Goal: Information Seeking & Learning: Find specific fact

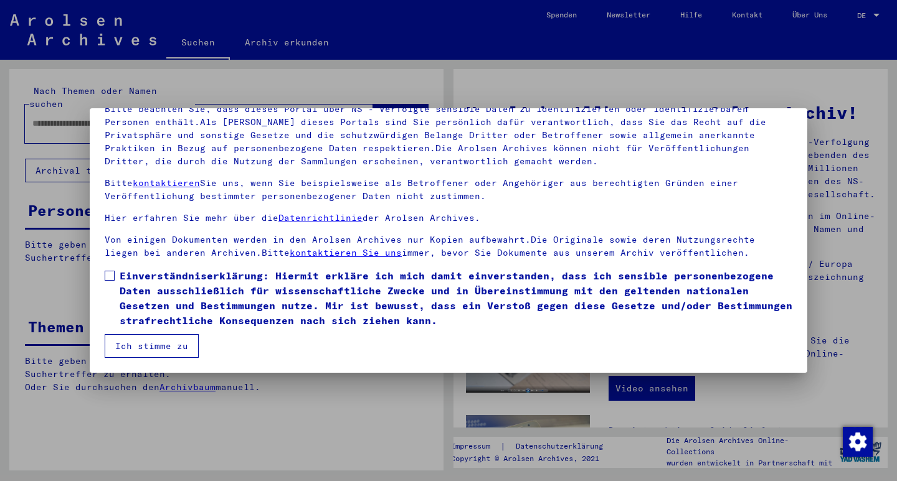
scroll to position [97, 0]
click at [111, 275] on span at bounding box center [110, 276] width 10 height 10
click at [173, 344] on button "Ich stimme zu" at bounding box center [152, 346] width 94 height 24
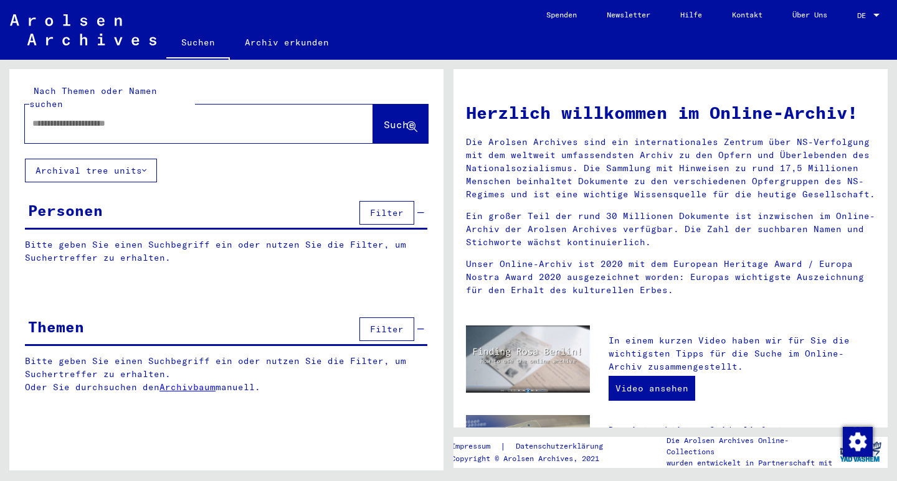
click at [67, 117] on input "text" at bounding box center [183, 123] width 303 height 13
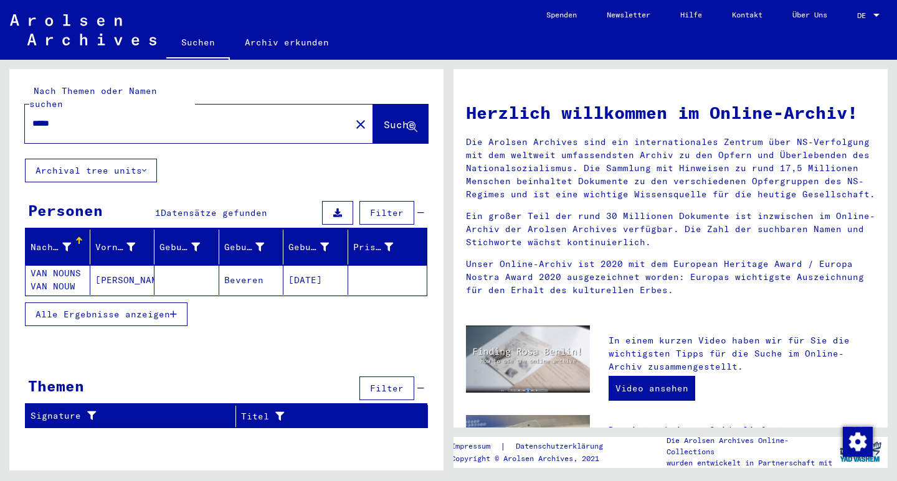
click at [70, 265] on mat-cell "VAN NOUNS VAN NOUW" at bounding box center [58, 280] width 65 height 30
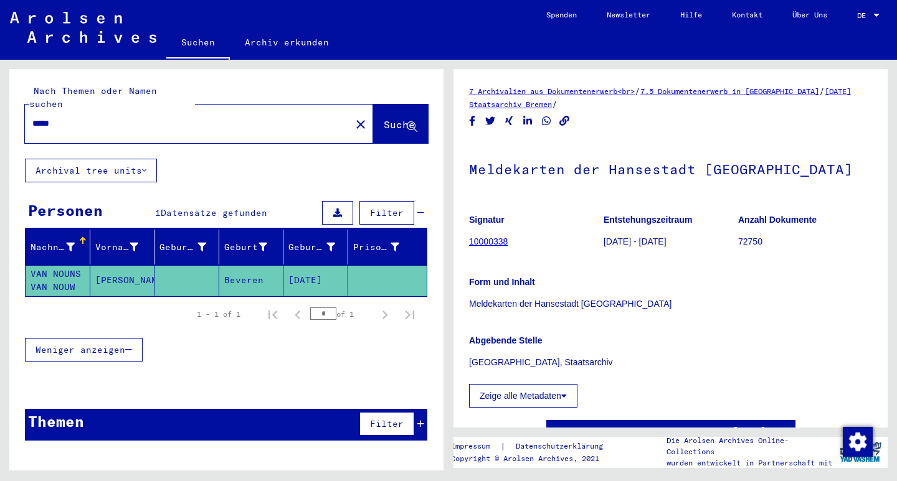
click at [564, 395] on icon at bounding box center [564, 396] width 6 height 9
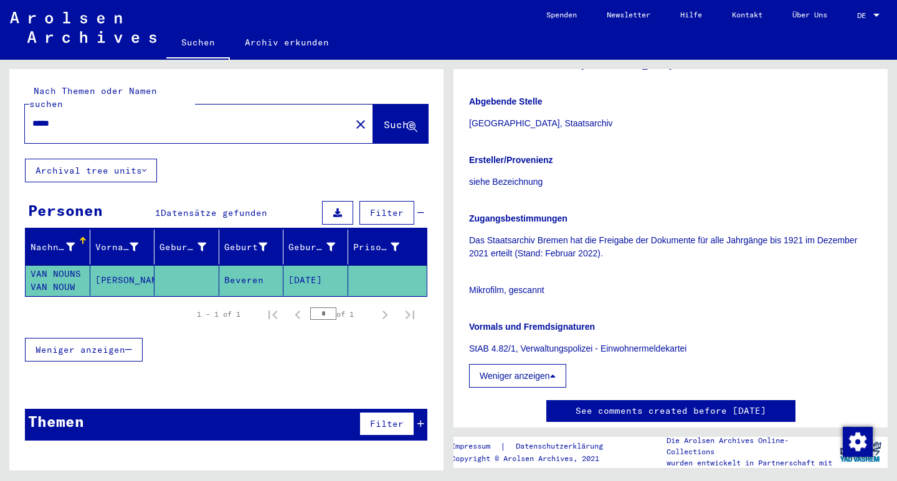
scroll to position [240, 0]
click at [67, 117] on input "*****" at bounding box center [187, 123] width 311 height 13
type input "*"
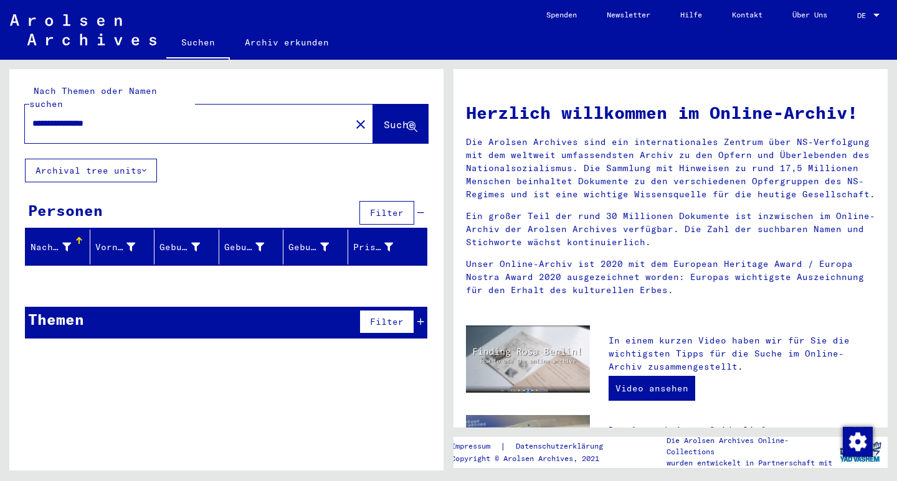
click at [106, 117] on input "**********" at bounding box center [183, 123] width 303 height 13
click at [93, 117] on input "**********" at bounding box center [183, 123] width 303 height 13
type input "******"
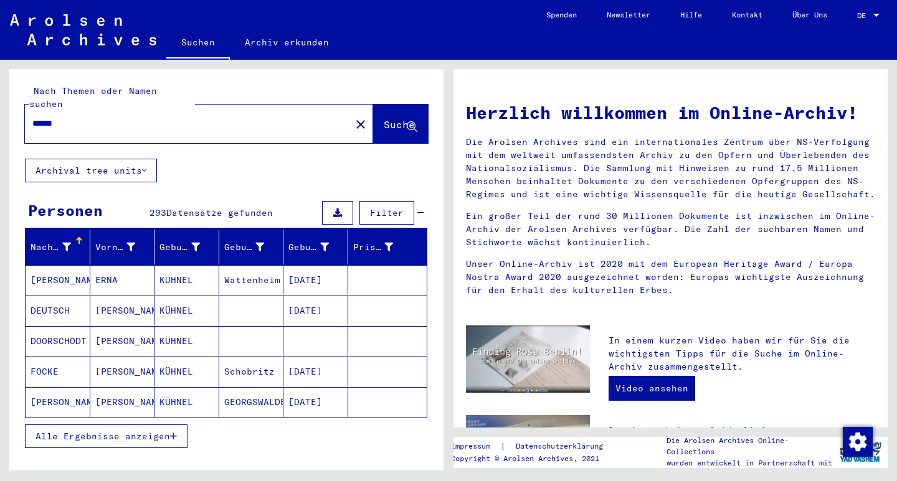
click at [174, 432] on icon "button" at bounding box center [173, 436] width 7 height 9
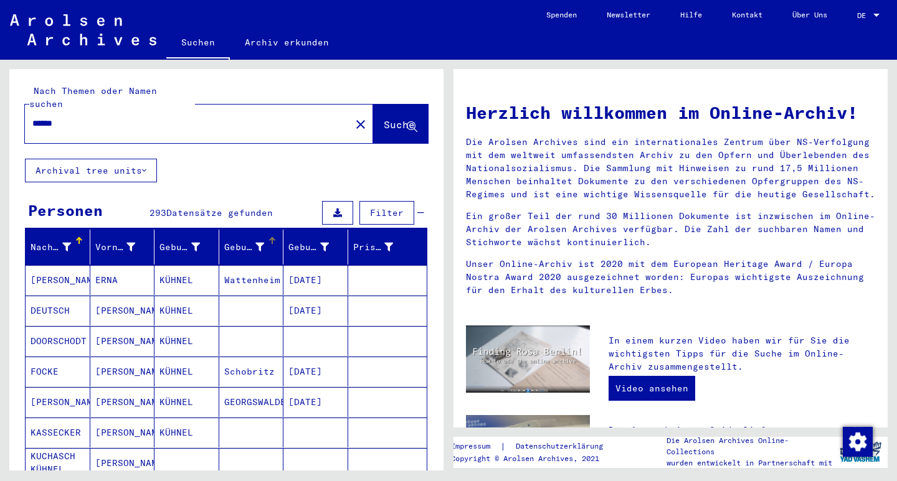
click at [255, 243] on icon at bounding box center [259, 247] width 9 height 9
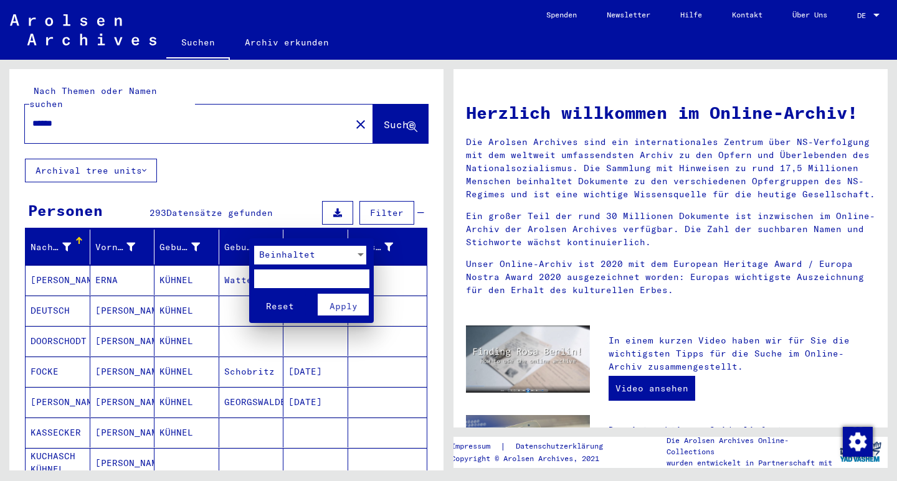
click at [359, 255] on div at bounding box center [360, 254] width 6 height 3
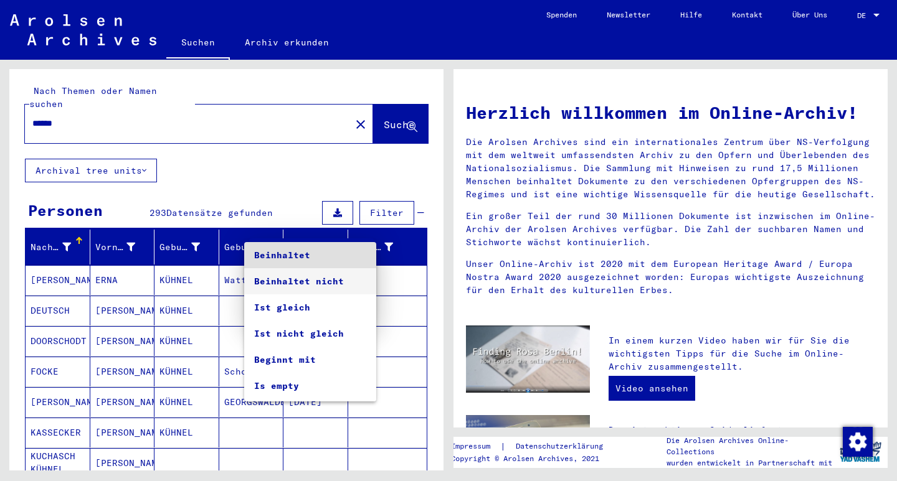
click at [335, 279] on span "Beinhaltet nicht" at bounding box center [310, 281] width 112 height 26
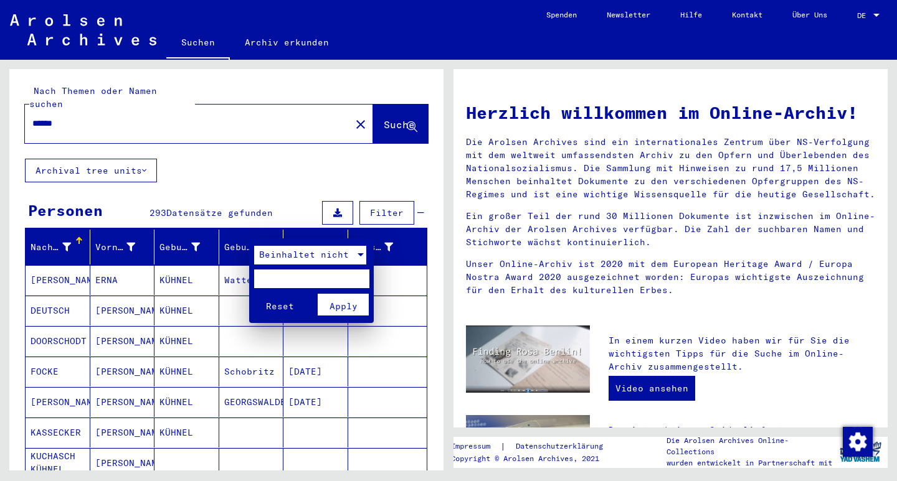
click at [336, 305] on span "Apply" at bounding box center [343, 306] width 28 height 11
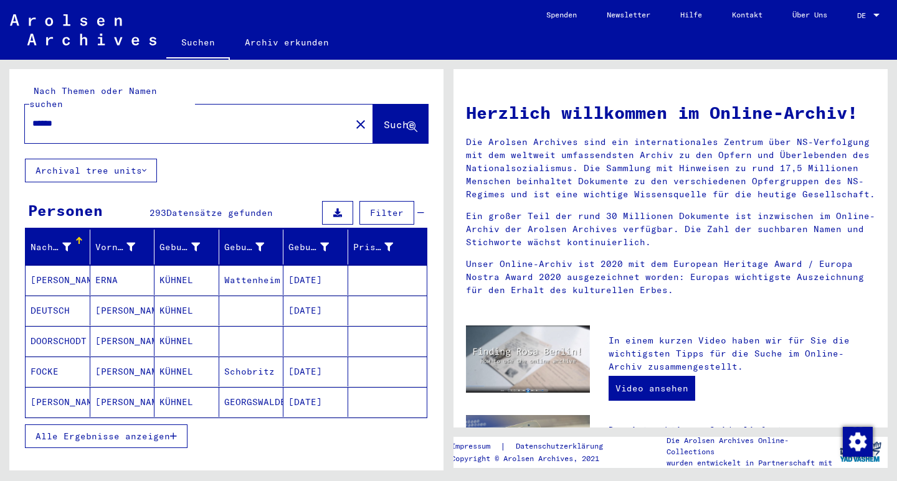
click at [112, 300] on mat-cell "[PERSON_NAME]" at bounding box center [122, 311] width 65 height 30
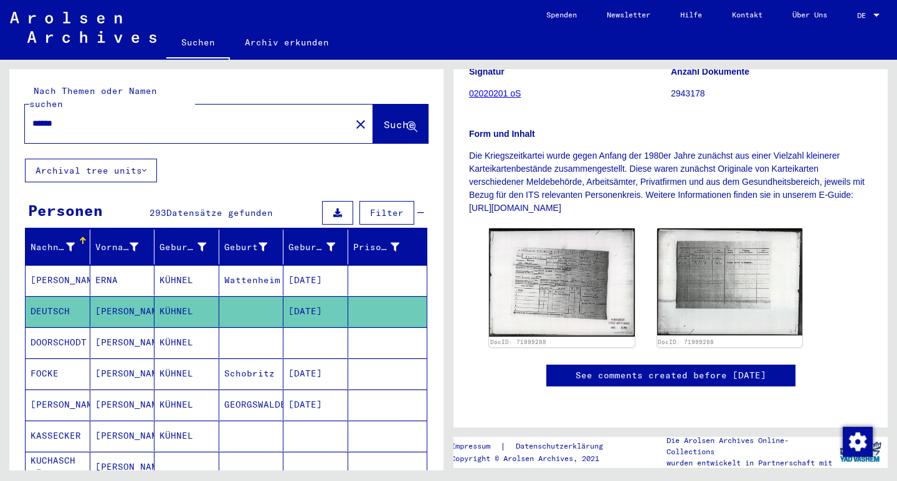
scroll to position [182, 0]
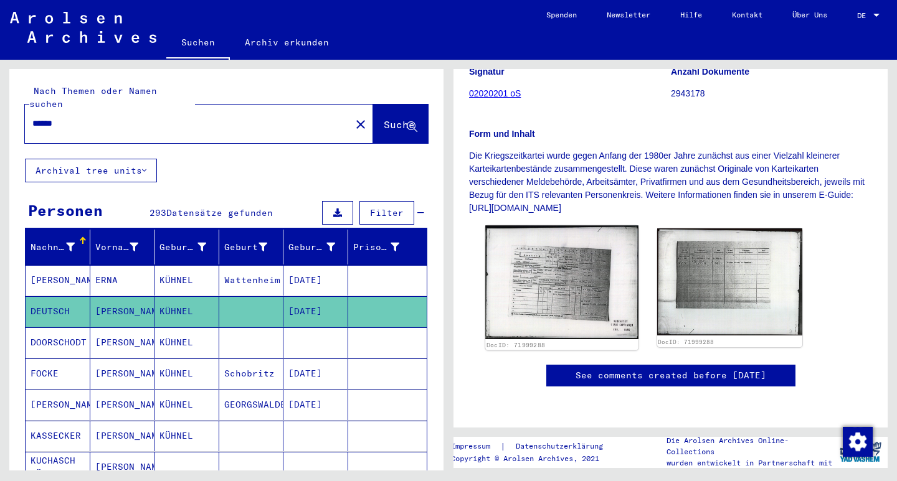
click at [555, 291] on img at bounding box center [561, 282] width 153 height 114
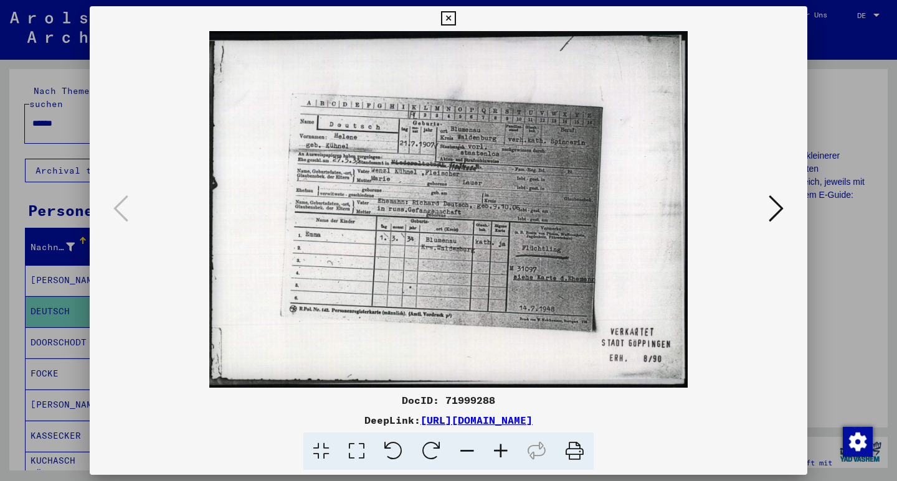
click at [455, 15] on icon at bounding box center [448, 18] width 14 height 15
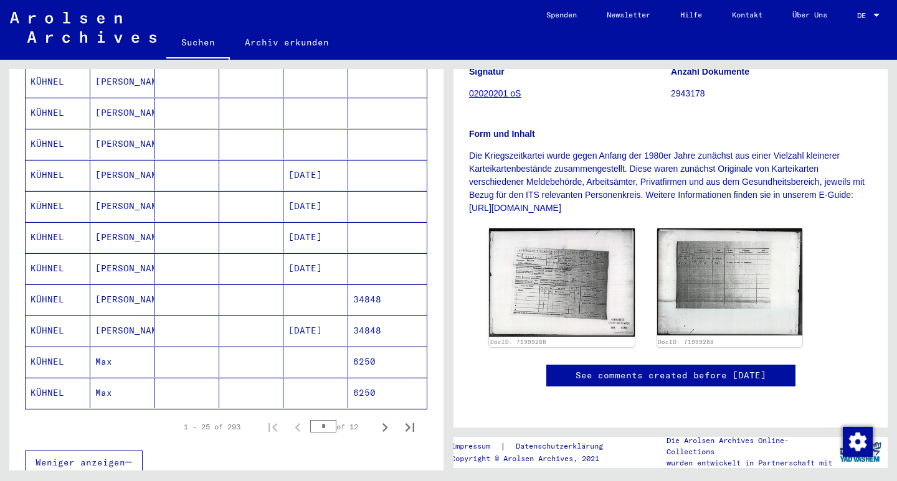
scroll to position [635, 0]
click at [376, 419] on icon "Next page" at bounding box center [384, 427] width 17 height 17
type input "*"
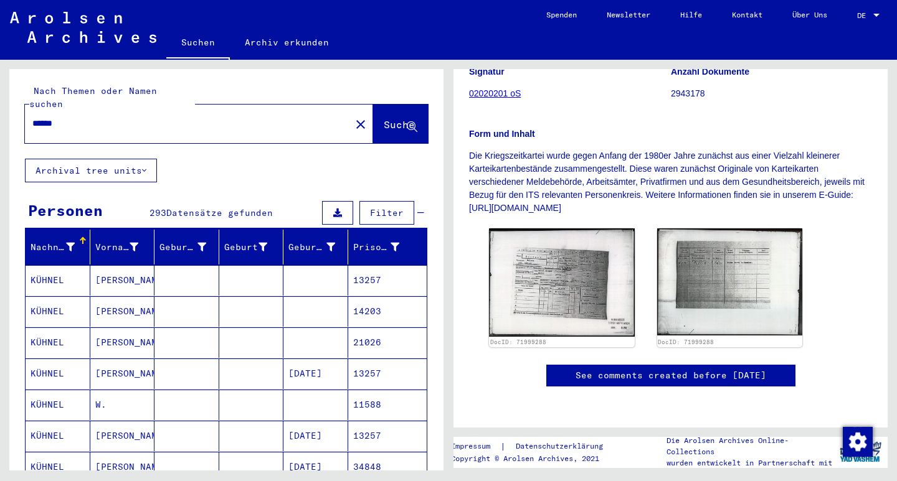
scroll to position [0, 0]
click at [258, 243] on icon at bounding box center [262, 247] width 9 height 9
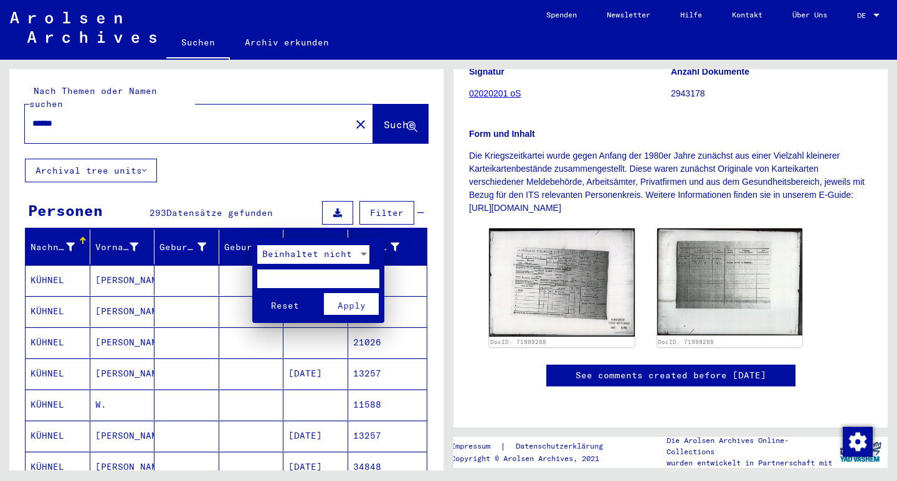
click at [362, 256] on div at bounding box center [364, 254] width 6 height 3
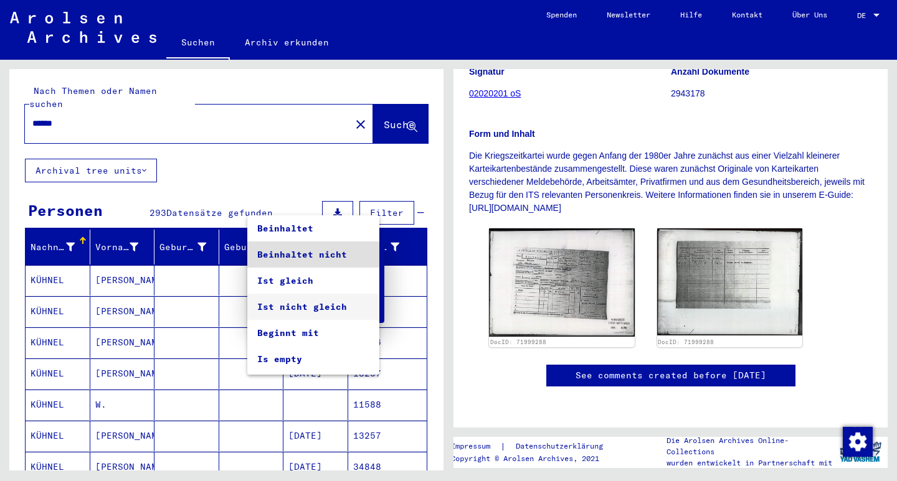
click at [326, 308] on span "Ist nicht gleich" at bounding box center [313, 307] width 112 height 26
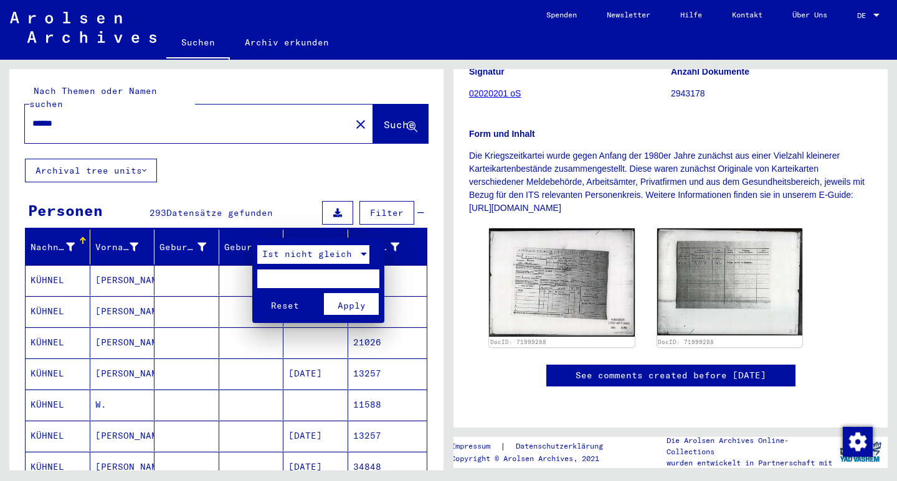
click at [357, 303] on span "Apply" at bounding box center [352, 305] width 28 height 11
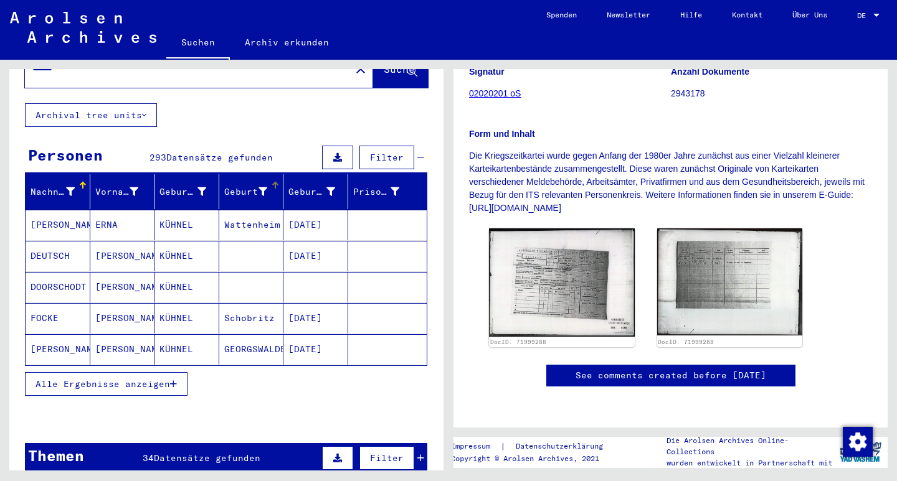
scroll to position [57, 0]
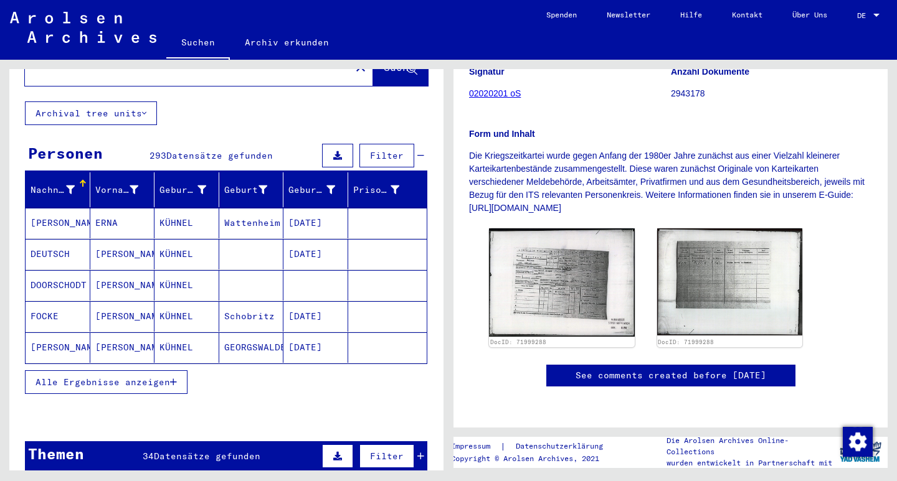
click at [154, 377] on span "Alle Ergebnisse anzeigen" at bounding box center [102, 382] width 135 height 11
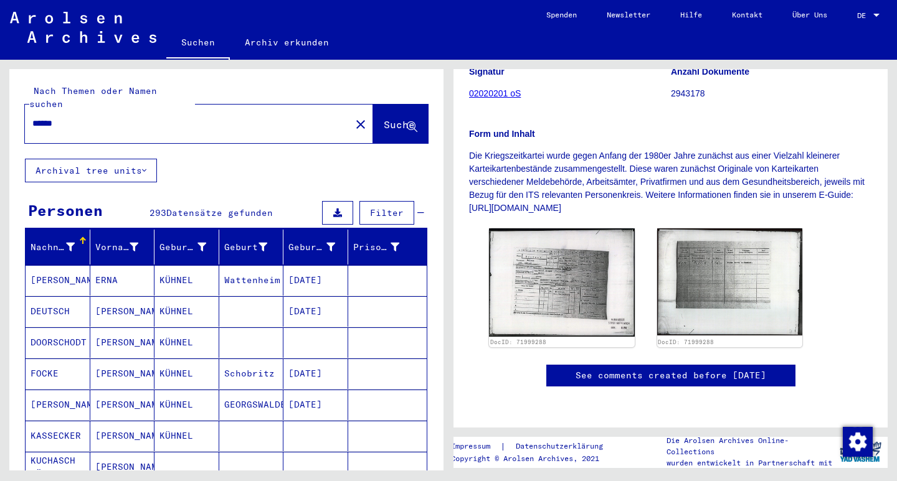
scroll to position [0, 0]
click at [258, 243] on icon at bounding box center [262, 247] width 9 height 9
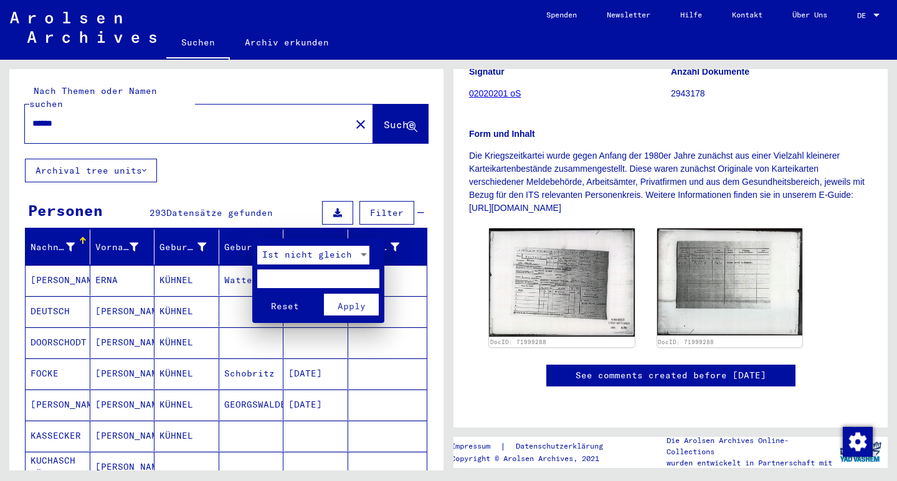
click at [311, 255] on span "Ist nicht gleich" at bounding box center [307, 254] width 90 height 11
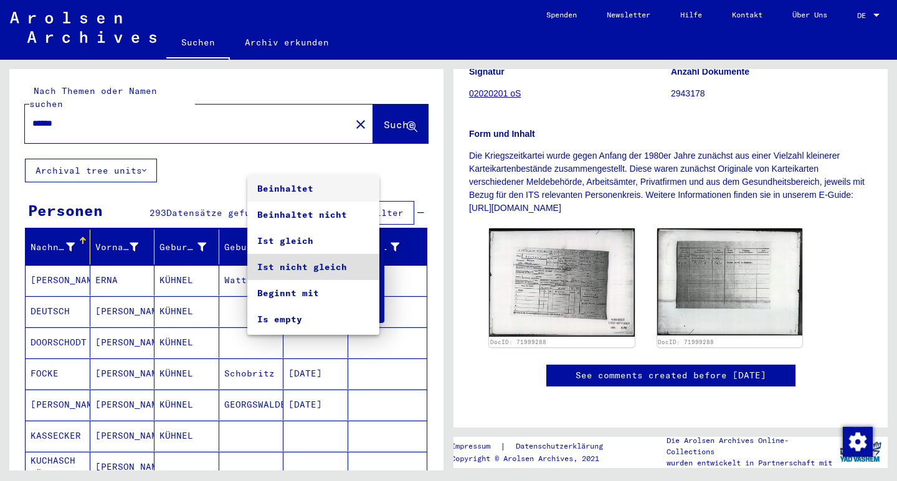
click at [323, 186] on span "Beinhaltet" at bounding box center [313, 189] width 112 height 26
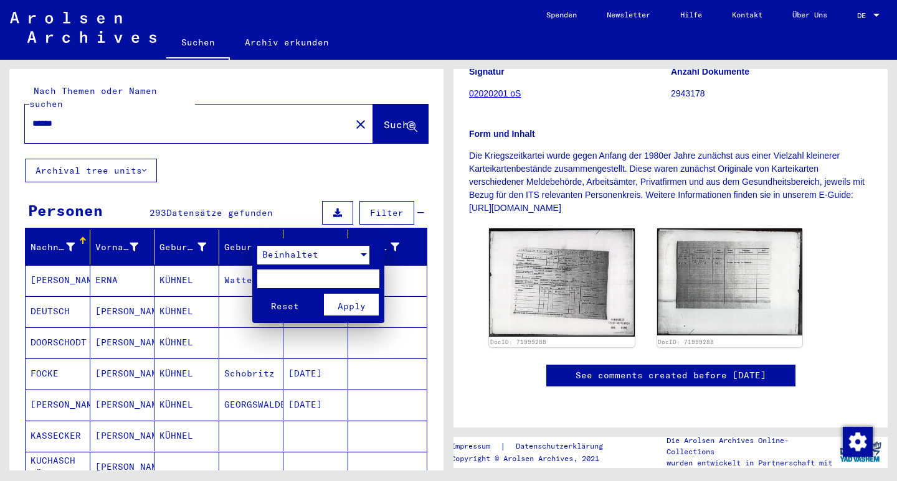
click at [351, 296] on button "Apply" at bounding box center [351, 305] width 55 height 22
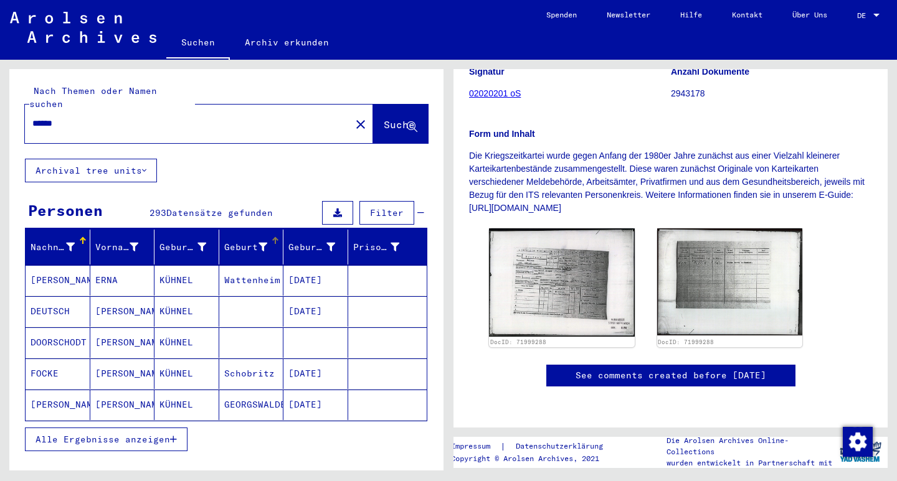
click at [272, 237] on div at bounding box center [275, 240] width 7 height 7
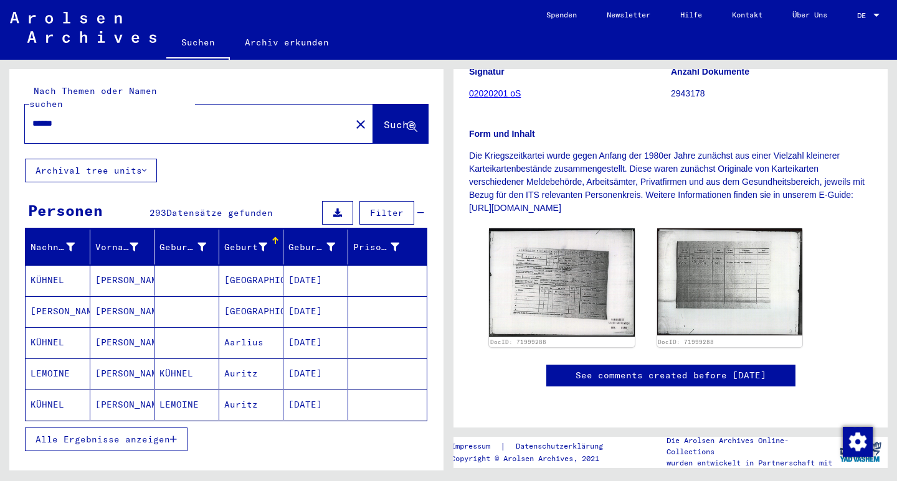
click at [166, 434] on span "Alle Ergebnisse anzeigen" at bounding box center [102, 439] width 135 height 11
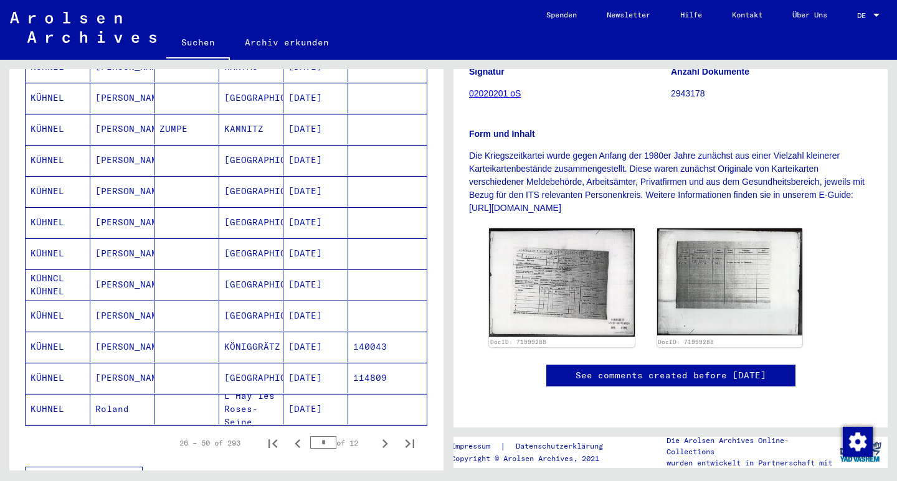
scroll to position [619, 0]
click at [376, 435] on icon "Next page" at bounding box center [384, 443] width 17 height 17
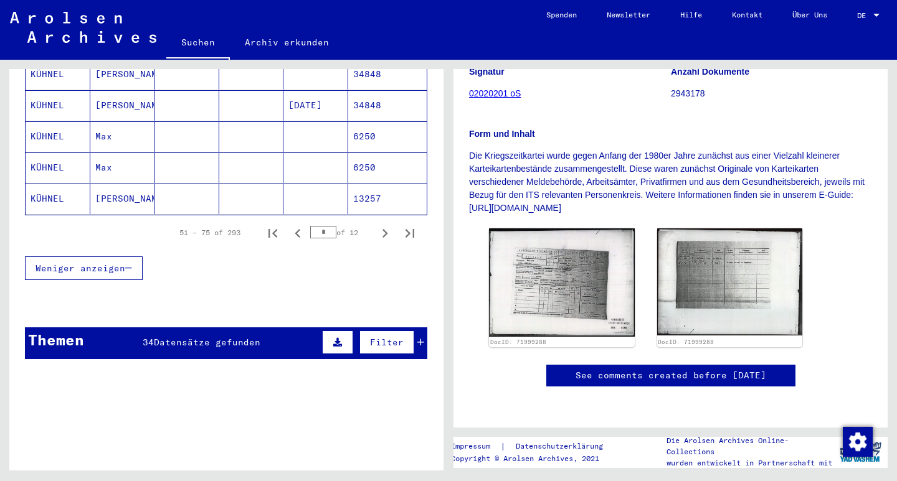
scroll to position [830, 0]
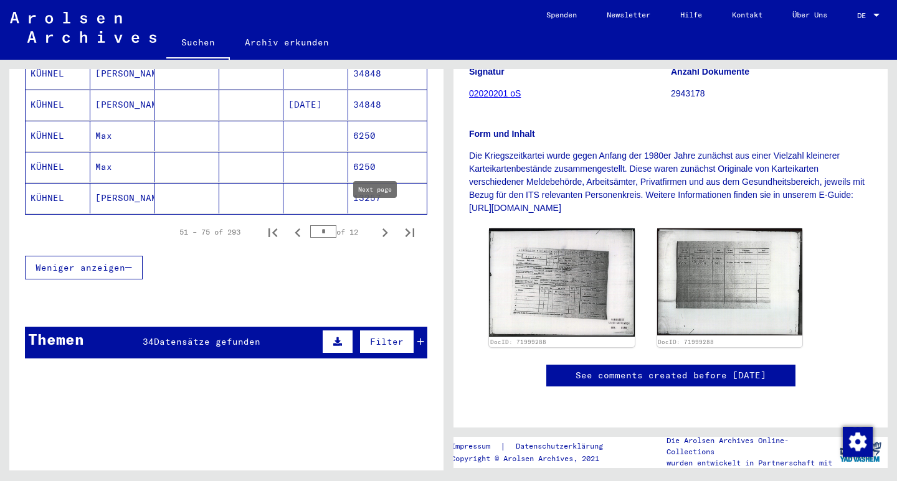
click at [376, 224] on icon "Next page" at bounding box center [384, 232] width 17 height 17
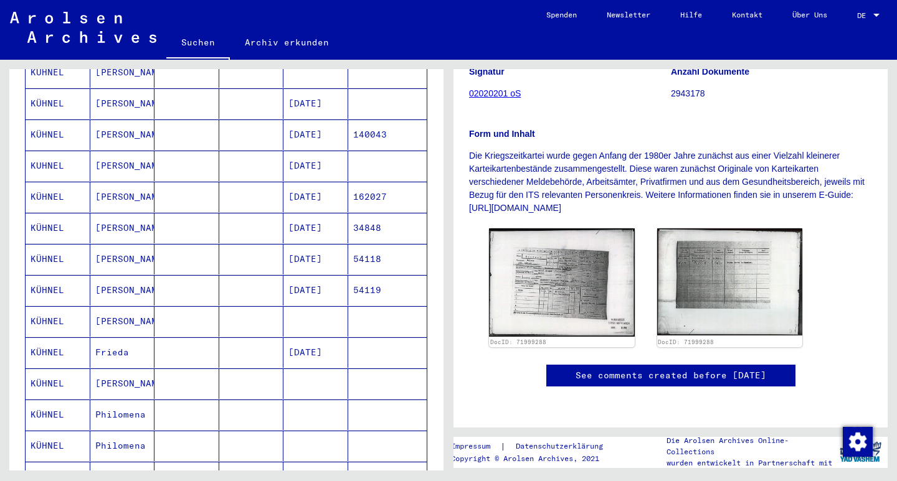
scroll to position [549, 0]
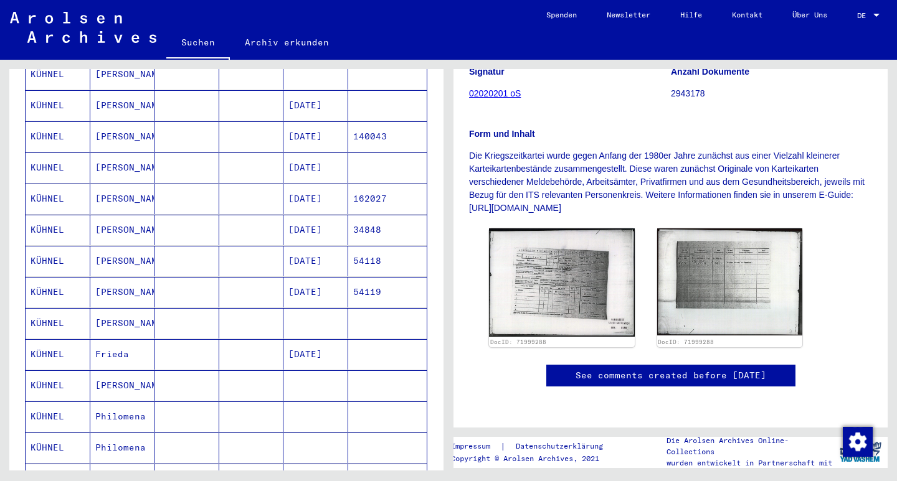
click at [110, 277] on mat-cell "[PERSON_NAME]" at bounding box center [122, 292] width 65 height 31
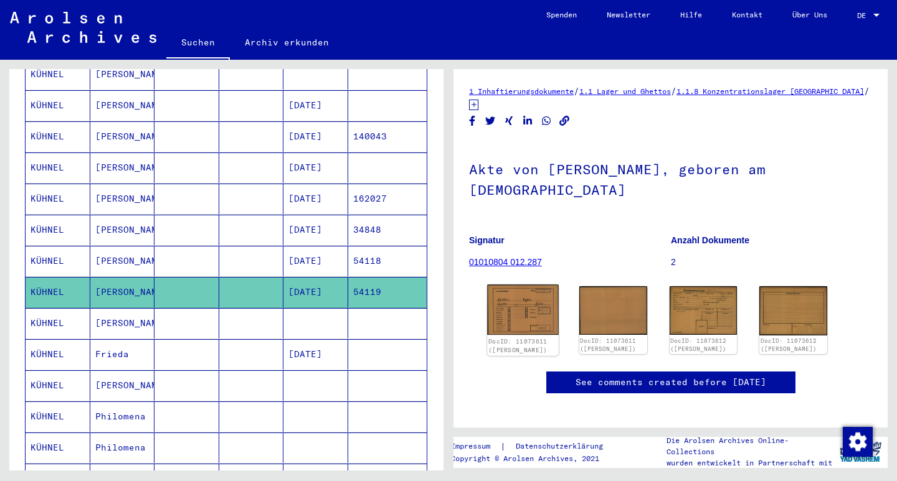
click at [532, 285] on img at bounding box center [522, 310] width 71 height 50
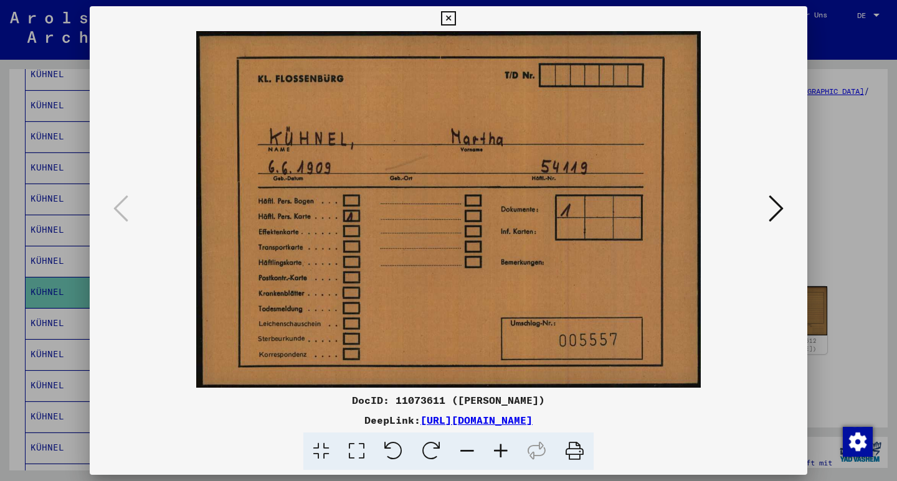
click at [772, 215] on icon at bounding box center [776, 209] width 15 height 30
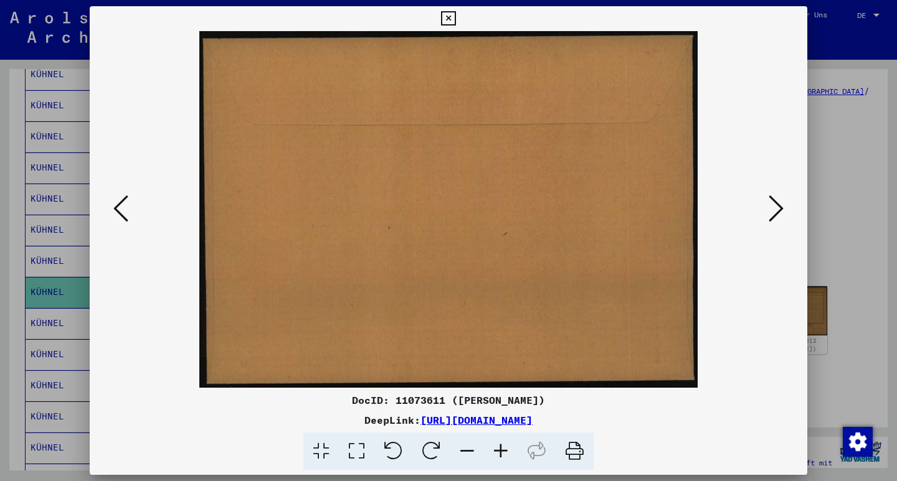
click at [772, 215] on icon at bounding box center [776, 209] width 15 height 30
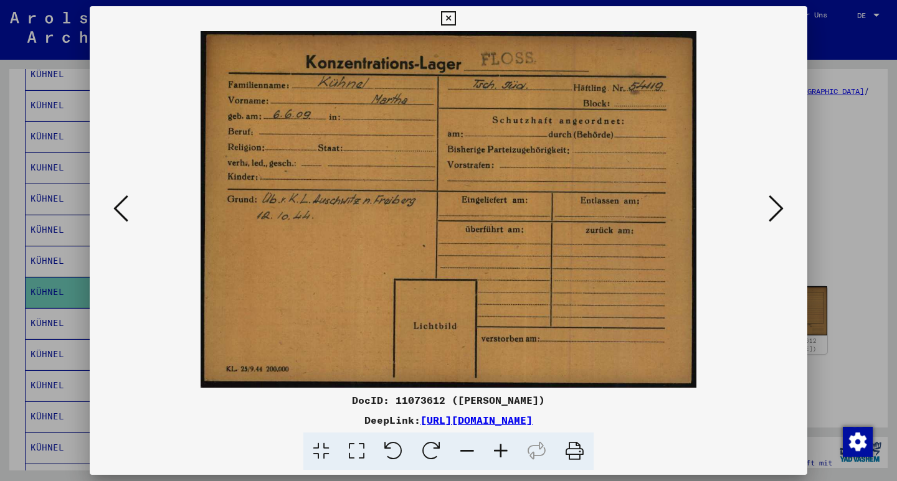
click at [772, 215] on icon at bounding box center [776, 209] width 15 height 30
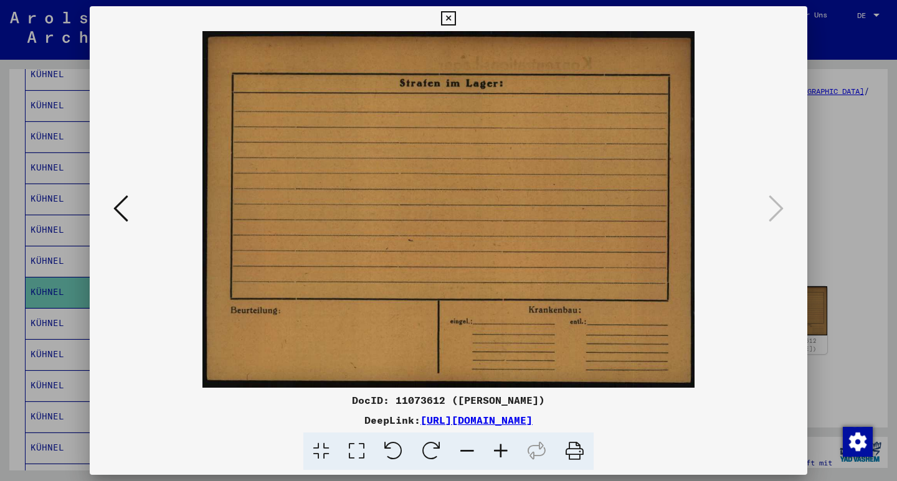
click at [455, 16] on icon at bounding box center [448, 18] width 14 height 15
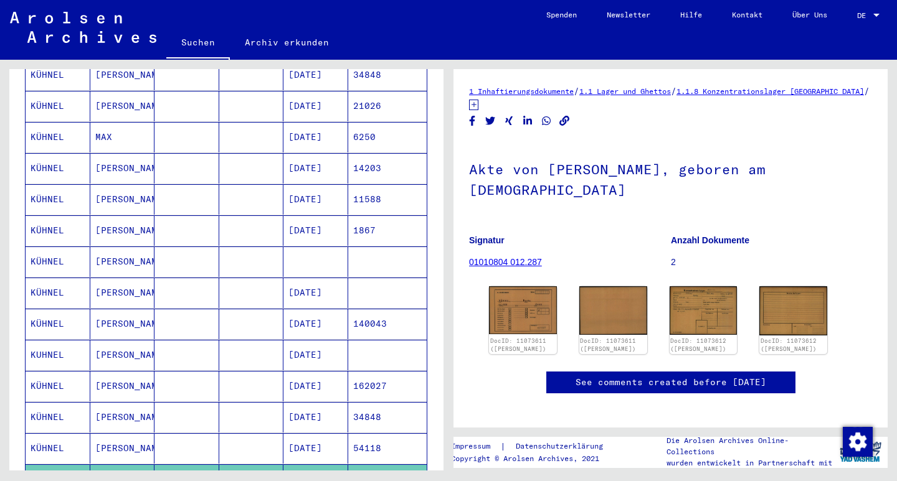
scroll to position [361, 0]
click at [114, 156] on mat-cell "[PERSON_NAME]" at bounding box center [122, 169] width 65 height 31
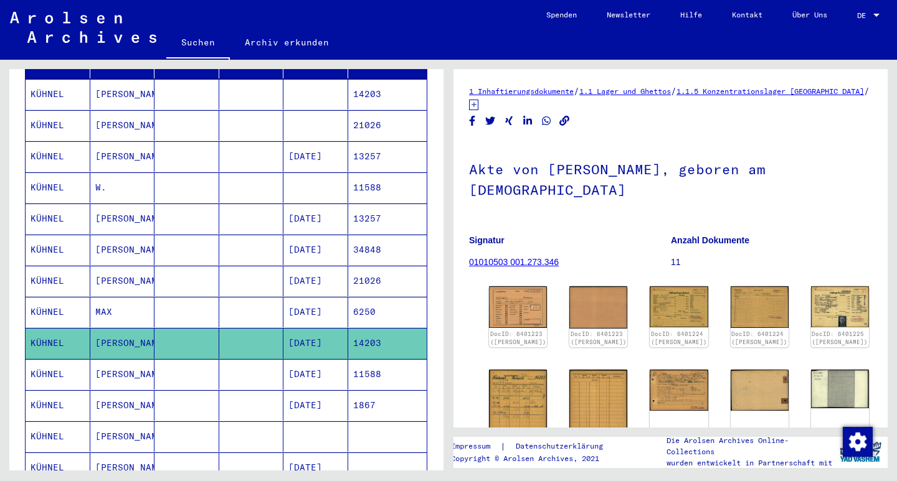
scroll to position [187, 0]
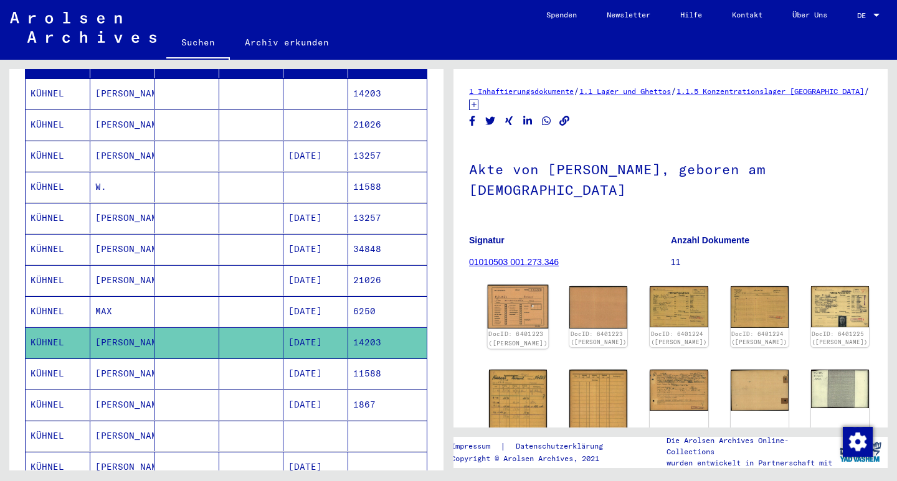
click at [515, 303] on img at bounding box center [518, 307] width 61 height 44
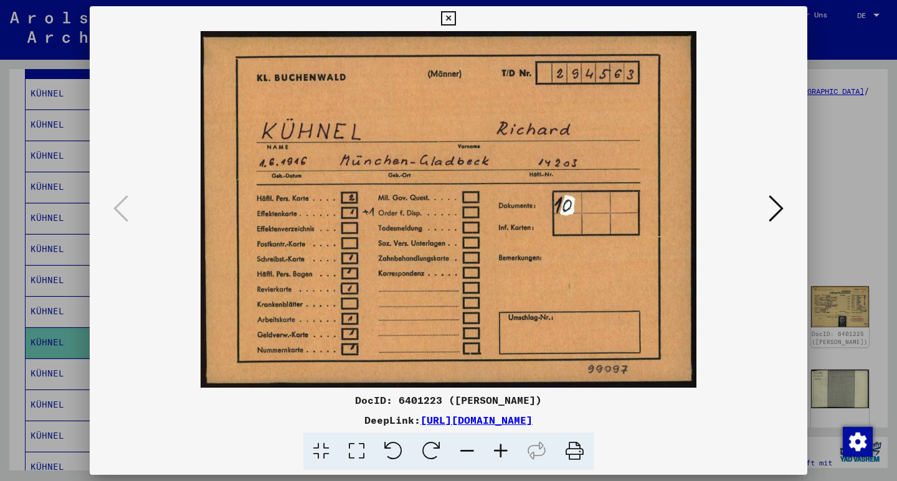
click at [772, 208] on icon at bounding box center [776, 209] width 15 height 30
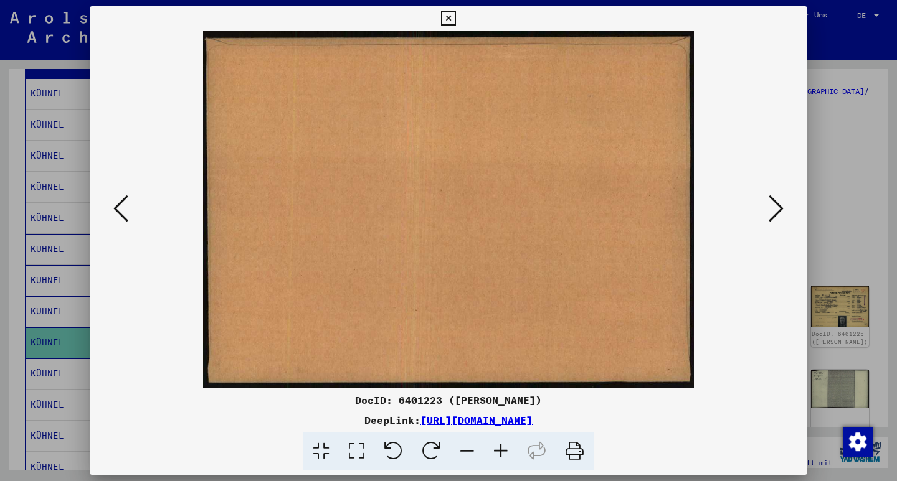
click at [772, 208] on icon at bounding box center [776, 209] width 15 height 30
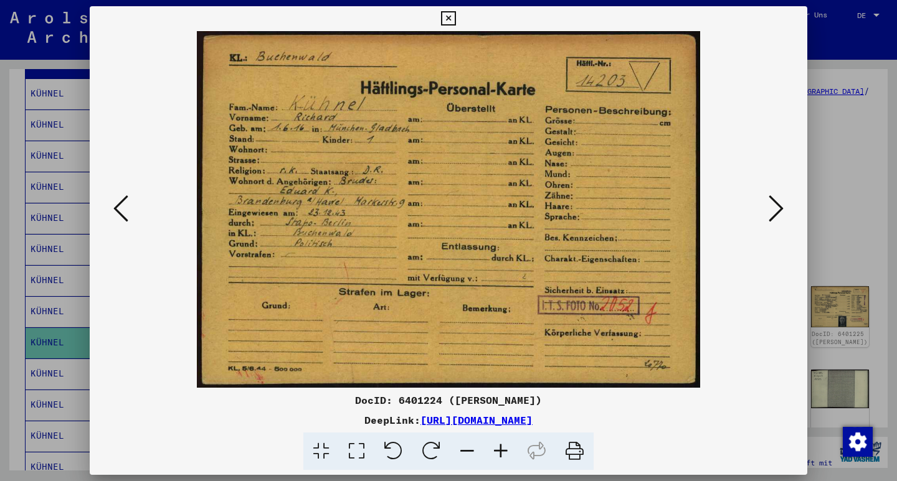
click at [772, 208] on icon at bounding box center [776, 209] width 15 height 30
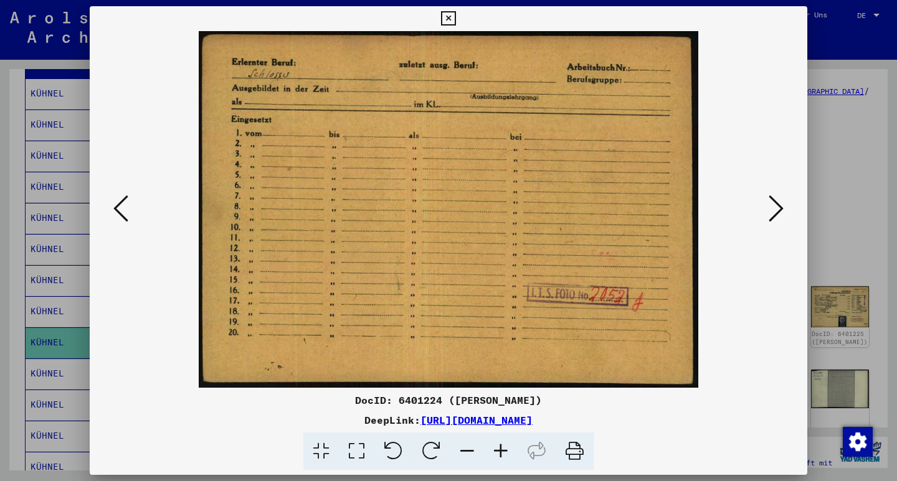
click at [772, 208] on icon at bounding box center [776, 209] width 15 height 30
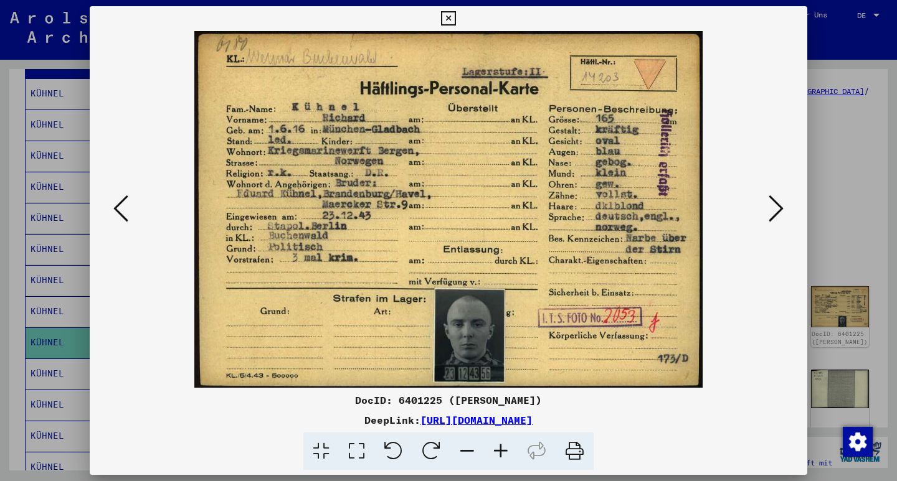
click at [772, 208] on icon at bounding box center [776, 209] width 15 height 30
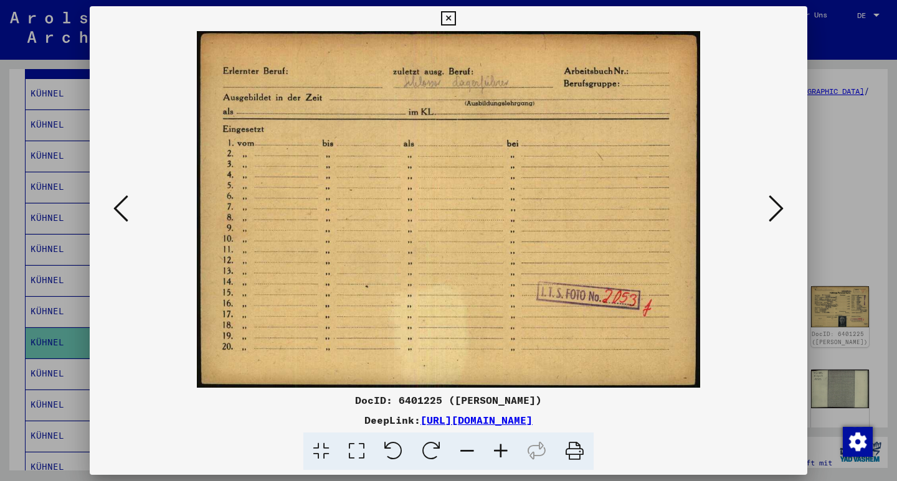
click at [772, 208] on icon at bounding box center [776, 209] width 15 height 30
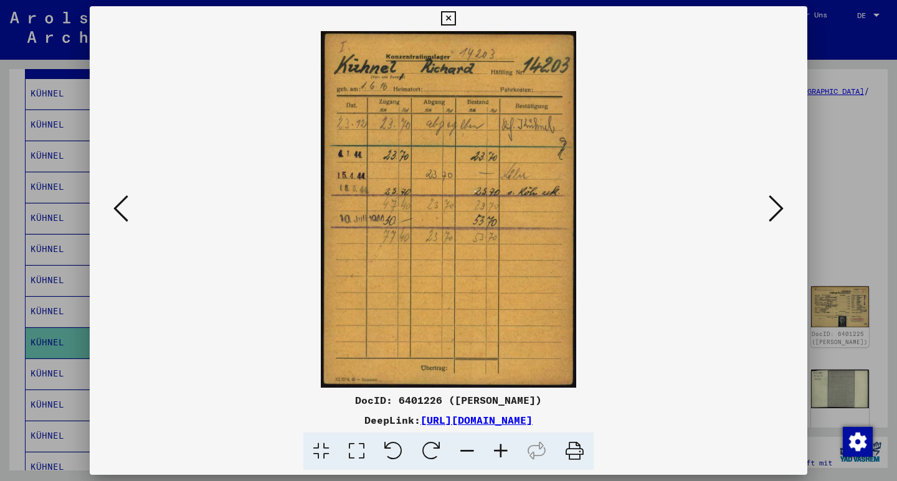
click at [772, 208] on icon at bounding box center [776, 209] width 15 height 30
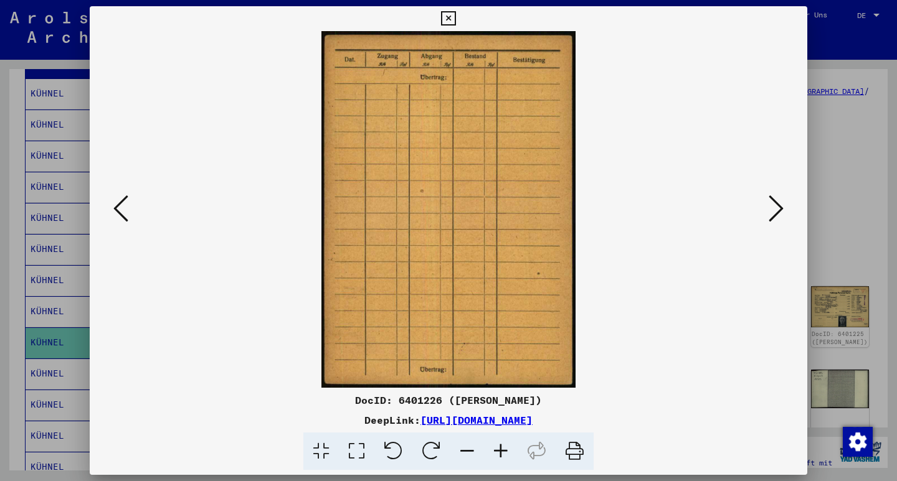
click at [772, 208] on icon at bounding box center [776, 209] width 15 height 30
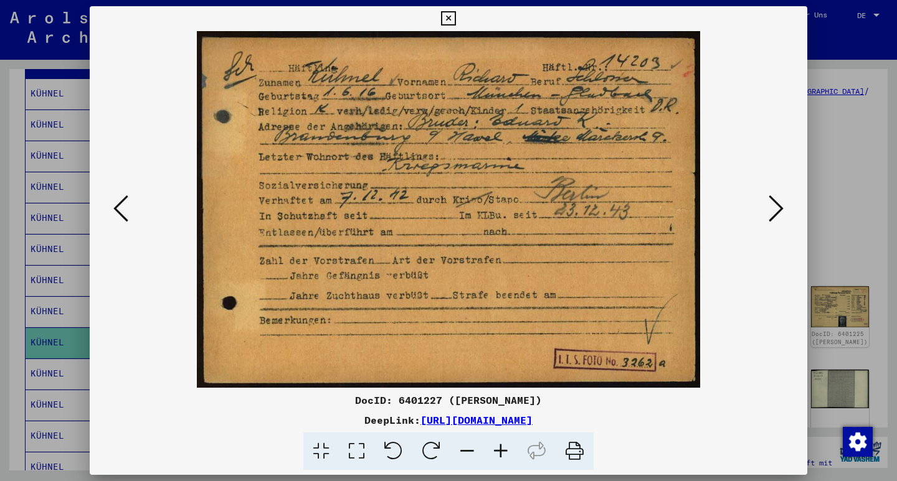
click at [772, 208] on icon at bounding box center [776, 209] width 15 height 30
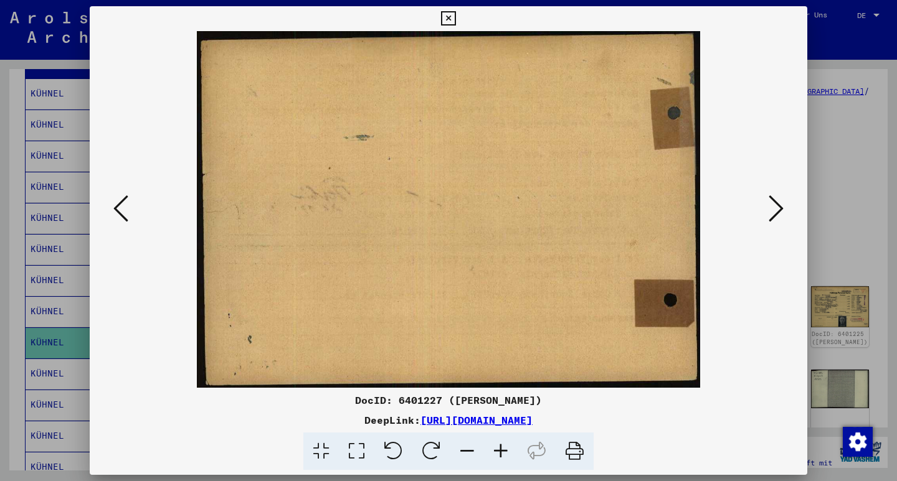
click at [772, 208] on icon at bounding box center [776, 209] width 15 height 30
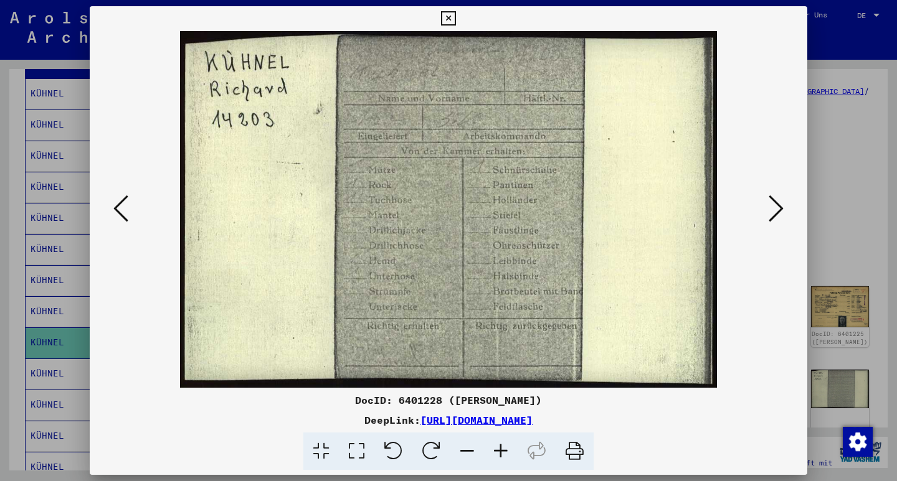
click at [772, 208] on icon at bounding box center [776, 209] width 15 height 30
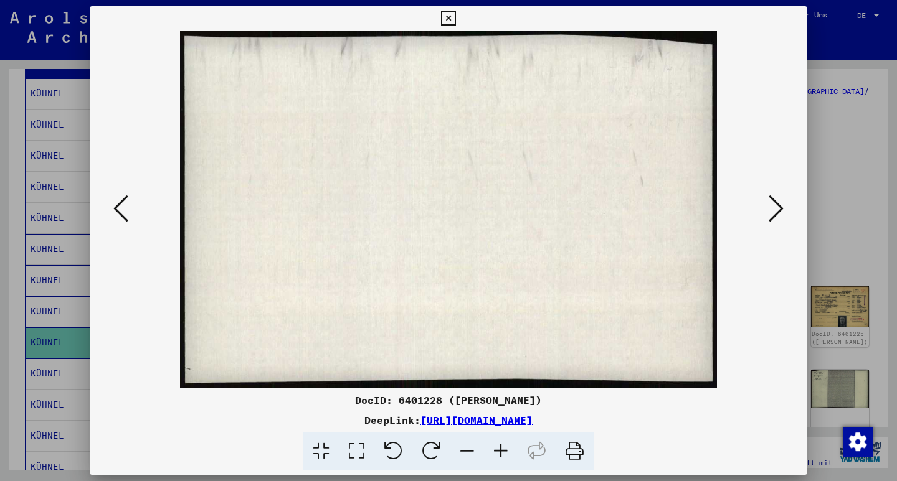
click at [772, 208] on icon at bounding box center [776, 209] width 15 height 30
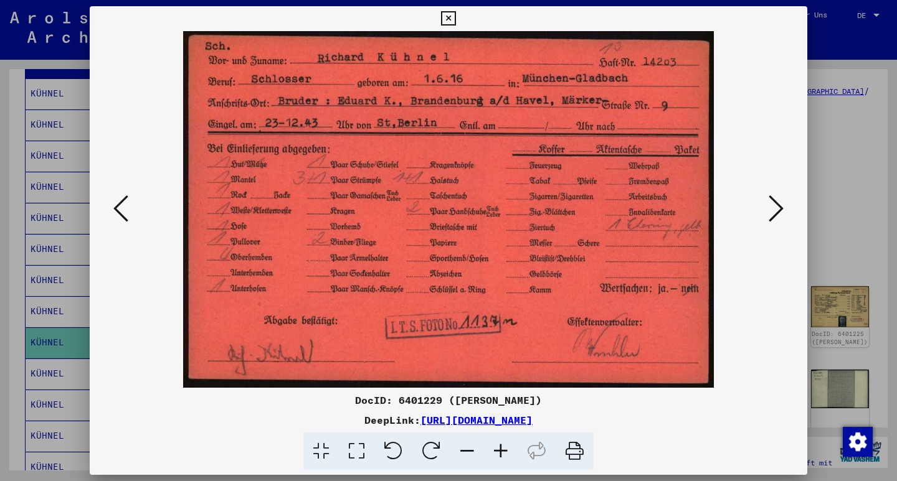
click at [772, 208] on icon at bounding box center [776, 209] width 15 height 30
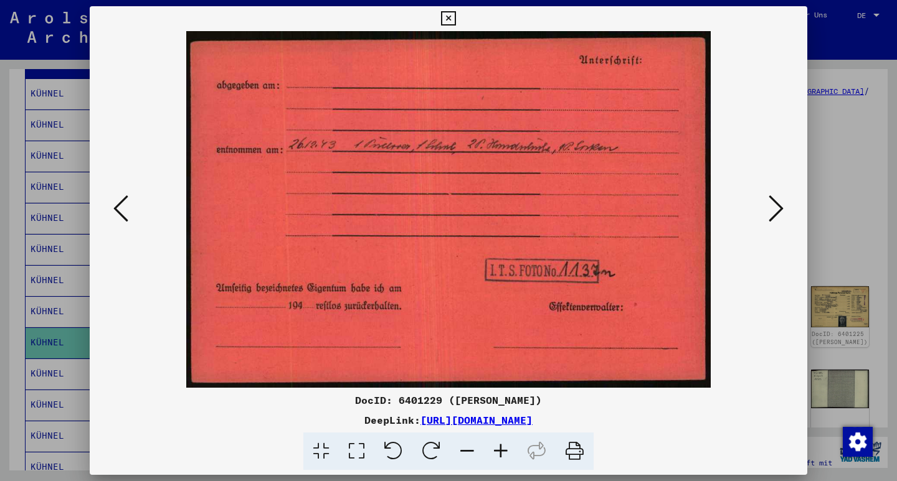
click at [772, 208] on icon at bounding box center [776, 209] width 15 height 30
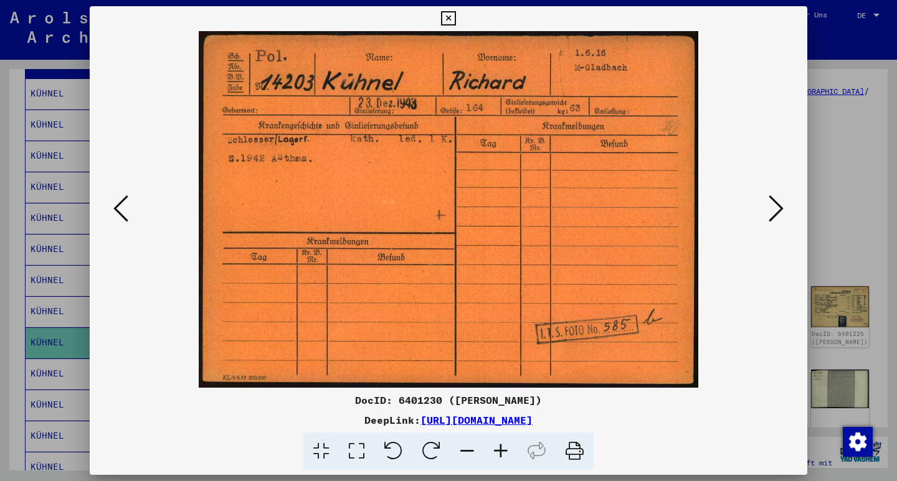
click at [772, 208] on icon at bounding box center [776, 209] width 15 height 30
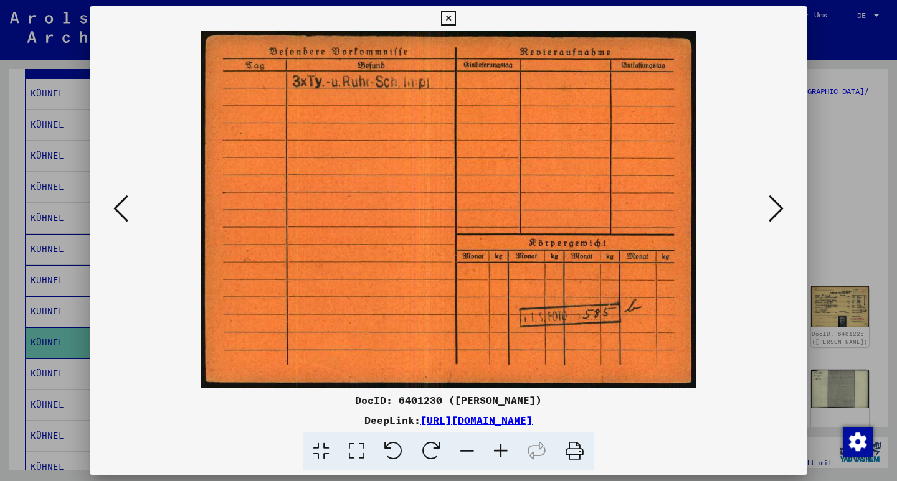
click at [772, 208] on icon at bounding box center [776, 209] width 15 height 30
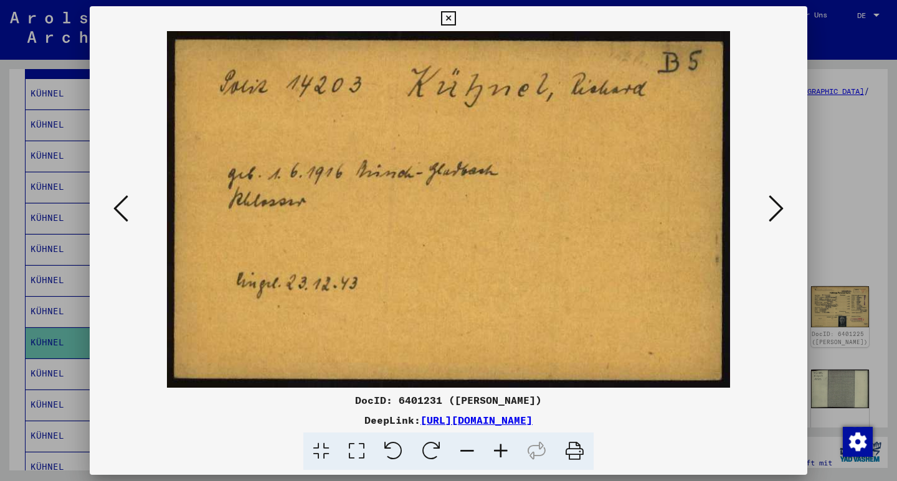
click at [772, 208] on icon at bounding box center [776, 209] width 15 height 30
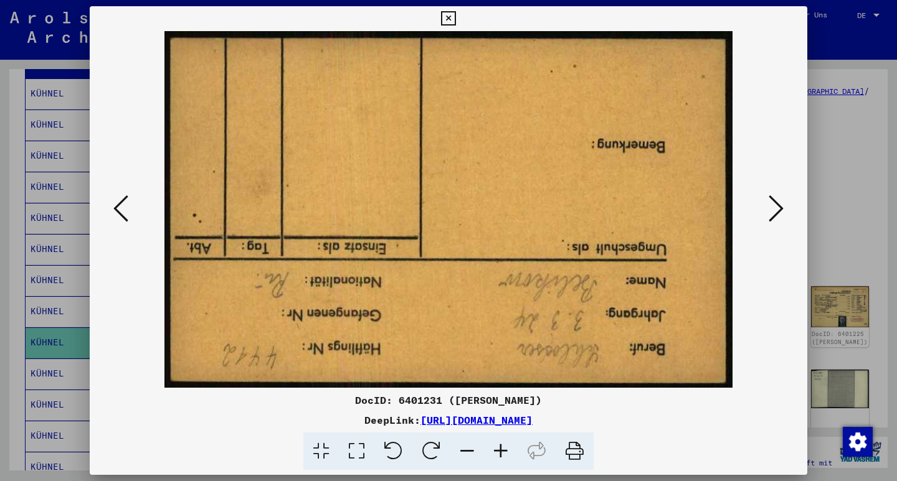
click at [772, 208] on icon at bounding box center [776, 209] width 15 height 30
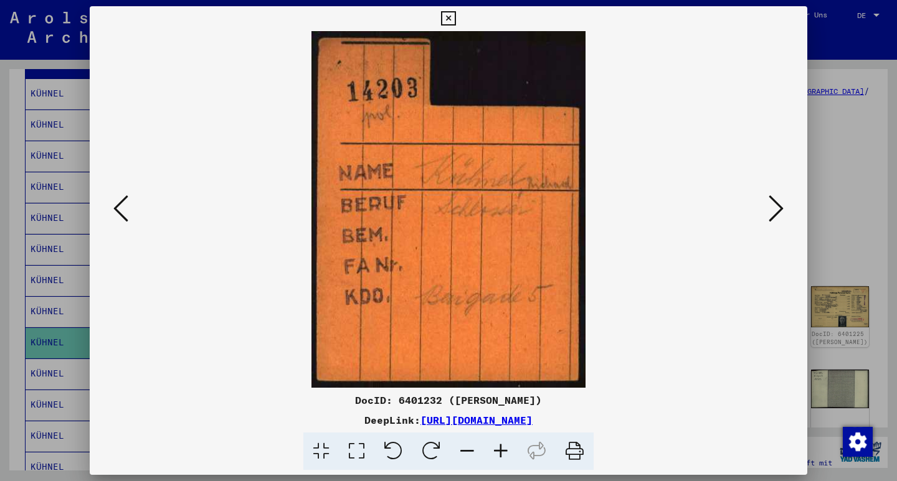
click at [772, 208] on icon at bounding box center [776, 209] width 15 height 30
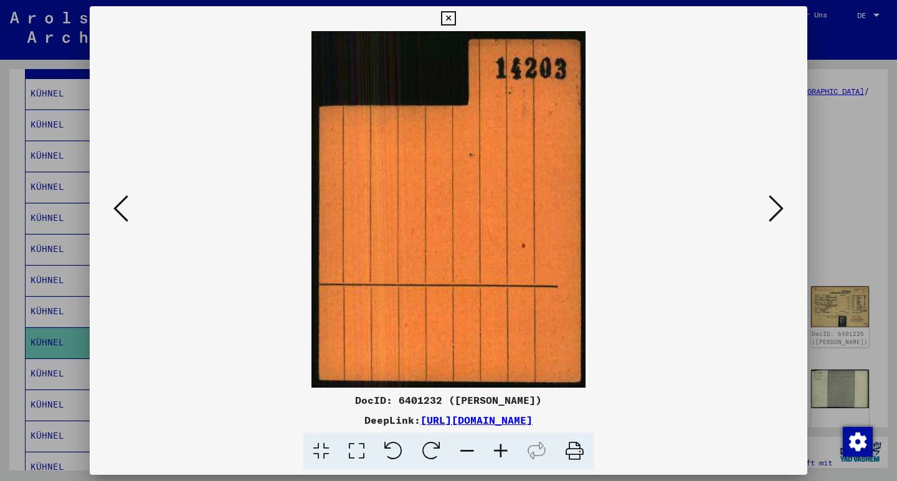
click at [772, 208] on icon at bounding box center [776, 209] width 15 height 30
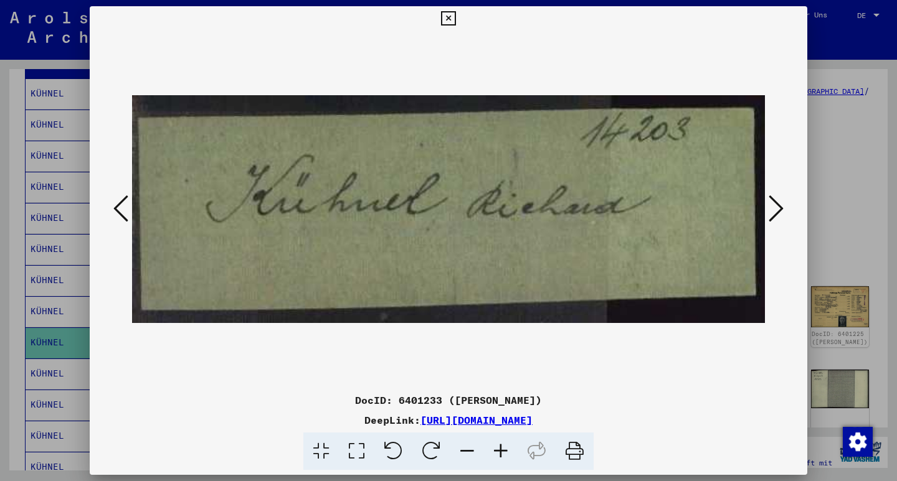
click at [772, 208] on icon at bounding box center [776, 209] width 15 height 30
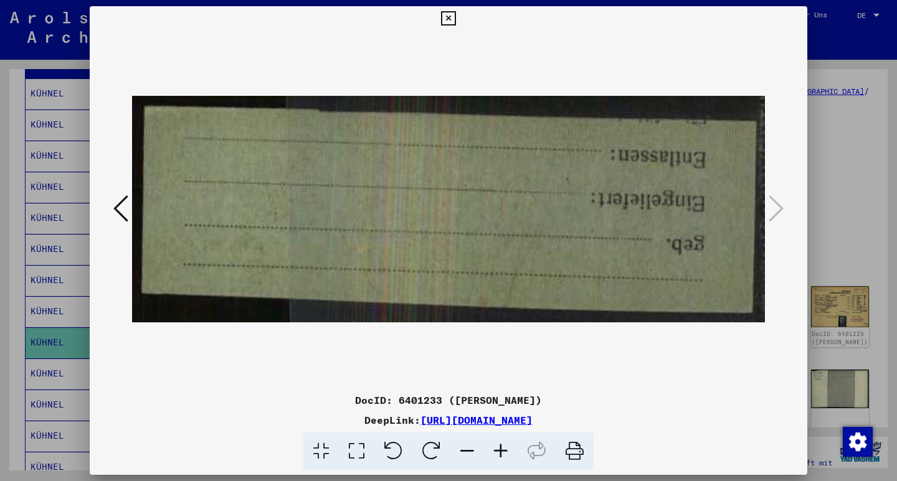
click at [455, 17] on icon at bounding box center [448, 18] width 14 height 15
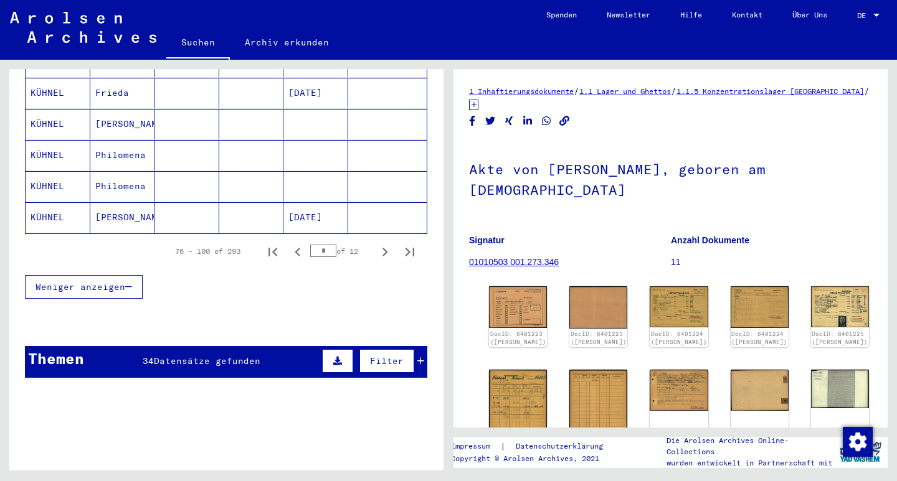
scroll to position [800, 0]
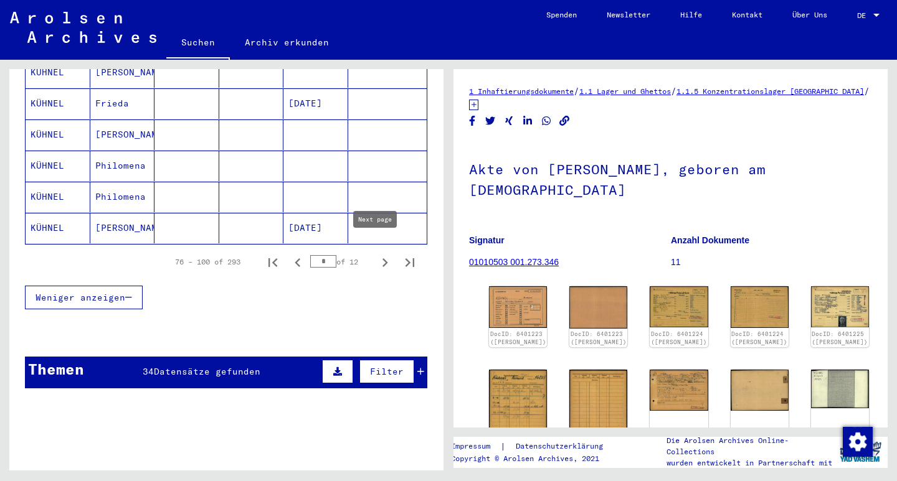
click at [376, 254] on icon "Next page" at bounding box center [384, 262] width 17 height 17
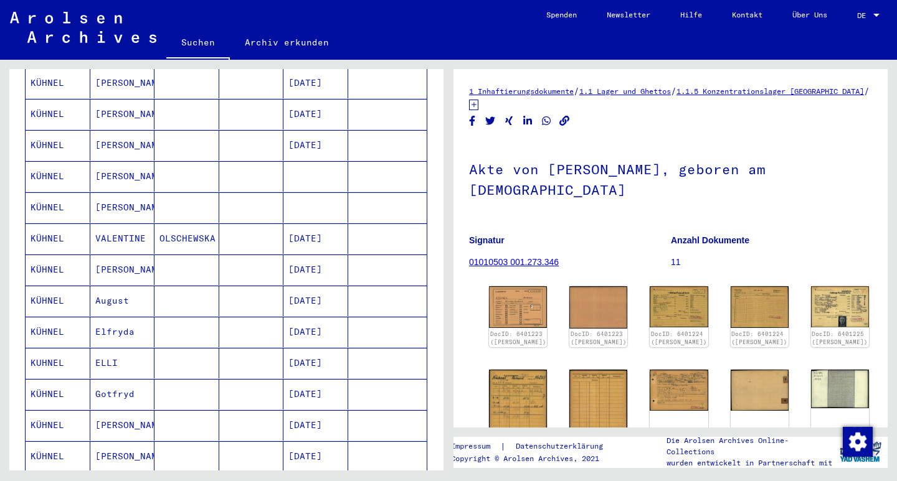
scroll to position [426, 0]
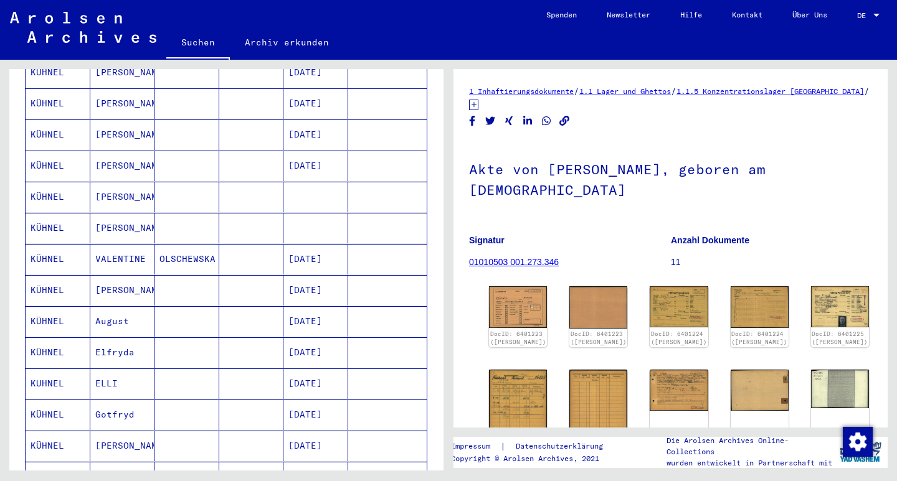
click at [323, 277] on mat-cell "[DATE]" at bounding box center [315, 290] width 65 height 31
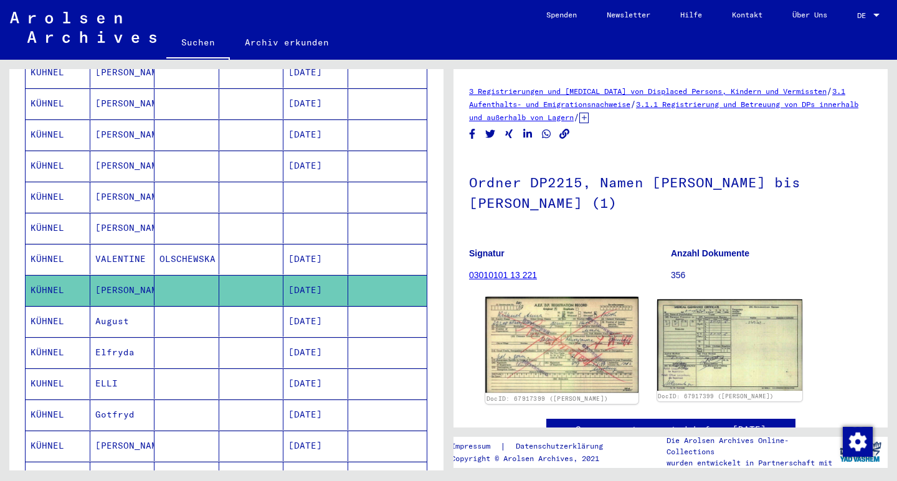
click at [611, 342] on img at bounding box center [561, 345] width 153 height 97
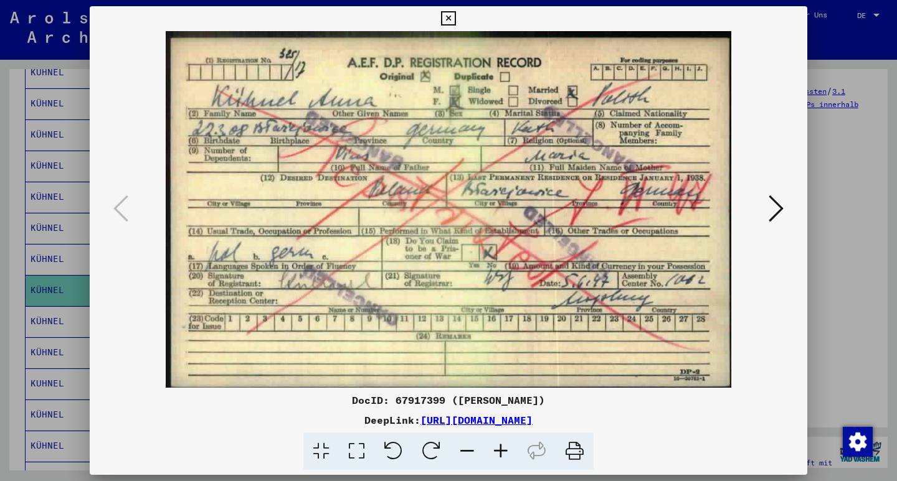
click at [777, 209] on icon at bounding box center [776, 209] width 15 height 30
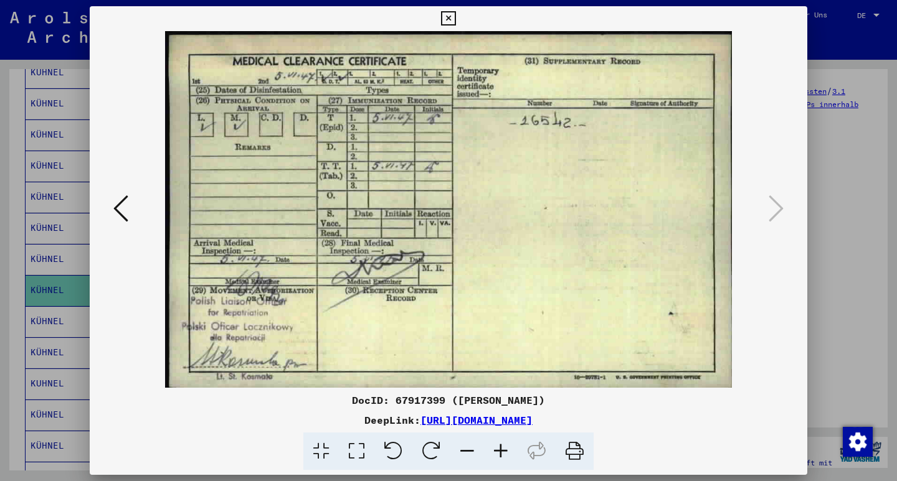
click at [455, 18] on icon at bounding box center [448, 18] width 14 height 15
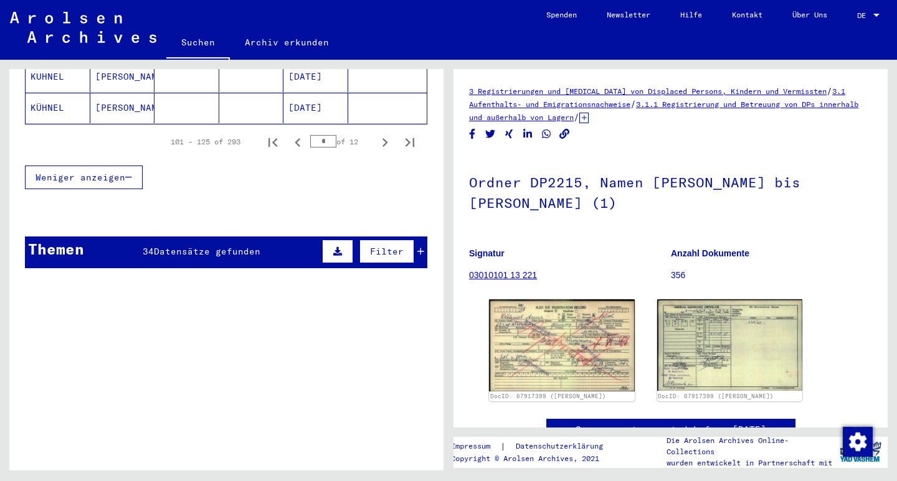
scroll to position [906, 0]
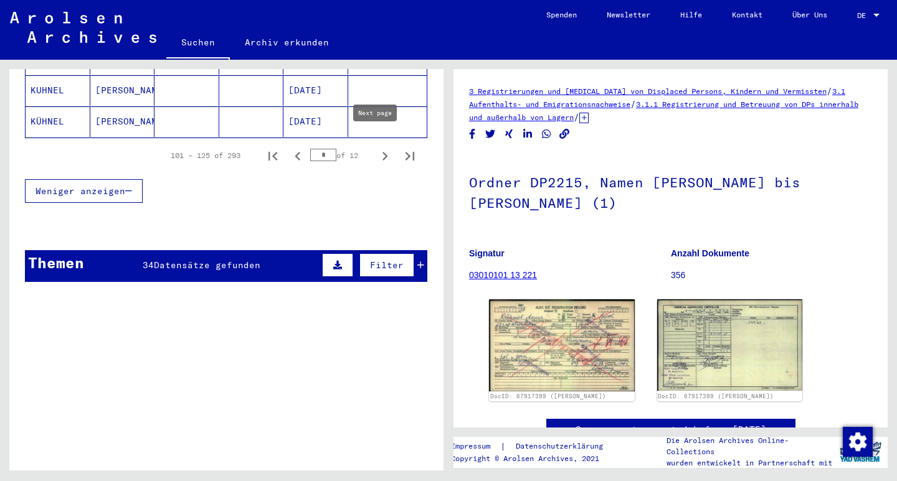
click at [376, 148] on icon "Next page" at bounding box center [384, 156] width 17 height 17
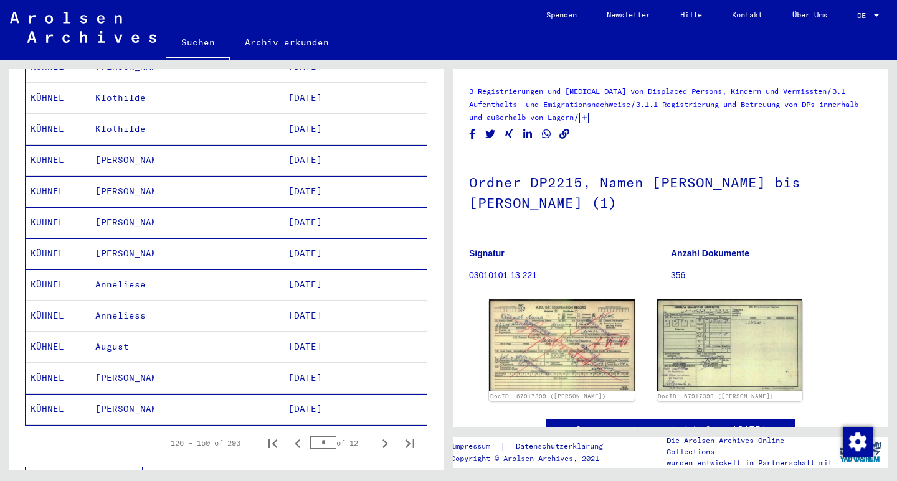
scroll to position [617, 0]
click at [308, 240] on mat-cell "[DATE]" at bounding box center [315, 255] width 65 height 31
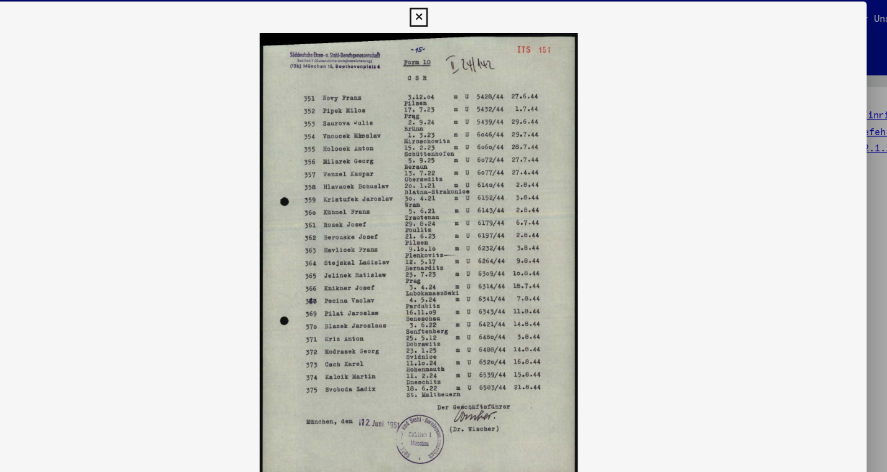
click at [451, 16] on icon at bounding box center [444, 13] width 14 height 15
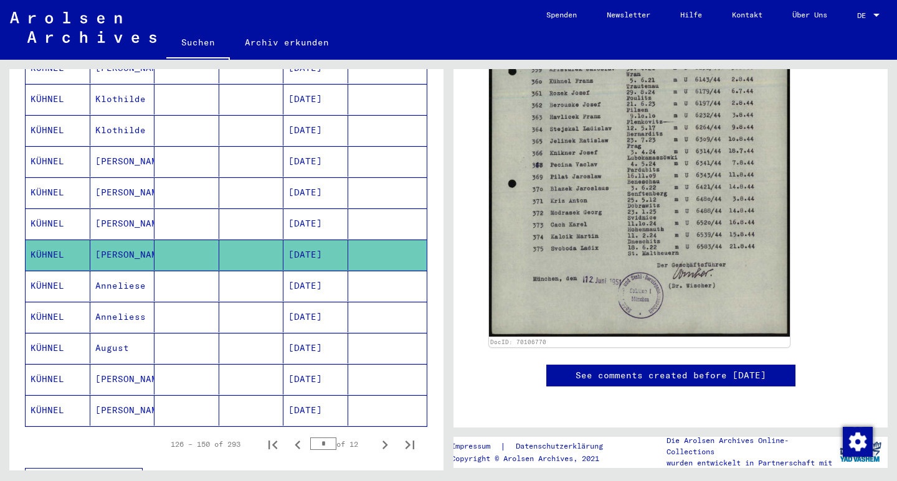
scroll to position [577, 0]
click at [323, 209] on mat-cell "[DATE]" at bounding box center [315, 224] width 65 height 31
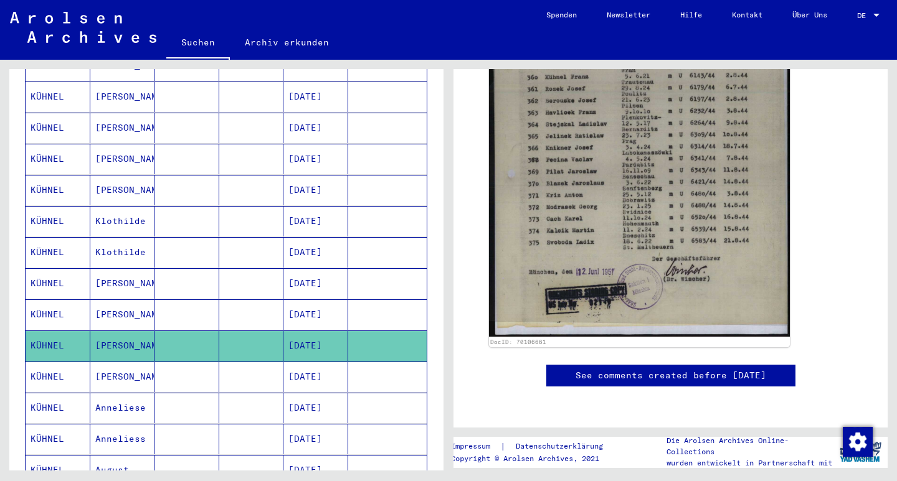
scroll to position [493, 0]
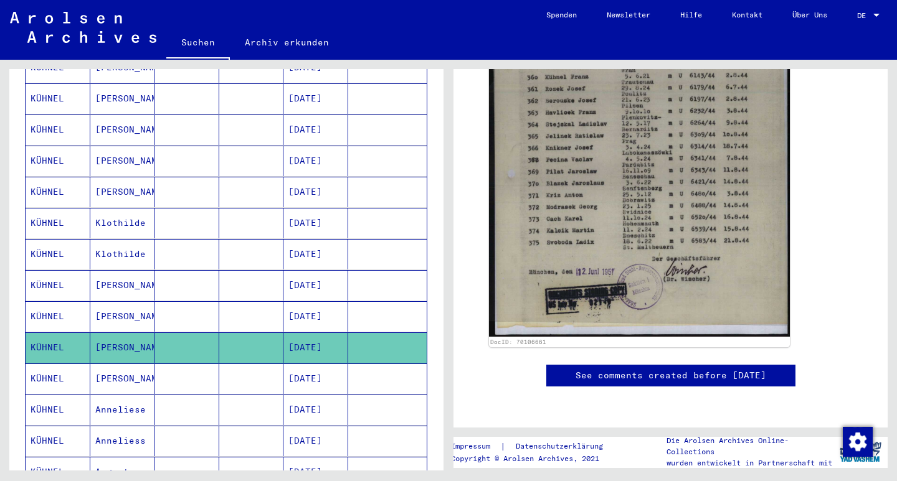
click at [107, 178] on mat-cell "[PERSON_NAME]" at bounding box center [122, 192] width 65 height 31
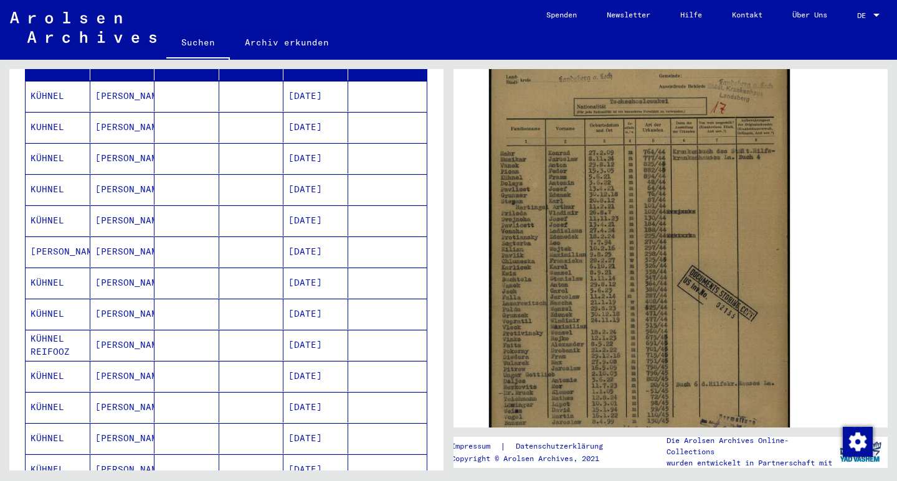
scroll to position [184, 0]
click at [313, 177] on mat-cell "[DATE]" at bounding box center [315, 190] width 65 height 31
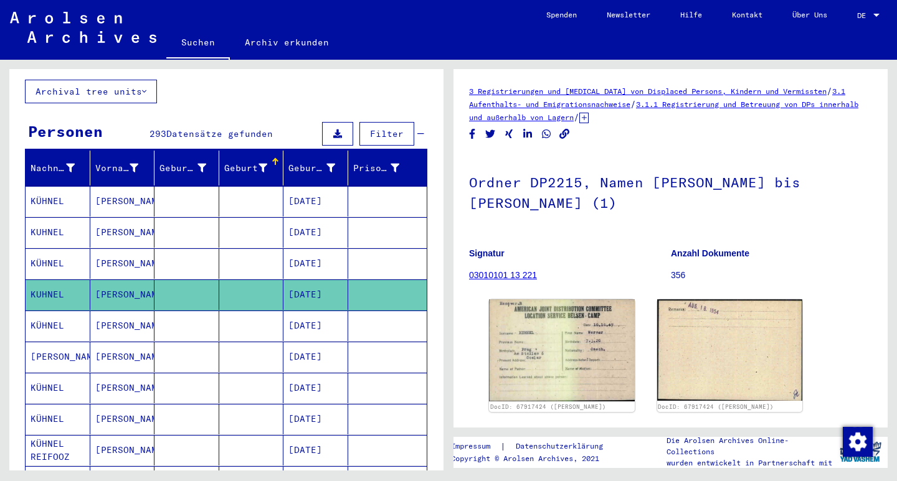
scroll to position [92, 0]
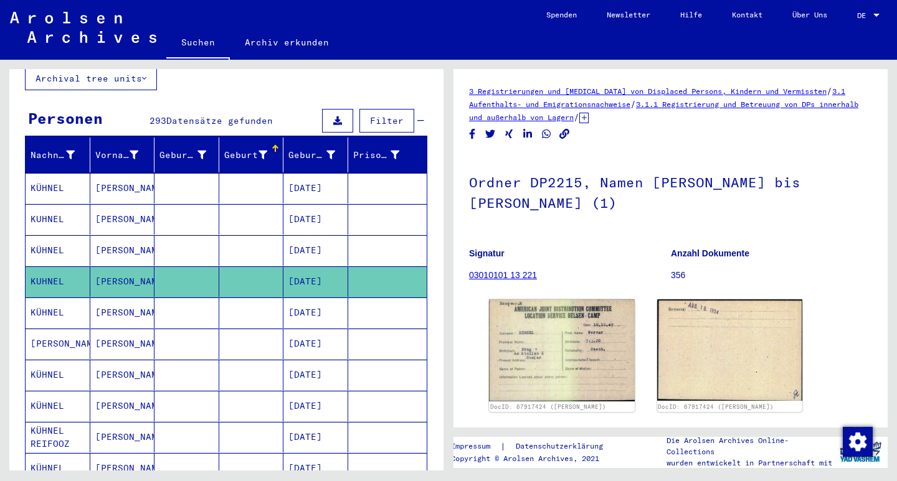
click at [105, 175] on mat-cell "[PERSON_NAME]" at bounding box center [122, 188] width 65 height 31
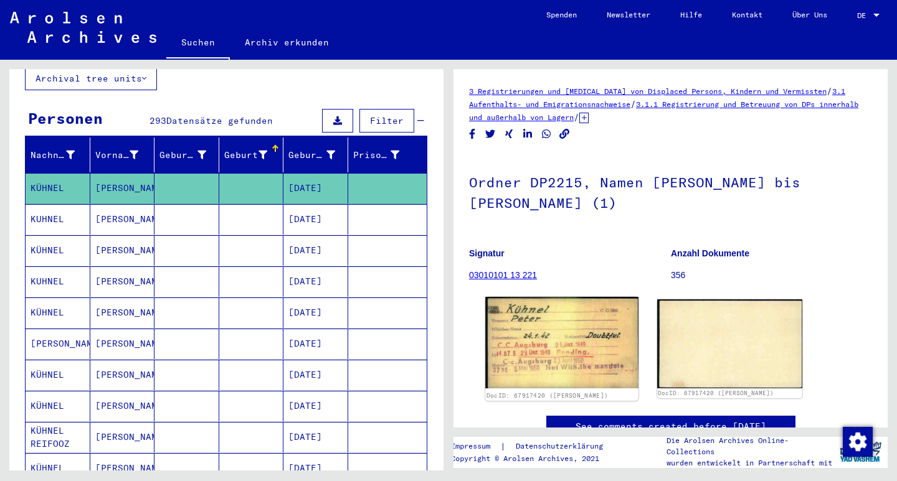
click at [559, 343] on img at bounding box center [561, 343] width 153 height 92
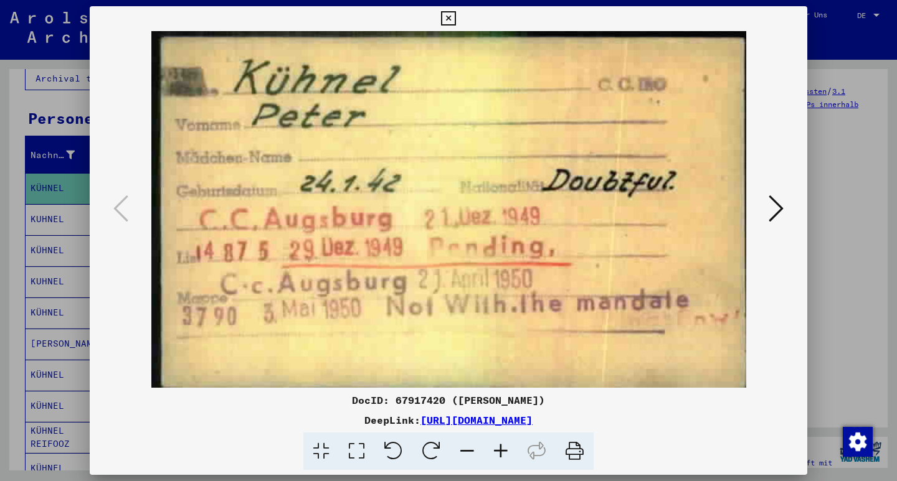
click at [770, 212] on icon at bounding box center [776, 209] width 15 height 30
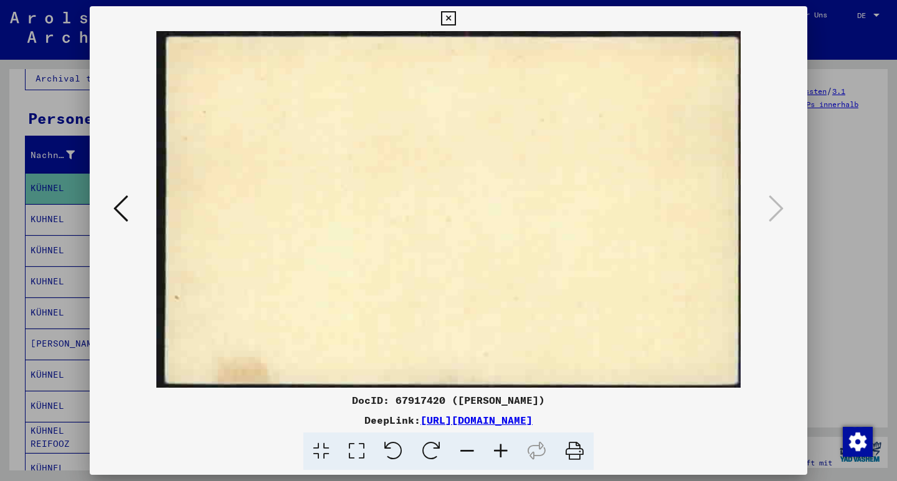
click at [455, 17] on icon at bounding box center [448, 18] width 14 height 15
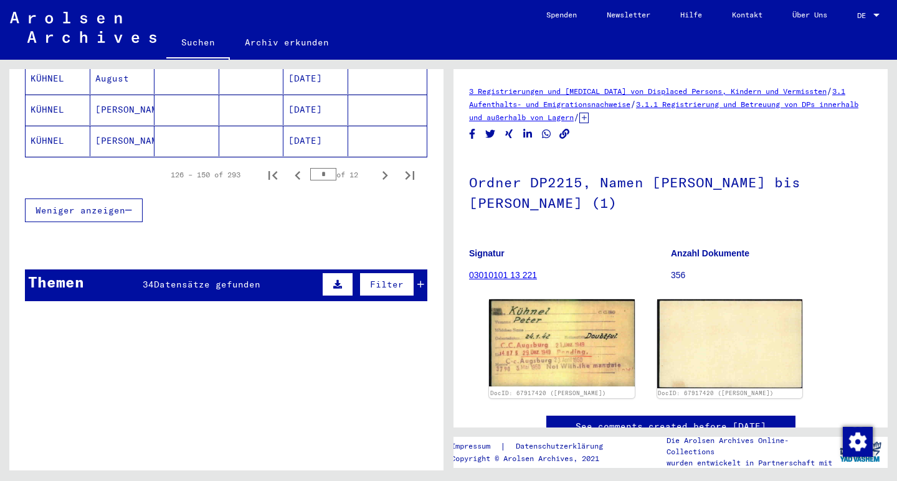
scroll to position [861, 0]
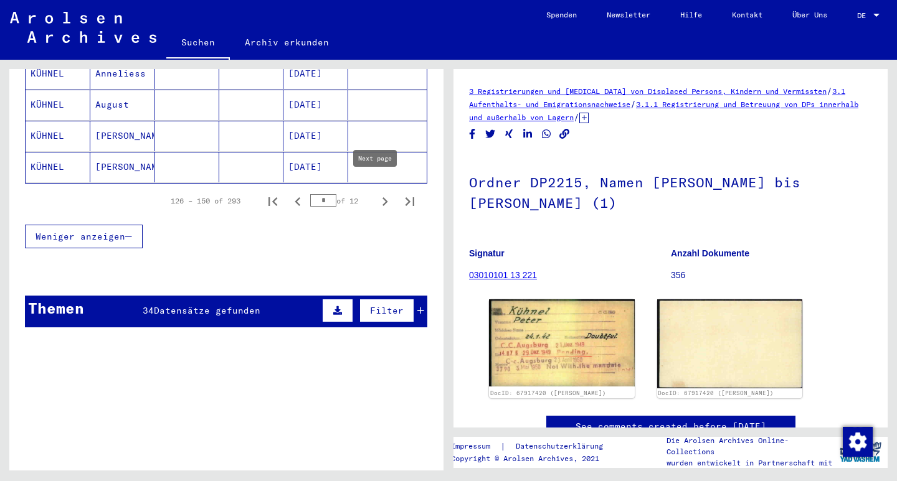
click at [382, 197] on icon "Next page" at bounding box center [385, 201] width 6 height 9
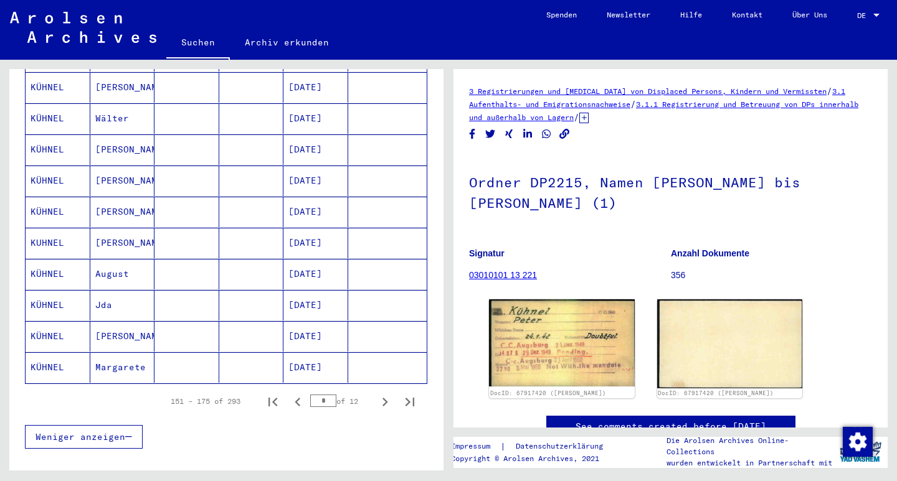
scroll to position [658, 0]
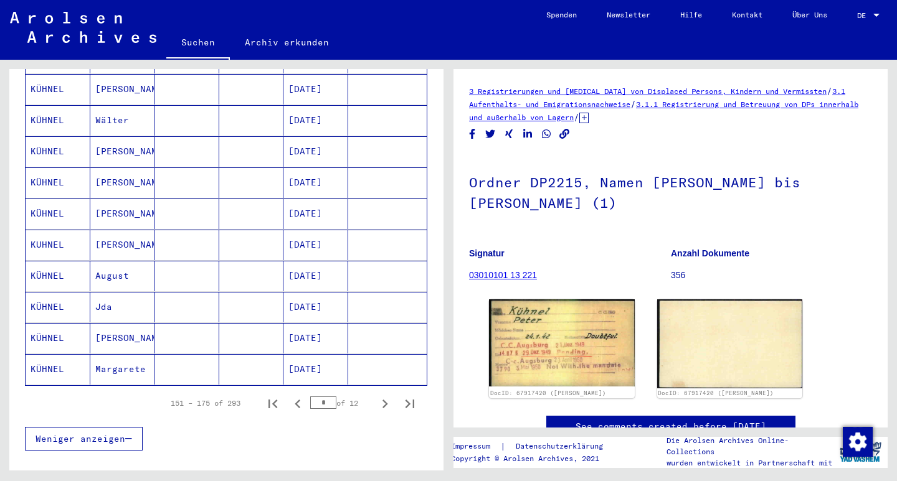
click at [121, 357] on mat-cell "Margarete" at bounding box center [122, 369] width 65 height 31
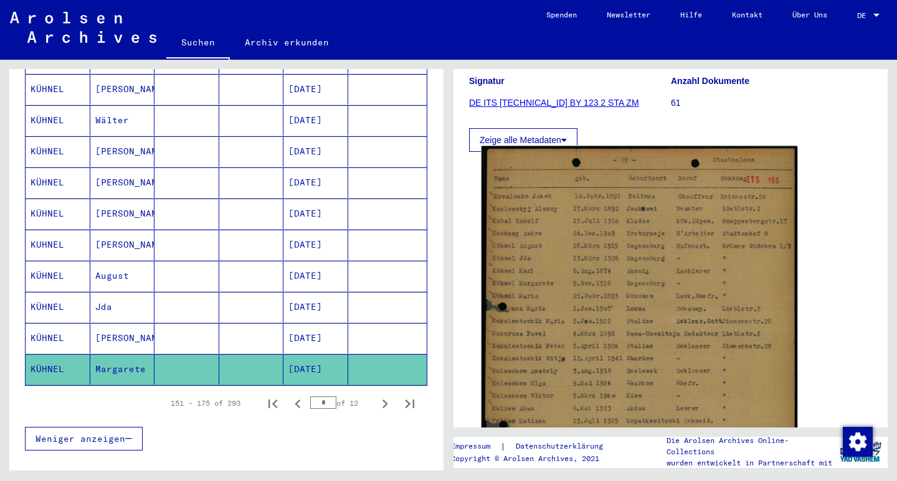
scroll to position [170, 0]
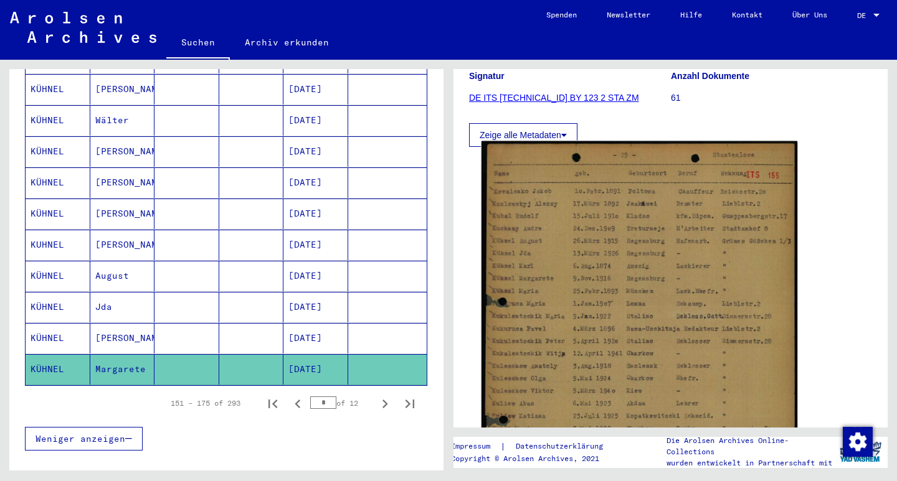
click at [610, 285] on img at bounding box center [639, 363] width 316 height 444
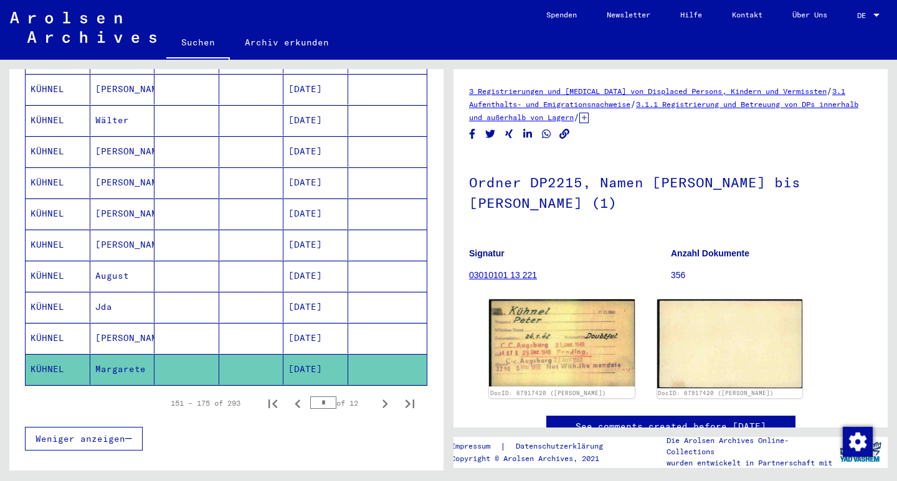
click at [109, 262] on mat-cell "August" at bounding box center [122, 276] width 65 height 31
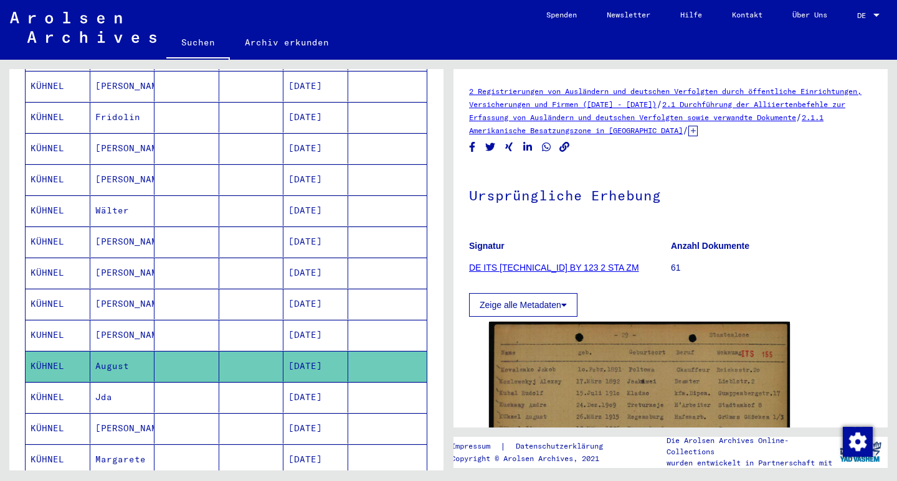
scroll to position [554, 0]
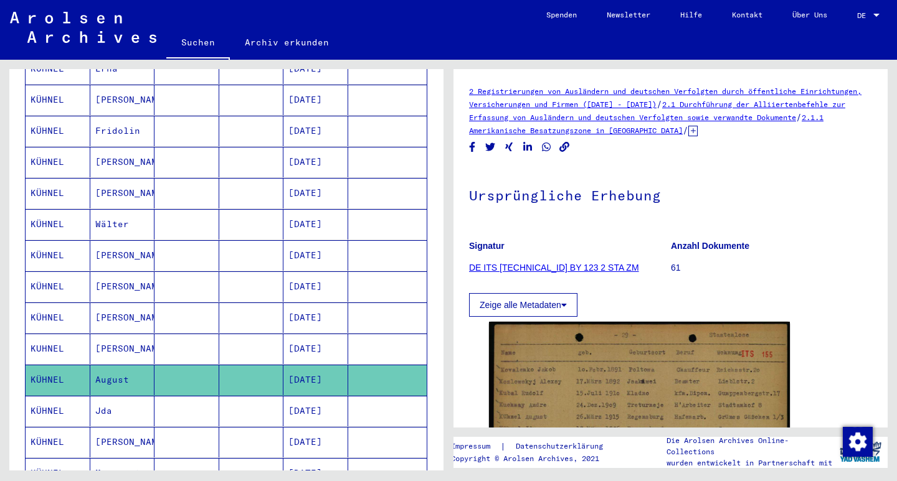
click at [108, 275] on mat-cell "[PERSON_NAME]" at bounding box center [122, 287] width 65 height 31
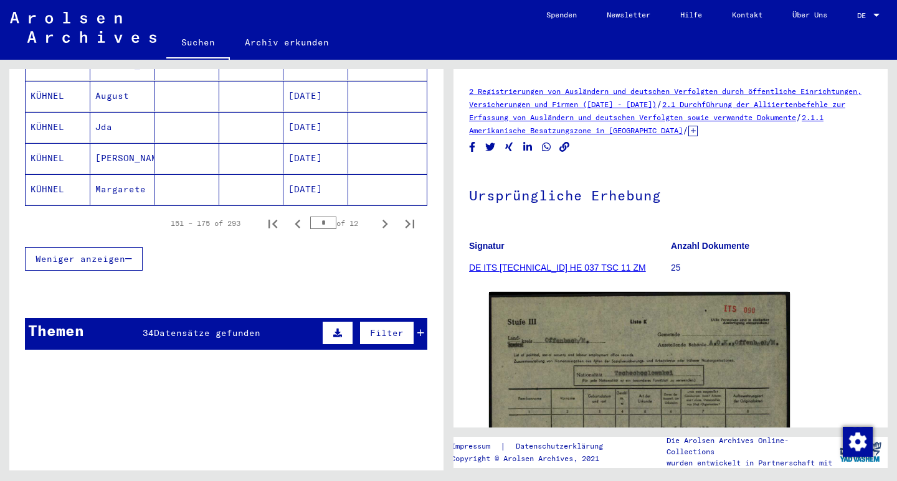
scroll to position [837, 0]
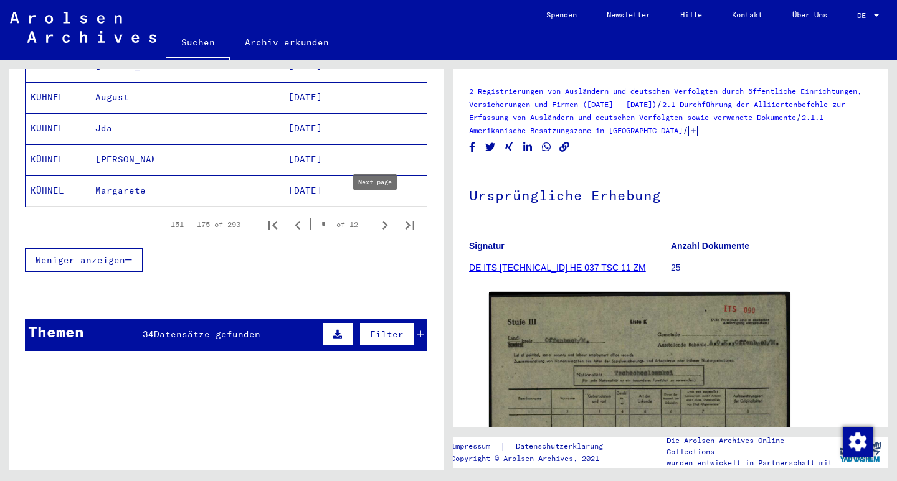
click at [382, 221] on icon "Next page" at bounding box center [385, 225] width 6 height 9
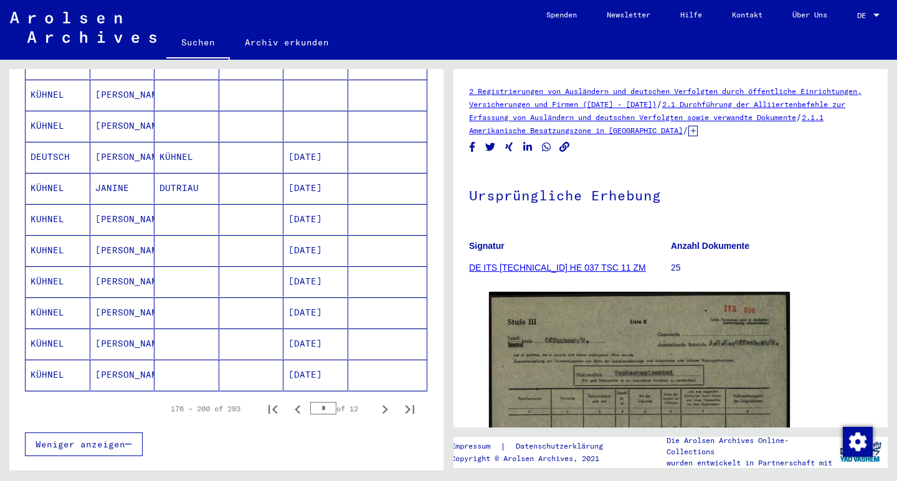
scroll to position [652, 0]
click at [107, 301] on mat-cell "[PERSON_NAME]" at bounding box center [122, 313] width 65 height 31
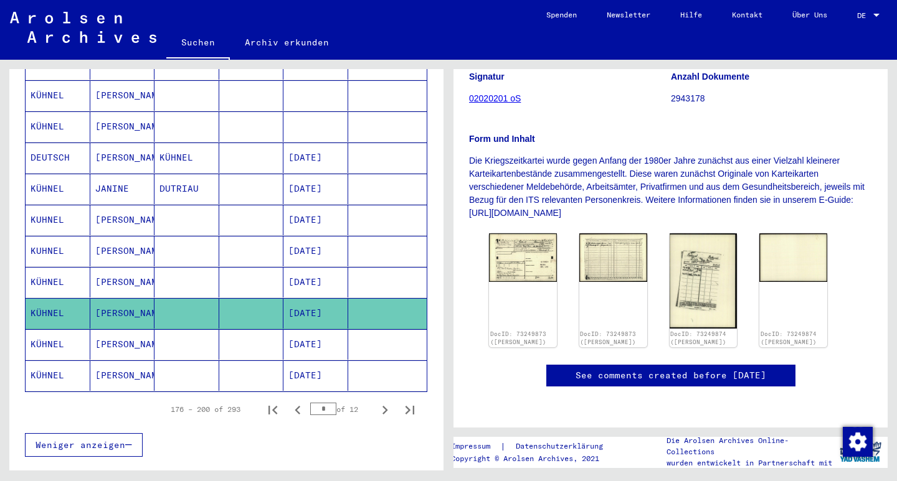
scroll to position [176, 0]
click at [519, 249] on img at bounding box center [522, 256] width 71 height 51
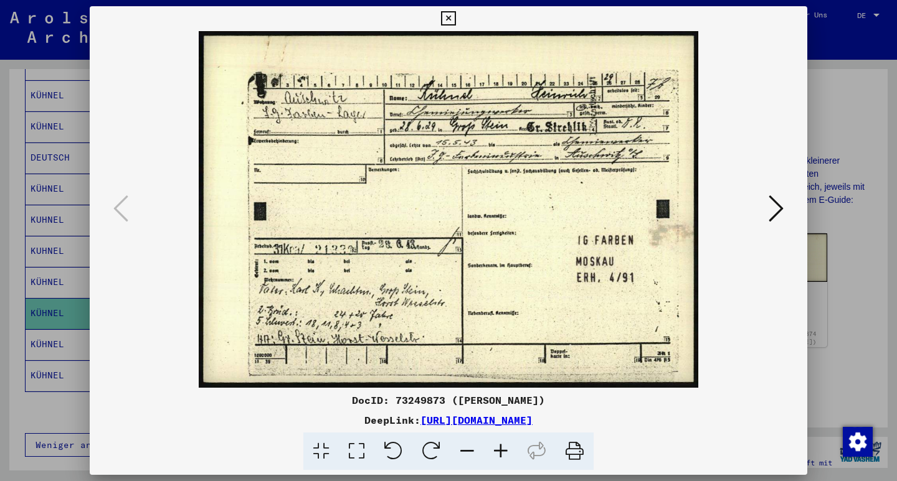
click at [455, 21] on icon at bounding box center [448, 18] width 14 height 15
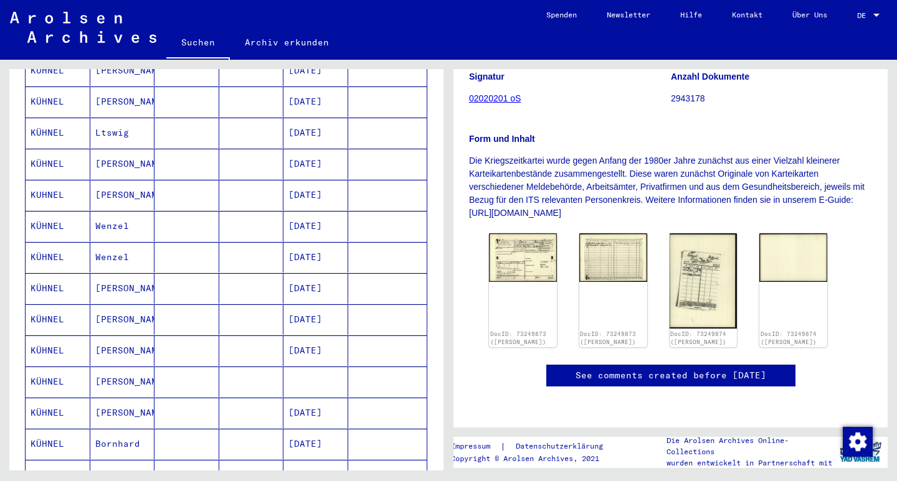
scroll to position [197, 0]
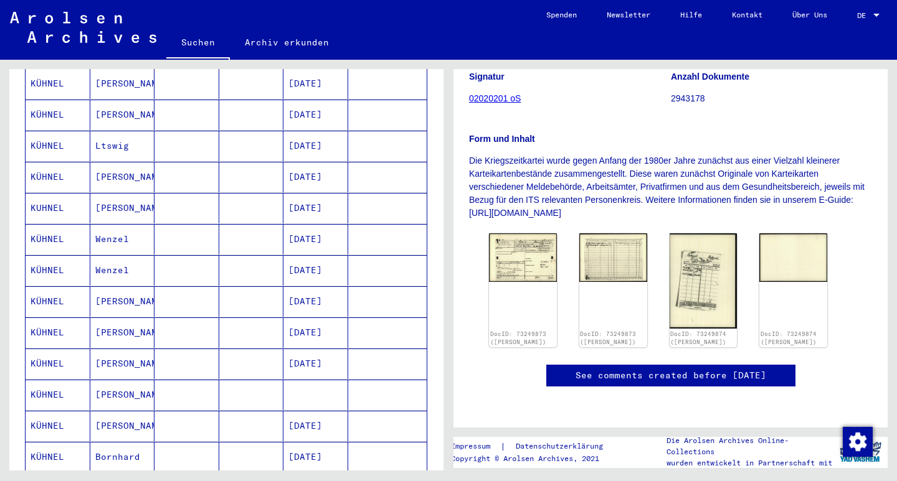
click at [100, 194] on mat-cell "[PERSON_NAME]" at bounding box center [122, 208] width 65 height 31
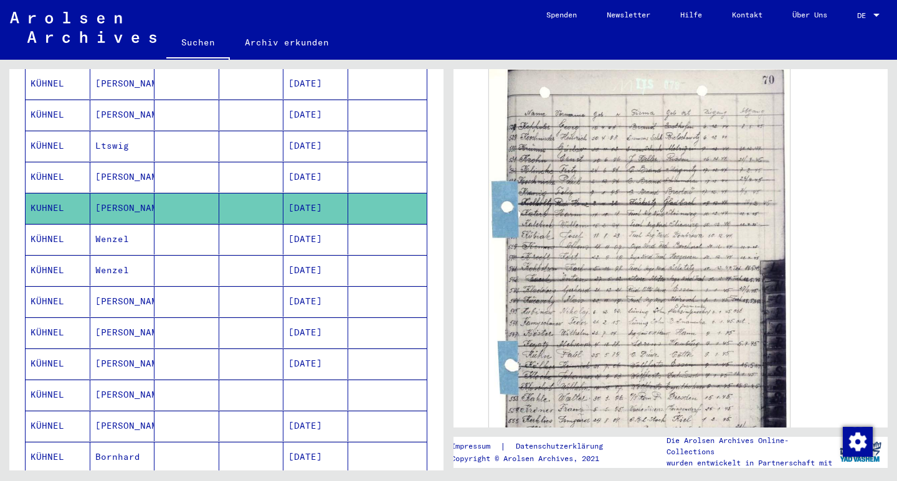
scroll to position [270, 0]
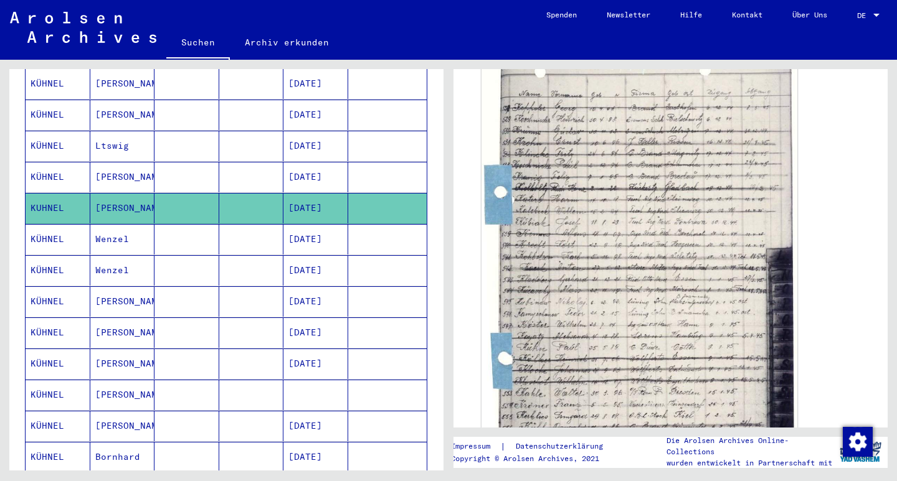
click at [599, 271] on img at bounding box center [639, 276] width 316 height 470
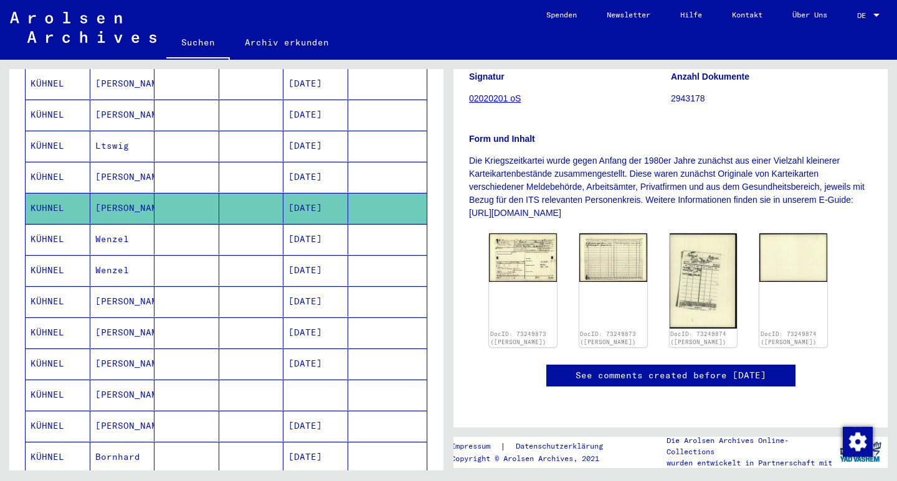
scroll to position [211, 0]
click at [100, 194] on mat-cell "[PERSON_NAME]" at bounding box center [122, 208] width 65 height 31
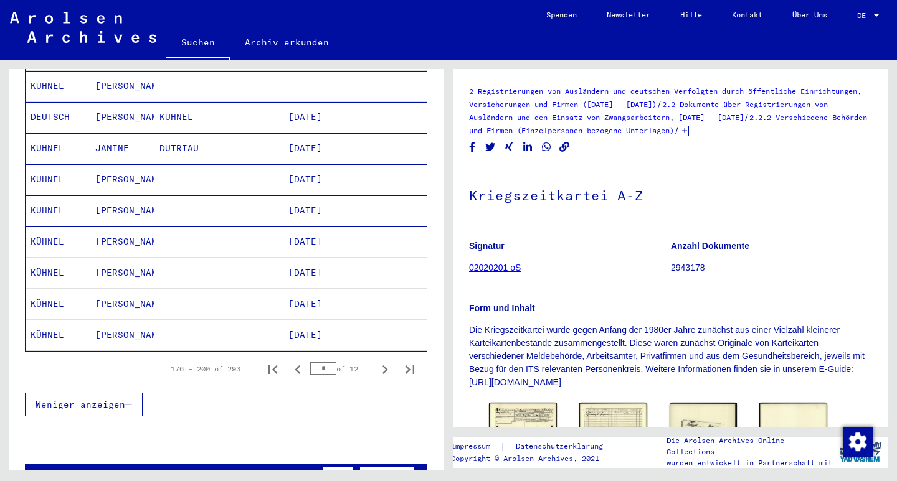
scroll to position [689, 0]
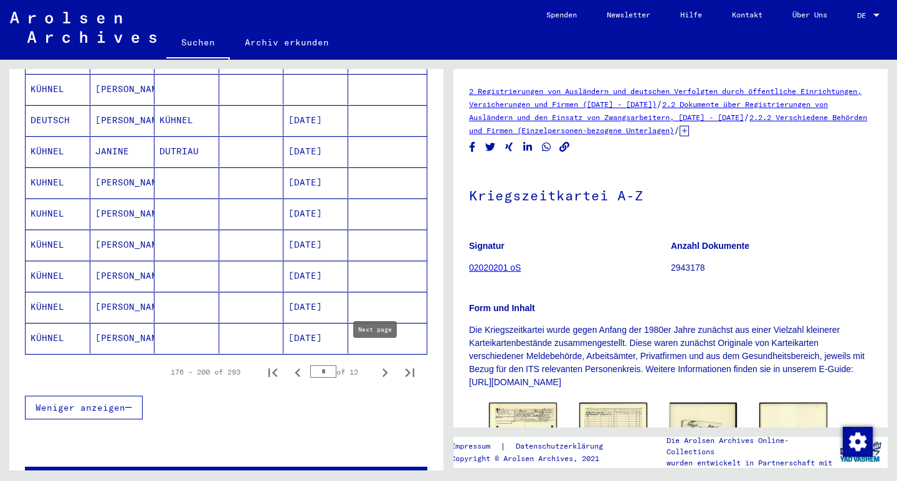
click at [382, 369] on icon "Next page" at bounding box center [385, 373] width 6 height 9
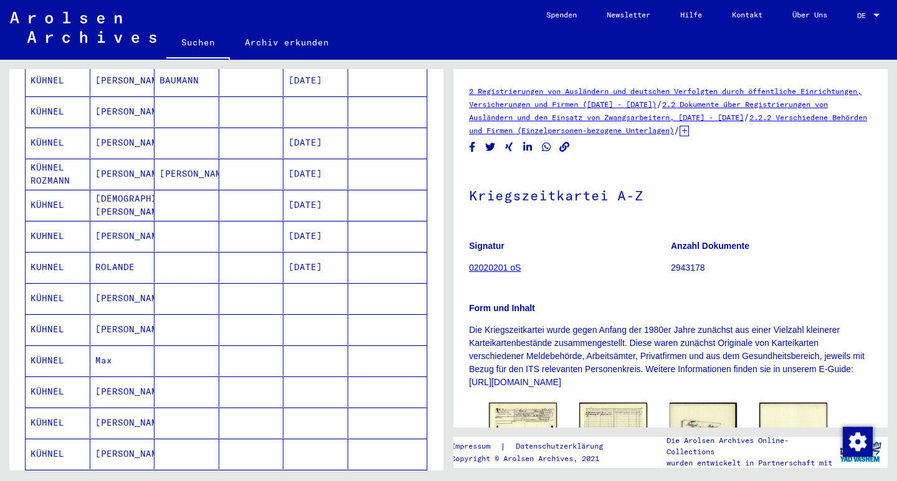
scroll to position [448, 0]
click at [107, 316] on mat-cell "[PERSON_NAME]" at bounding box center [122, 331] width 65 height 31
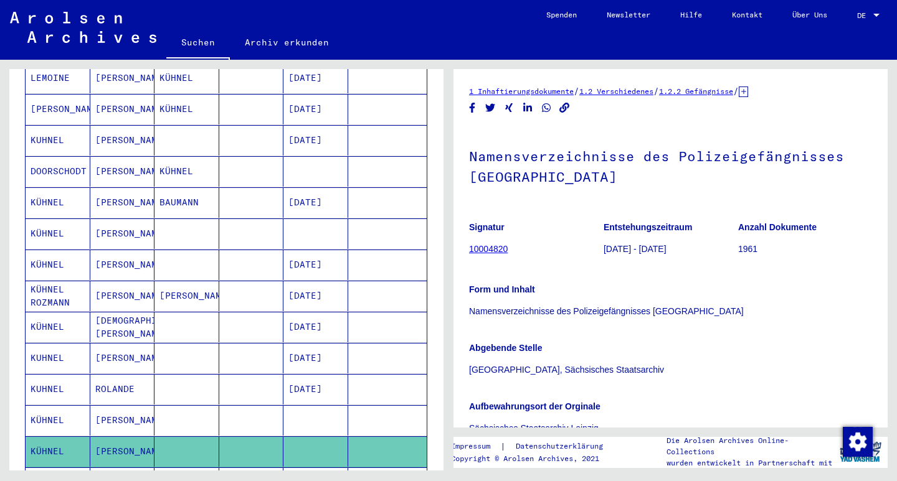
scroll to position [325, 0]
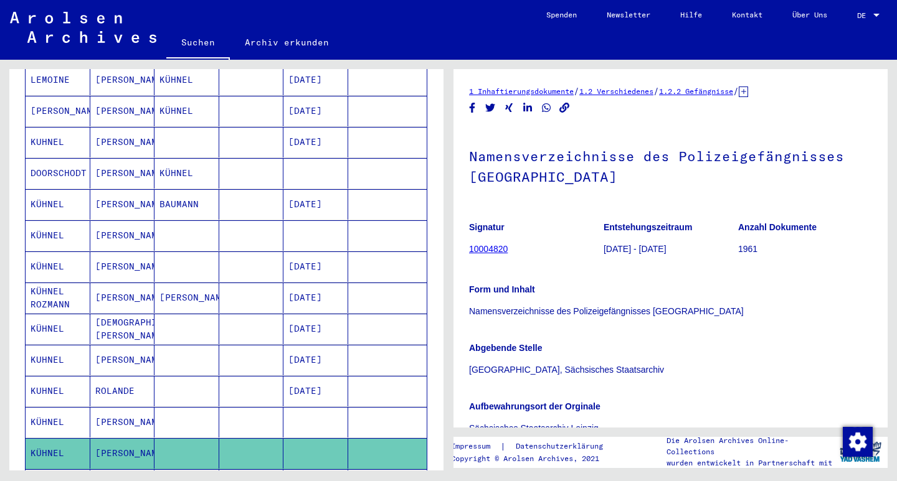
click at [107, 220] on mat-cell "[PERSON_NAME]" at bounding box center [122, 235] width 65 height 31
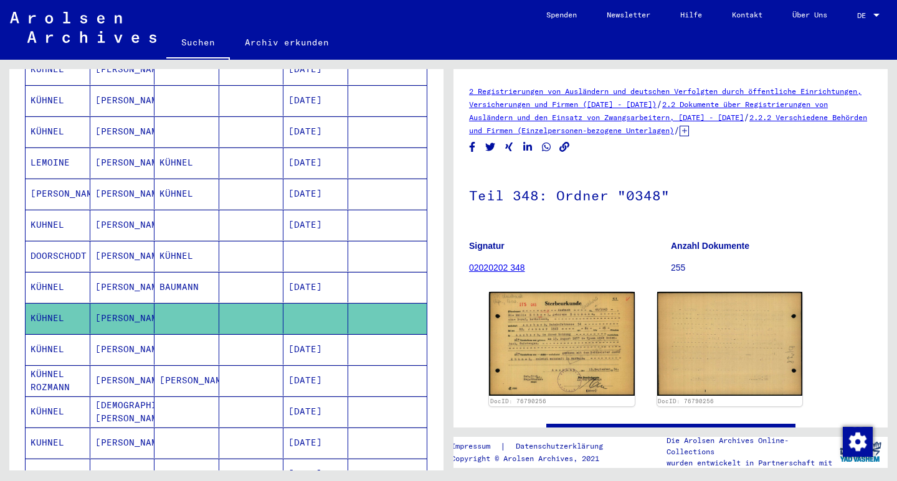
scroll to position [241, 0]
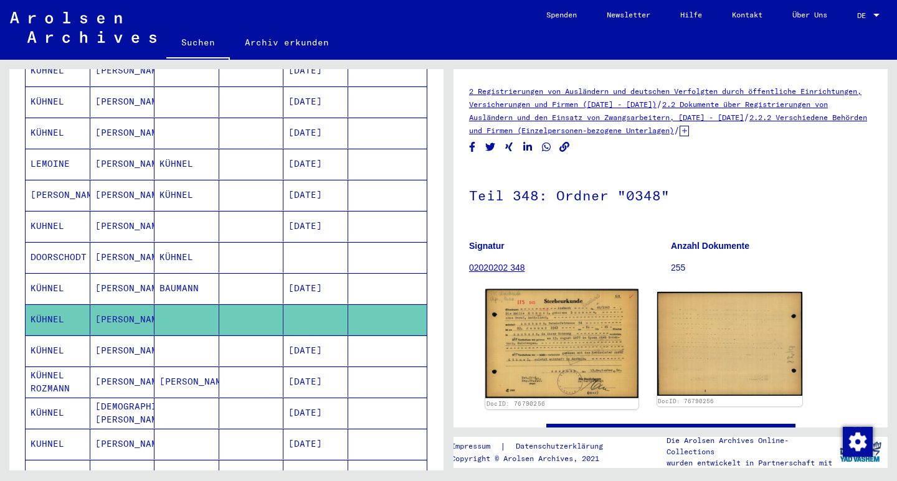
click at [533, 313] on img at bounding box center [561, 344] width 153 height 109
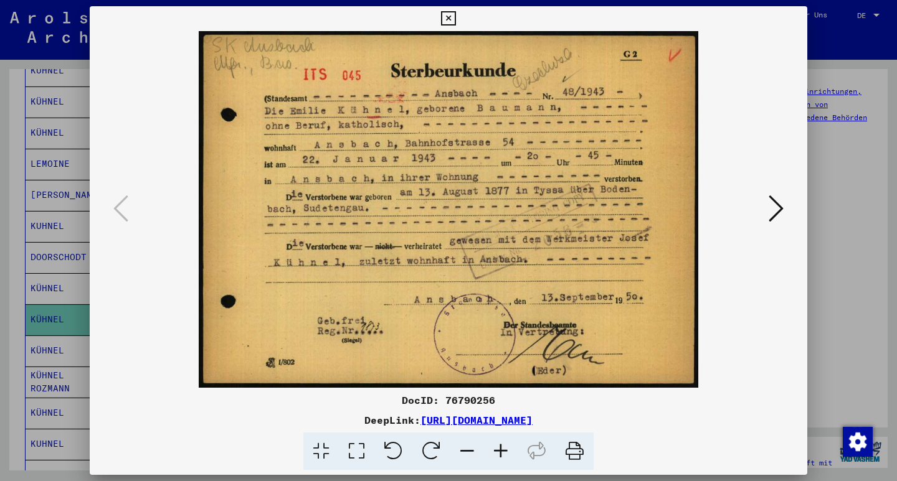
click at [455, 16] on icon at bounding box center [448, 18] width 14 height 15
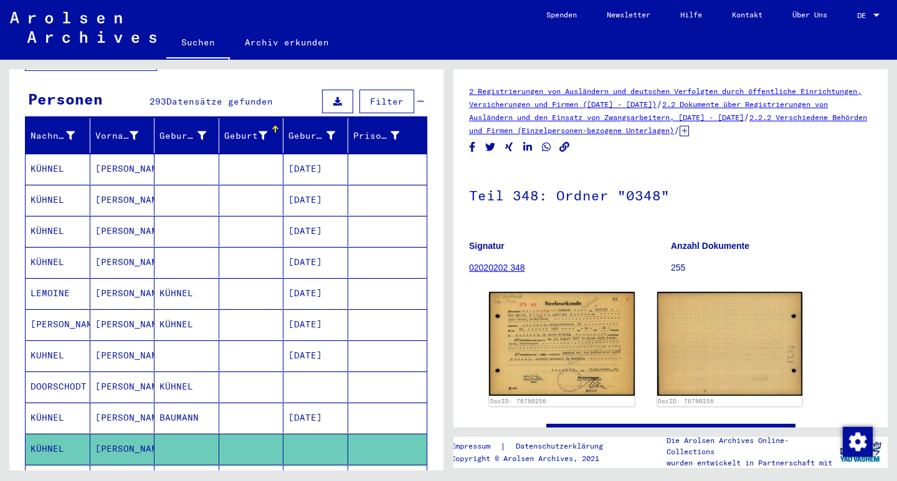
scroll to position [111, 0]
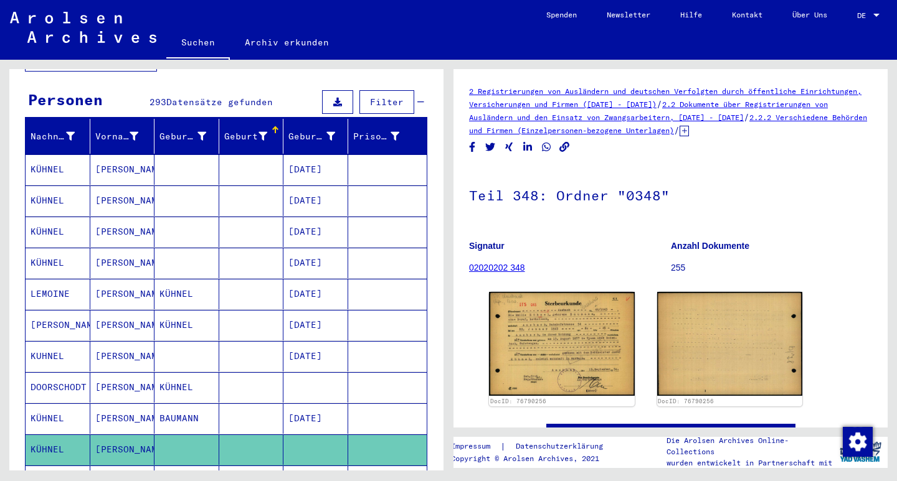
click at [118, 154] on mat-cell "[PERSON_NAME]" at bounding box center [122, 169] width 65 height 31
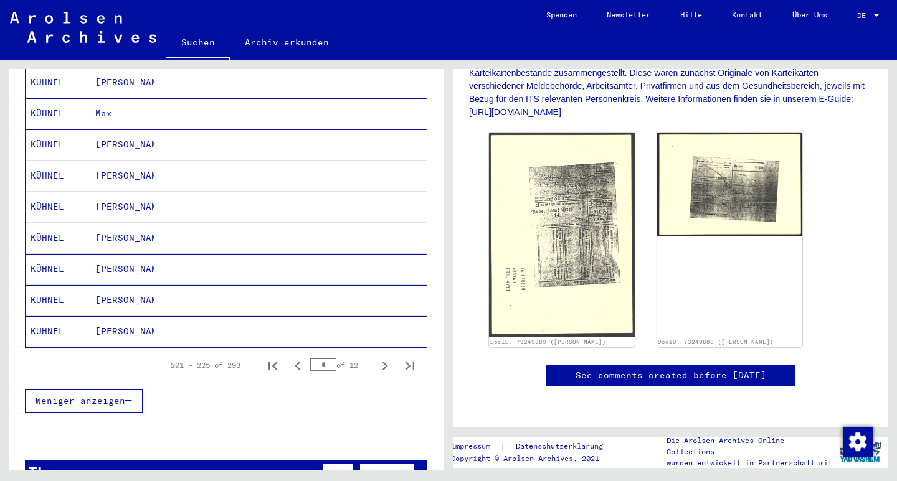
scroll to position [698, 0]
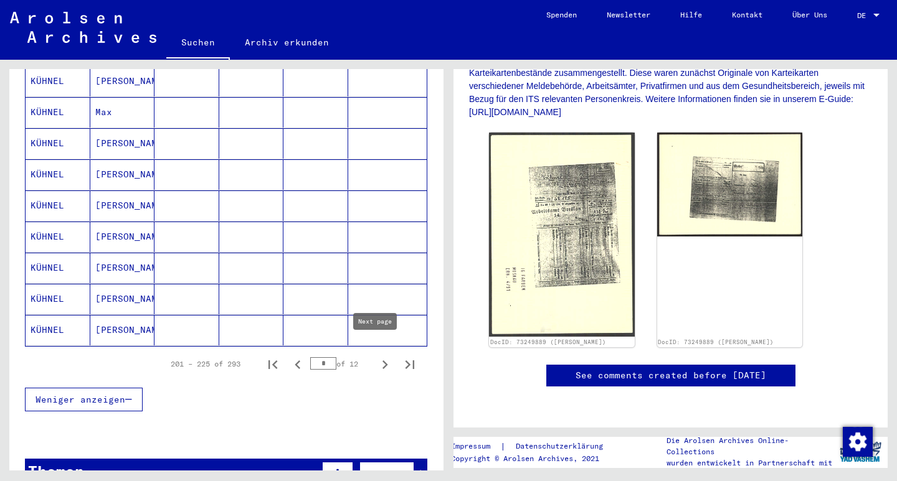
click at [377, 356] on icon "Next page" at bounding box center [384, 364] width 17 height 17
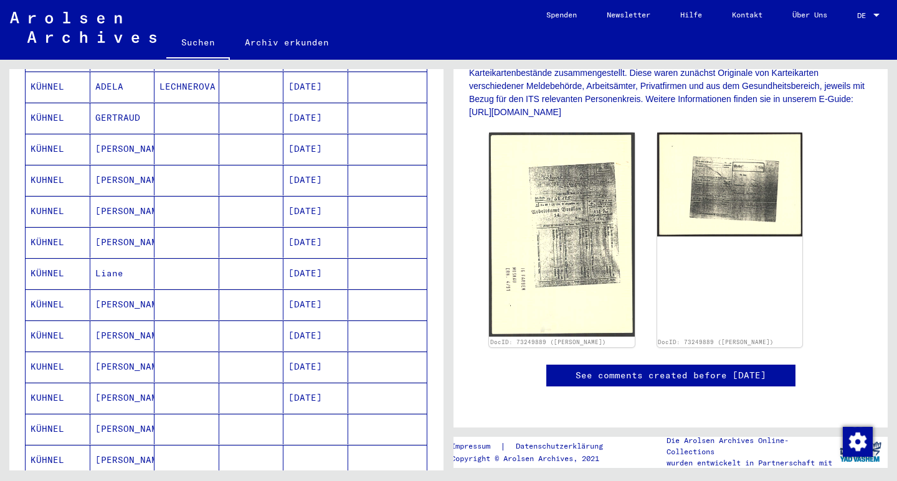
scroll to position [567, 0]
click at [113, 199] on mat-cell "[PERSON_NAME]" at bounding box center [122, 212] width 65 height 31
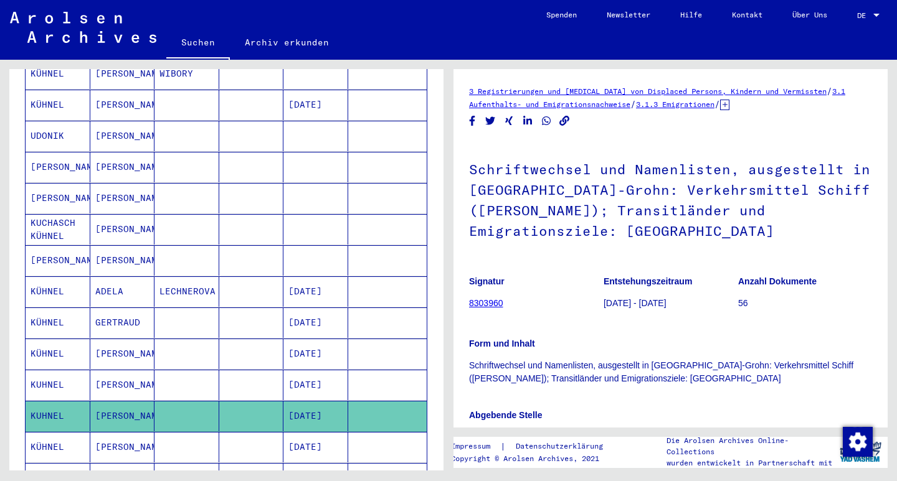
scroll to position [362, 0]
click at [108, 184] on mat-cell "[PERSON_NAME]" at bounding box center [122, 199] width 65 height 31
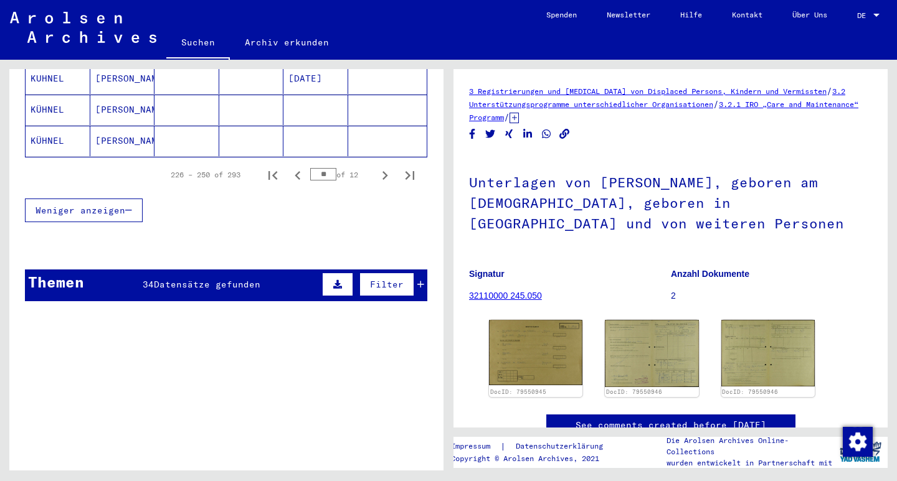
scroll to position [881, 0]
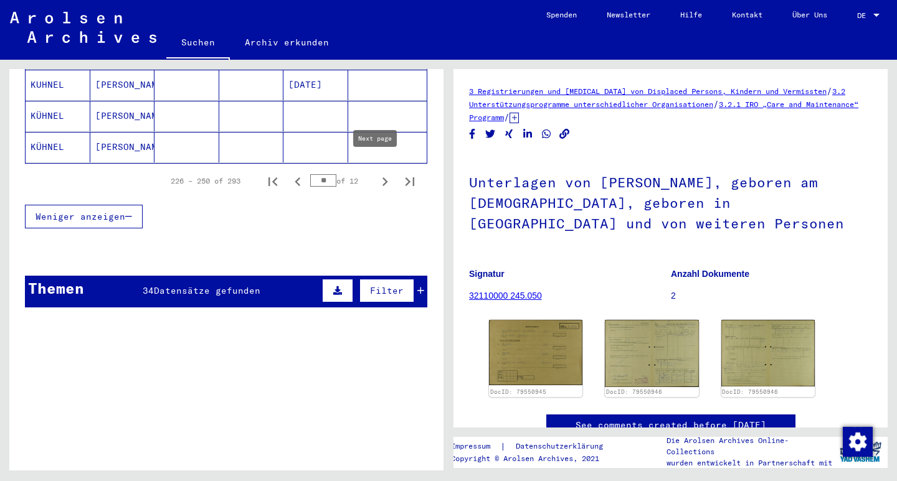
click at [376, 173] on icon "Next page" at bounding box center [384, 181] width 17 height 17
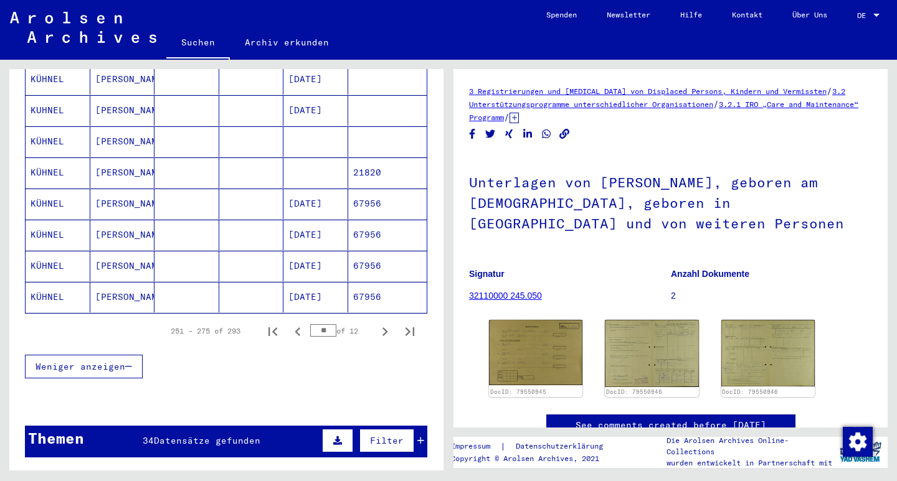
scroll to position [730, 0]
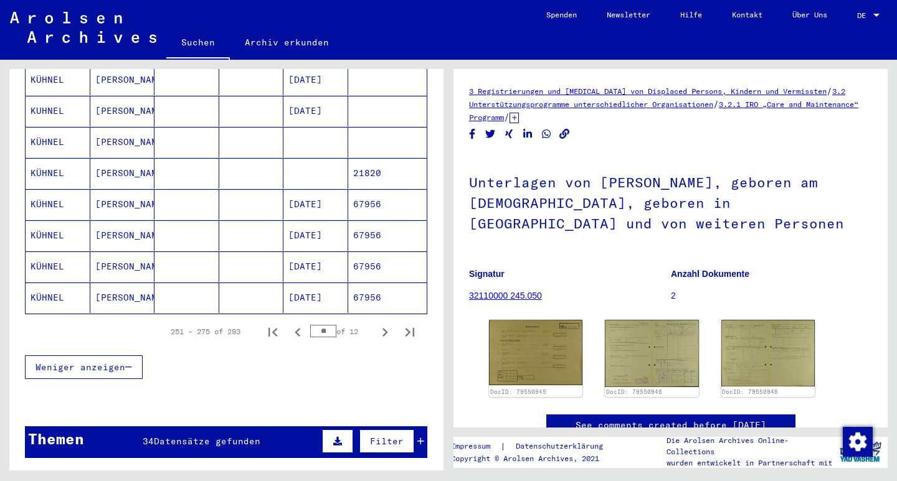
click at [108, 222] on mat-cell "[PERSON_NAME]" at bounding box center [122, 235] width 65 height 31
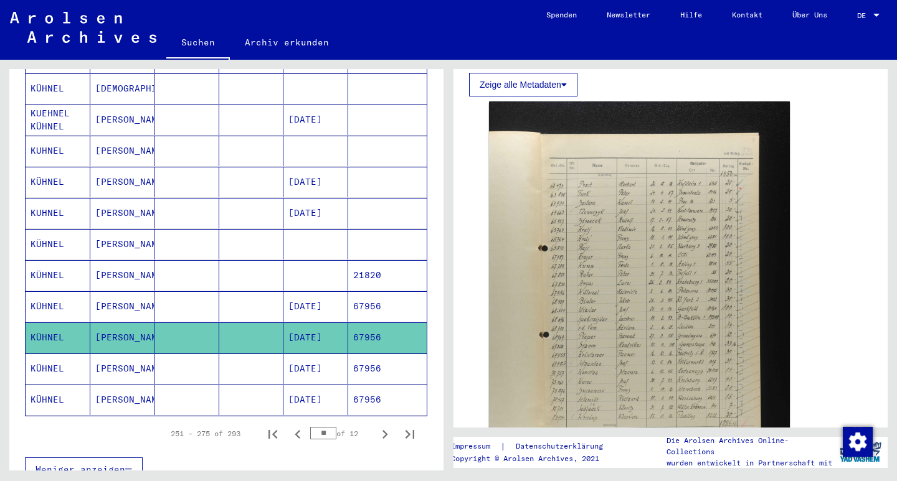
scroll to position [344, 0]
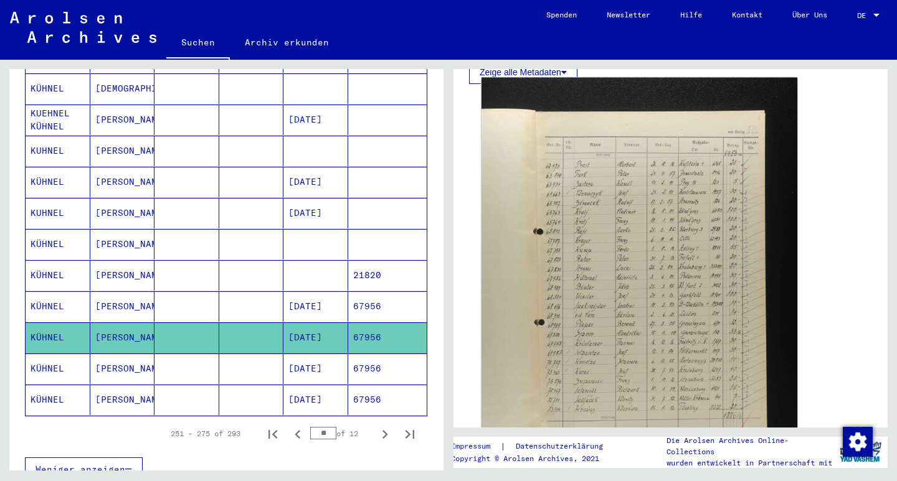
click at [667, 204] on img at bounding box center [639, 315] width 316 height 475
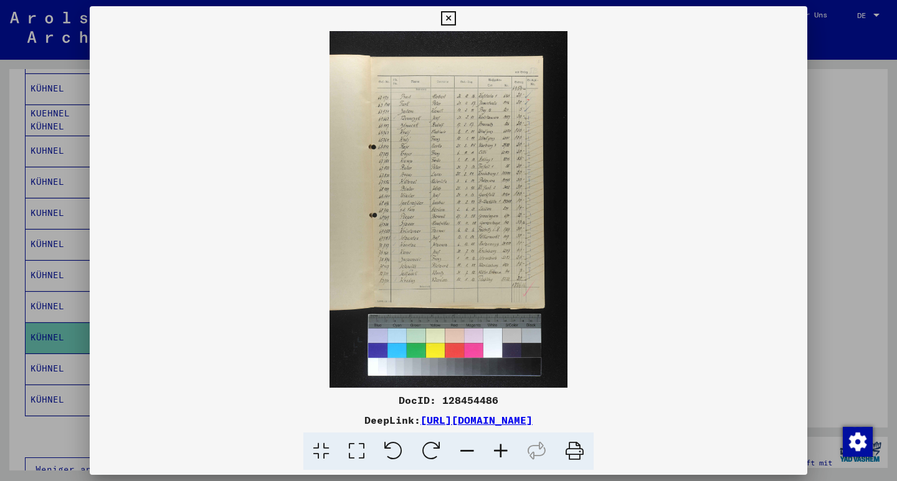
scroll to position [0, 0]
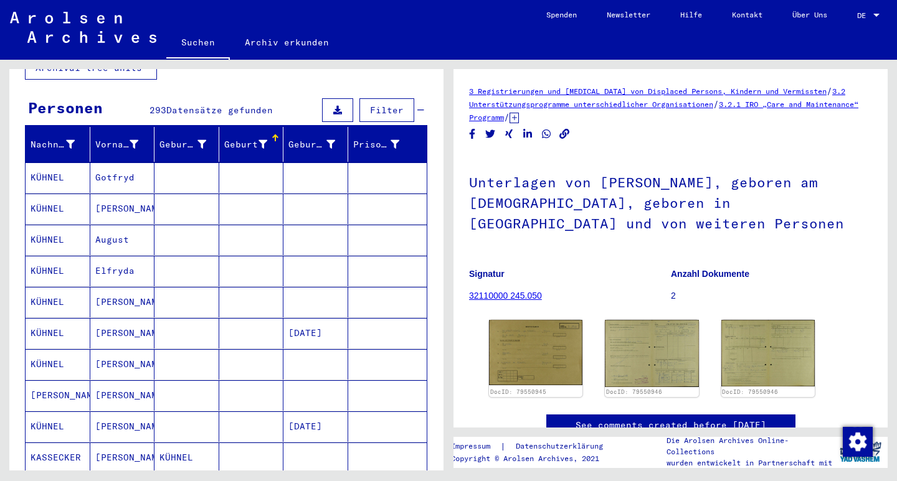
scroll to position [102, 0]
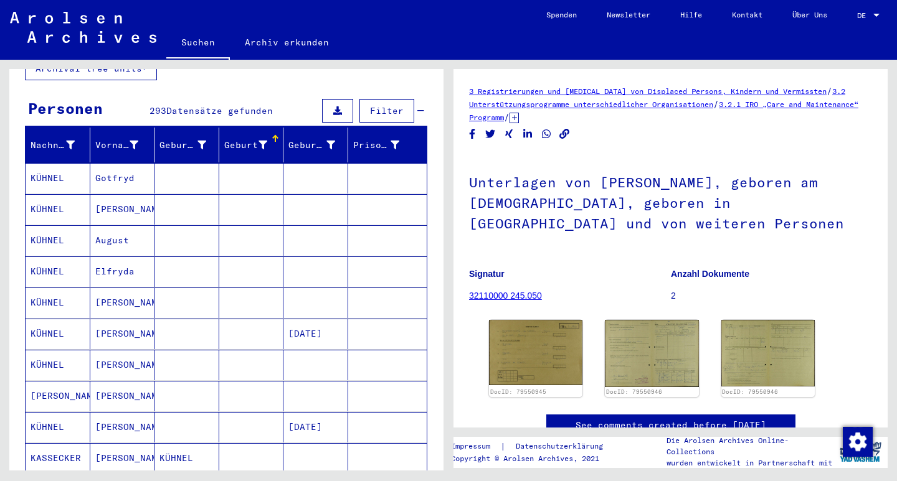
click at [102, 354] on mat-cell "[PERSON_NAME]" at bounding box center [122, 365] width 65 height 31
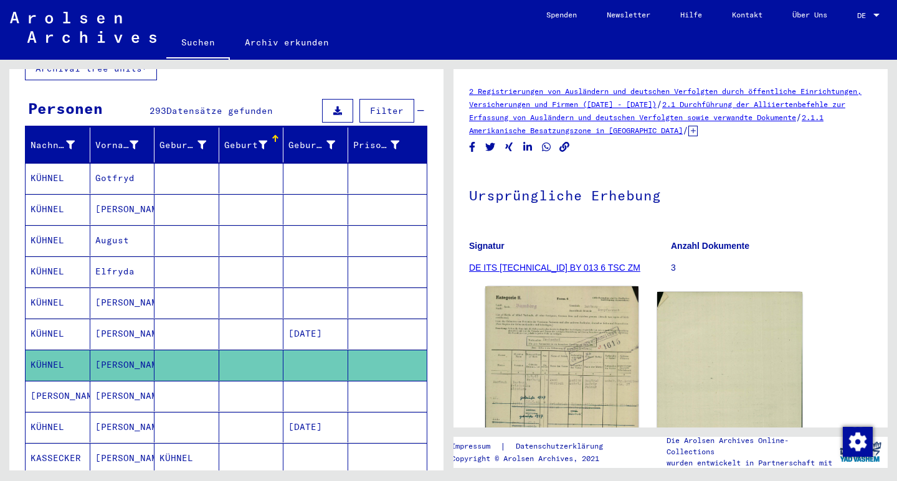
click at [547, 375] on img at bounding box center [561, 397] width 153 height 222
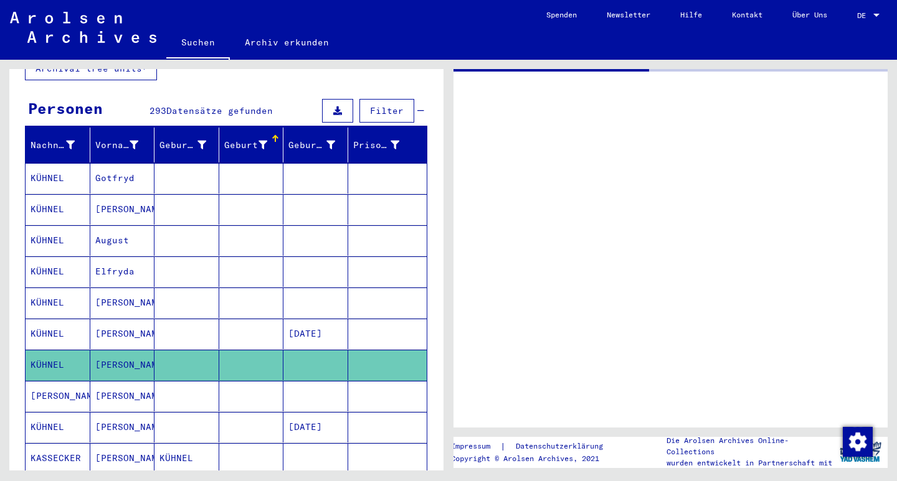
click at [114, 327] on mat-cell "[PERSON_NAME]" at bounding box center [122, 334] width 65 height 31
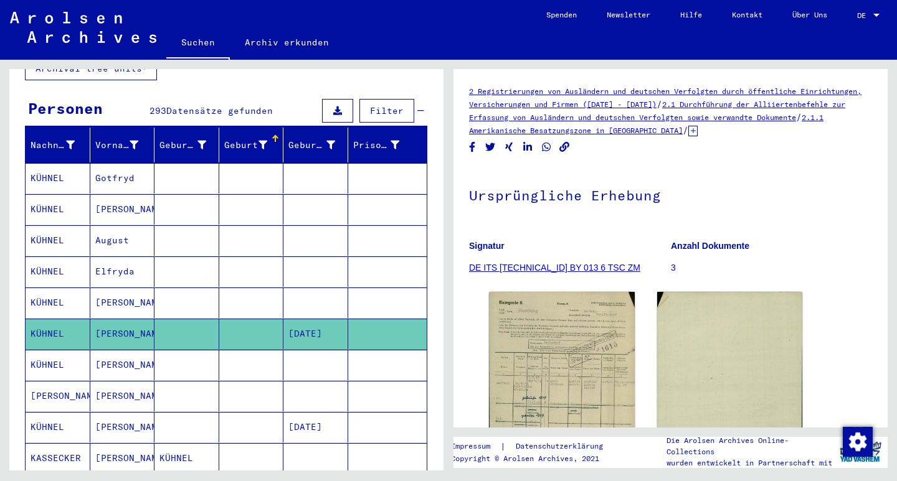
click at [103, 198] on mat-cell "[PERSON_NAME]" at bounding box center [122, 209] width 65 height 31
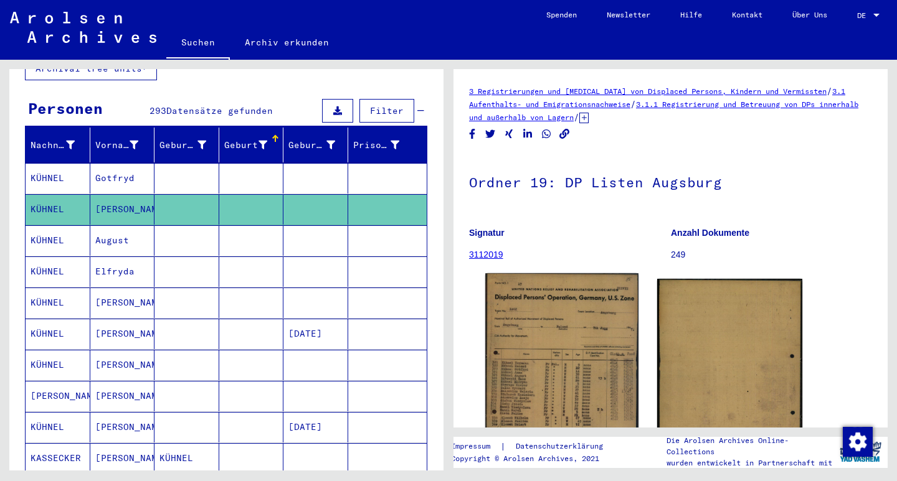
click at [549, 352] on img at bounding box center [561, 384] width 153 height 222
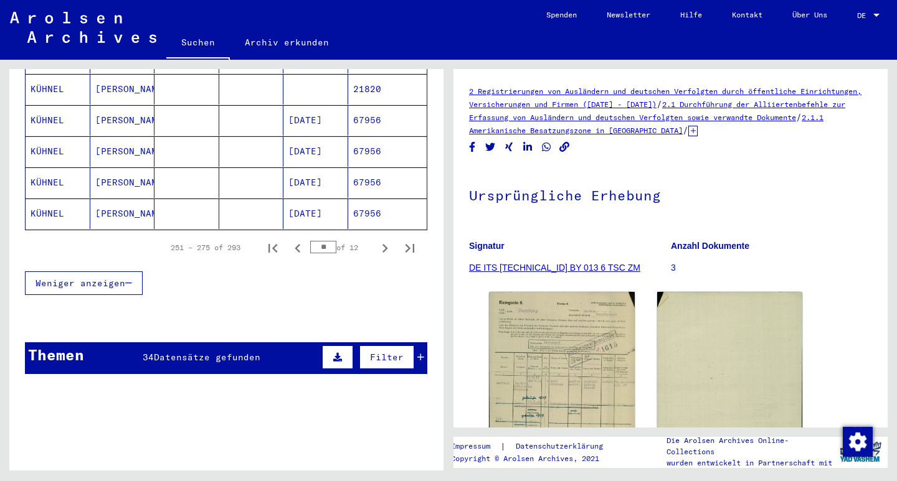
scroll to position [837, 0]
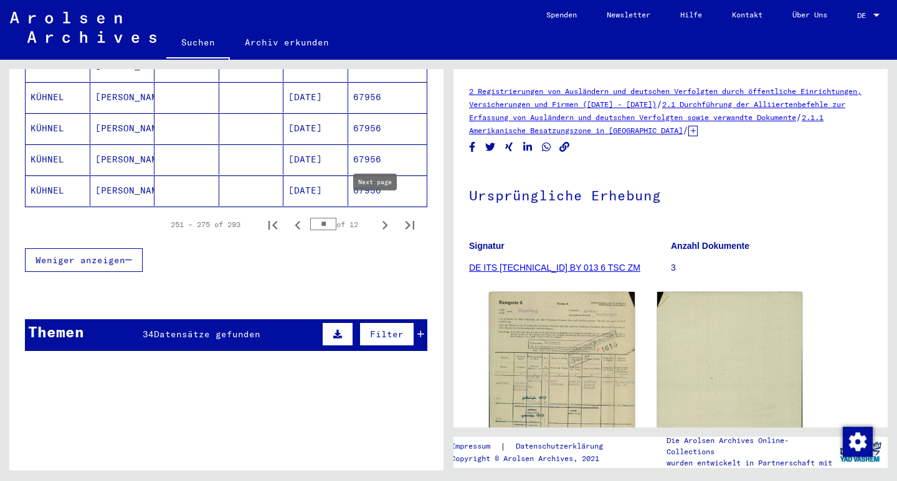
click at [376, 217] on icon "Next page" at bounding box center [384, 225] width 17 height 17
type input "**"
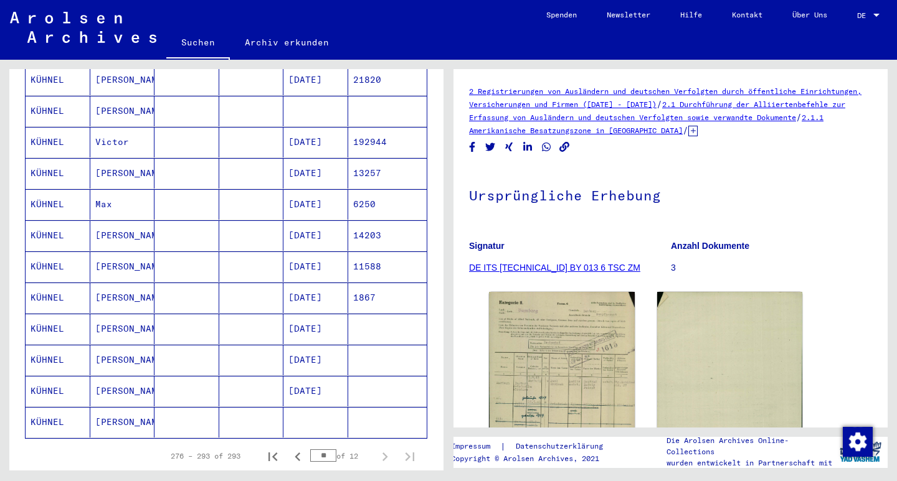
scroll to position [382, 0]
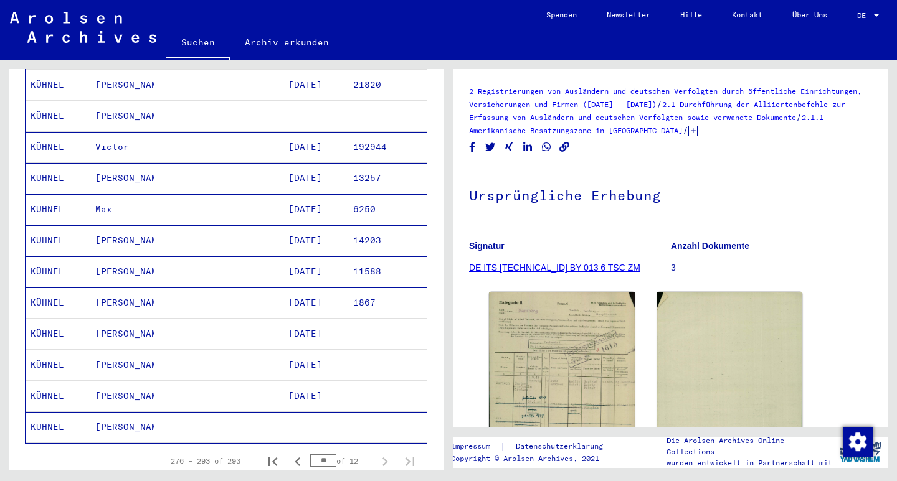
click at [106, 257] on mat-cell "[PERSON_NAME]" at bounding box center [122, 272] width 65 height 31
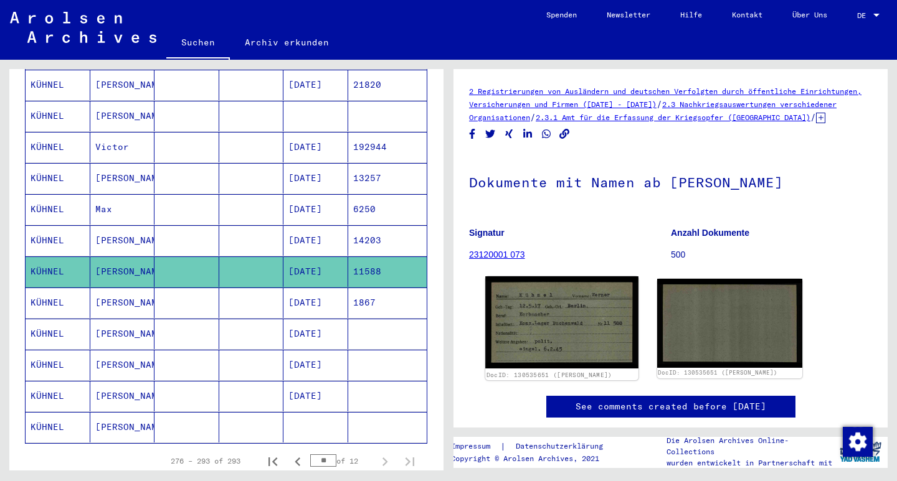
click at [581, 339] on img at bounding box center [561, 323] width 153 height 93
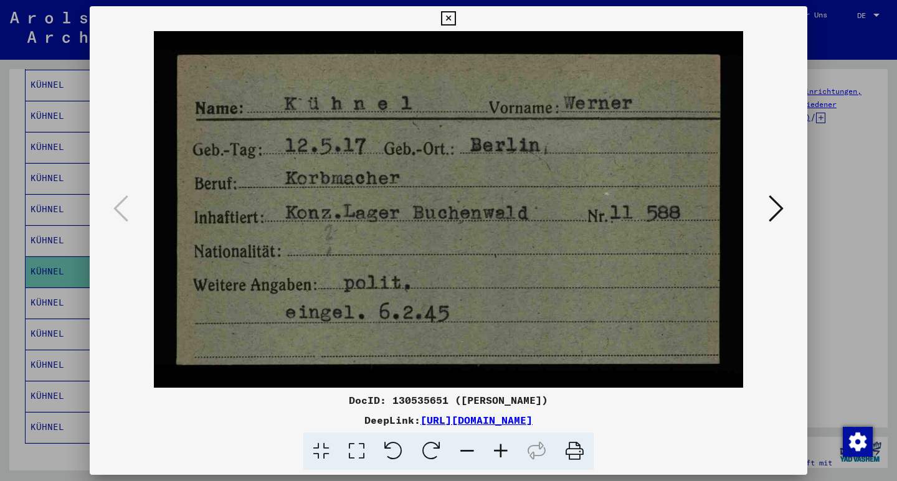
click at [455, 16] on icon at bounding box center [448, 18] width 14 height 15
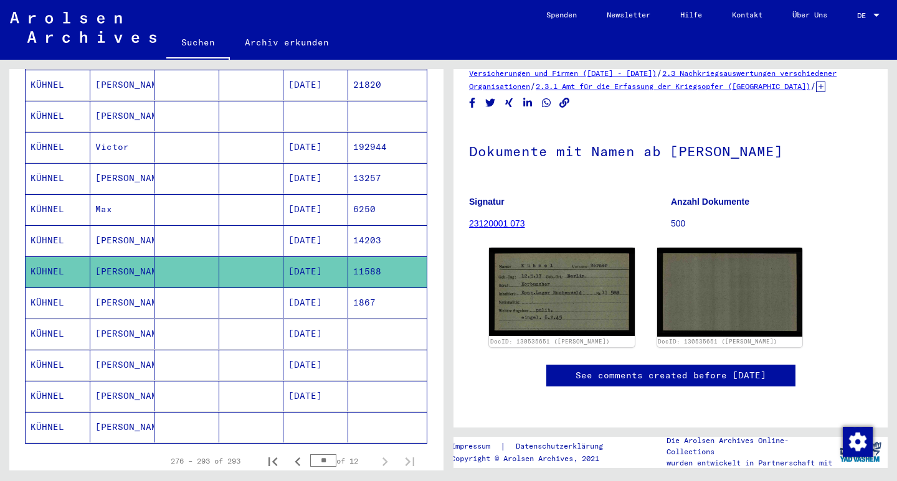
scroll to position [196, 0]
click at [754, 369] on link "See comments created before [DATE]" at bounding box center [670, 375] width 191 height 13
click at [116, 229] on mat-cell "[PERSON_NAME]" at bounding box center [122, 240] width 65 height 31
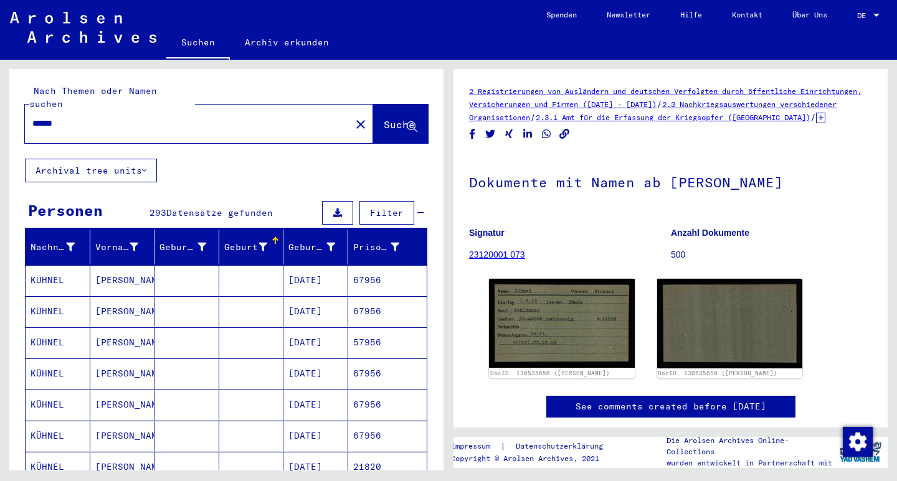
click at [70, 117] on input "******" at bounding box center [187, 123] width 311 height 13
type input "*"
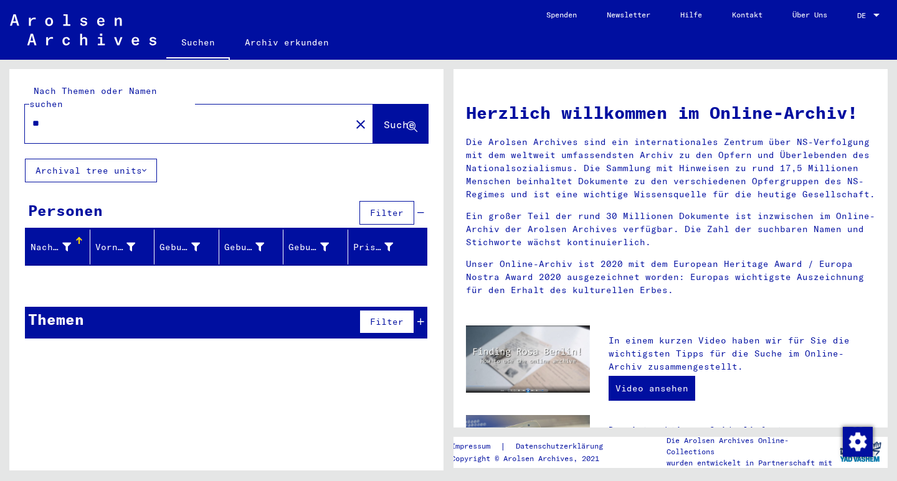
type input "*"
type input "**********"
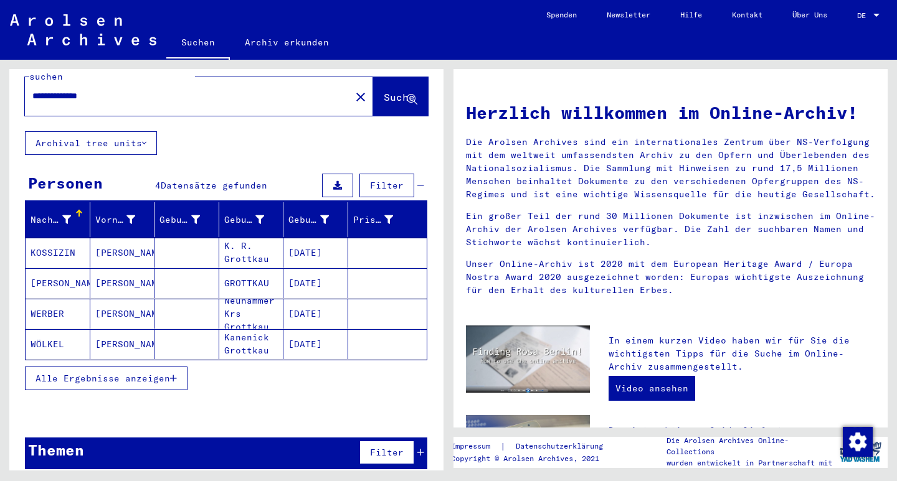
scroll to position [27, 0]
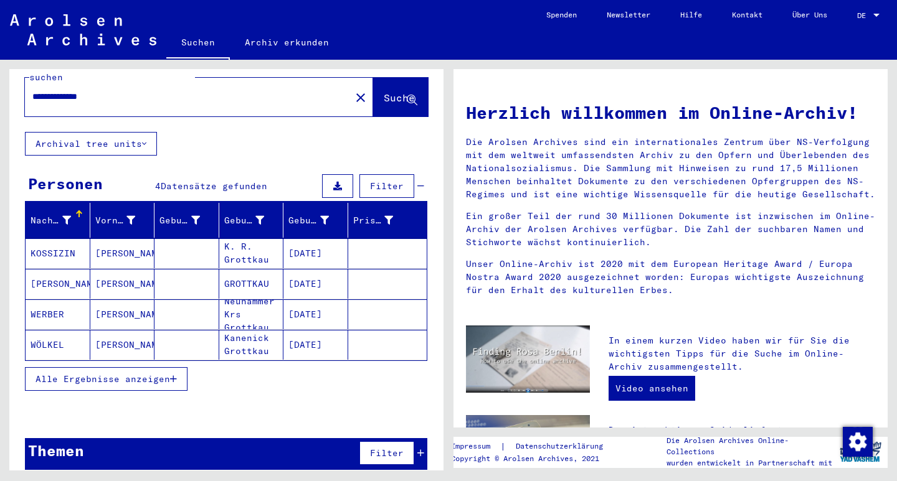
click at [173, 375] on icon "button" at bounding box center [173, 379] width 7 height 9
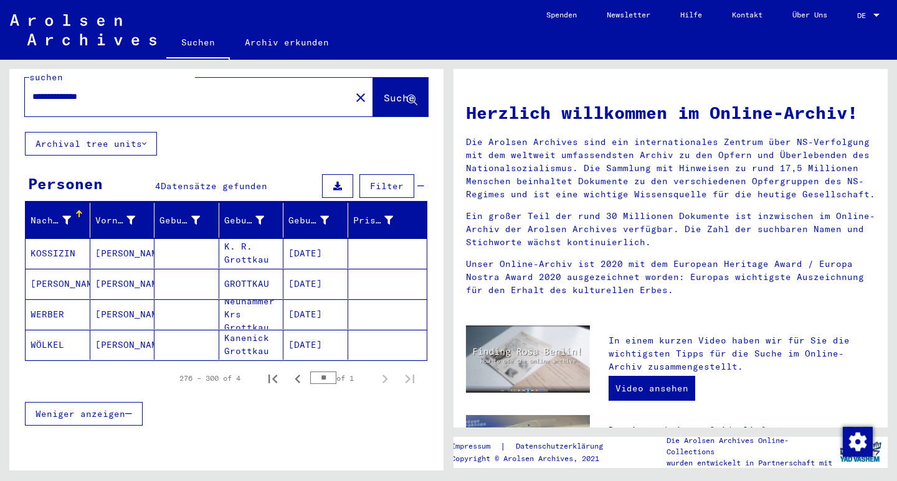
click at [105, 303] on mat-cell "[PERSON_NAME]" at bounding box center [122, 315] width 65 height 30
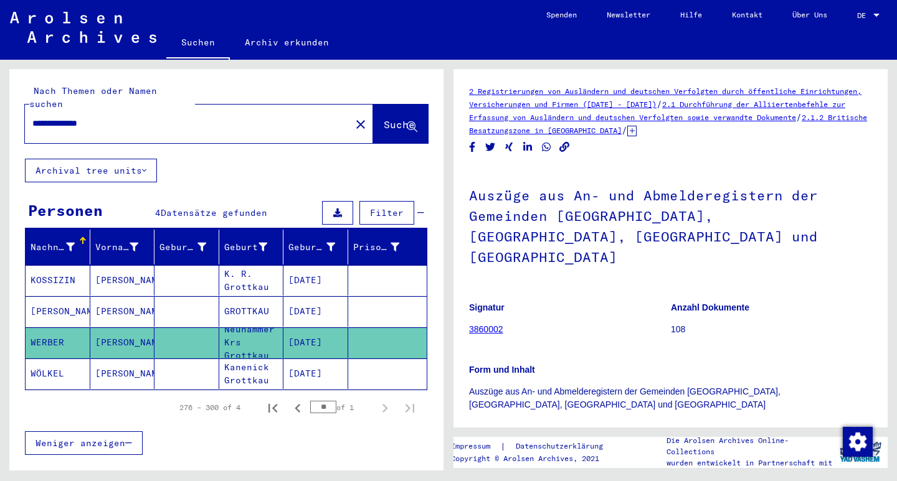
click at [353, 117] on mat-icon "close" at bounding box center [360, 124] width 15 height 15
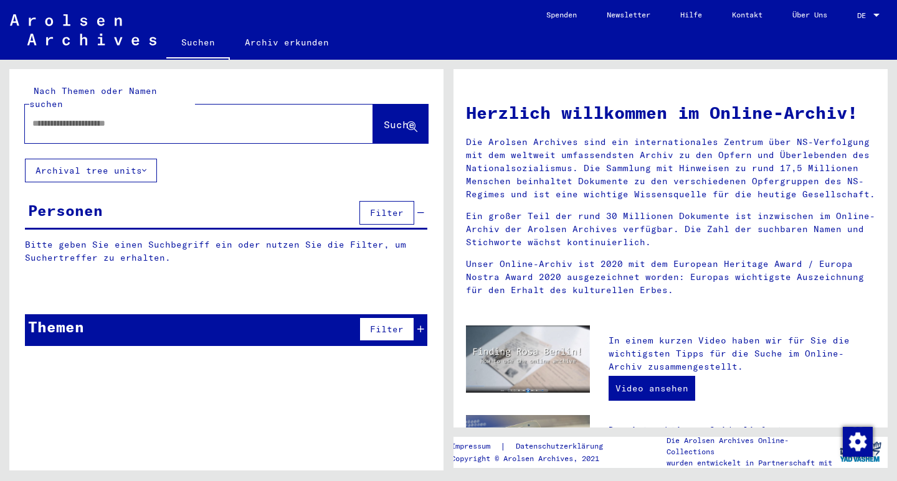
click at [260, 117] on input "text" at bounding box center [183, 123] width 303 height 13
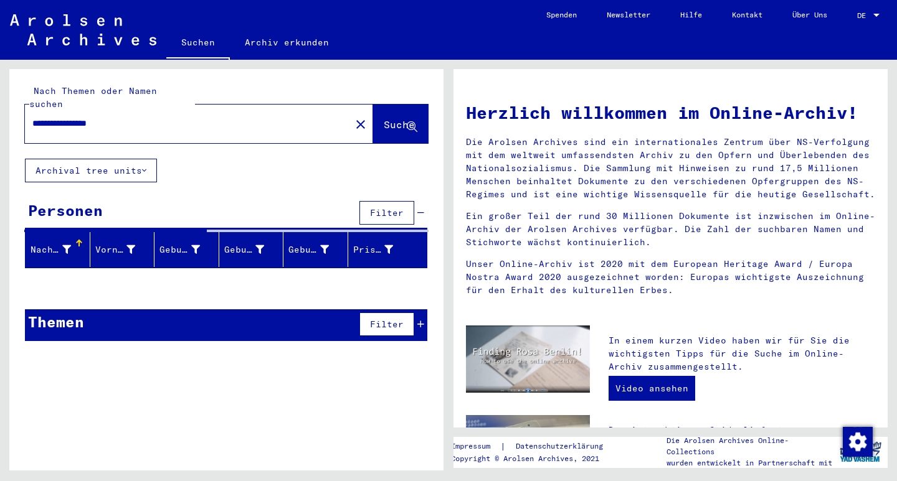
click at [249, 110] on div "**********" at bounding box center [180, 124] width 311 height 28
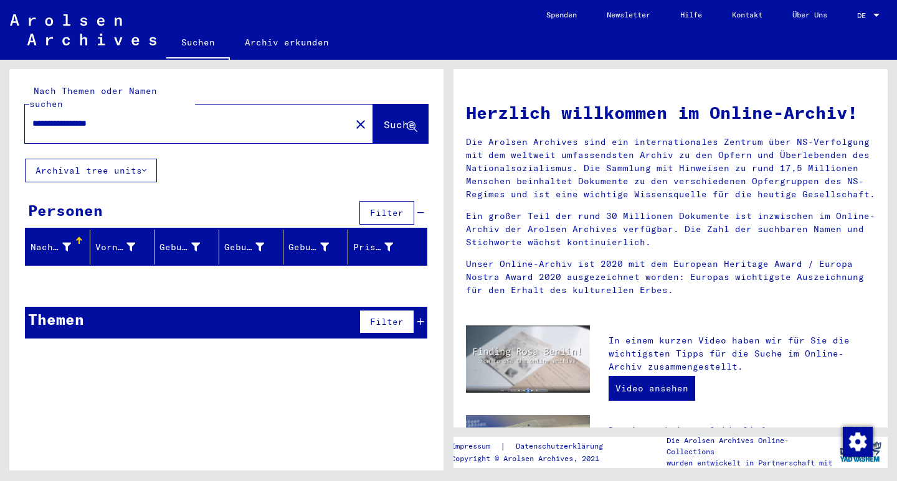
click at [191, 120] on div "**********" at bounding box center [180, 124] width 311 height 28
click at [131, 117] on input "**********" at bounding box center [183, 123] width 303 height 13
type input "**********"
click at [265, 42] on link "Archiv erkunden" at bounding box center [287, 42] width 114 height 30
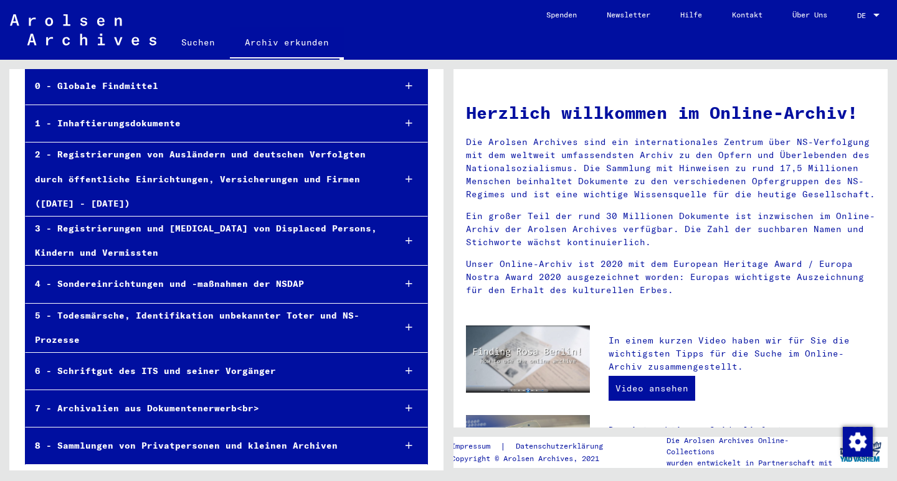
scroll to position [66, 0]
click at [405, 239] on icon at bounding box center [408, 241] width 7 height 9
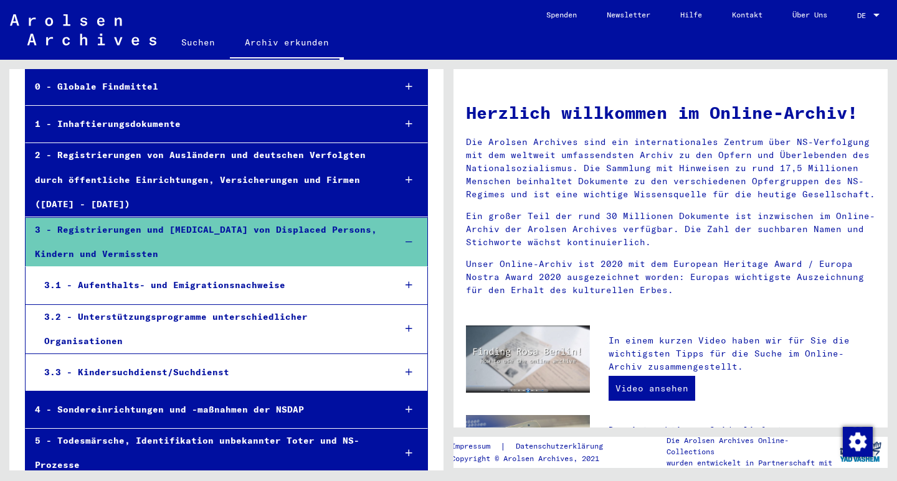
click at [405, 372] on icon at bounding box center [408, 372] width 7 height 9
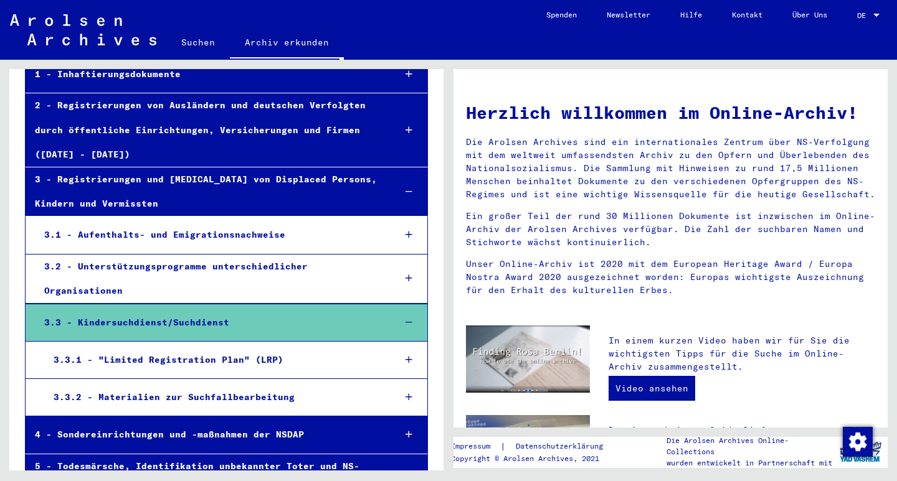
scroll to position [123, 0]
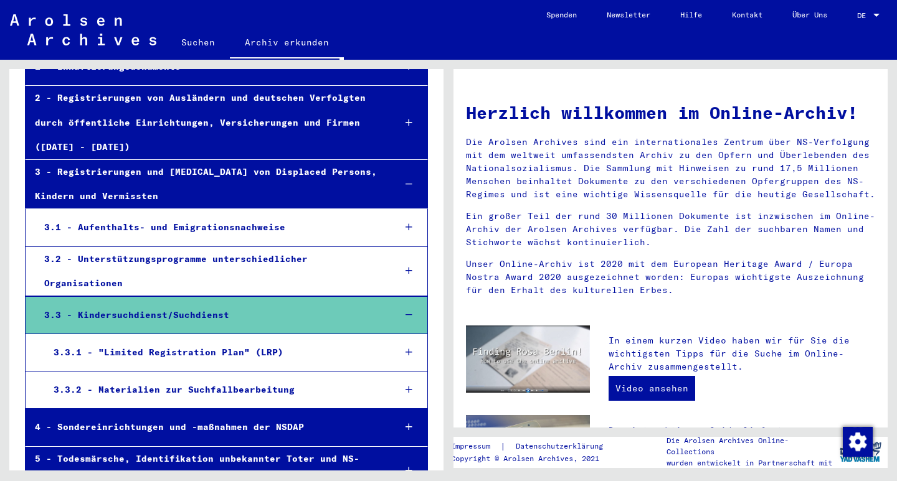
click at [172, 310] on div "3.3 - Kindersuchdienst/Suchdienst" at bounding box center [209, 315] width 349 height 24
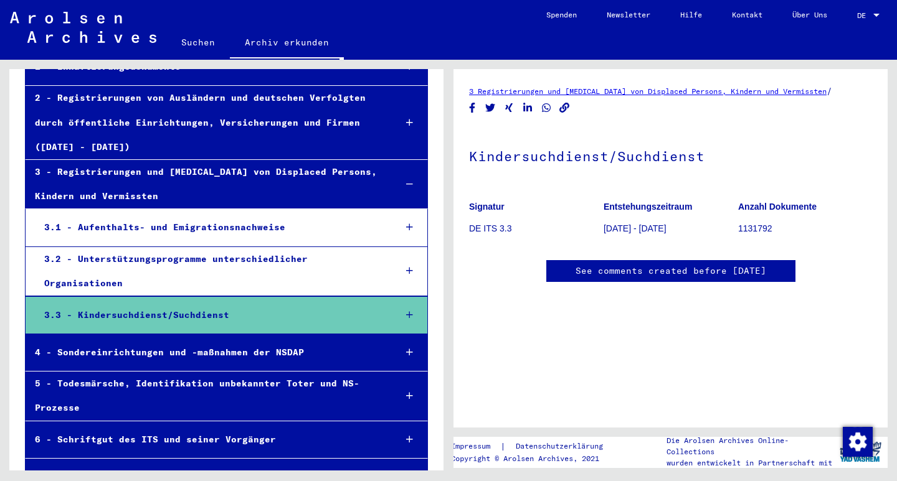
click at [406, 315] on icon at bounding box center [409, 315] width 7 height 9
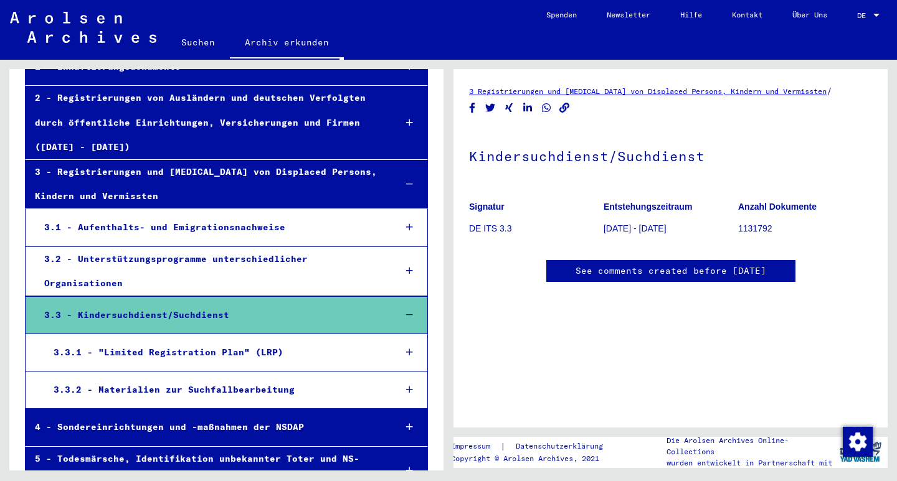
click at [214, 384] on div "3.3.2 - Materialien zur Suchfallbearbeitung" at bounding box center [214, 390] width 341 height 24
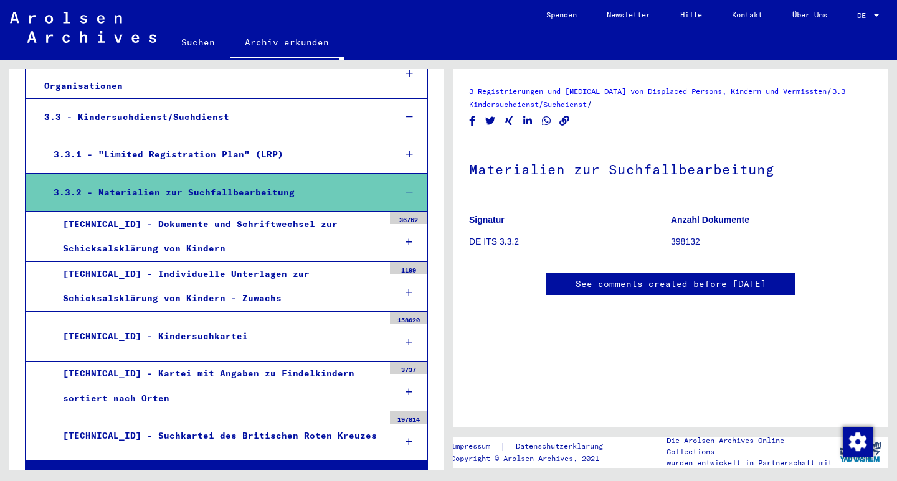
scroll to position [323, 0]
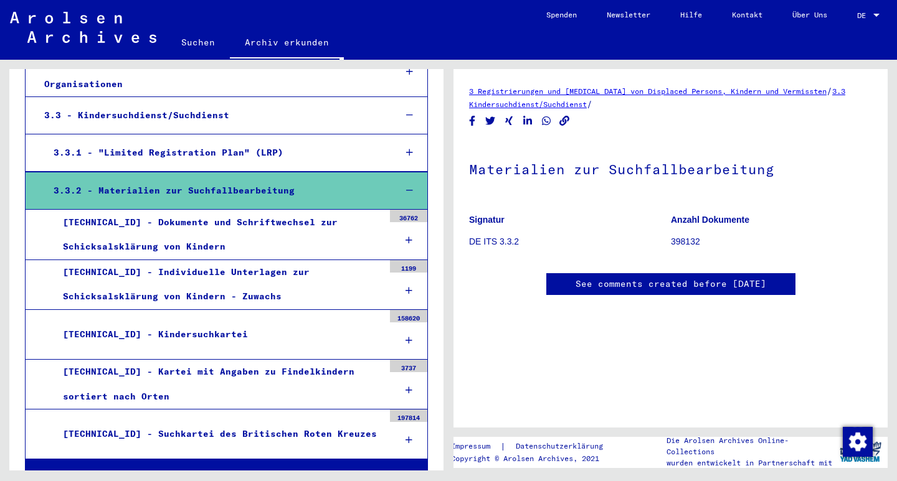
click at [169, 335] on div "[TECHNICAL_ID] - Kindersuchkartei" at bounding box center [219, 335] width 330 height 24
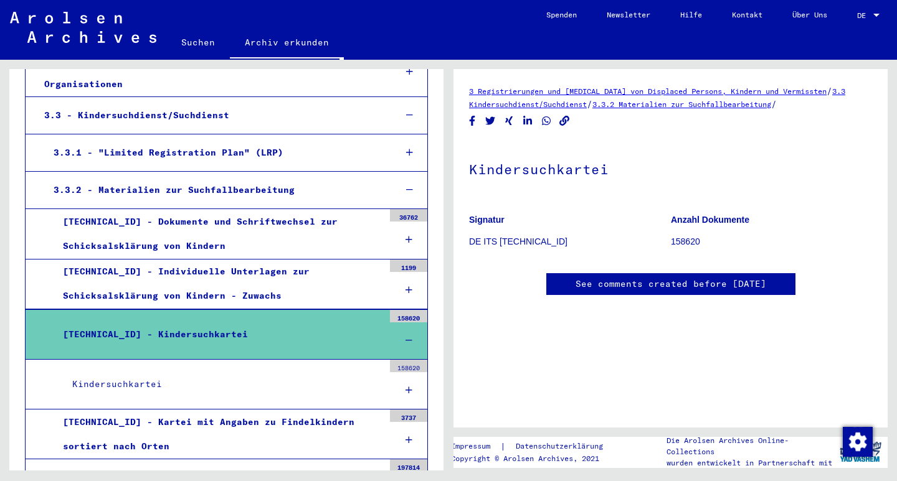
click at [139, 384] on div "Kindersuchkartei" at bounding box center [223, 384] width 321 height 24
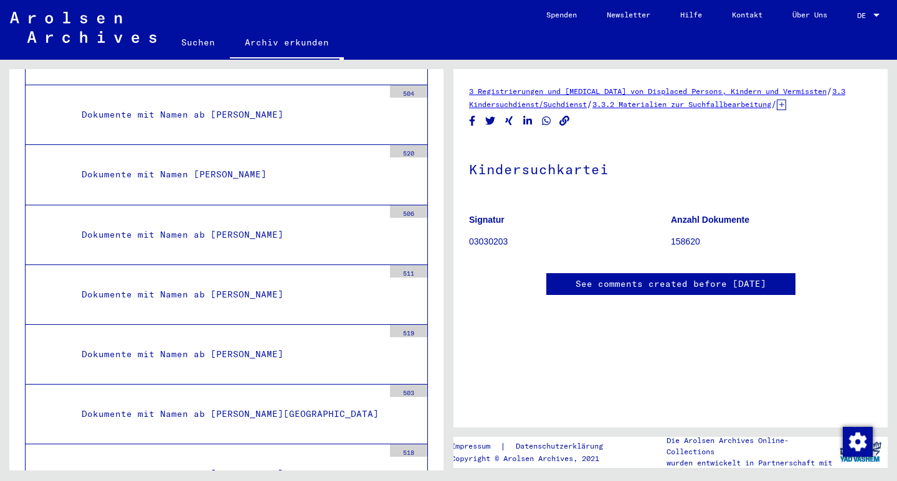
scroll to position [8016, 0]
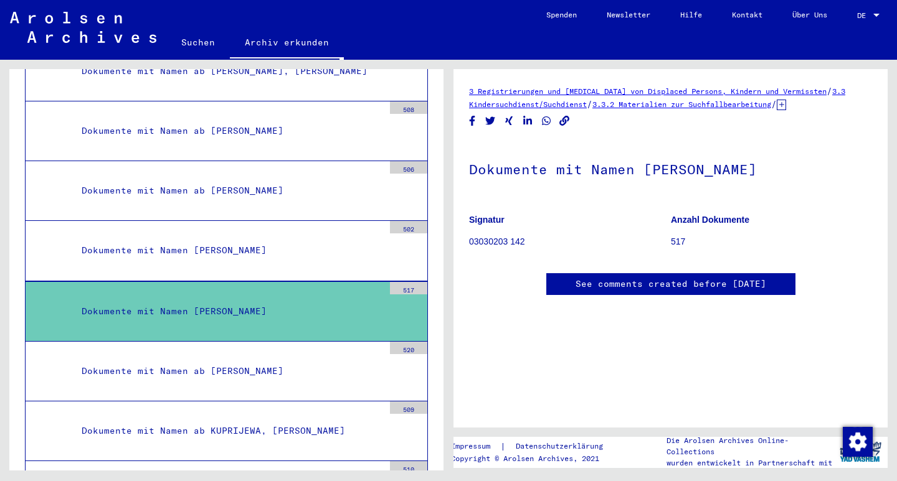
scroll to position [8896, 0]
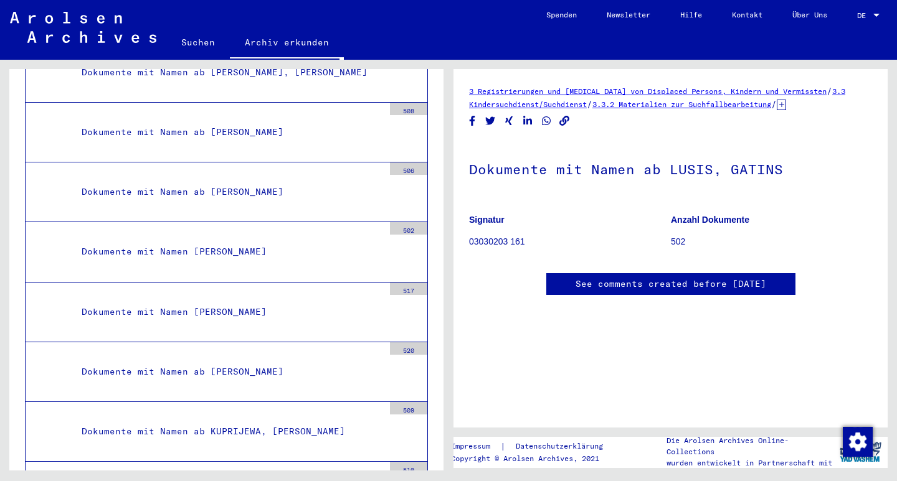
click at [641, 281] on link "See comments created before [DATE]" at bounding box center [670, 284] width 191 height 13
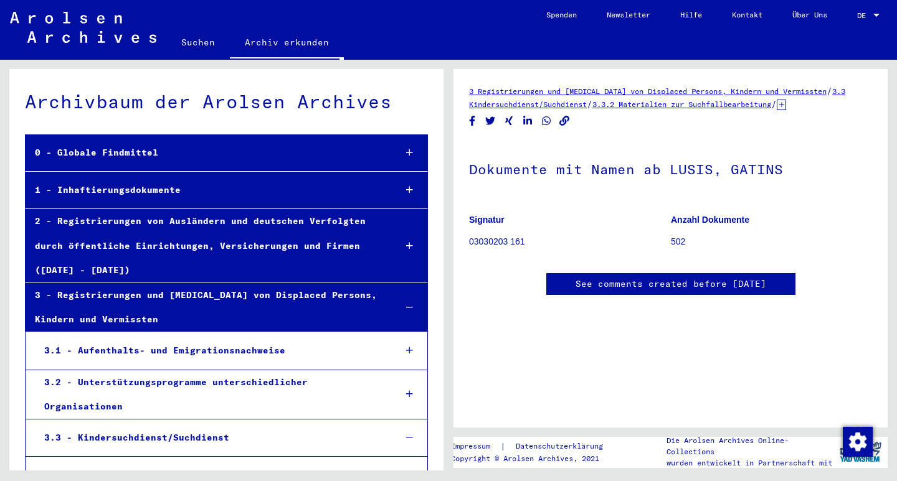
click at [203, 40] on link "Suchen" at bounding box center [198, 42] width 64 height 30
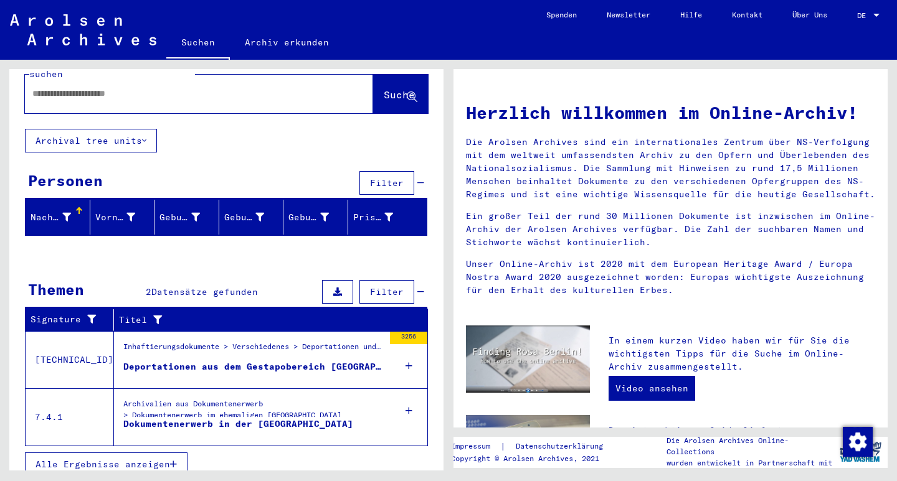
scroll to position [29, 0]
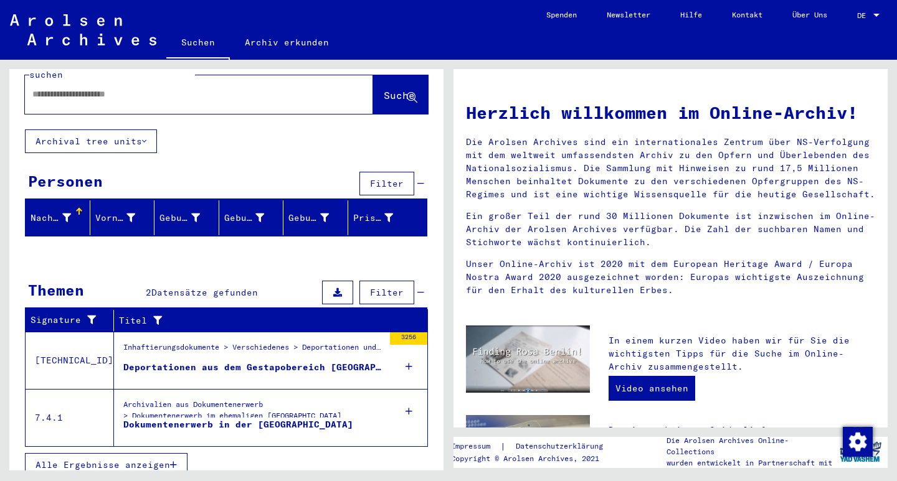
click at [203, 88] on div at bounding box center [180, 94] width 311 height 28
click at [106, 88] on input "text" at bounding box center [183, 94] width 303 height 13
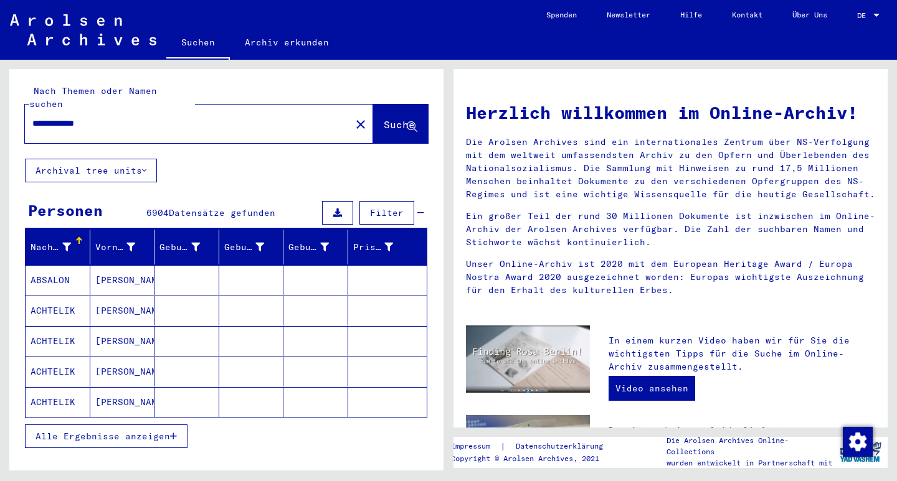
drag, startPoint x: 116, startPoint y: 112, endPoint x: 0, endPoint y: 117, distance: 116.6
click at [0, 118] on div "**********" at bounding box center [224, 265] width 448 height 411
drag, startPoint x: 105, startPoint y: 108, endPoint x: 19, endPoint y: 108, distance: 85.3
click at [19, 108] on div "**********" at bounding box center [226, 114] width 434 height 90
type input "*****"
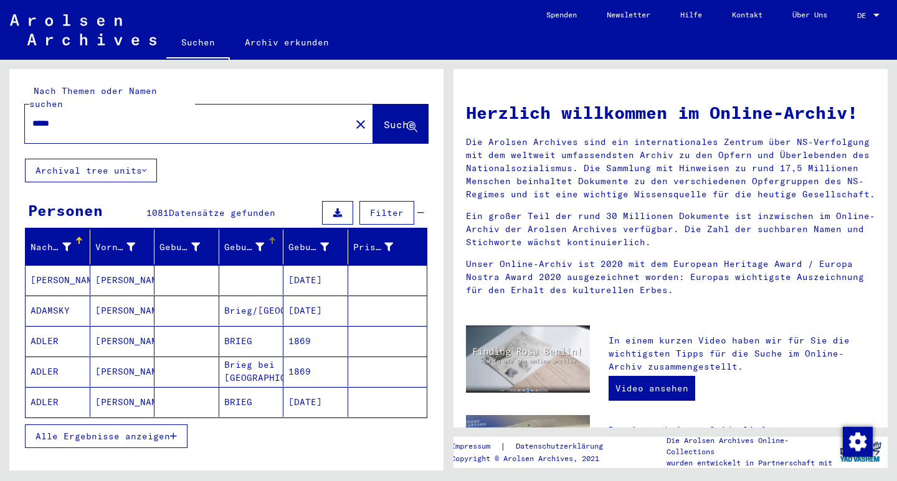
click at [234, 241] on div "Geburt‏" at bounding box center [244, 247] width 40 height 13
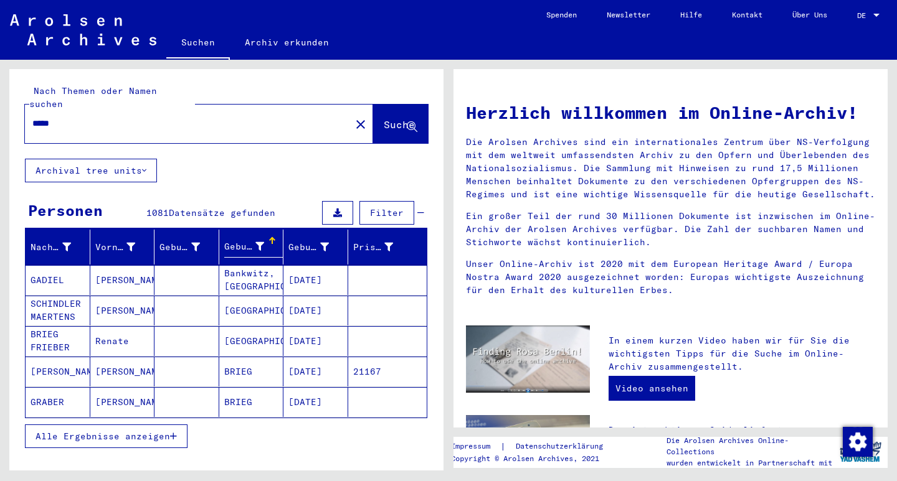
click at [255, 242] on icon at bounding box center [259, 246] width 9 height 9
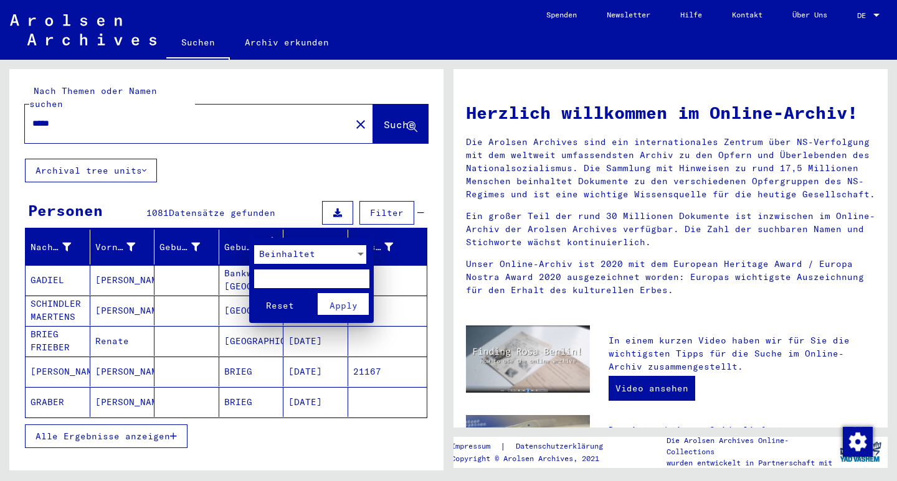
click at [283, 276] on input "text" at bounding box center [311, 279] width 115 height 19
type input "*****"
click at [280, 302] on button "Reset" at bounding box center [280, 304] width 52 height 22
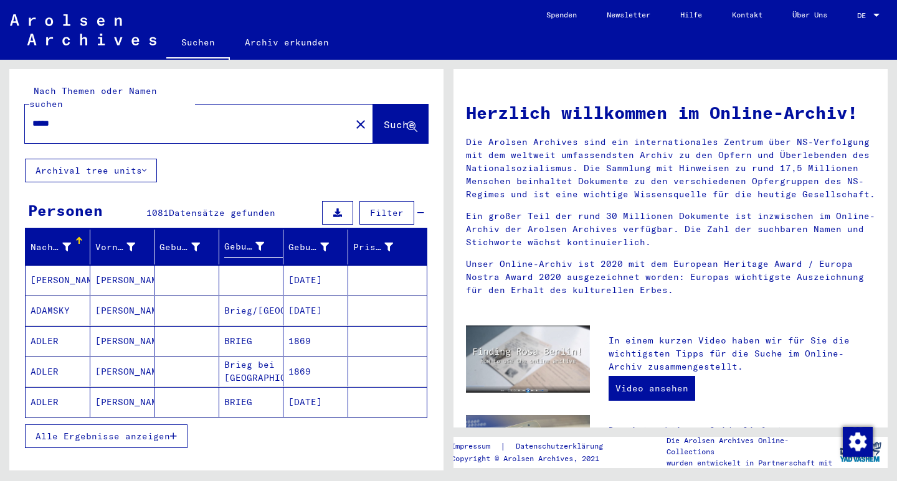
click at [161, 431] on span "Alle Ergebnisse anzeigen" at bounding box center [102, 436] width 135 height 11
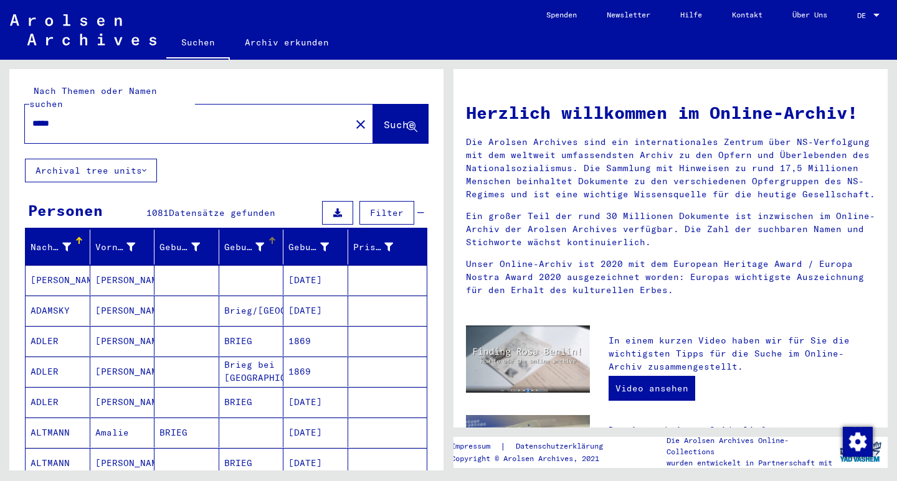
click at [255, 243] on icon at bounding box center [259, 247] width 9 height 9
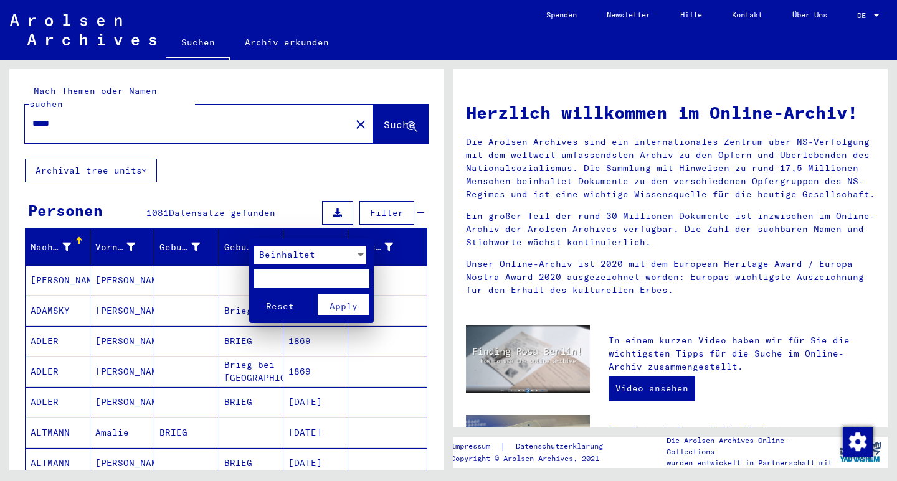
click at [286, 278] on input "text" at bounding box center [311, 279] width 115 height 19
type input "*****"
click at [351, 304] on span "Apply" at bounding box center [343, 306] width 28 height 11
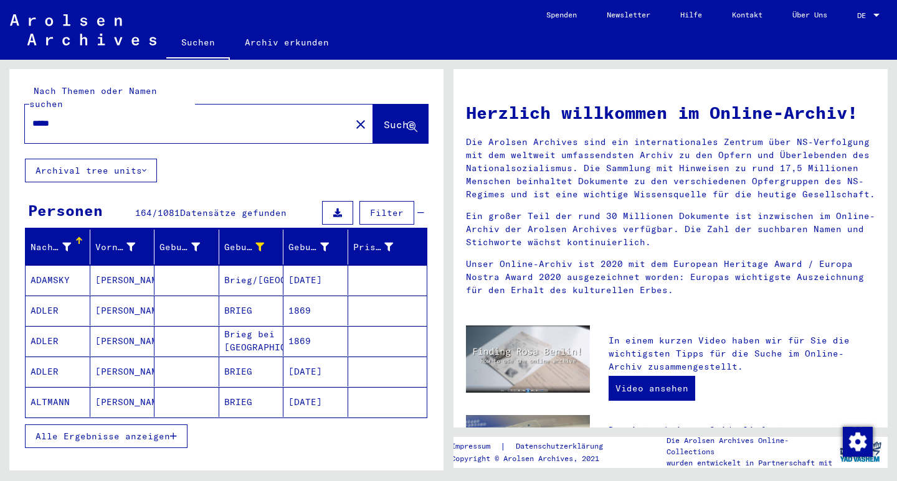
click at [169, 431] on span "Alle Ergebnisse anzeigen" at bounding box center [102, 436] width 135 height 11
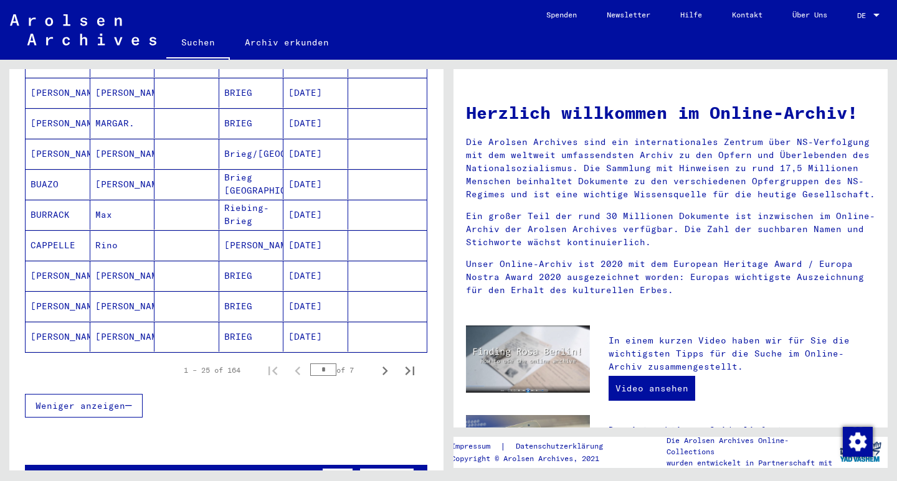
scroll to position [679, 0]
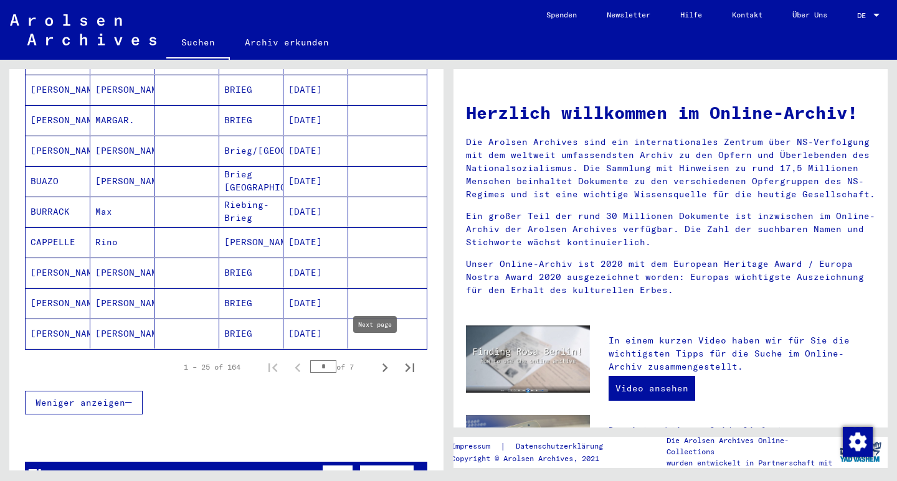
click at [376, 359] on icon "Next page" at bounding box center [384, 367] width 17 height 17
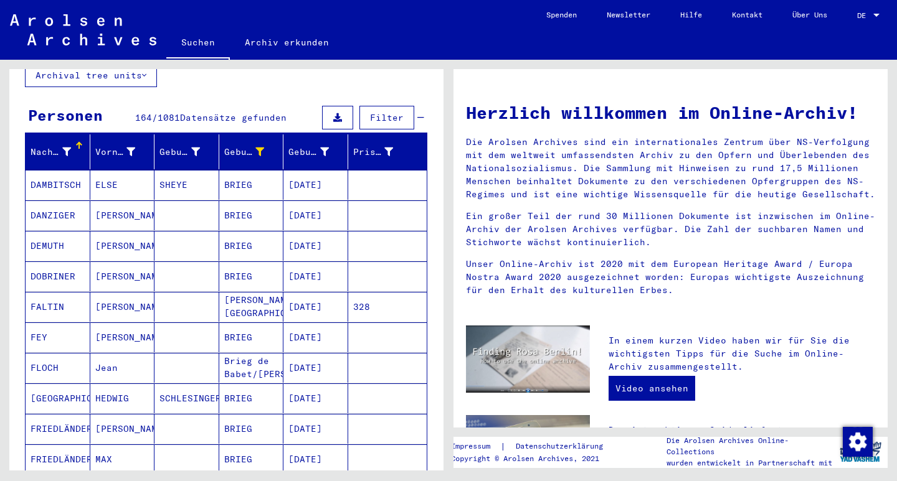
scroll to position [91, 0]
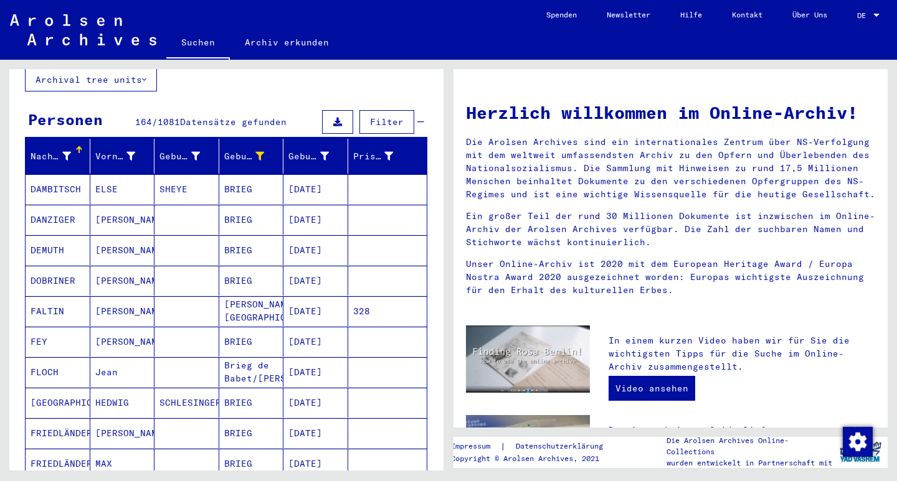
click at [108, 328] on mat-cell "[PERSON_NAME]" at bounding box center [122, 342] width 65 height 30
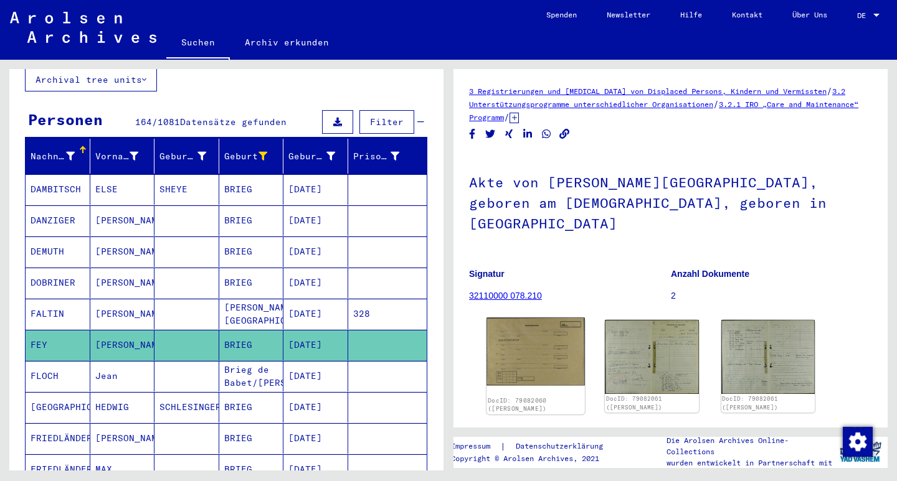
click at [529, 322] on img at bounding box center [535, 352] width 98 height 68
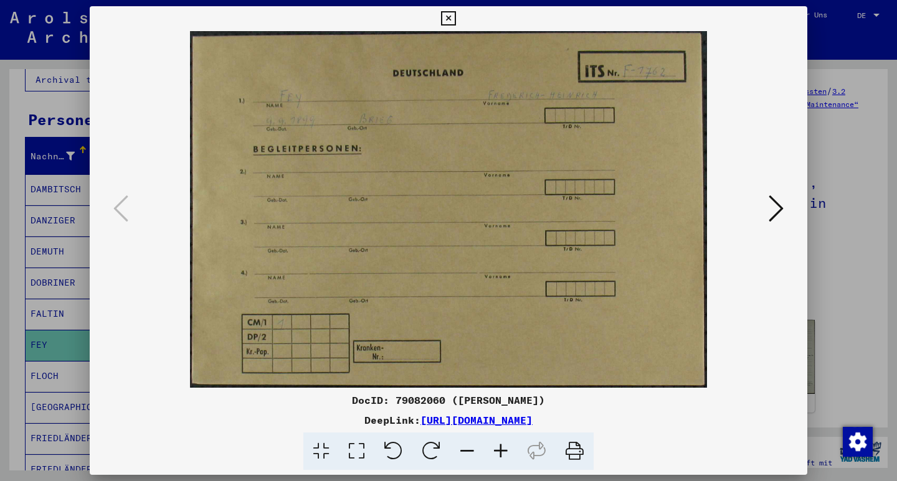
click at [777, 214] on icon at bounding box center [776, 209] width 15 height 30
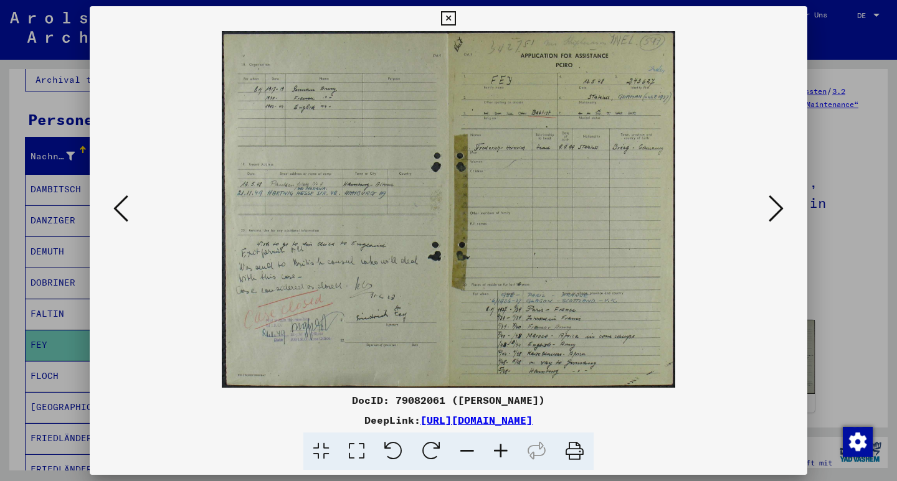
click at [777, 214] on icon at bounding box center [776, 209] width 15 height 30
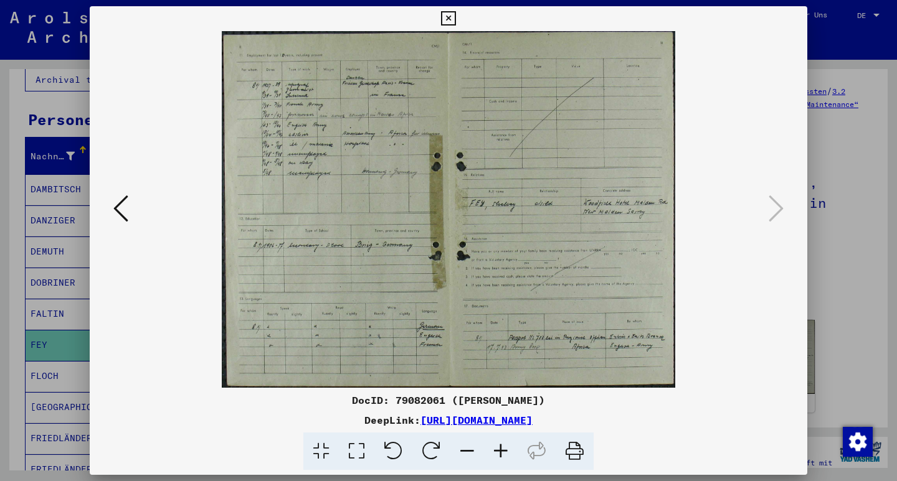
click at [455, 17] on icon at bounding box center [448, 18] width 14 height 15
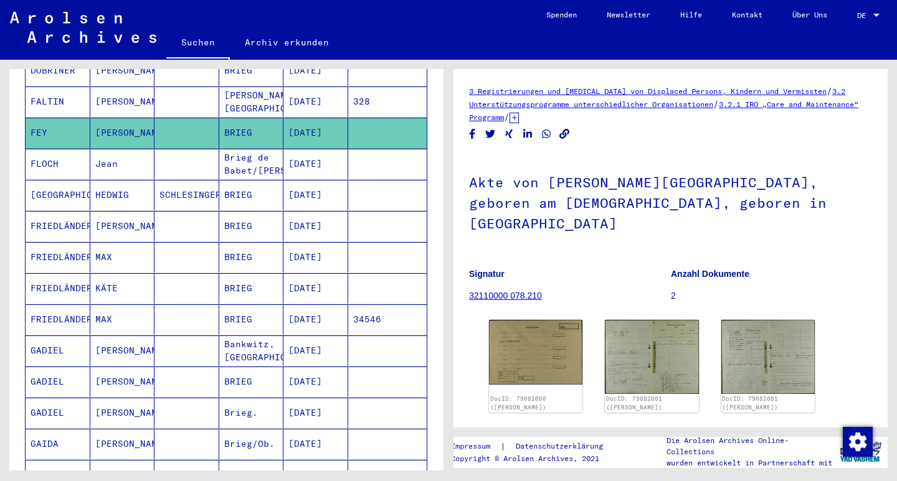
scroll to position [265, 0]
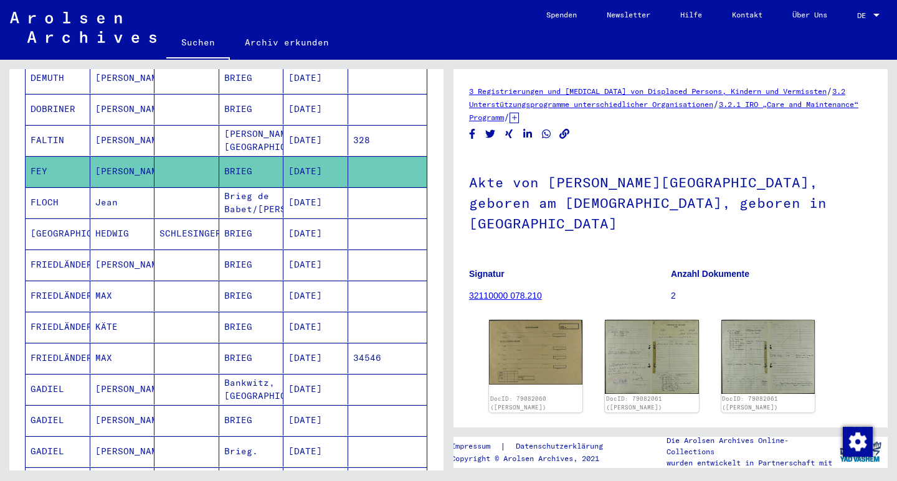
click at [70, 252] on mat-cell "FRIEDLÄNDER" at bounding box center [58, 265] width 65 height 31
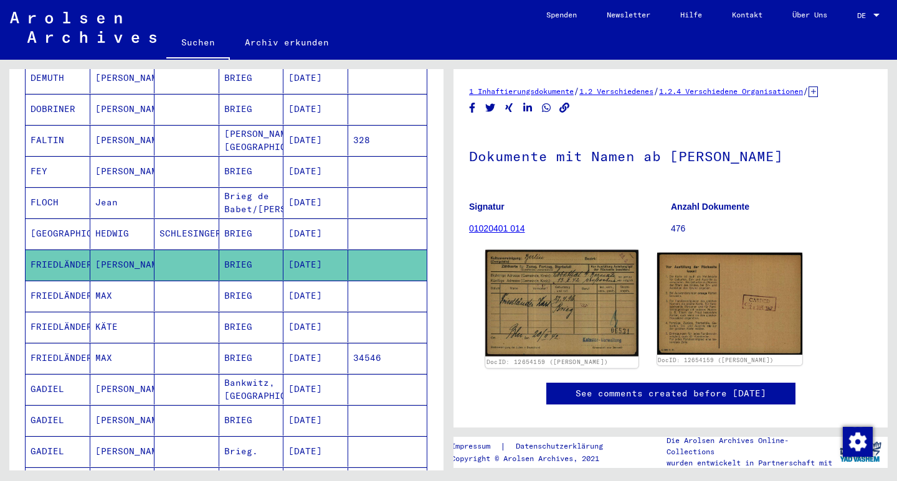
click at [565, 311] on img at bounding box center [561, 303] width 153 height 106
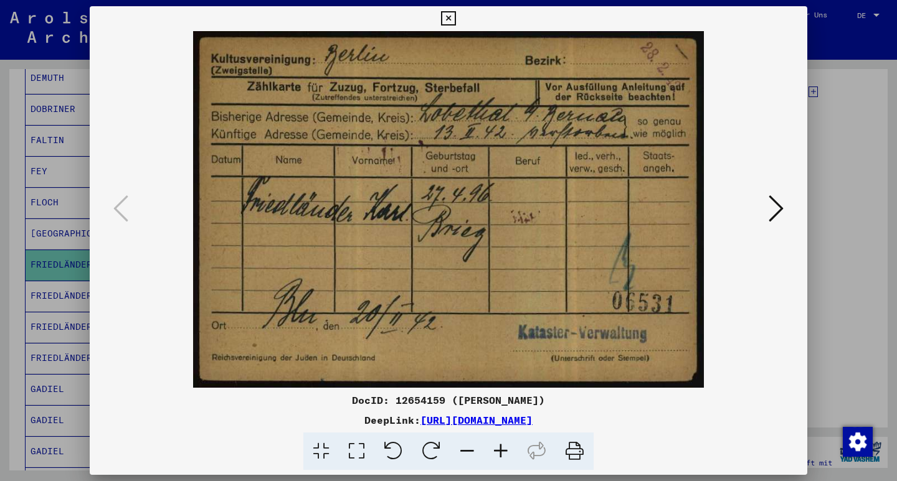
click at [455, 15] on icon at bounding box center [448, 18] width 14 height 15
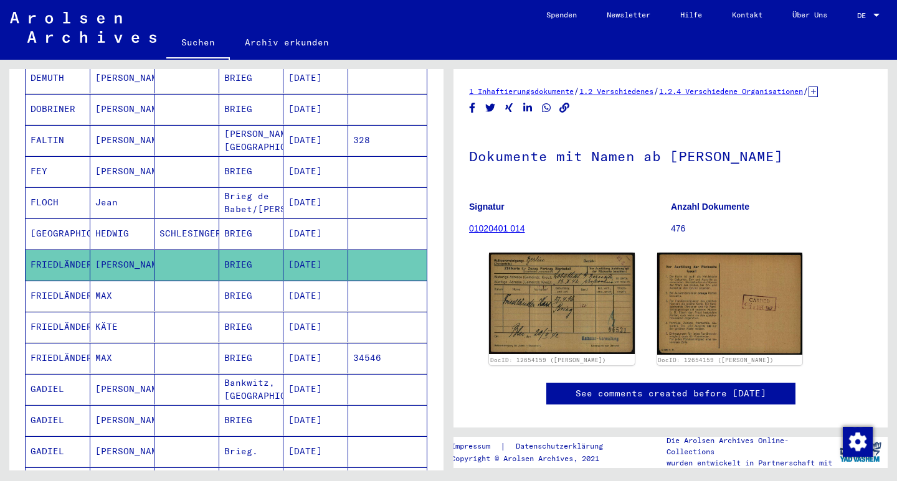
click at [50, 316] on mat-cell "FRIEDLÄNDER" at bounding box center [58, 327] width 65 height 31
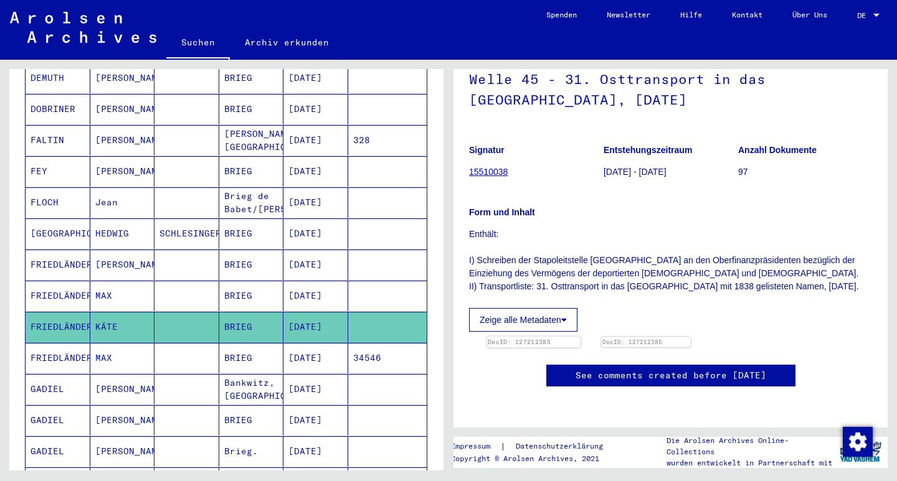
scroll to position [272, 0]
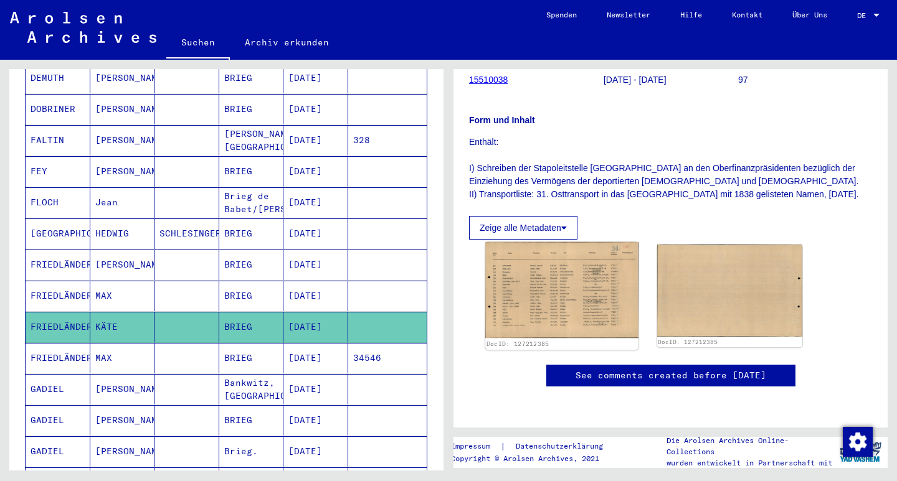
click at [541, 242] on img at bounding box center [561, 290] width 153 height 97
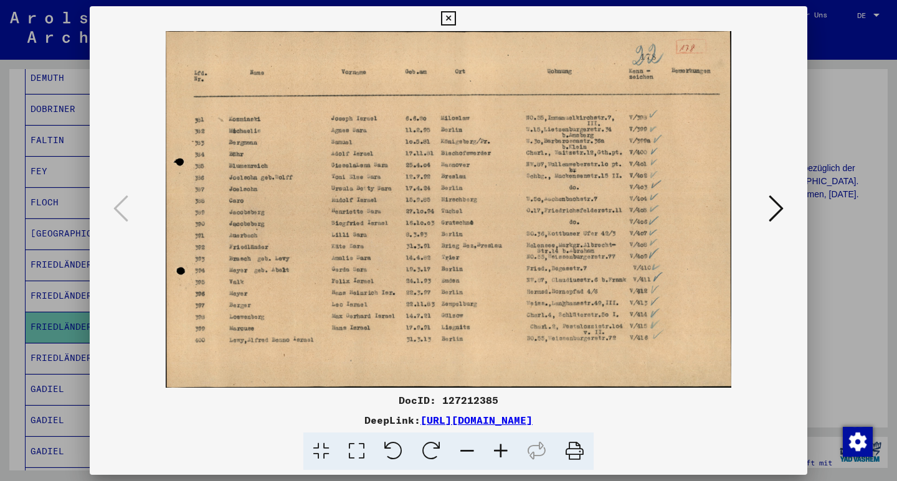
click at [455, 20] on icon at bounding box center [448, 18] width 14 height 15
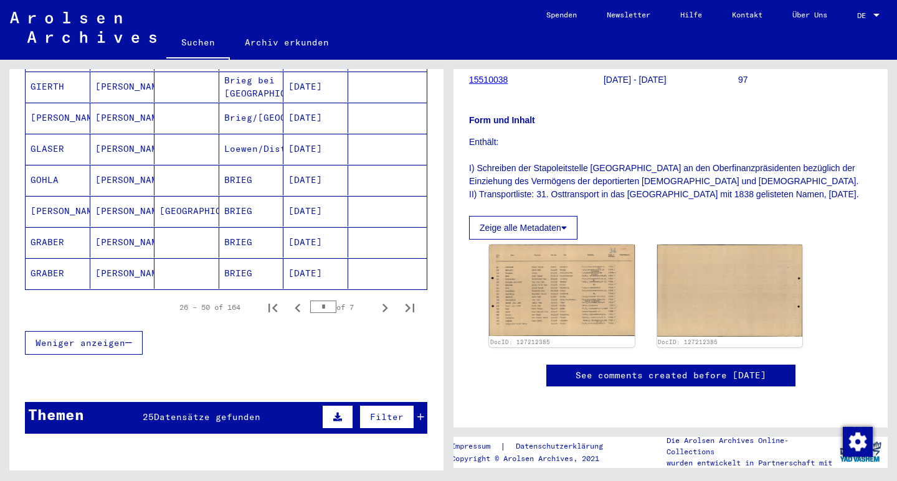
scroll to position [755, 0]
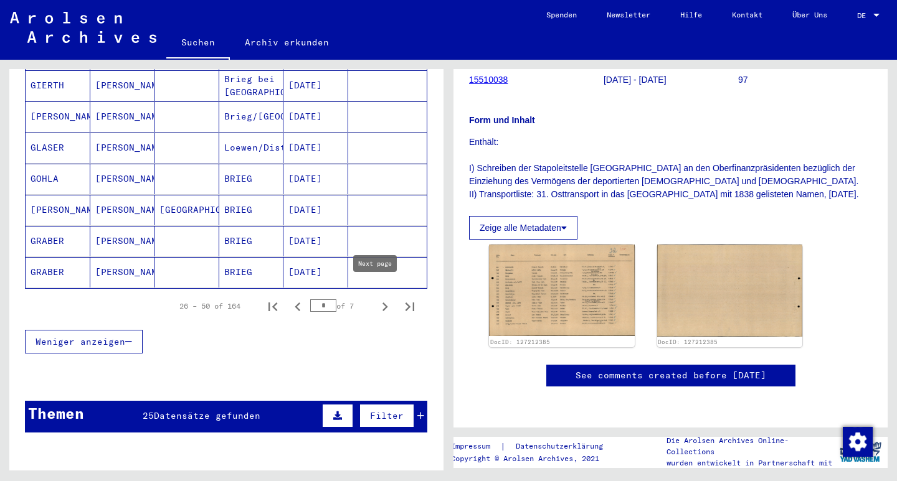
click at [382, 303] on icon "Next page" at bounding box center [385, 307] width 6 height 9
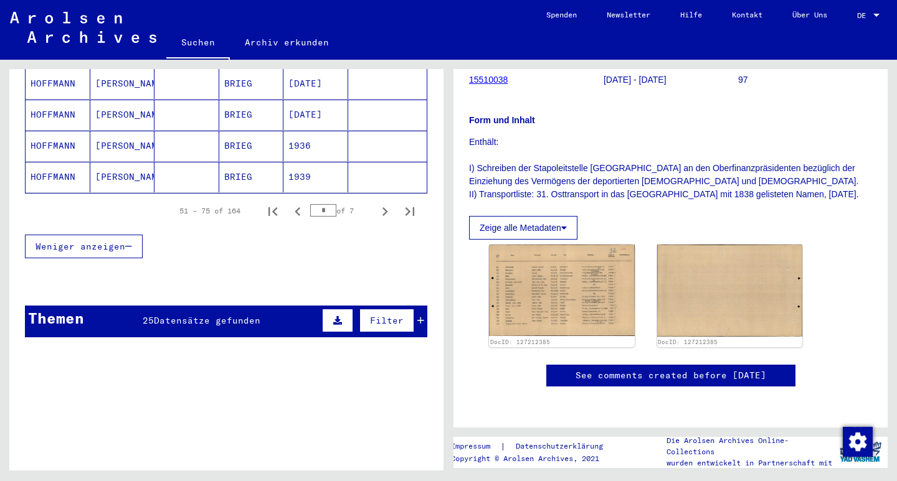
scroll to position [849, 0]
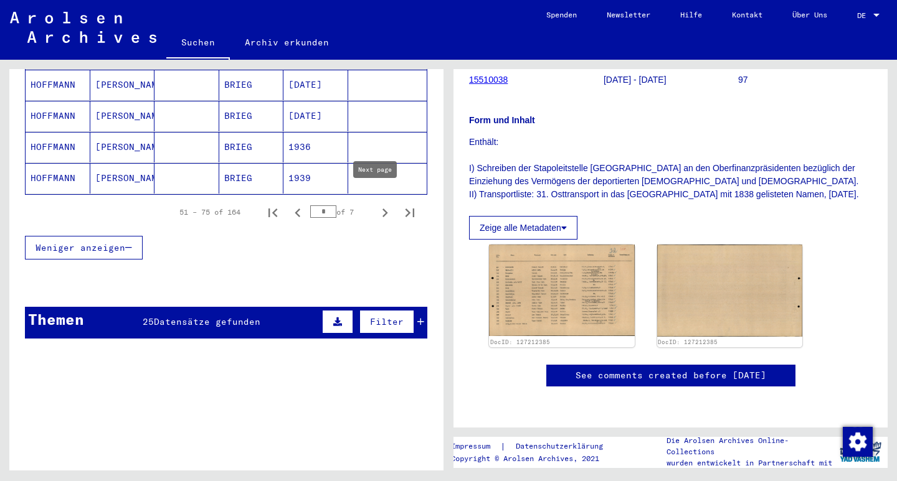
click at [382, 209] on icon "Next page" at bounding box center [385, 213] width 6 height 9
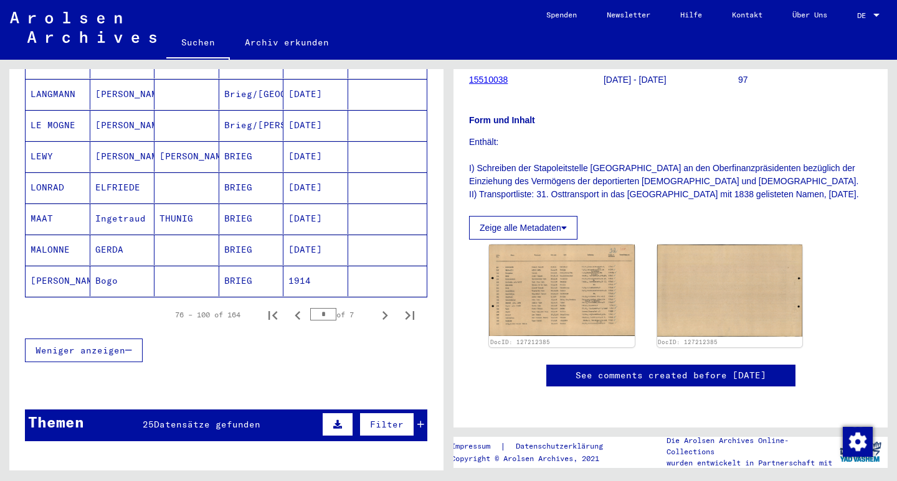
scroll to position [777, 0]
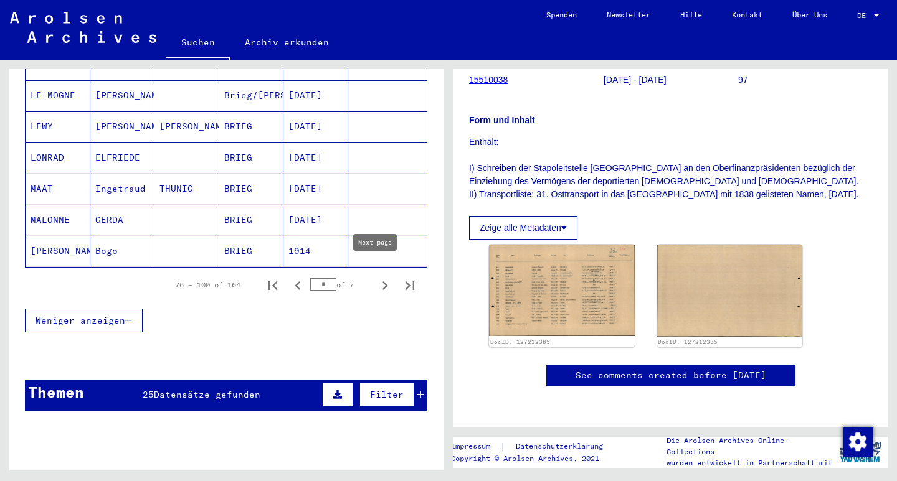
click at [376, 277] on icon "Next page" at bounding box center [384, 285] width 17 height 17
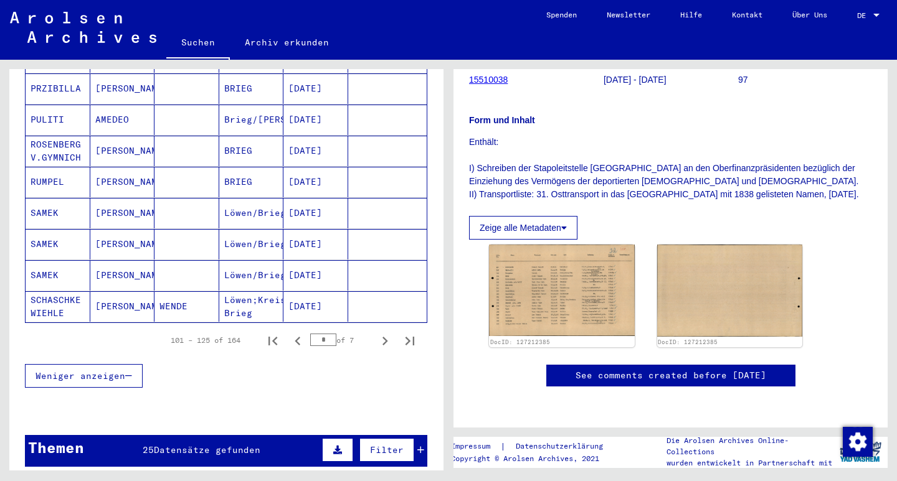
scroll to position [719, 0]
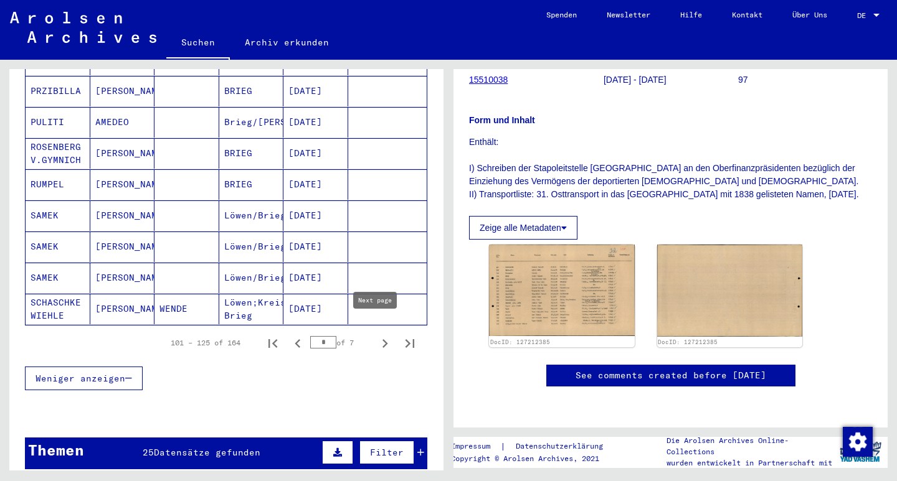
click at [382, 339] on icon "Next page" at bounding box center [385, 343] width 6 height 9
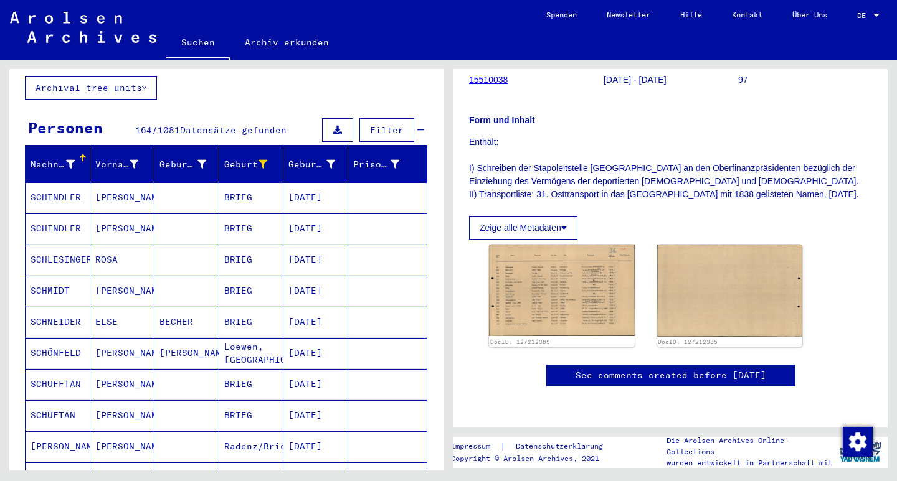
scroll to position [82, 0]
click at [308, 248] on mat-cell "[DATE]" at bounding box center [315, 260] width 65 height 31
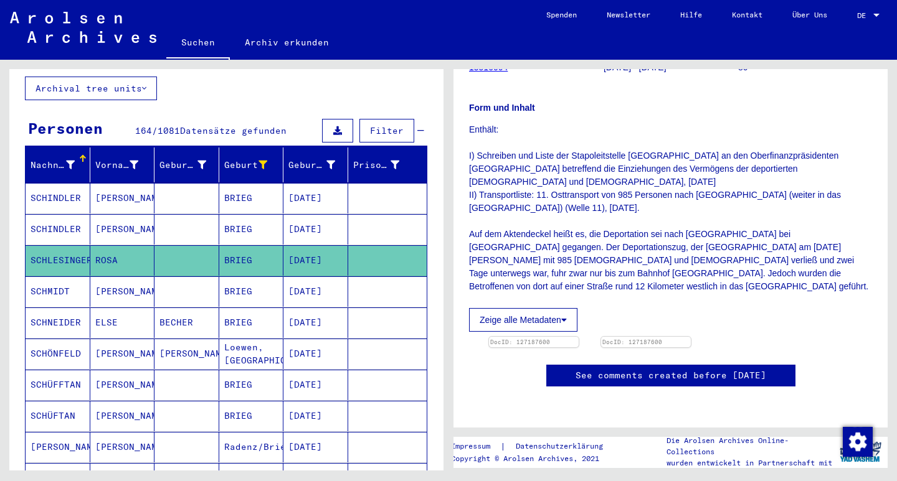
scroll to position [434, 0]
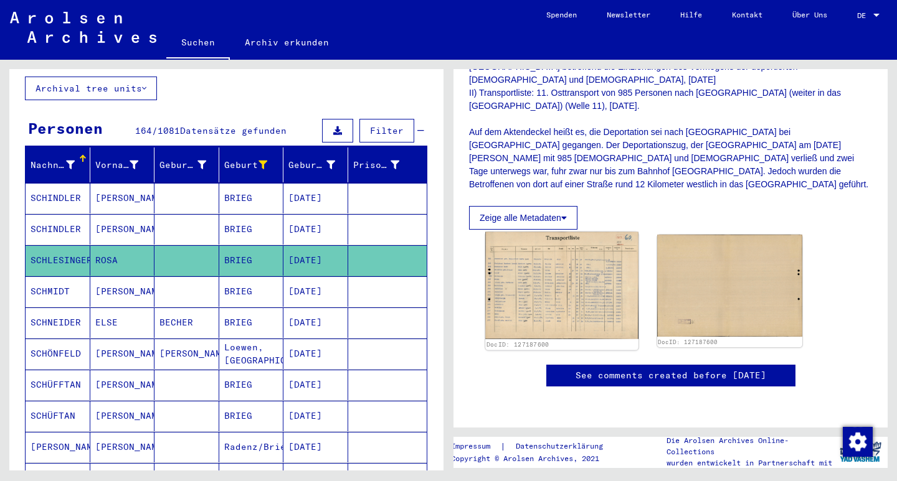
click at [565, 232] on img at bounding box center [561, 285] width 153 height 107
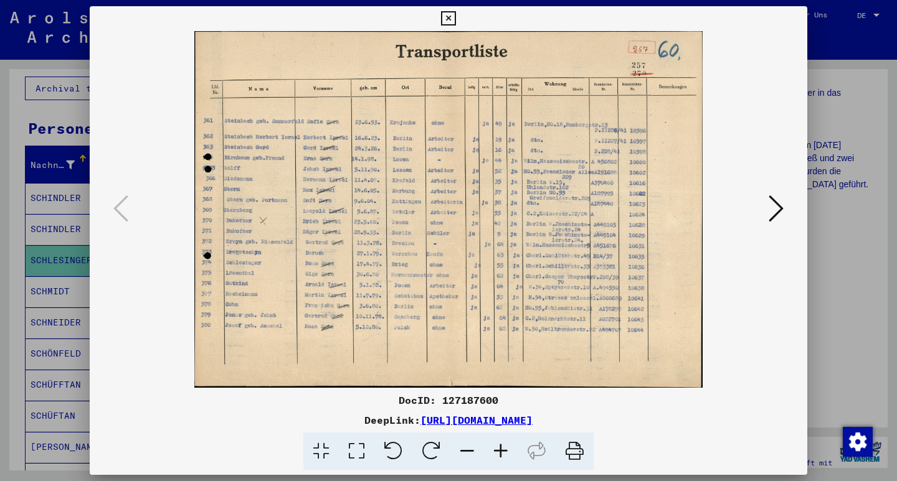
click at [455, 17] on icon at bounding box center [448, 18] width 14 height 15
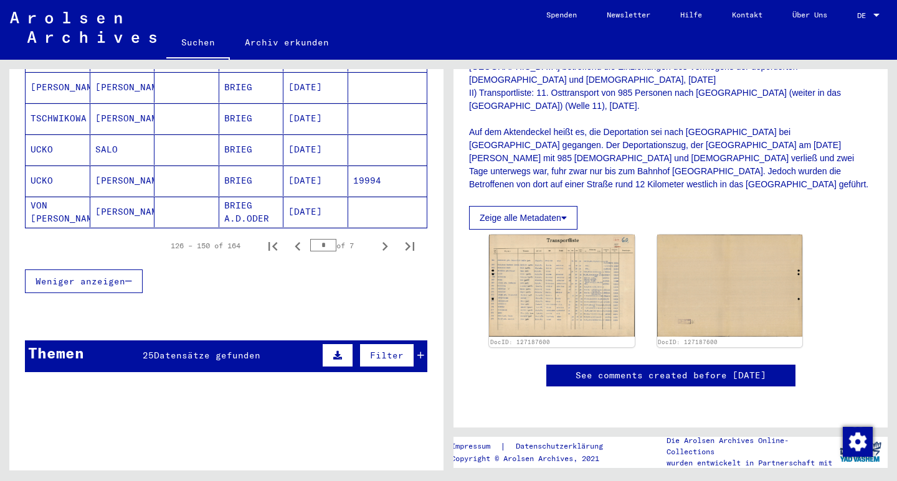
scroll to position [824, 0]
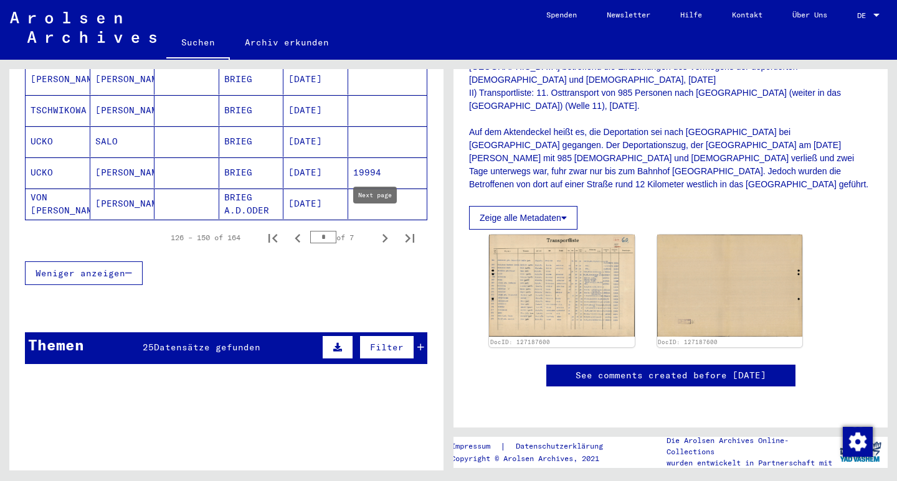
click at [382, 234] on icon "Next page" at bounding box center [385, 238] width 6 height 9
type input "*"
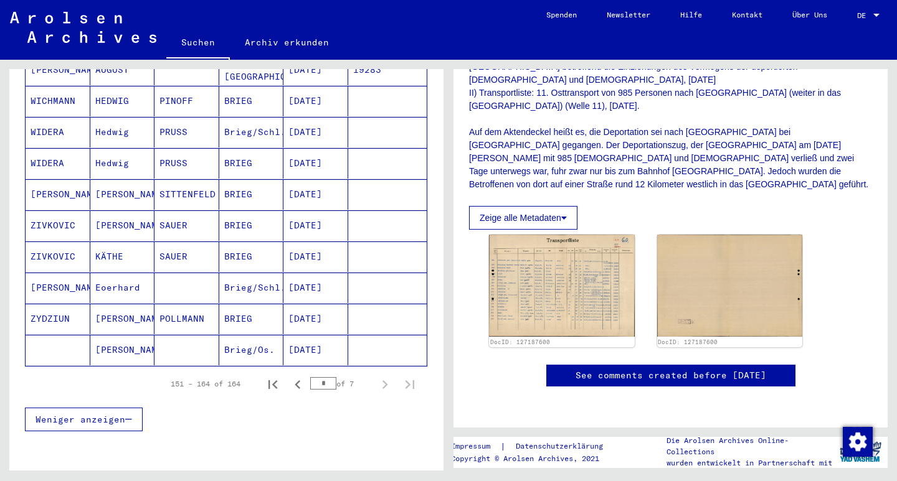
scroll to position [334, 0]
click at [116, 338] on mat-cell "[PERSON_NAME]" at bounding box center [122, 351] width 65 height 31
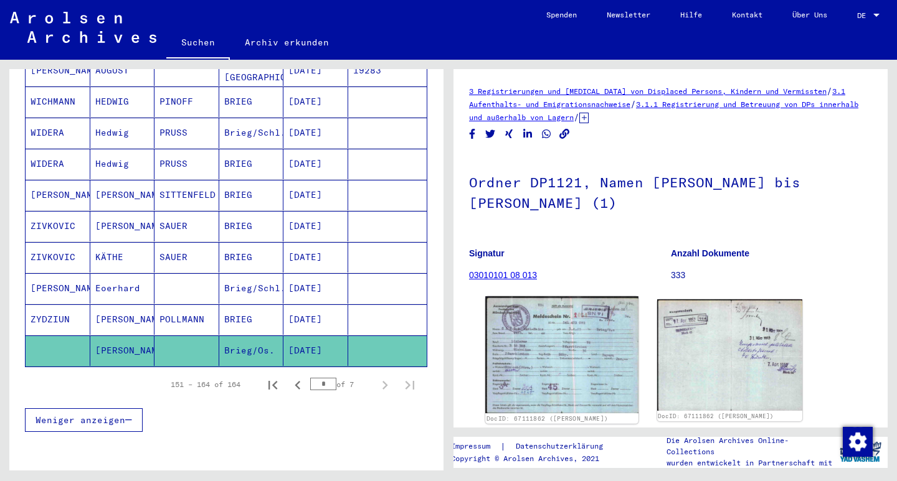
click at [565, 358] on img at bounding box center [561, 354] width 153 height 117
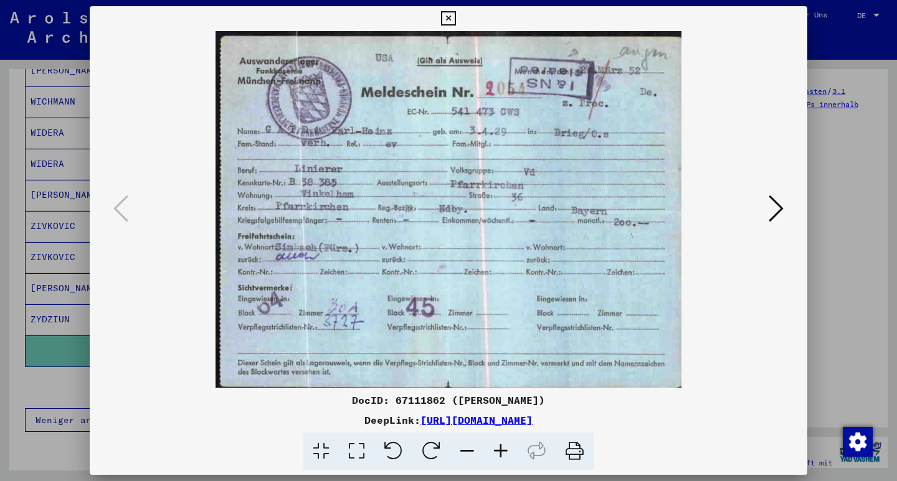
click at [455, 16] on icon at bounding box center [448, 18] width 14 height 15
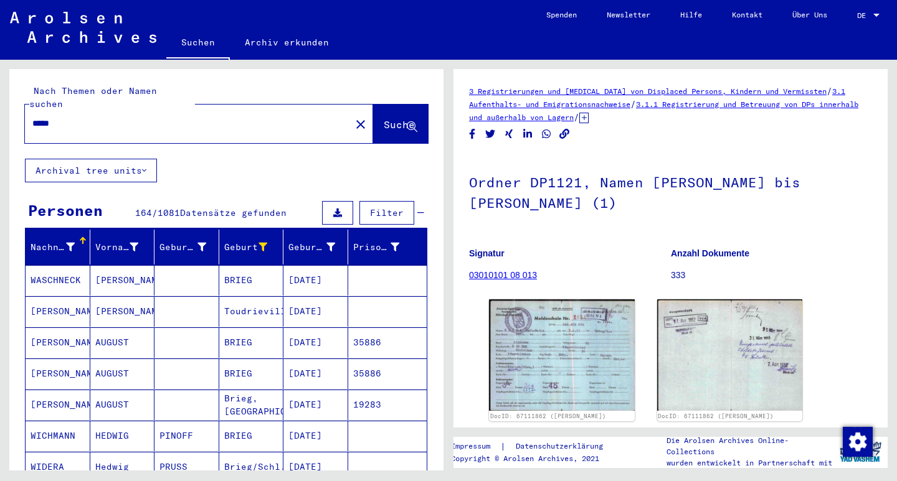
click at [88, 117] on input "*****" at bounding box center [187, 123] width 311 height 13
type input "*"
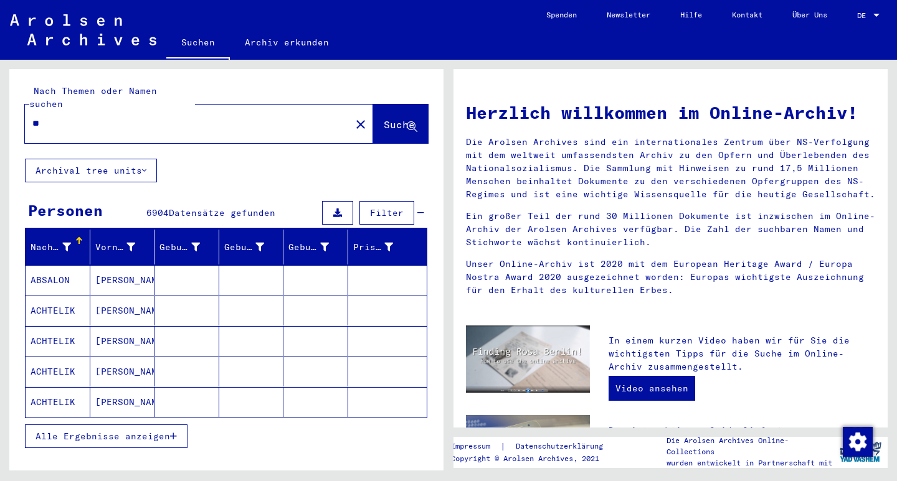
type input "*"
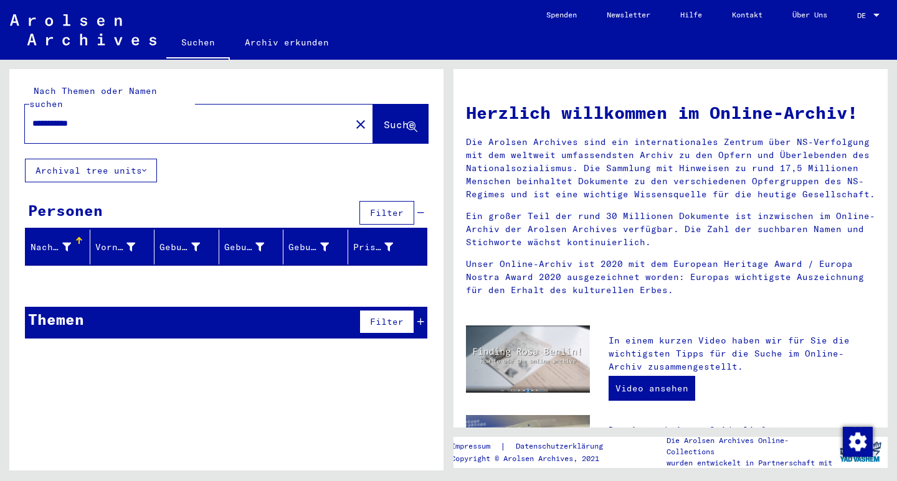
type input "**********"
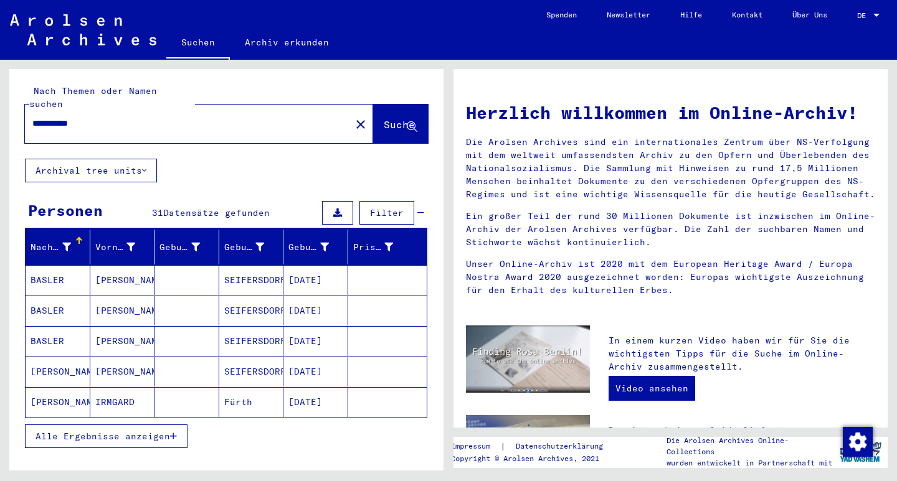
click at [168, 431] on span "Alle Ergebnisse anzeigen" at bounding box center [102, 436] width 135 height 11
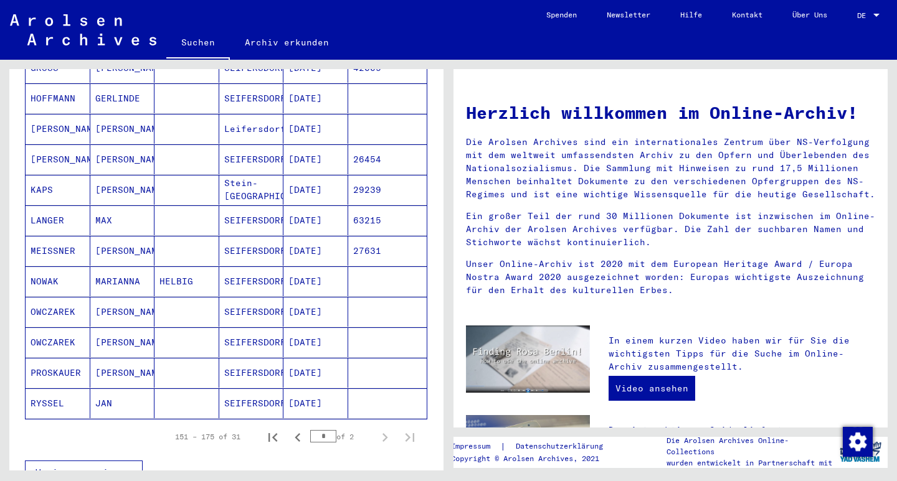
scroll to position [612, 0]
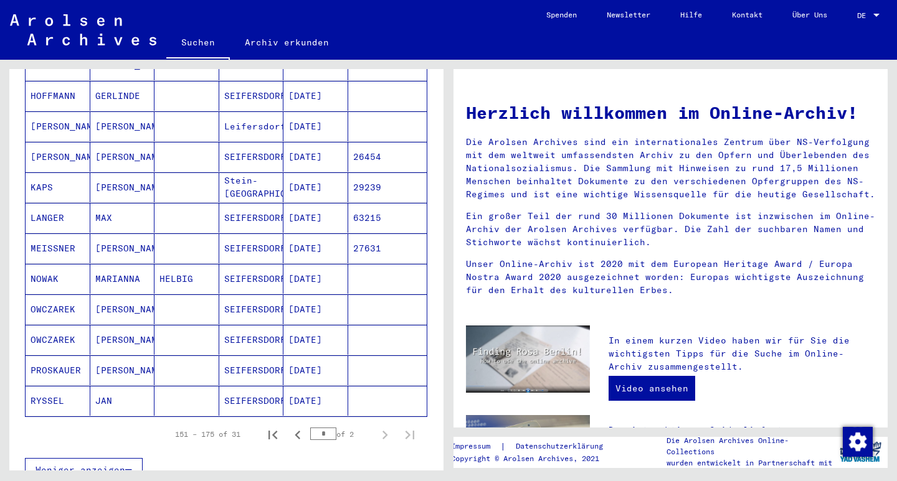
click at [116, 268] on mat-cell "MARIANNA" at bounding box center [122, 279] width 65 height 30
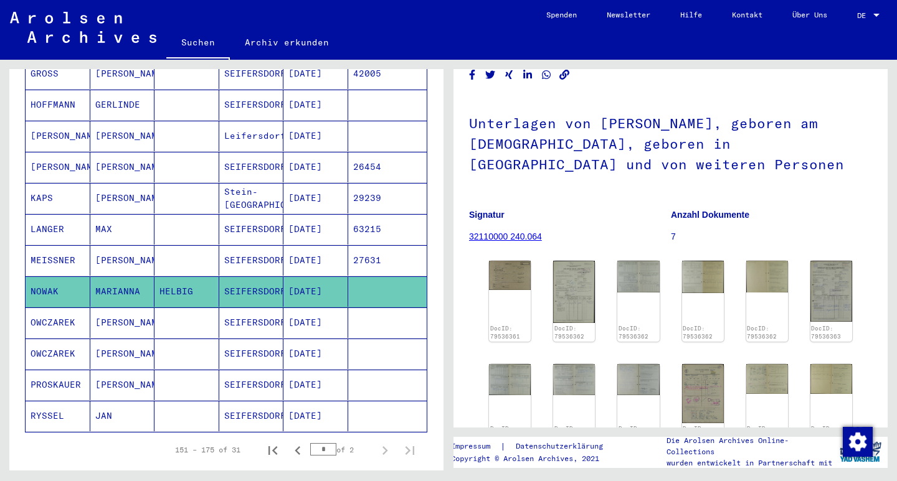
scroll to position [60, 0]
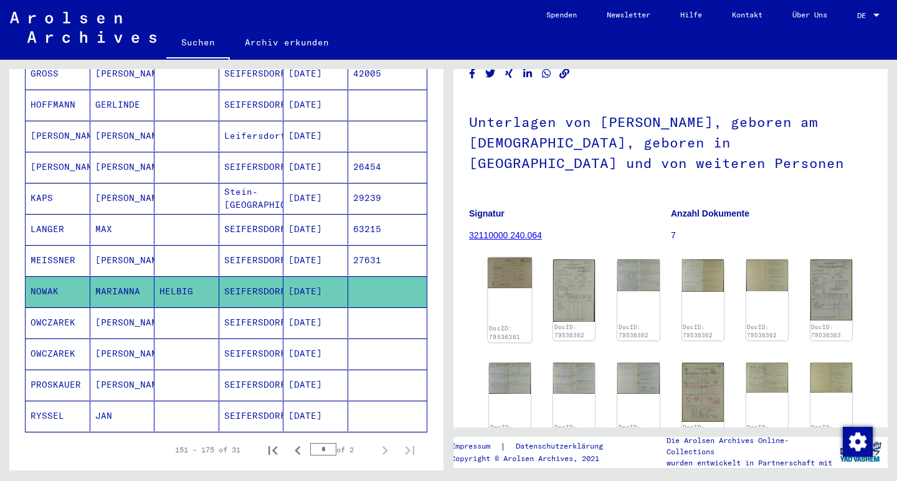
click at [504, 324] on div "DocID: 79536361" at bounding box center [510, 332] width 42 height 17
click at [516, 272] on img at bounding box center [510, 273] width 44 height 31
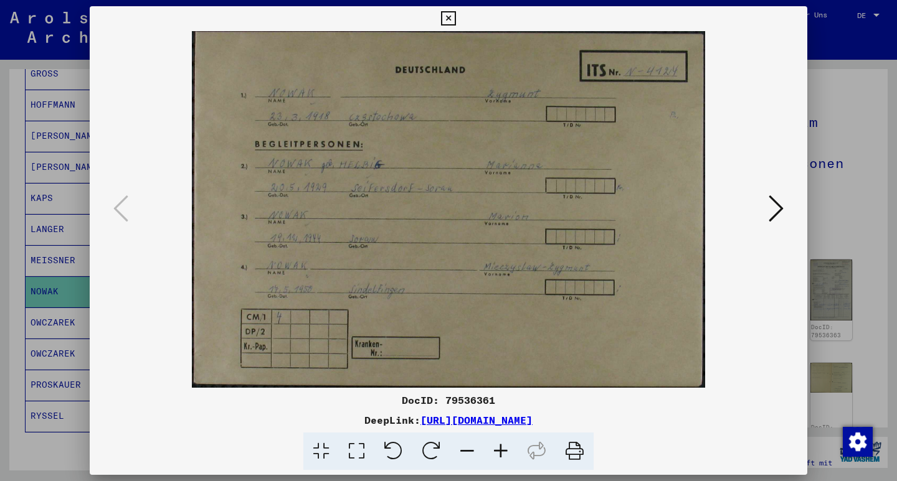
click at [771, 211] on icon at bounding box center [776, 209] width 15 height 30
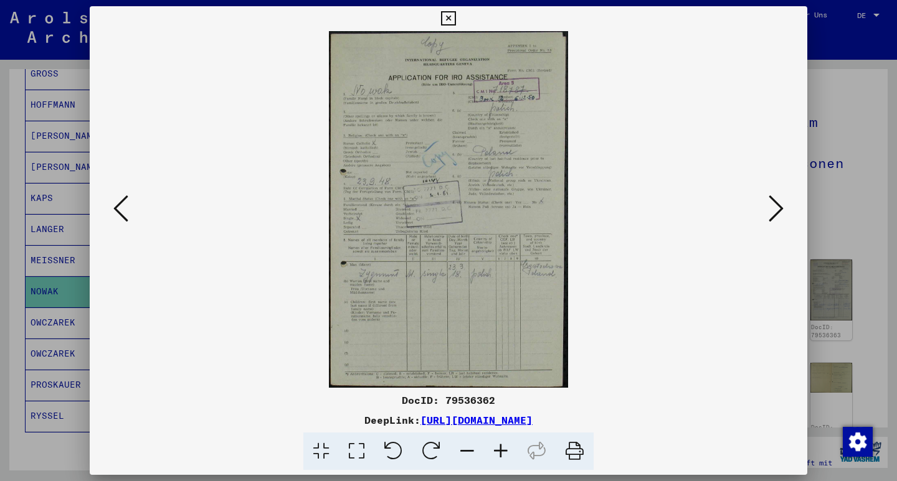
click at [455, 19] on icon at bounding box center [448, 18] width 14 height 15
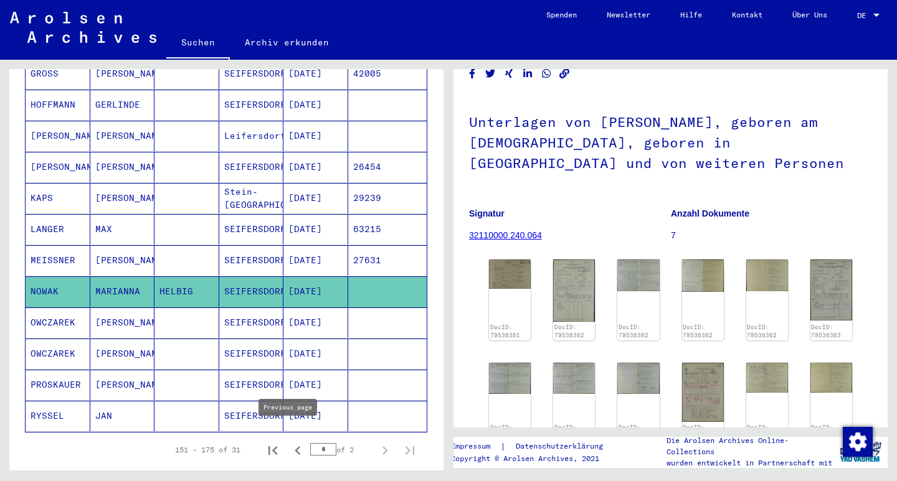
click at [295, 447] on icon "Previous page" at bounding box center [298, 451] width 6 height 9
type input "*"
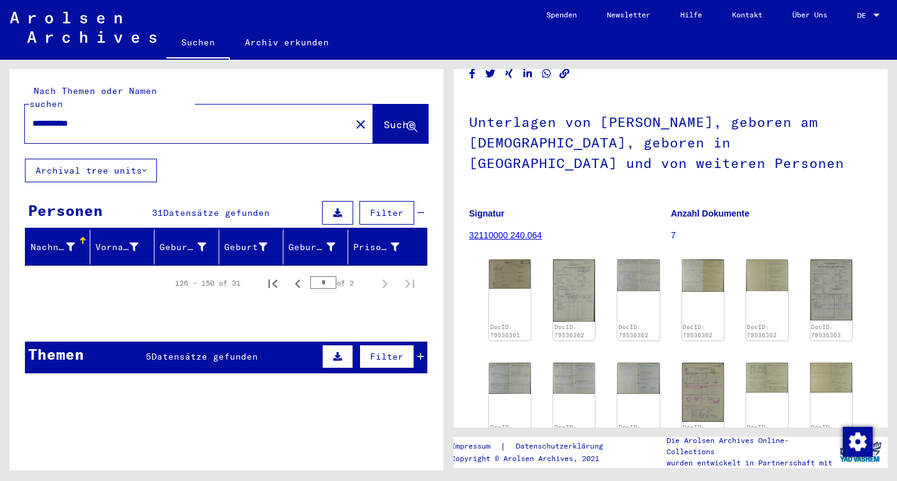
scroll to position [0, 0]
click at [148, 117] on input "**********" at bounding box center [187, 123] width 311 height 13
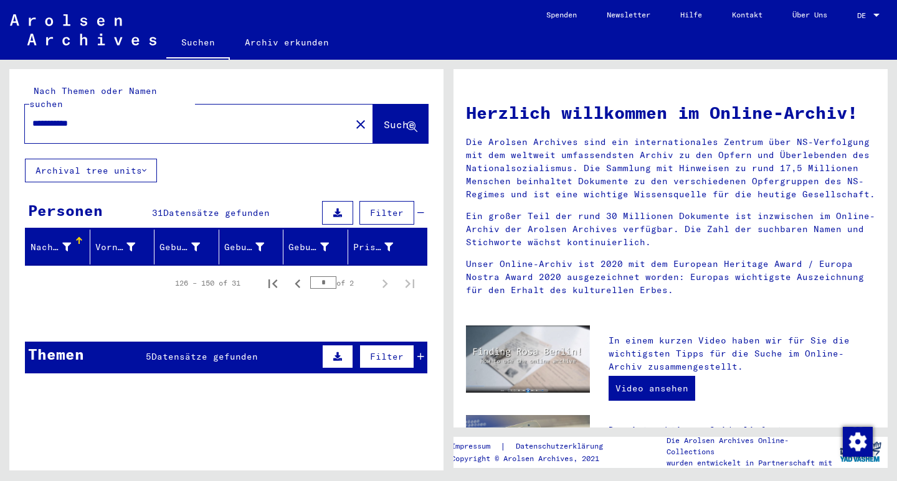
click at [384, 118] on span "Suche" at bounding box center [399, 124] width 31 height 12
click at [94, 117] on input "**********" at bounding box center [183, 123] width 303 height 13
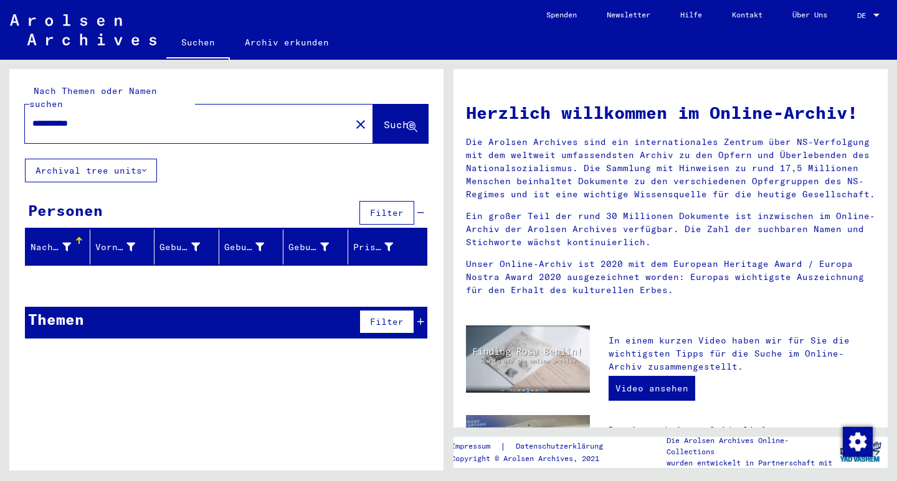
type input "**********"
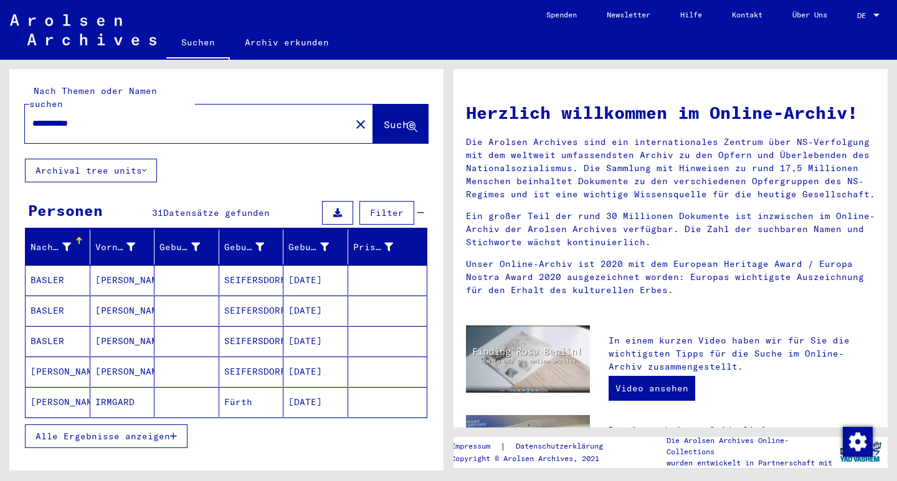
click at [171, 432] on icon "button" at bounding box center [173, 436] width 7 height 9
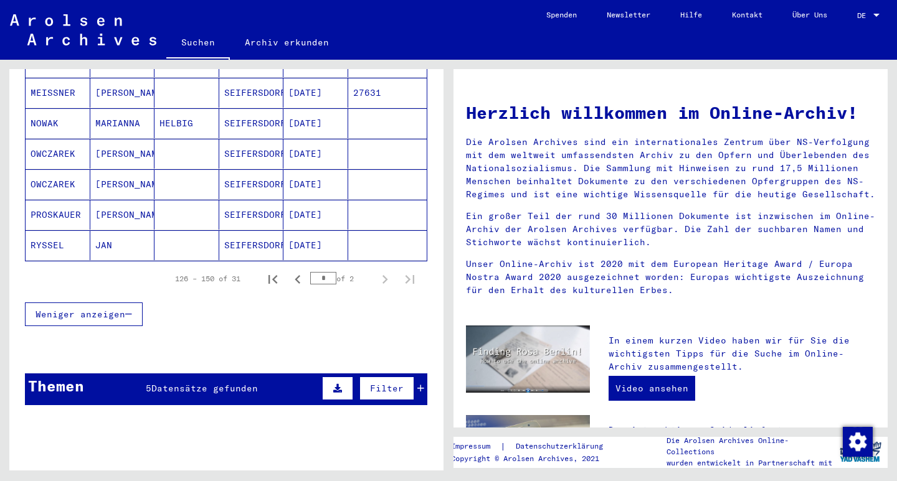
scroll to position [770, 0]
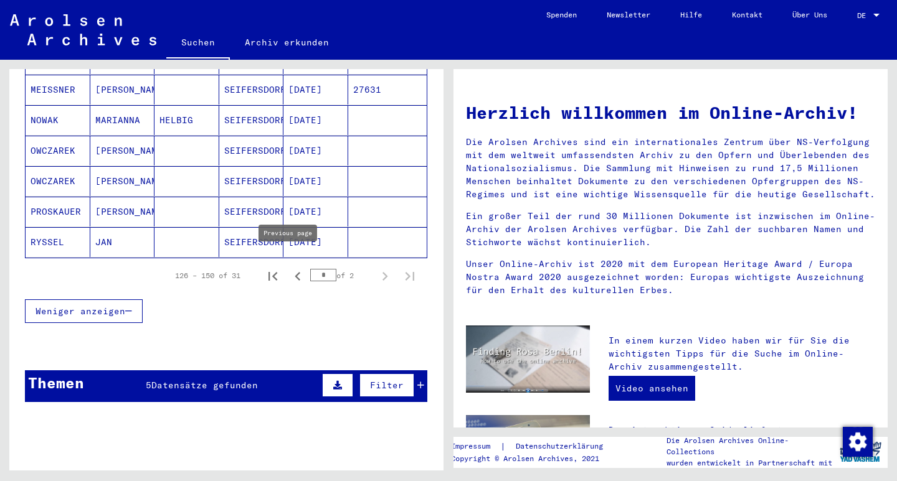
click at [295, 272] on icon "Previous page" at bounding box center [298, 276] width 6 height 9
type input "*"
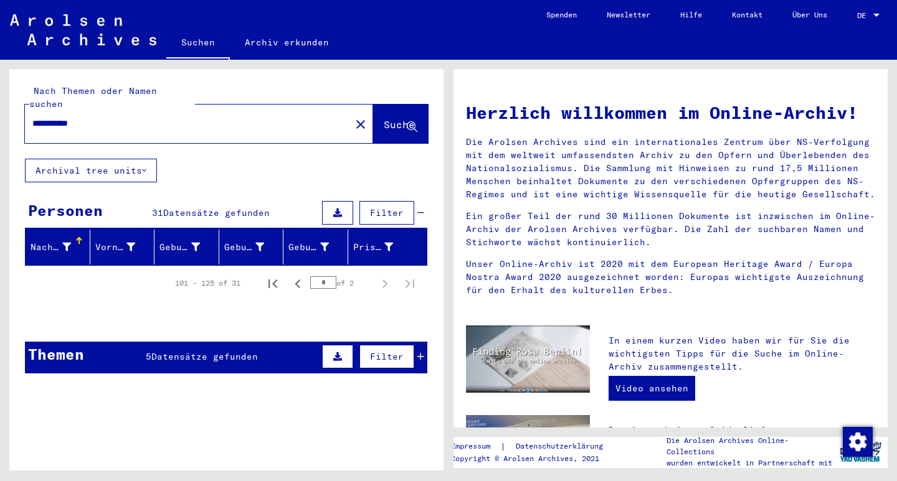
scroll to position [0, 0]
click at [64, 343] on div "Themen" at bounding box center [56, 354] width 56 height 22
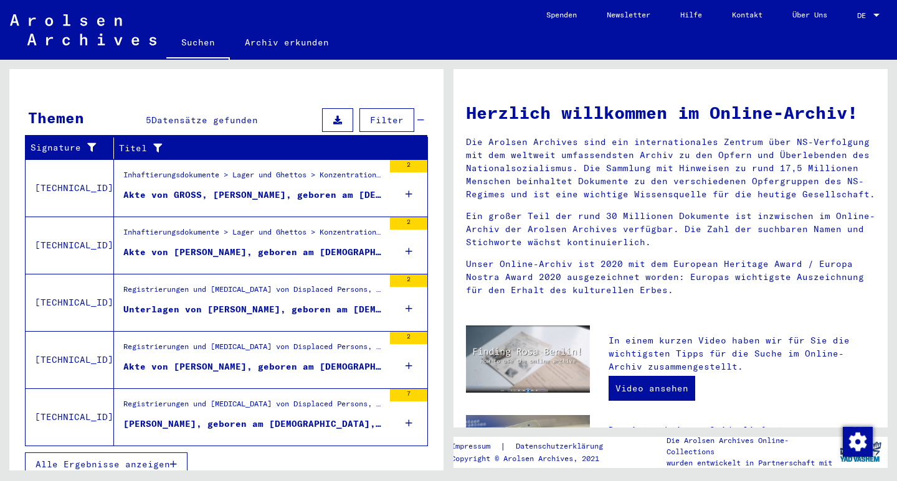
scroll to position [236, 0]
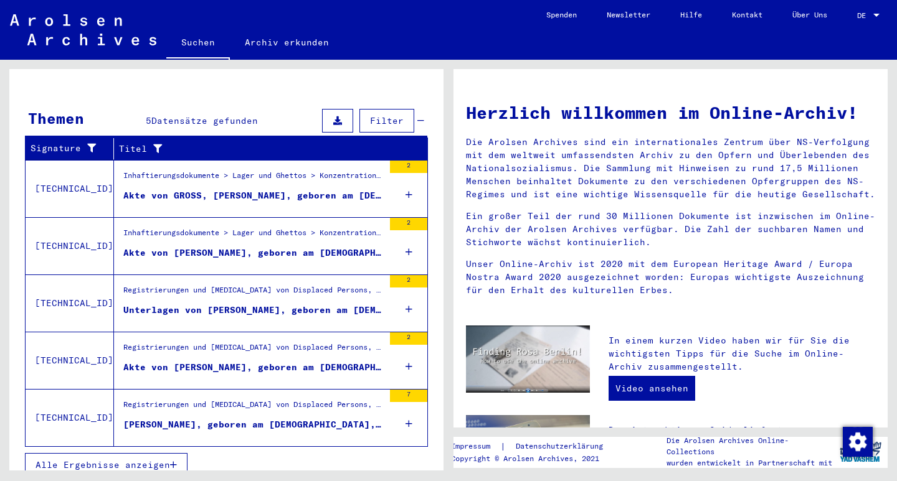
click at [239, 361] on div "Akte von [PERSON_NAME], geboren am [DEMOGRAPHIC_DATA], geboren in [GEOGRAPHIC_D…" at bounding box center [253, 367] width 260 height 13
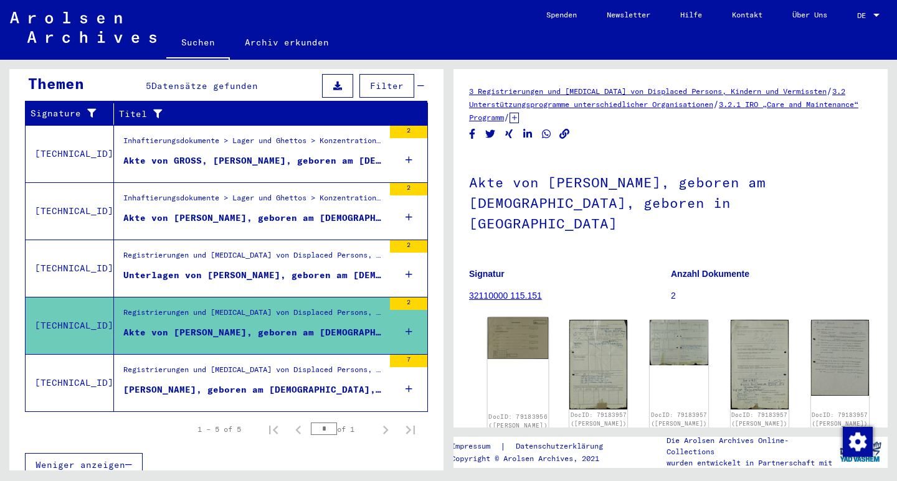
click at [516, 318] on img at bounding box center [518, 339] width 61 height 42
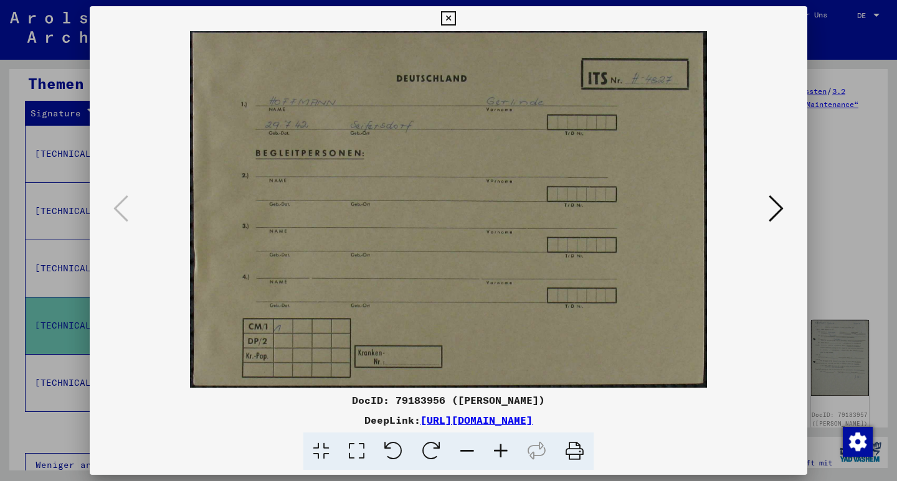
click at [776, 211] on icon at bounding box center [776, 209] width 15 height 30
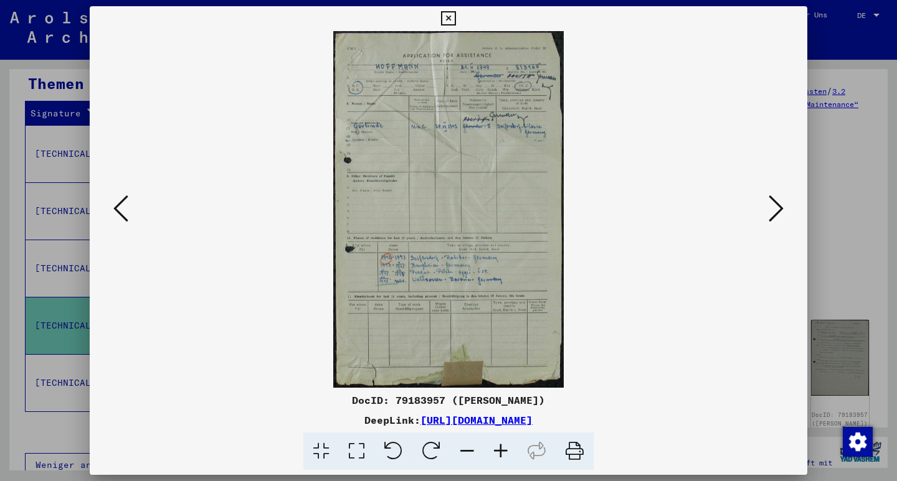
click at [770, 215] on icon at bounding box center [776, 209] width 15 height 30
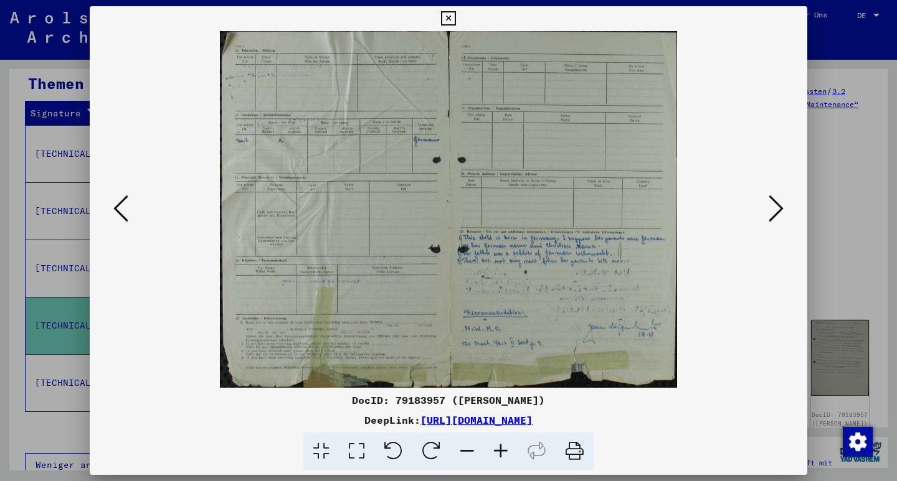
click at [770, 215] on icon at bounding box center [776, 209] width 15 height 30
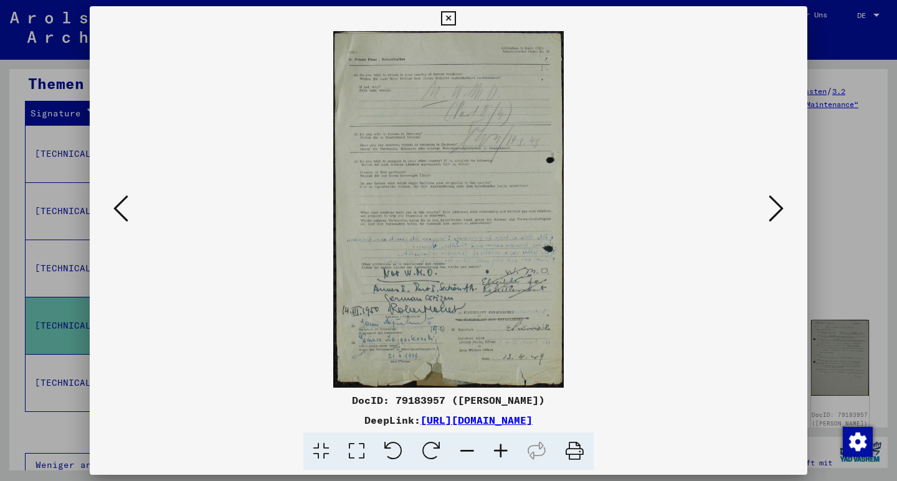
click at [770, 215] on icon at bounding box center [776, 209] width 15 height 30
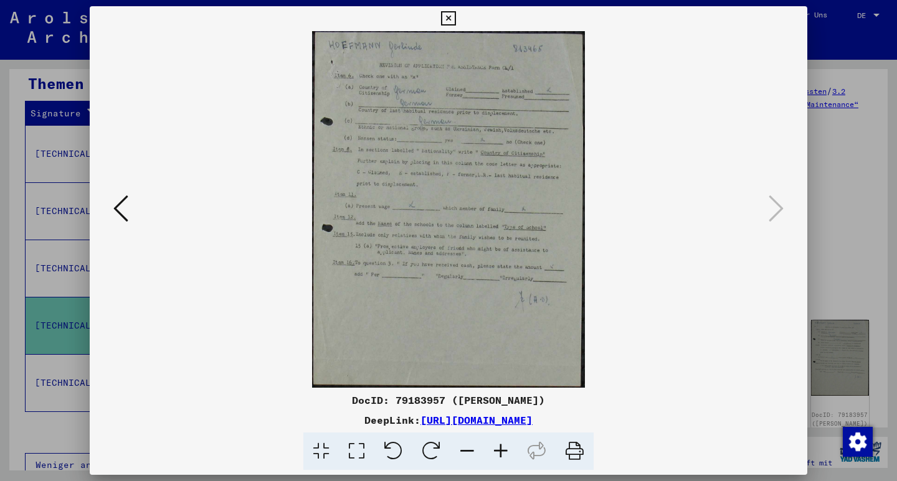
click at [455, 21] on icon at bounding box center [448, 18] width 14 height 15
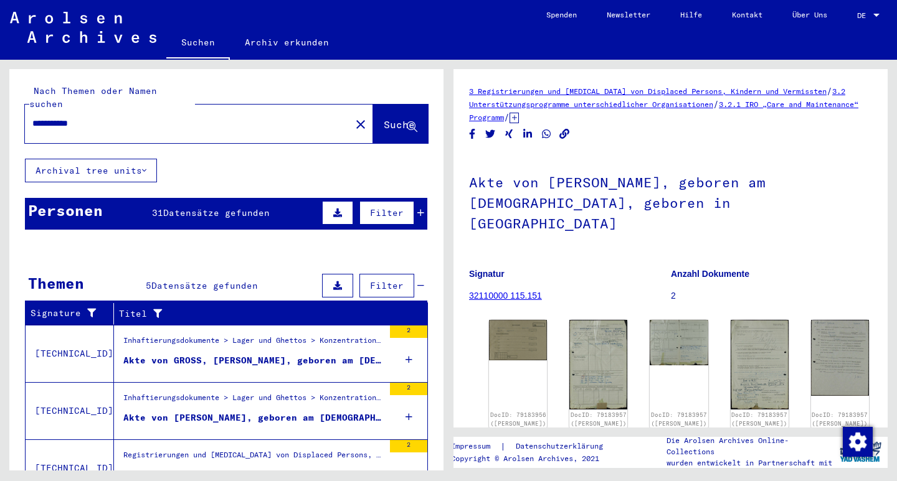
click at [32, 113] on div "**********" at bounding box center [184, 124] width 318 height 28
click at [34, 117] on input "**********" at bounding box center [187, 123] width 311 height 13
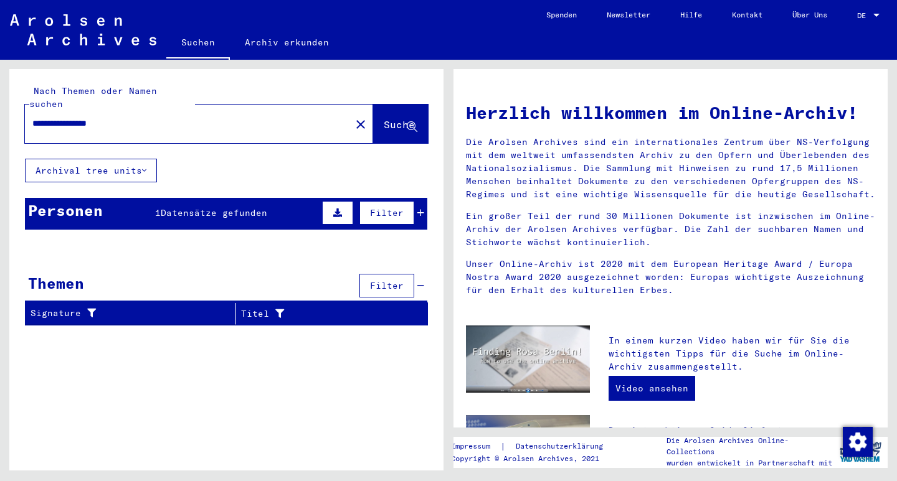
click at [184, 207] on div "Personen 1 Datensätze gefunden Filter" at bounding box center [226, 214] width 402 height 32
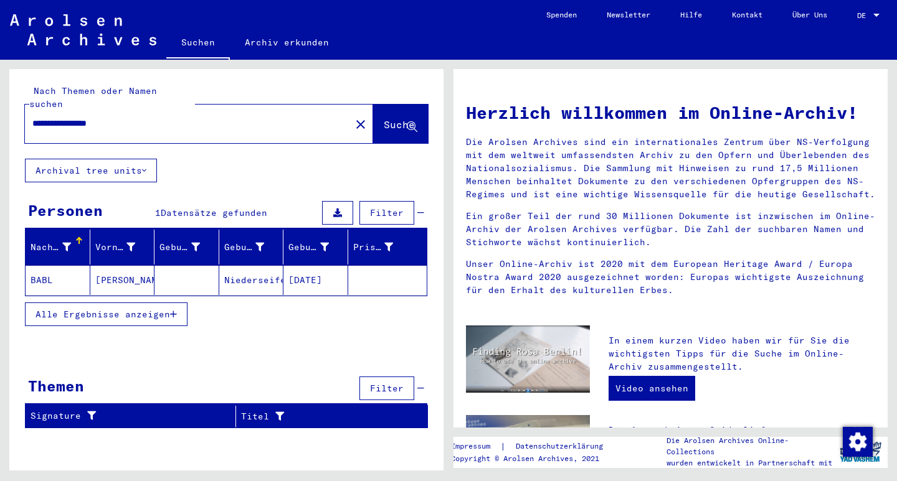
click at [255, 267] on mat-cell "Niederseifersdorf" at bounding box center [251, 280] width 65 height 30
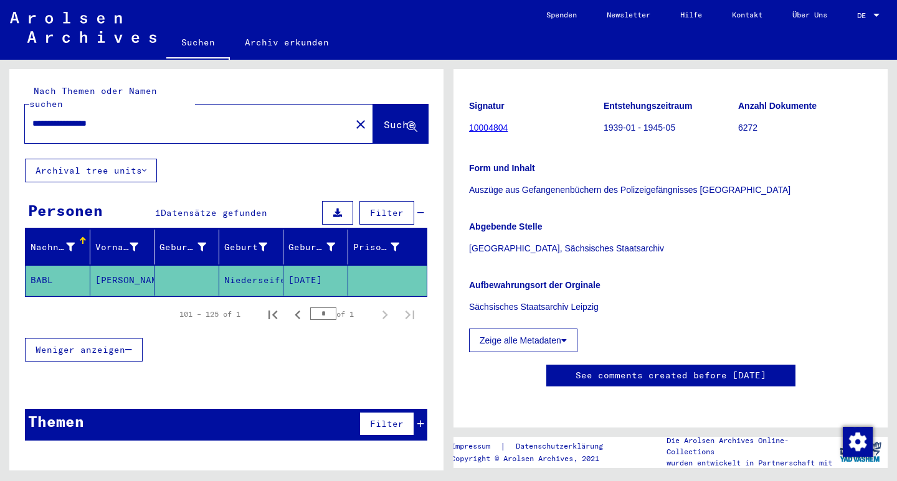
scroll to position [271, 0]
drag, startPoint x: 65, startPoint y: 109, endPoint x: 10, endPoint y: 108, distance: 54.8
click at [10, 108] on div "**********" at bounding box center [226, 114] width 434 height 90
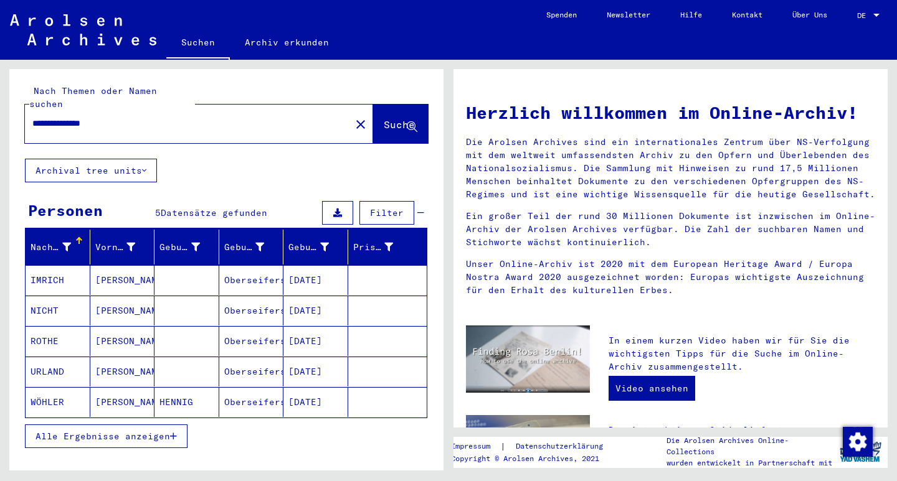
click at [106, 265] on mat-cell "[PERSON_NAME]" at bounding box center [122, 280] width 65 height 30
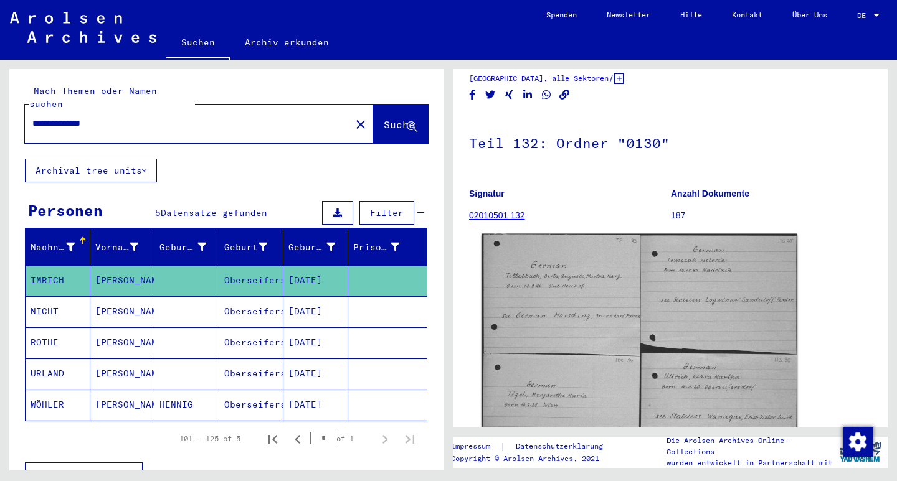
scroll to position [35, 0]
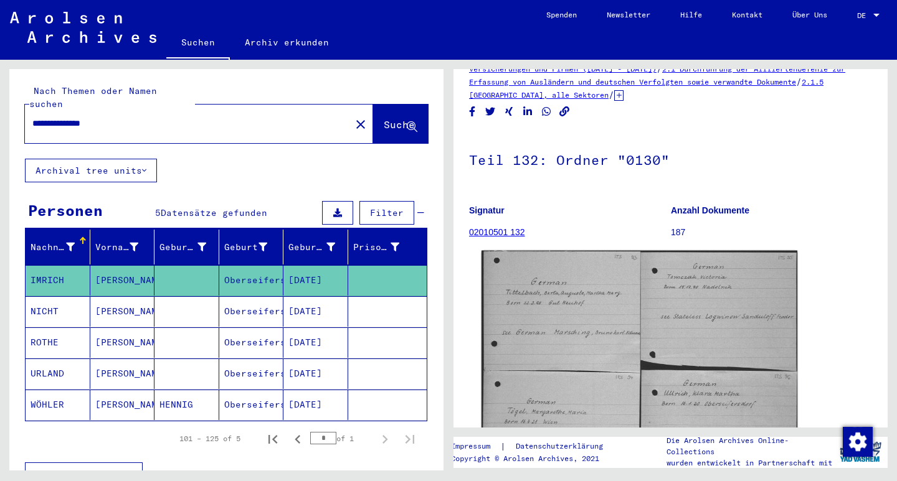
click at [574, 338] on img at bounding box center [639, 370] width 316 height 238
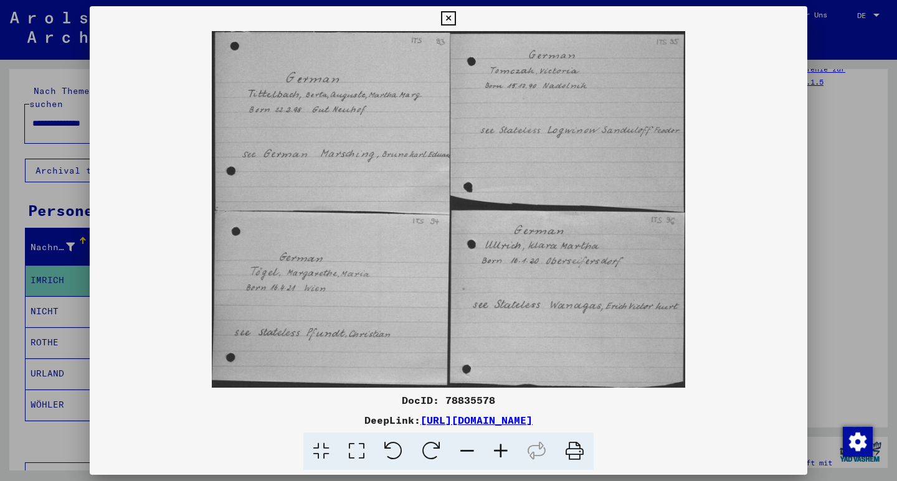
click at [455, 18] on icon at bounding box center [448, 18] width 14 height 15
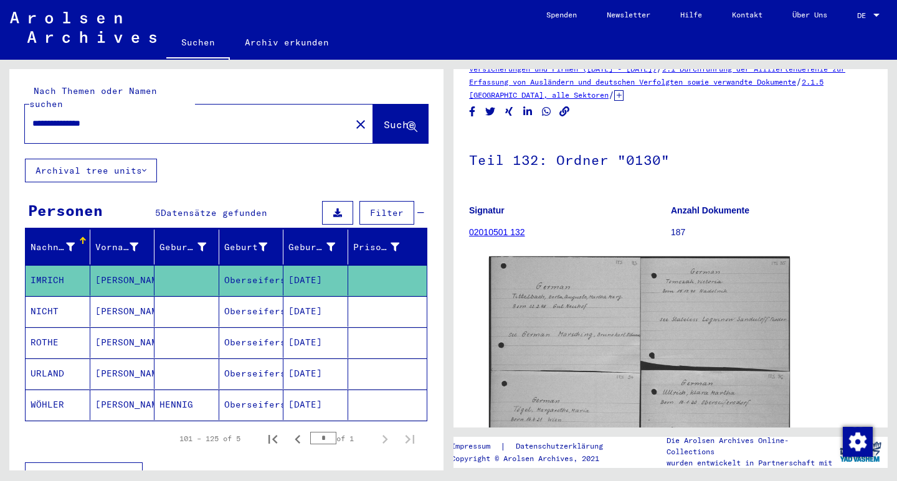
click at [77, 117] on input "**********" at bounding box center [187, 123] width 311 height 13
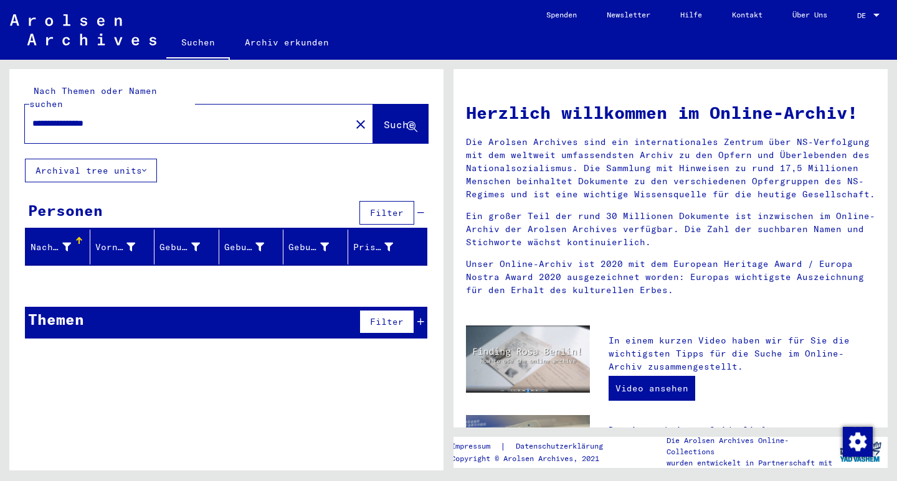
click at [69, 202] on div "Personen" at bounding box center [65, 210] width 75 height 22
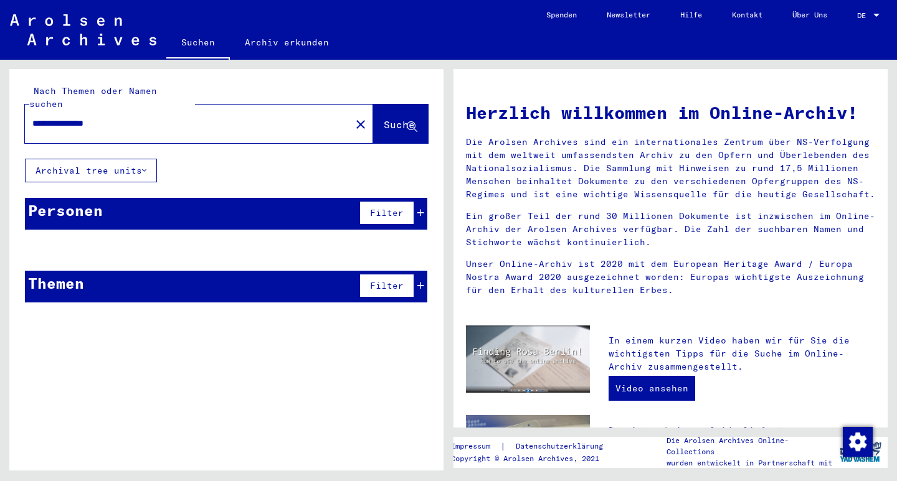
click at [69, 202] on div "Personen" at bounding box center [65, 210] width 75 height 22
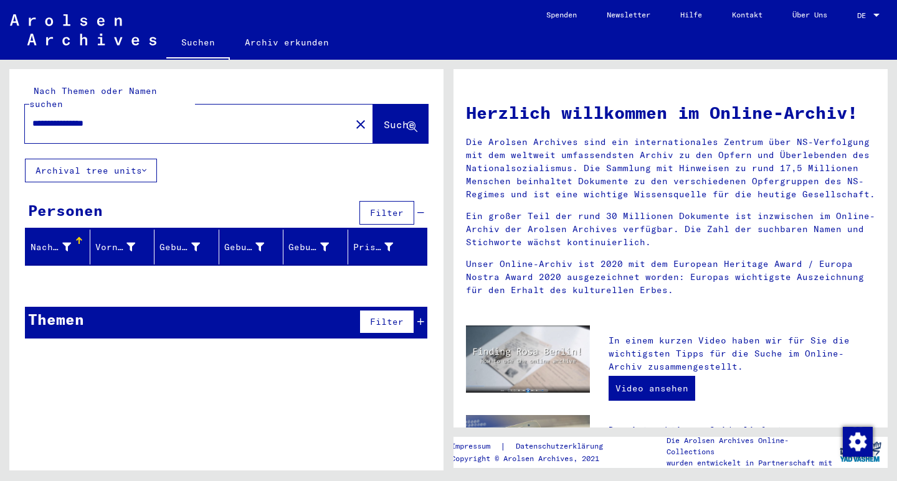
drag, startPoint x: 55, startPoint y: 108, endPoint x: 5, endPoint y: 110, distance: 49.9
click at [5, 110] on div "**********" at bounding box center [224, 265] width 448 height 411
click at [91, 201] on div "Personen" at bounding box center [65, 210] width 75 height 22
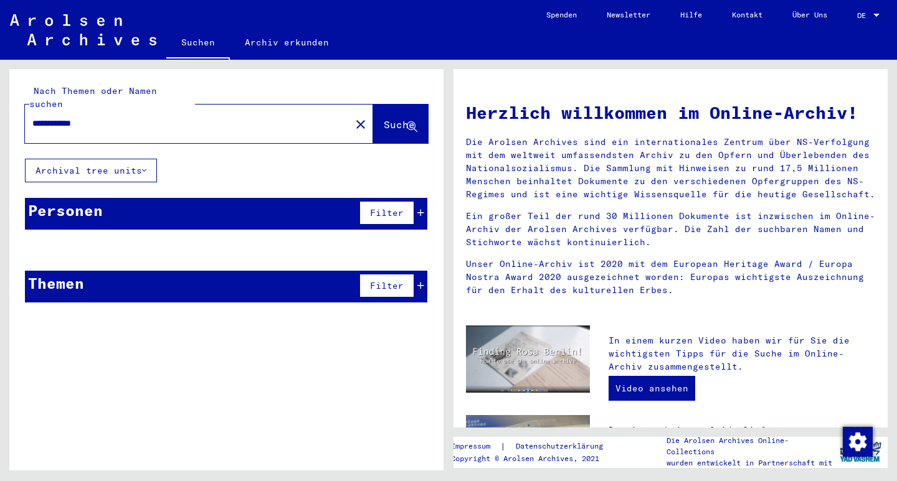
click at [91, 201] on div "Personen" at bounding box center [65, 210] width 75 height 22
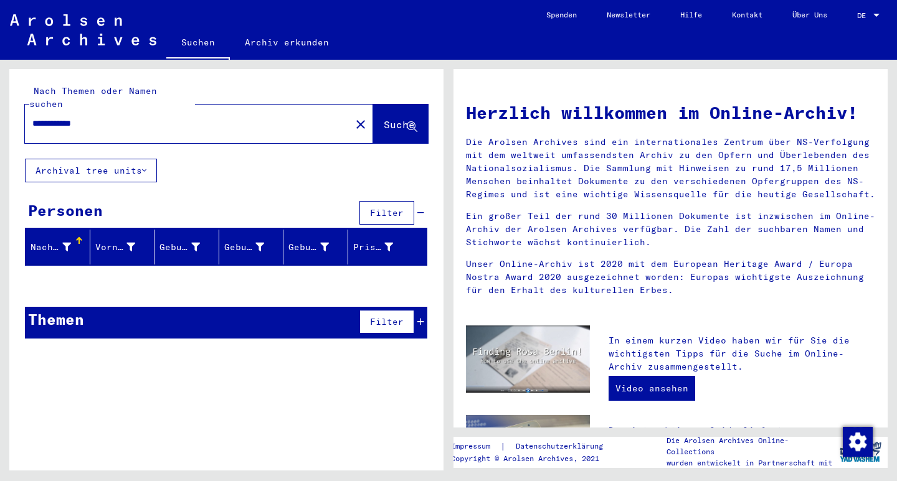
drag, startPoint x: 118, startPoint y: 113, endPoint x: 1, endPoint y: 116, distance: 117.1
click at [1, 116] on div "**********" at bounding box center [224, 265] width 448 height 411
type input "**********"
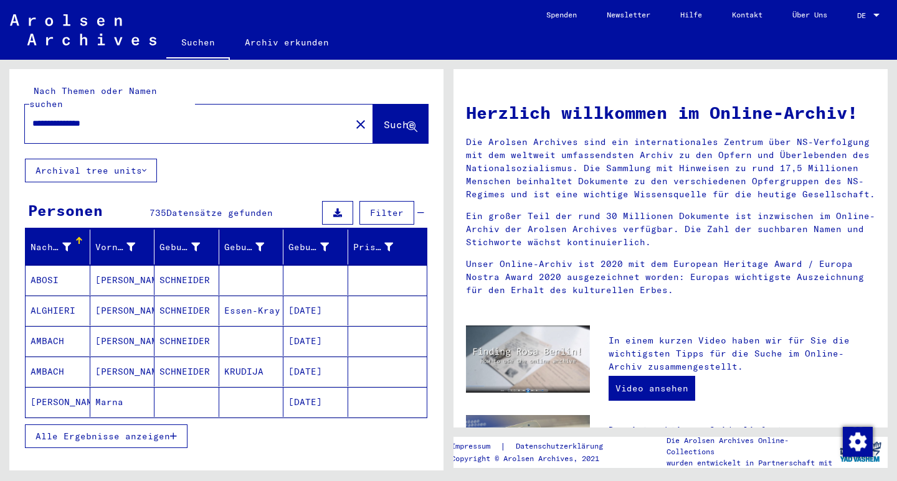
click at [64, 241] on div at bounding box center [66, 247] width 9 height 13
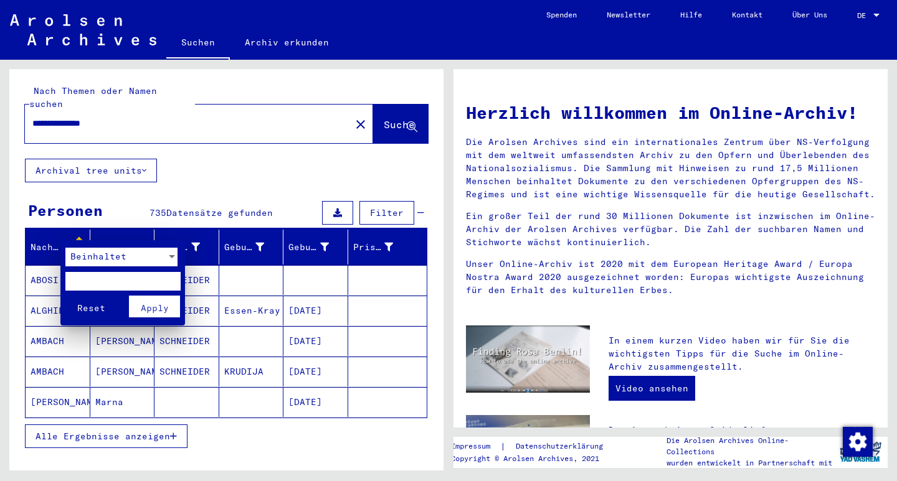
click at [100, 275] on input "text" at bounding box center [122, 281] width 115 height 19
type input "*********"
click at [91, 305] on button "Reset" at bounding box center [91, 307] width 52 height 22
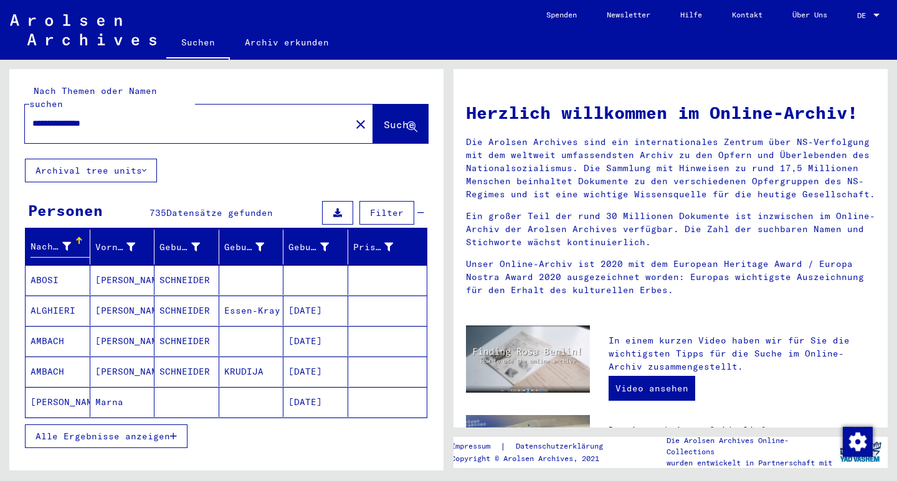
click at [65, 242] on icon at bounding box center [66, 246] width 9 height 9
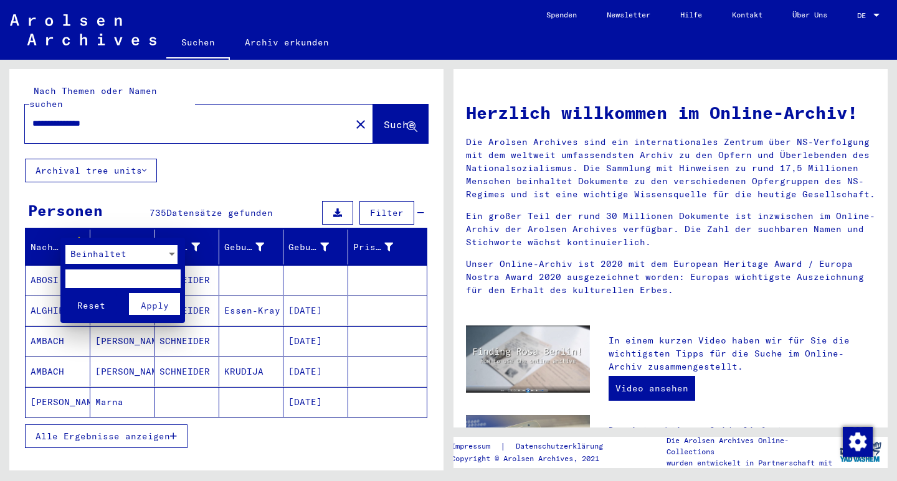
click at [101, 279] on input "text" at bounding box center [122, 279] width 115 height 19
type input "*********"
click at [158, 301] on span "Apply" at bounding box center [155, 305] width 28 height 11
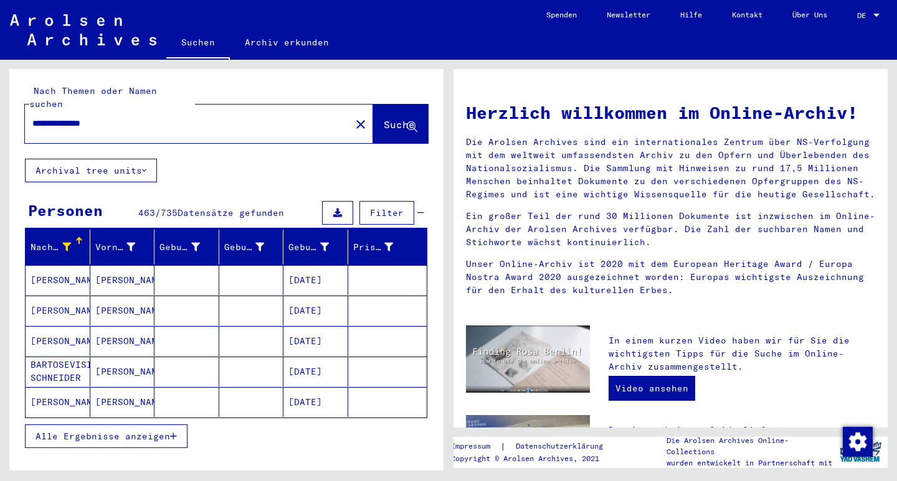
click at [176, 432] on icon "button" at bounding box center [173, 436] width 7 height 9
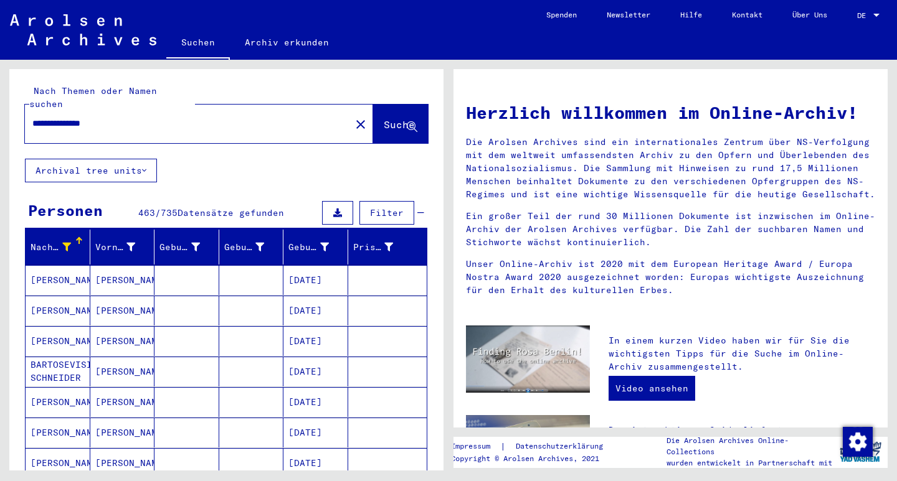
click at [63, 243] on icon at bounding box center [66, 247] width 9 height 9
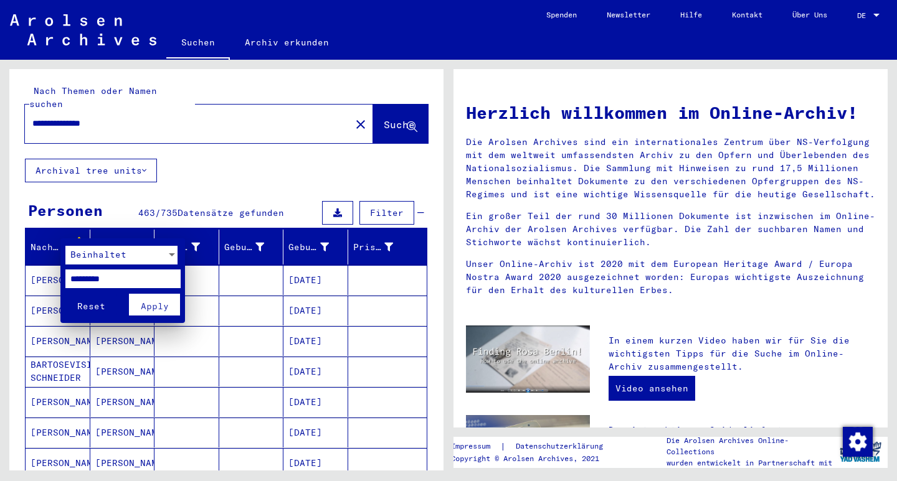
click at [90, 257] on span "Beinhaltet" at bounding box center [98, 254] width 56 height 11
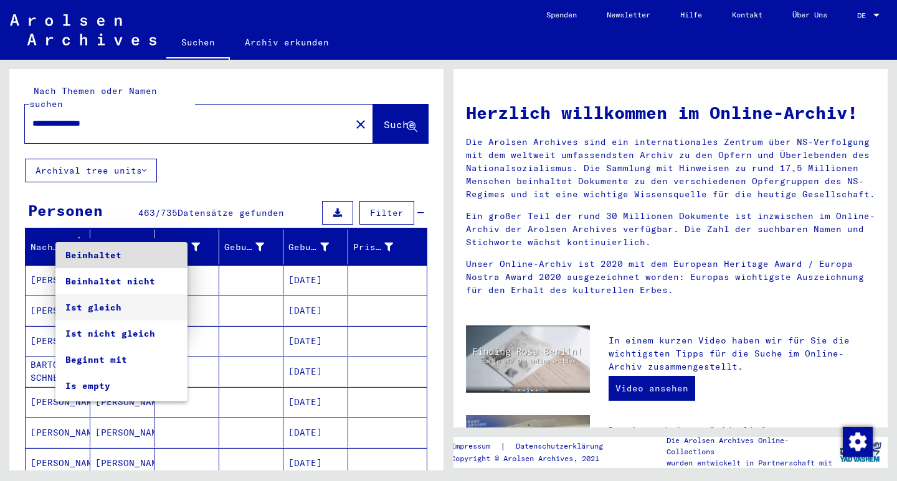
click at [92, 316] on span "Ist gleich" at bounding box center [121, 308] width 112 height 26
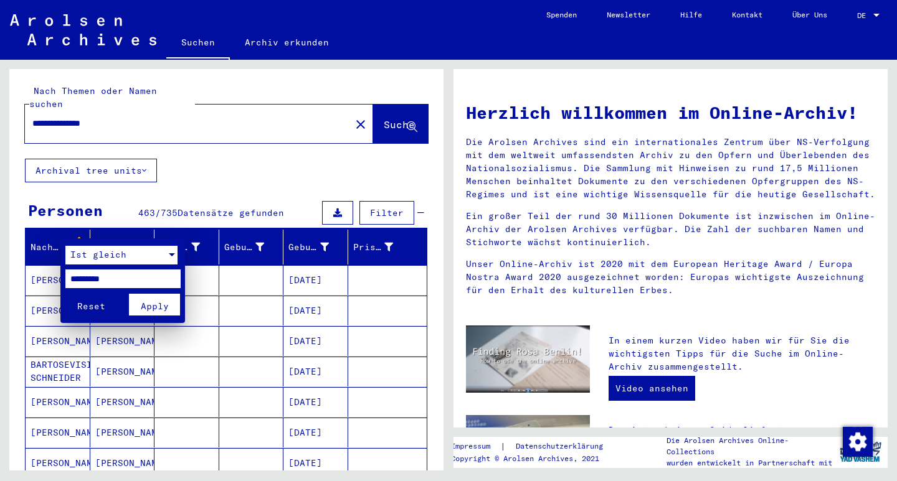
click at [151, 305] on span "Apply" at bounding box center [155, 306] width 28 height 11
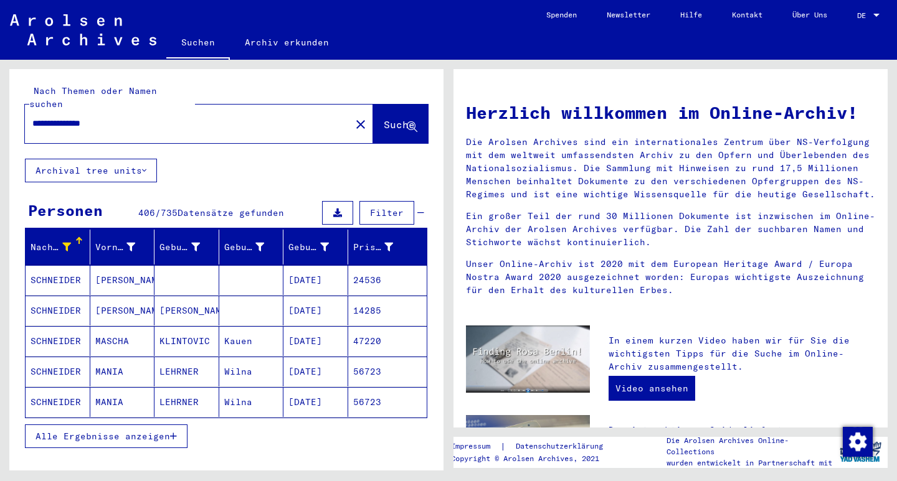
click at [64, 268] on mat-cell "SCHNEIDER" at bounding box center [58, 280] width 65 height 30
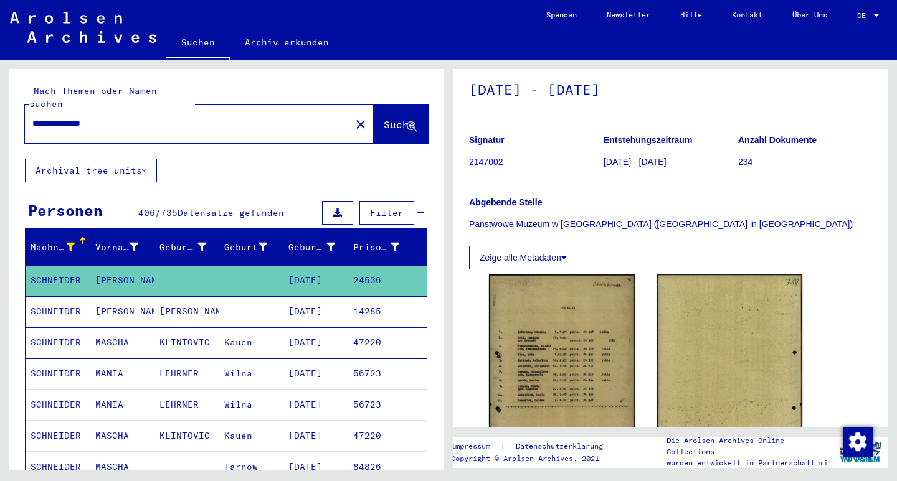
scroll to position [89, 0]
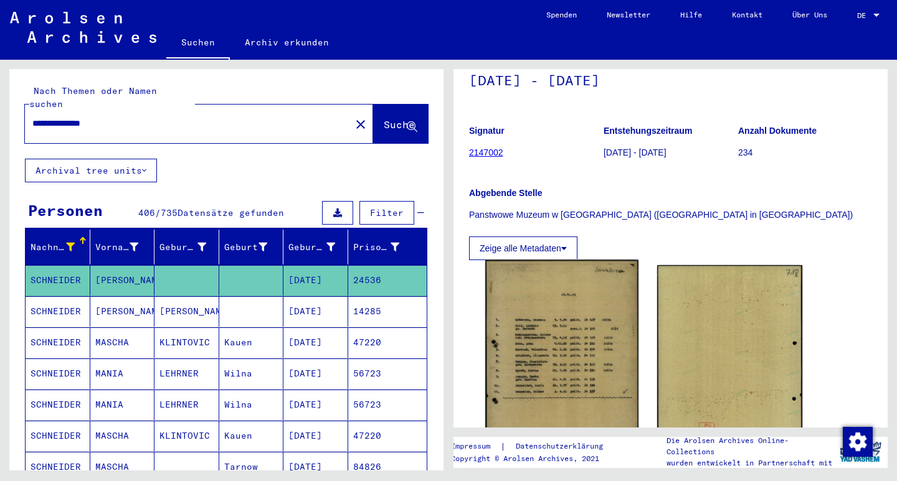
click at [573, 348] on img at bounding box center [561, 368] width 153 height 217
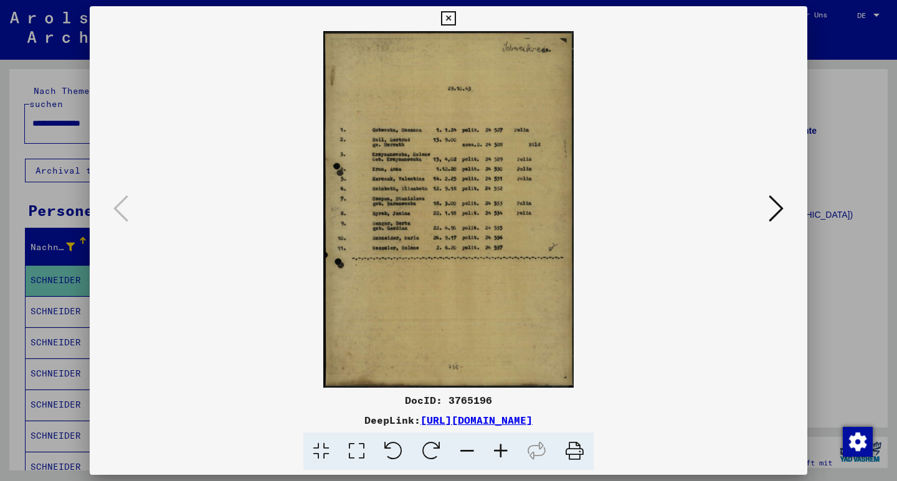
click at [455, 18] on icon at bounding box center [448, 18] width 14 height 15
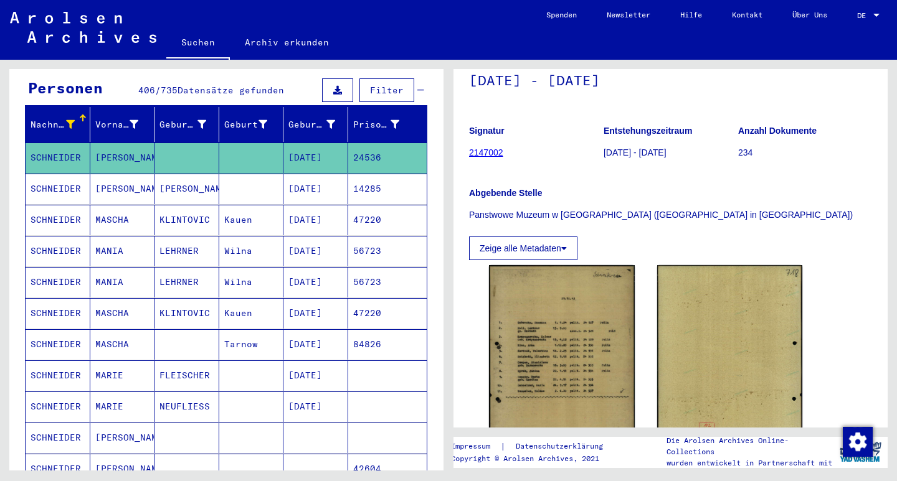
scroll to position [55, 0]
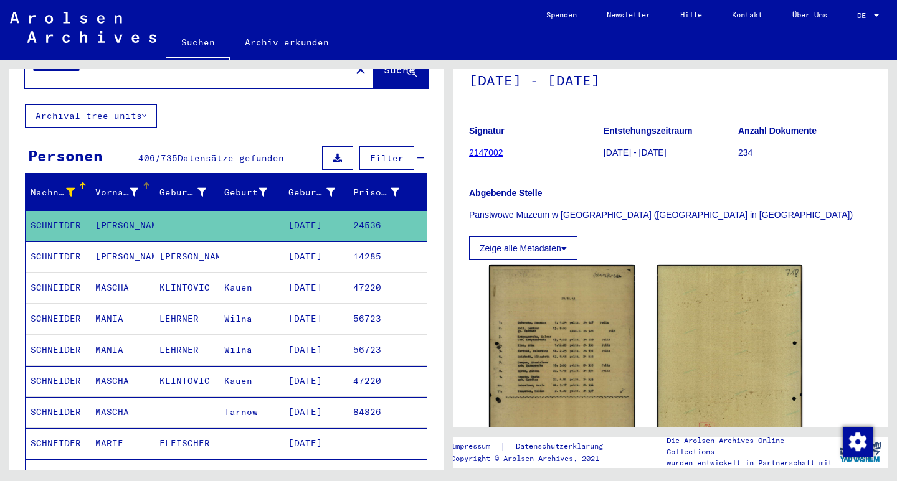
click at [110, 186] on div "Vorname" at bounding box center [117, 192] width 44 height 13
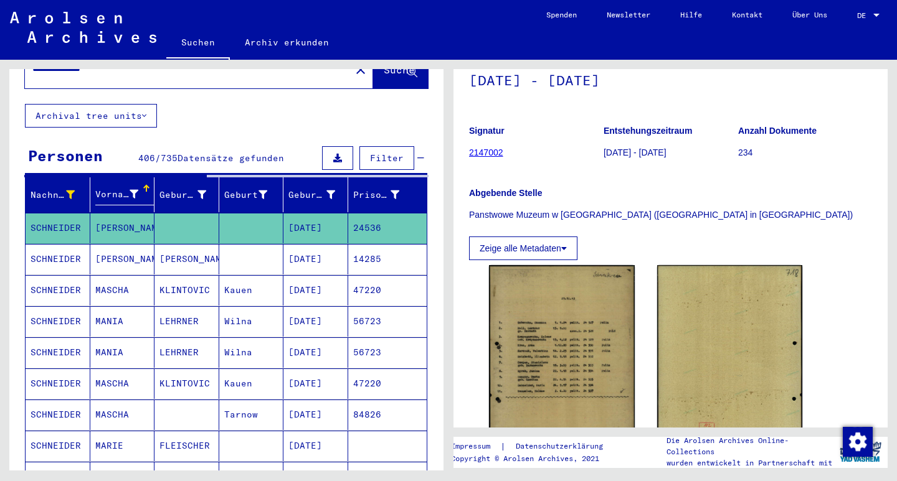
click at [131, 190] on icon at bounding box center [134, 194] width 9 height 9
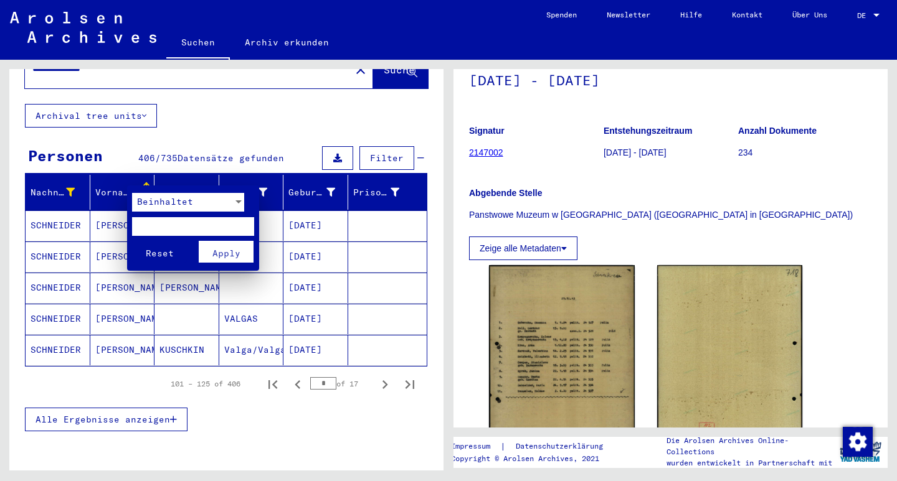
click at [153, 202] on span "Beinhaltet" at bounding box center [165, 201] width 56 height 11
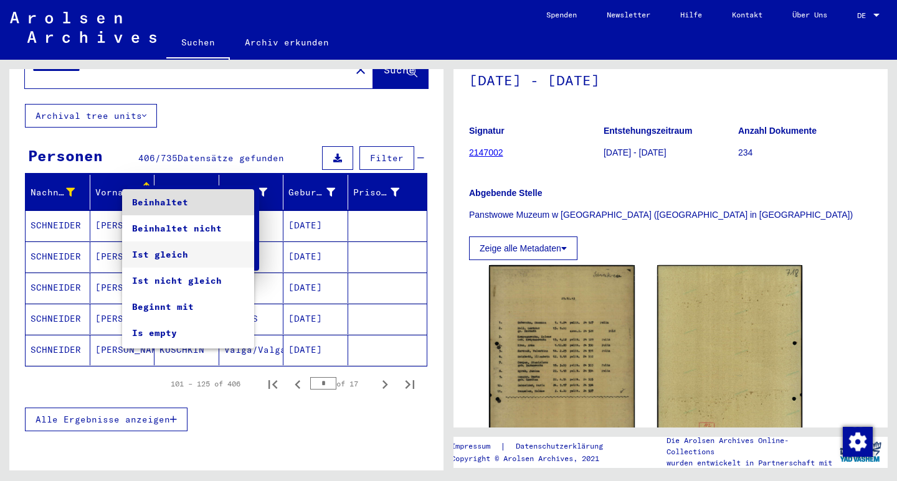
click at [145, 258] on span "Ist gleich" at bounding box center [188, 255] width 112 height 26
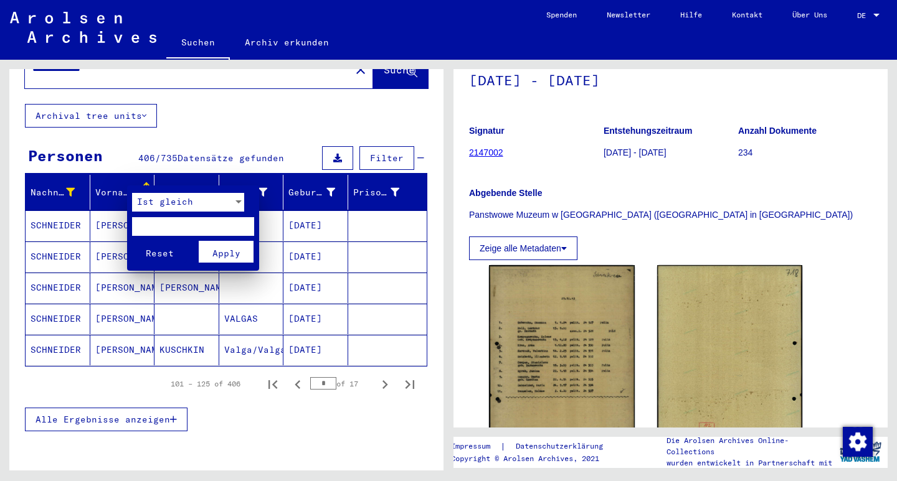
click at [160, 226] on input "text" at bounding box center [193, 226] width 122 height 19
type input "*****"
click at [232, 251] on span "Apply" at bounding box center [226, 253] width 28 height 11
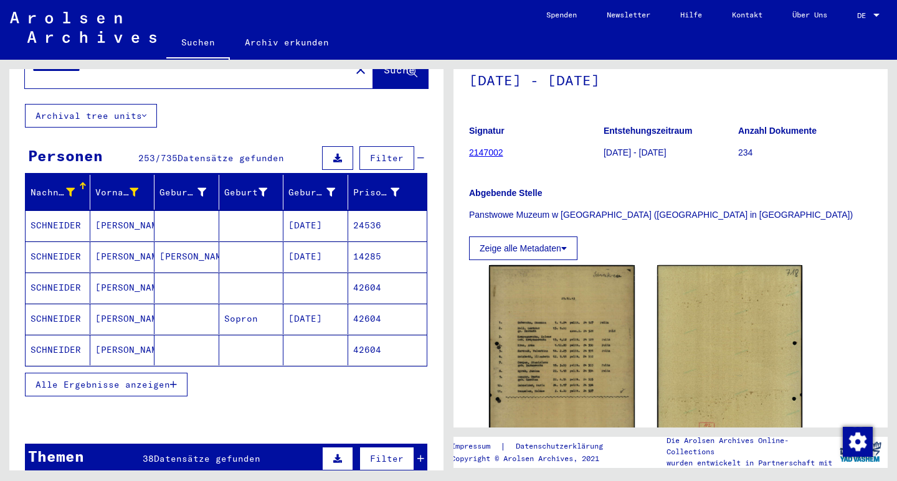
click at [175, 381] on icon "button" at bounding box center [173, 385] width 7 height 9
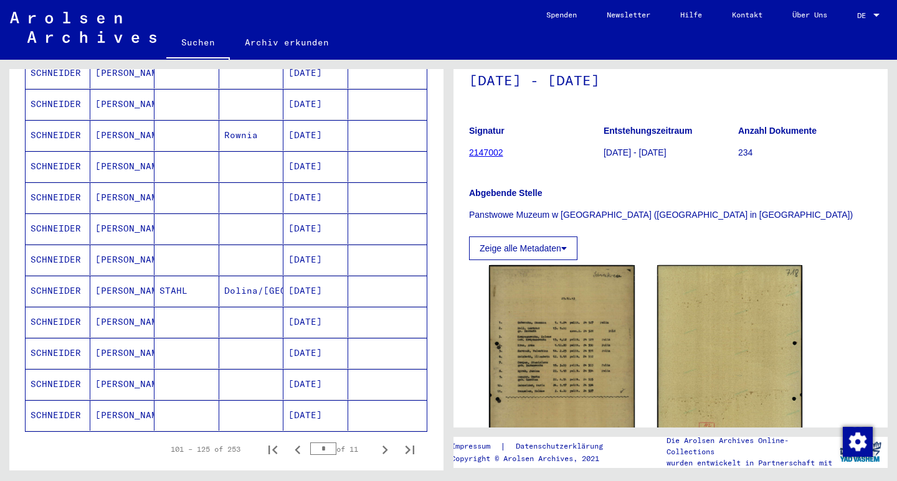
scroll to position [617, 0]
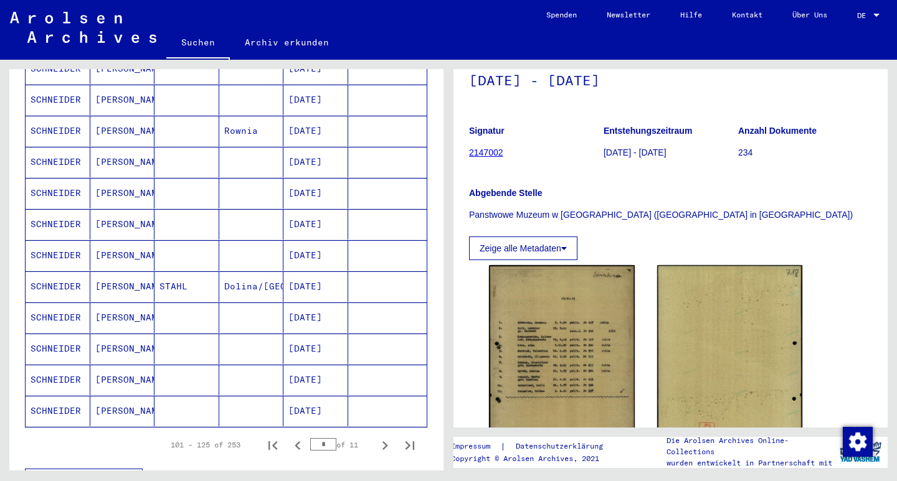
click at [306, 303] on mat-cell "[DATE]" at bounding box center [315, 318] width 65 height 31
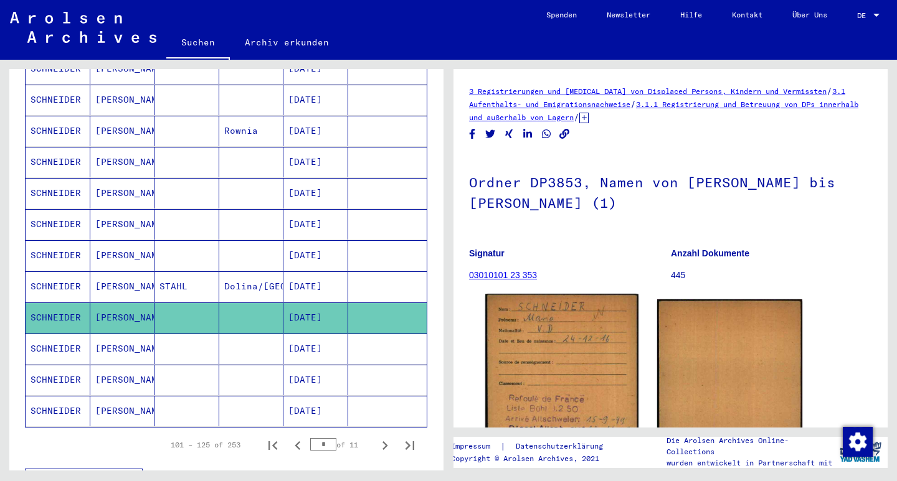
click at [560, 372] on img at bounding box center [561, 401] width 153 height 212
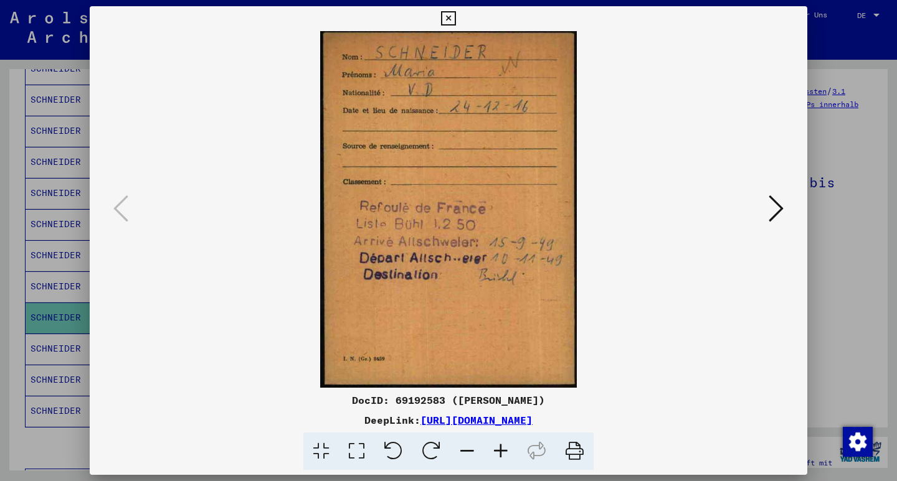
click at [455, 17] on icon at bounding box center [448, 18] width 14 height 15
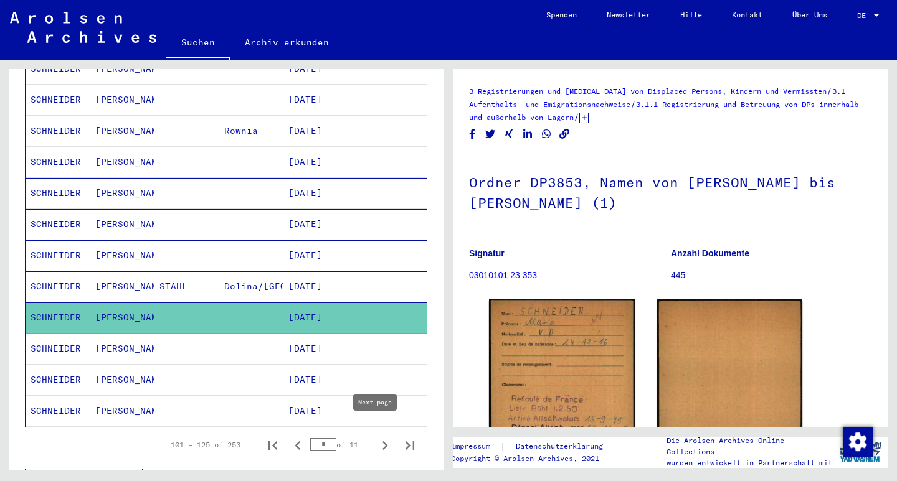
click at [376, 437] on icon "Next page" at bounding box center [384, 445] width 17 height 17
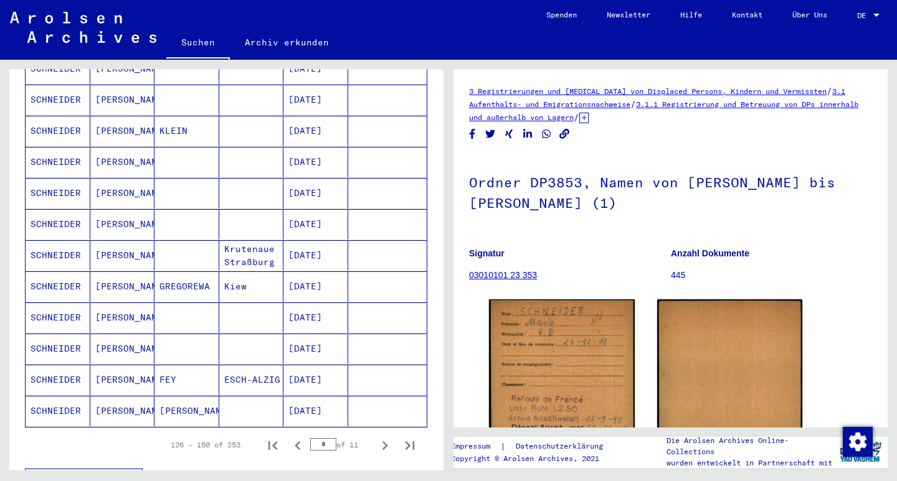
click at [300, 334] on mat-cell "[DATE]" at bounding box center [315, 349] width 65 height 31
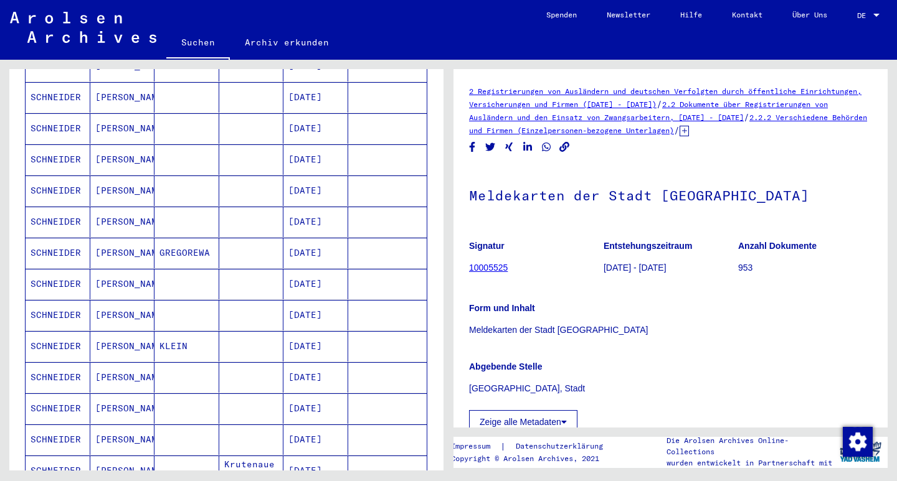
scroll to position [400, 0]
click at [311, 177] on mat-cell "[DATE]" at bounding box center [315, 191] width 65 height 31
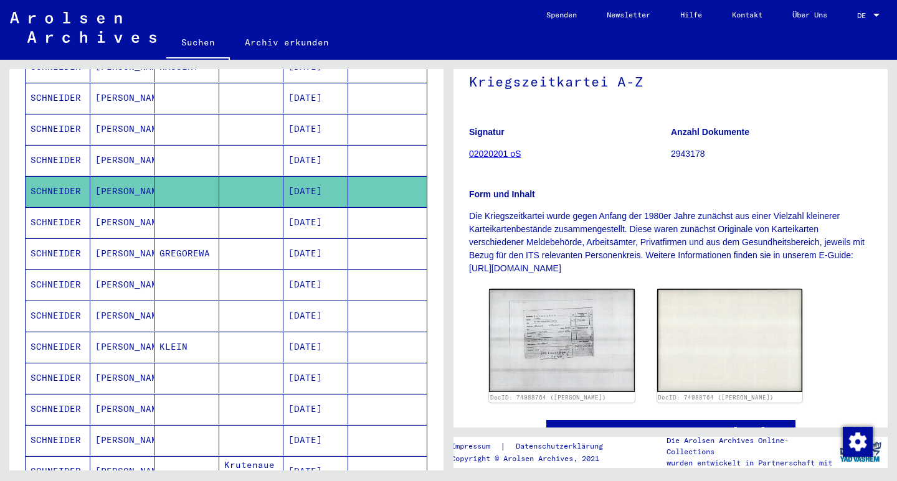
scroll to position [116, 0]
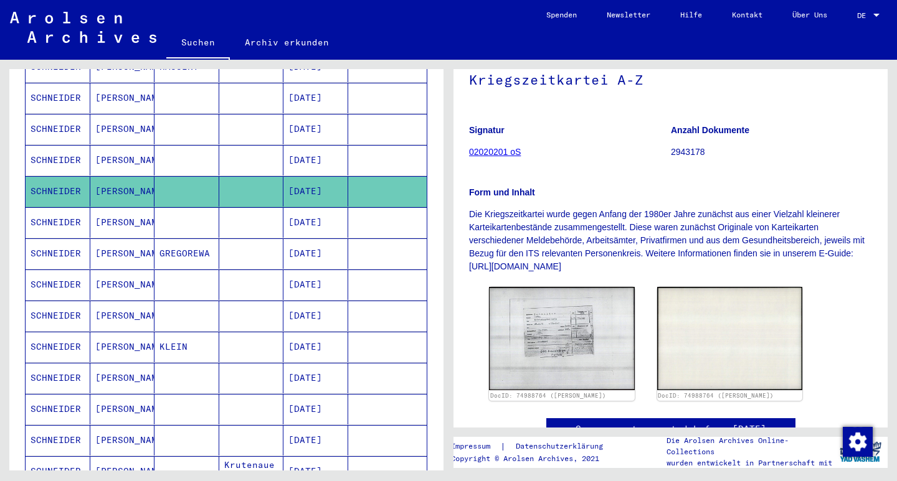
click at [295, 145] on mat-cell "[DATE]" at bounding box center [315, 160] width 65 height 31
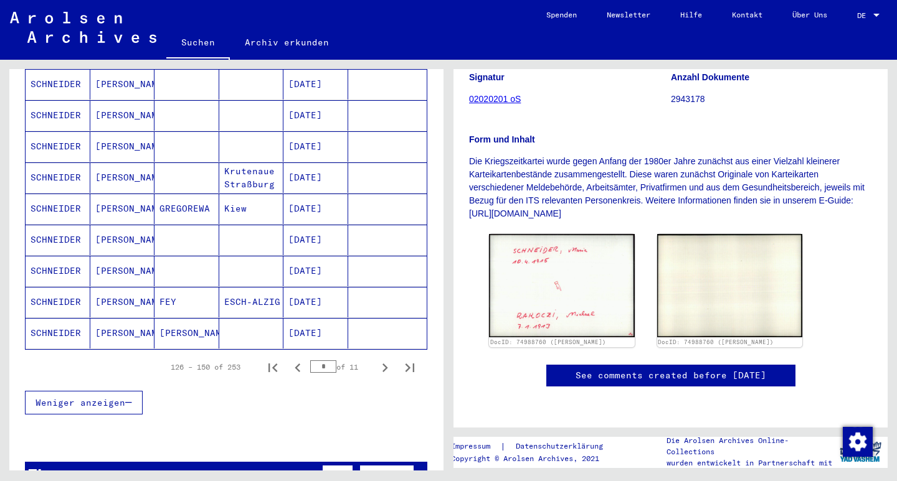
scroll to position [695, 0]
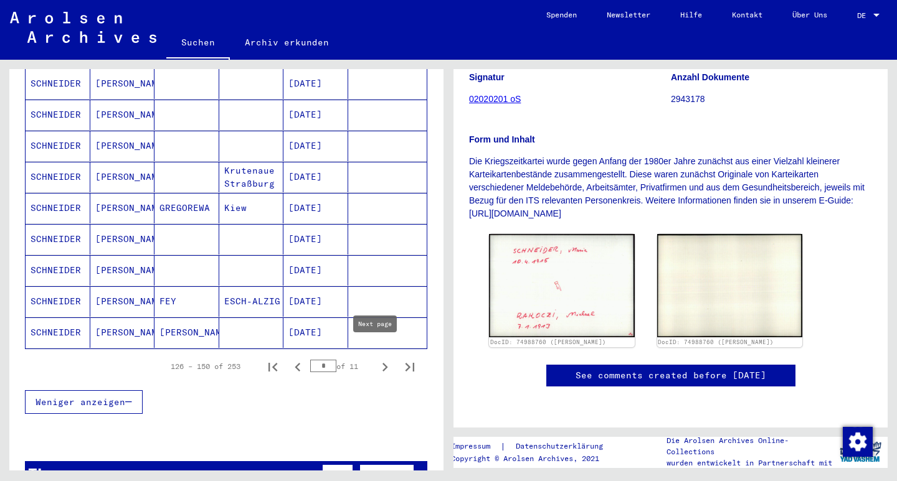
click at [376, 359] on icon "Next page" at bounding box center [384, 367] width 17 height 17
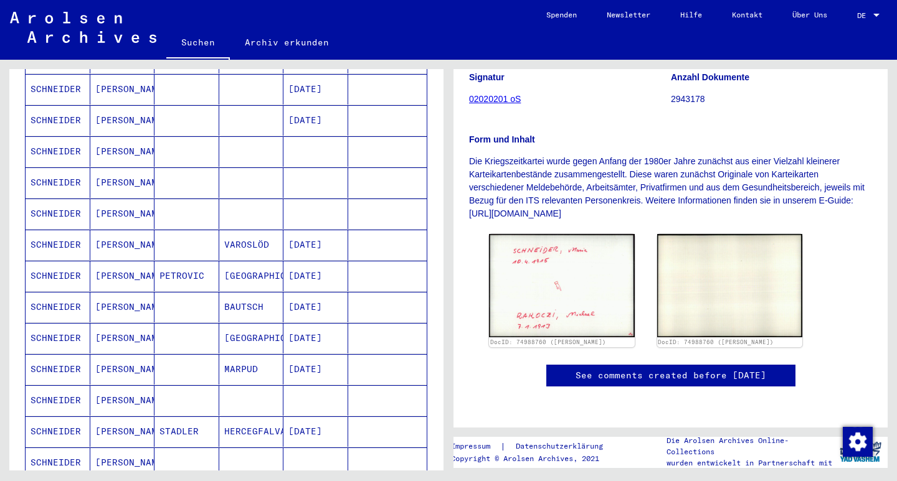
scroll to position [499, 0]
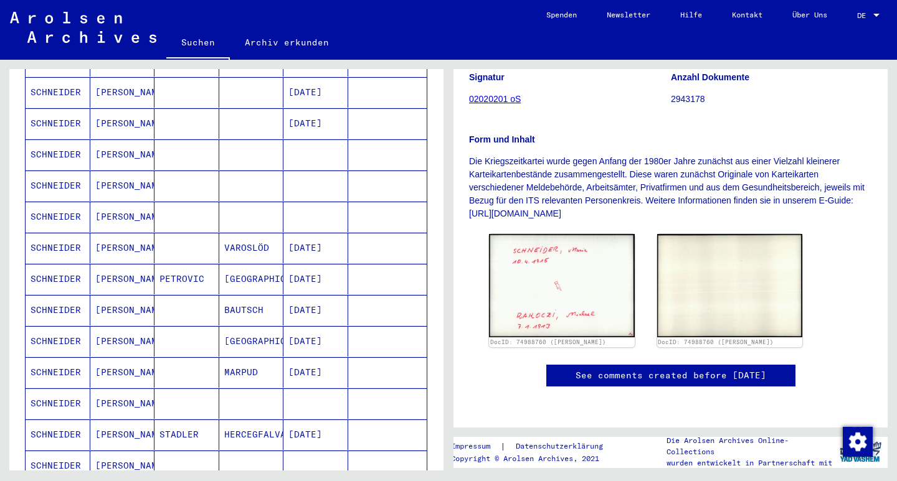
click at [305, 328] on mat-cell "[DATE]" at bounding box center [315, 341] width 65 height 31
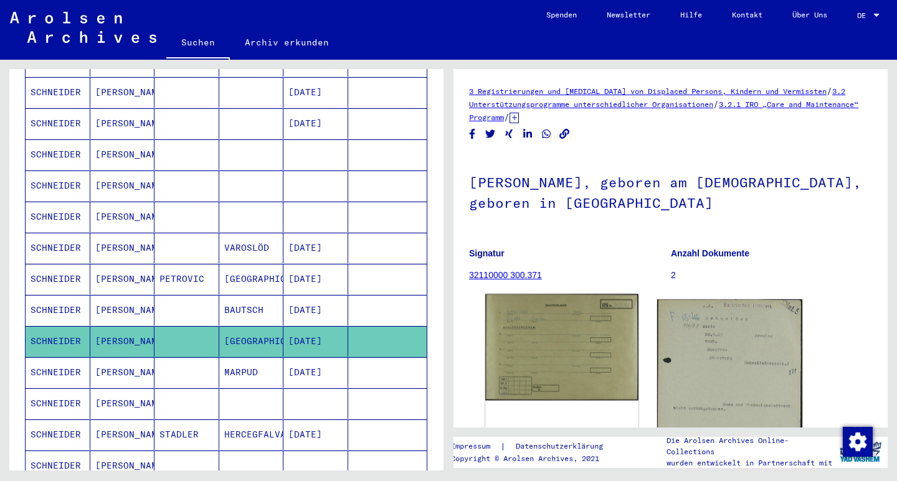
click at [582, 358] on img at bounding box center [561, 348] width 153 height 106
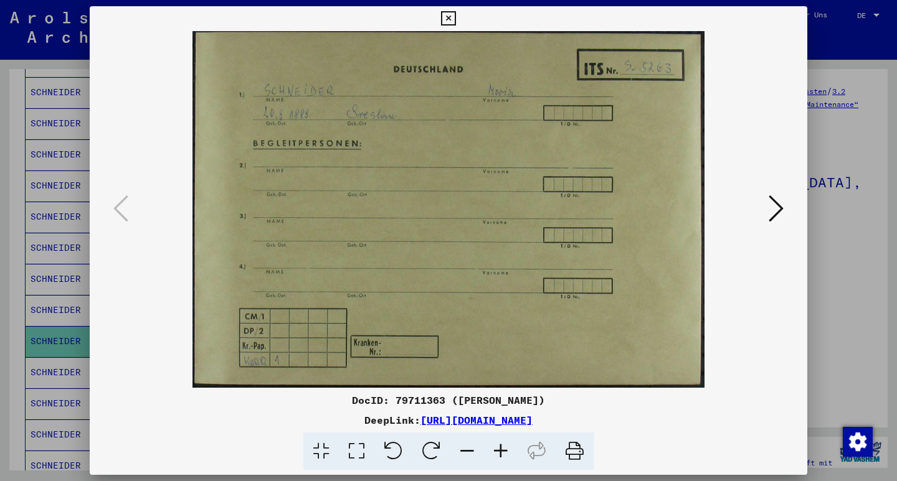
click at [776, 213] on icon at bounding box center [776, 209] width 15 height 30
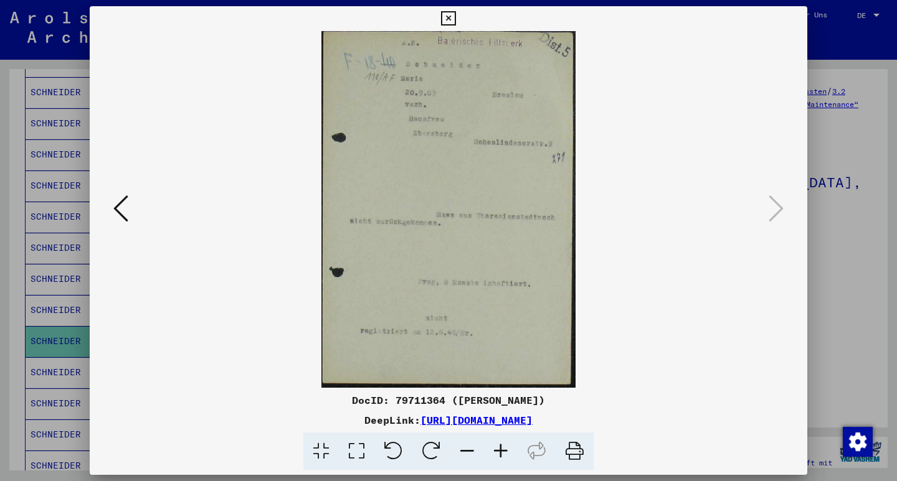
click at [455, 18] on icon at bounding box center [448, 18] width 14 height 15
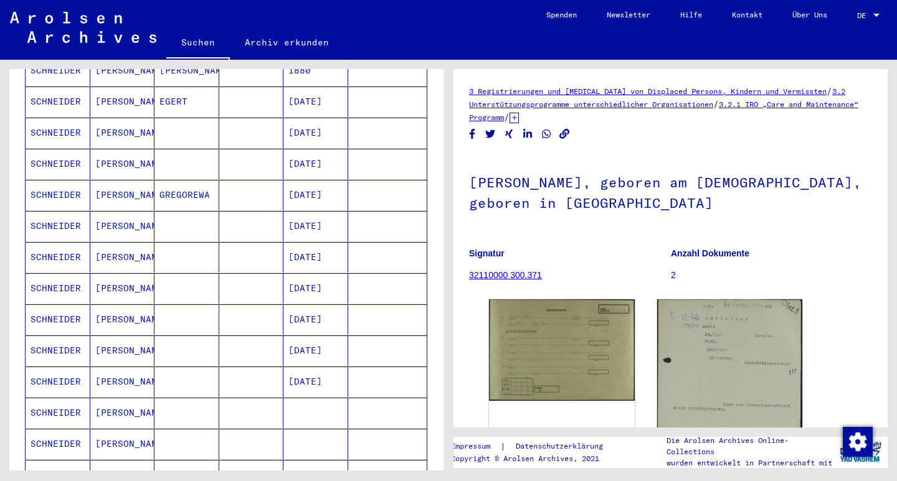
scroll to position [240, 0]
click at [312, 310] on mat-cell "[DATE]" at bounding box center [315, 320] width 65 height 31
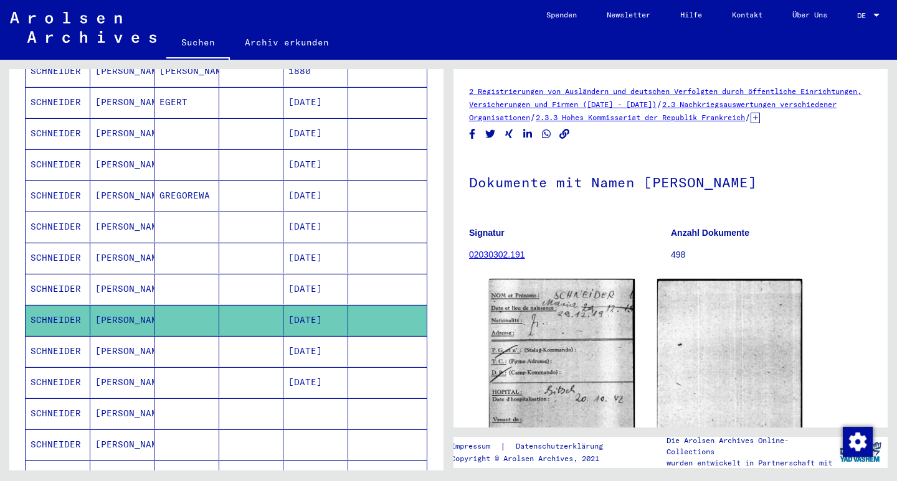
click at [300, 274] on mat-cell "[DATE]" at bounding box center [315, 289] width 65 height 31
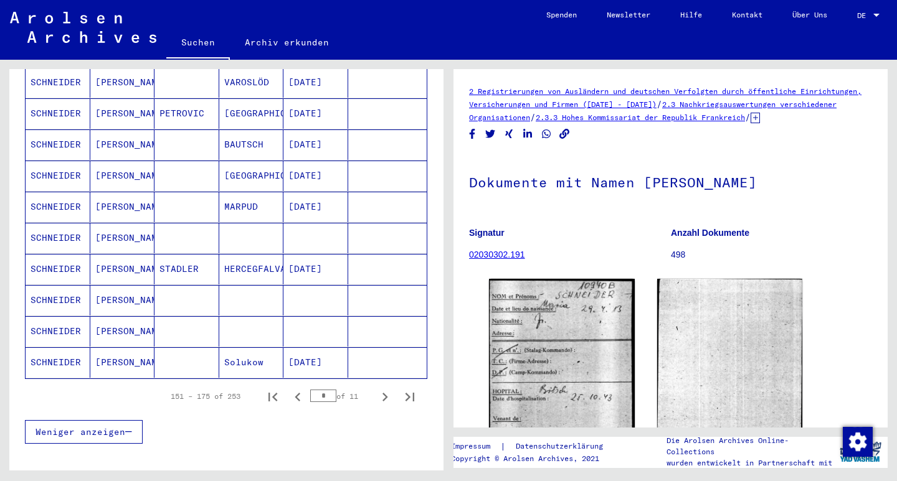
scroll to position [662, 0]
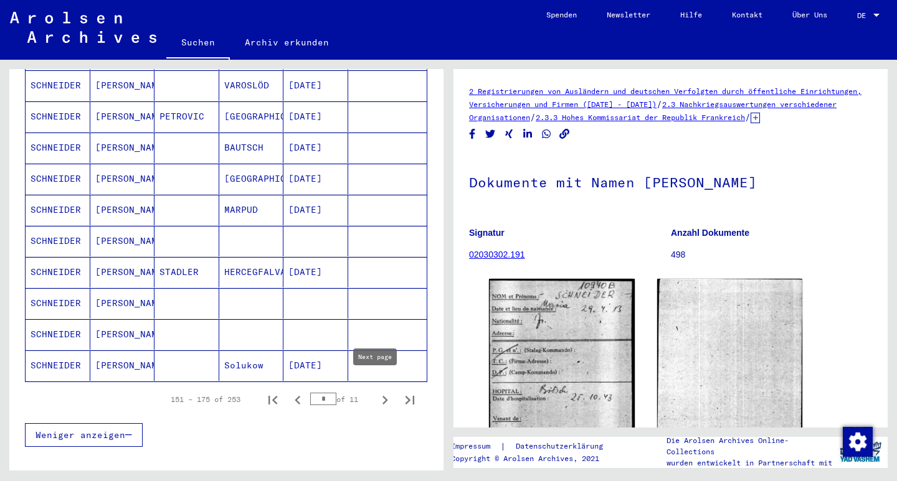
click at [382, 396] on icon "Next page" at bounding box center [385, 400] width 6 height 9
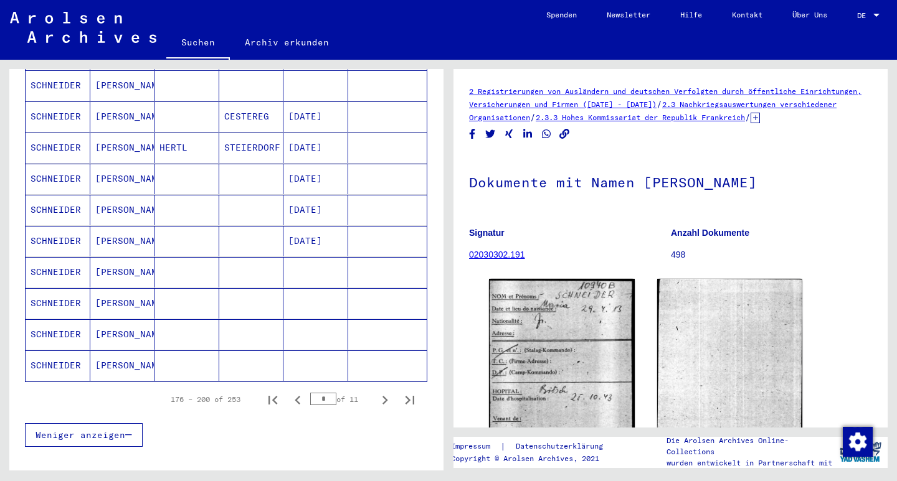
click at [316, 199] on mat-cell "[DATE]" at bounding box center [315, 210] width 65 height 31
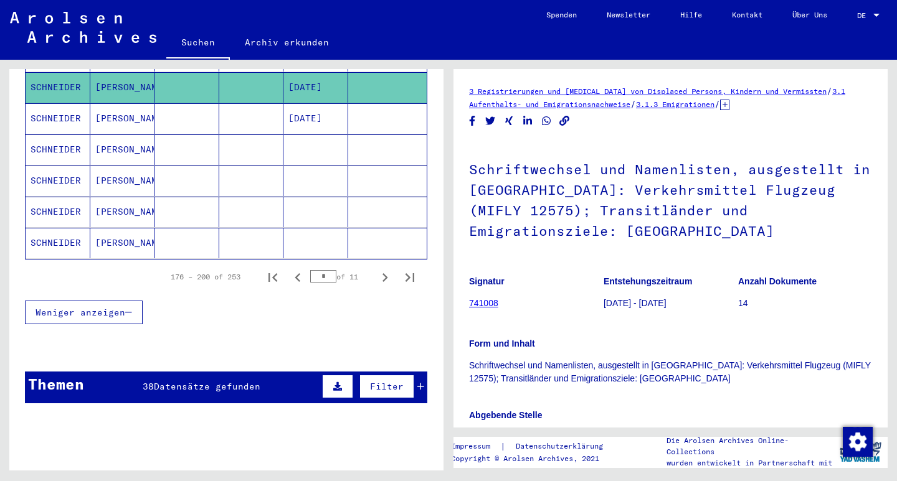
scroll to position [787, 0]
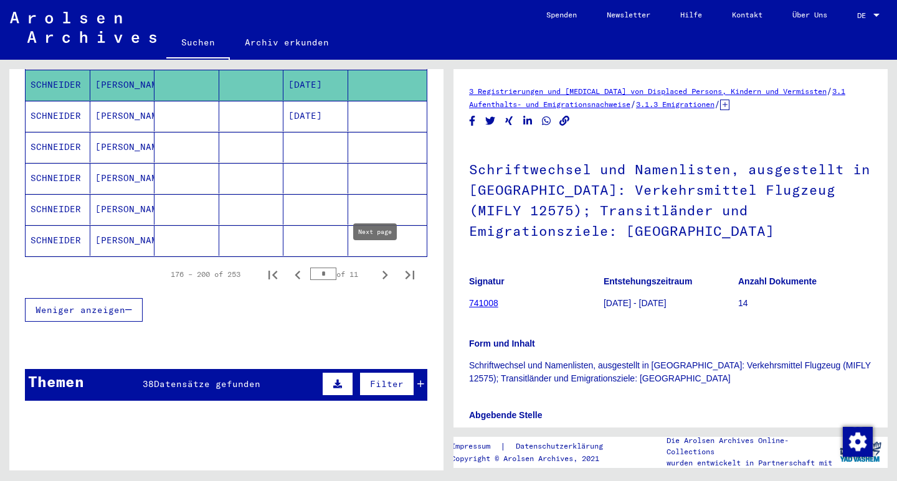
click at [378, 267] on icon "Next page" at bounding box center [384, 275] width 17 height 17
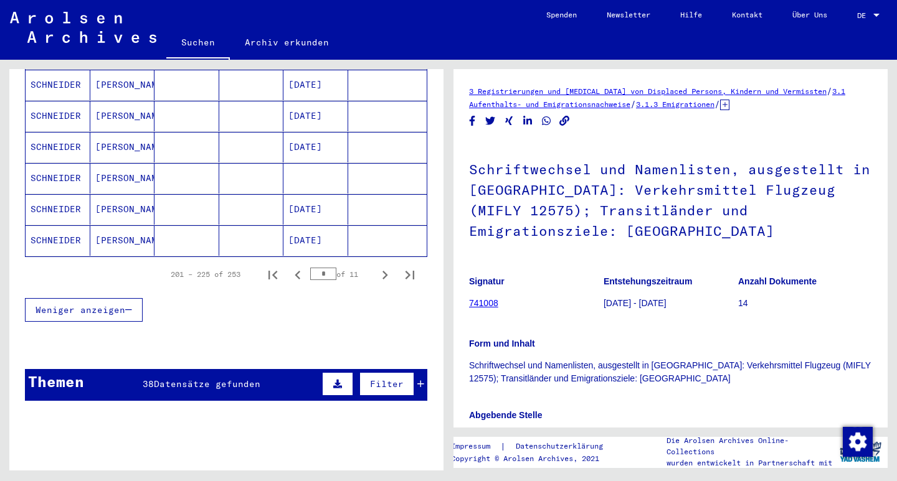
click at [319, 228] on mat-cell "[DATE]" at bounding box center [315, 240] width 65 height 31
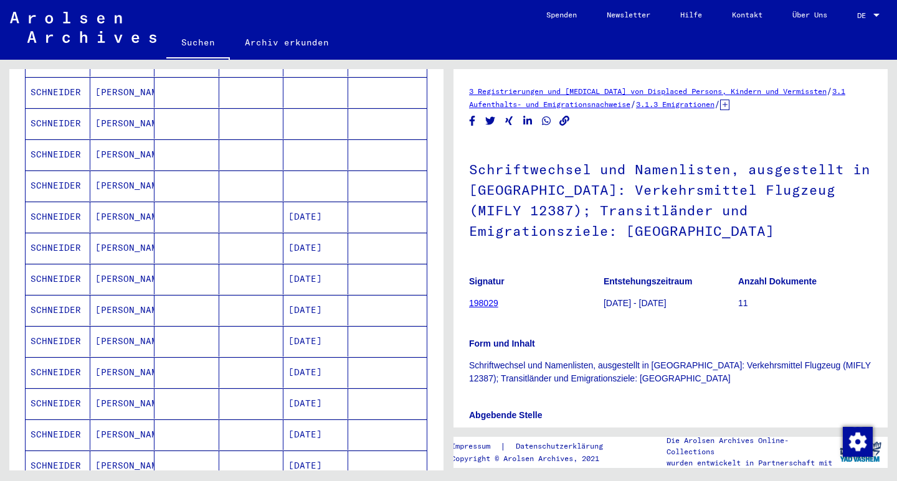
scroll to position [249, 0]
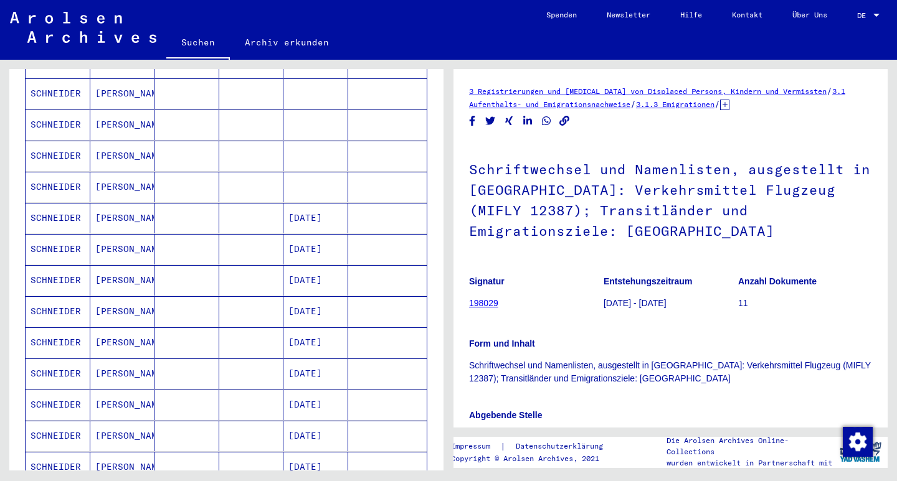
click at [310, 272] on mat-cell "[DATE]" at bounding box center [315, 280] width 65 height 31
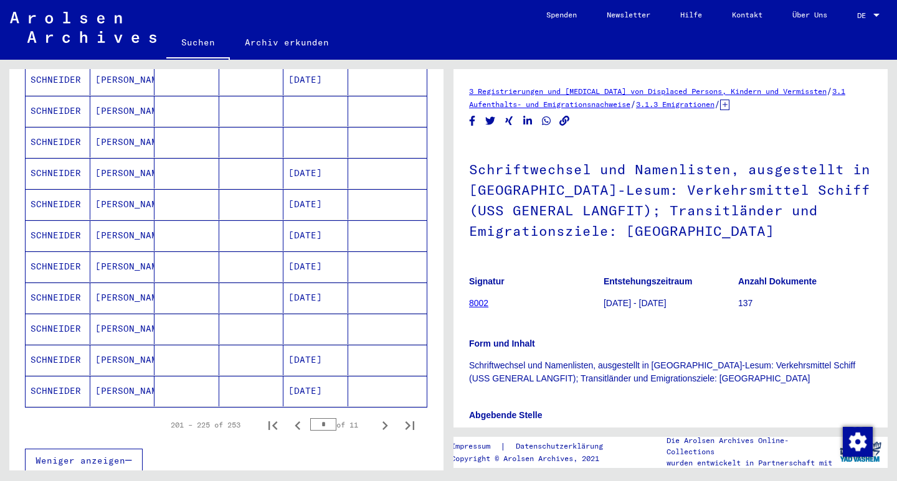
scroll to position [650, 0]
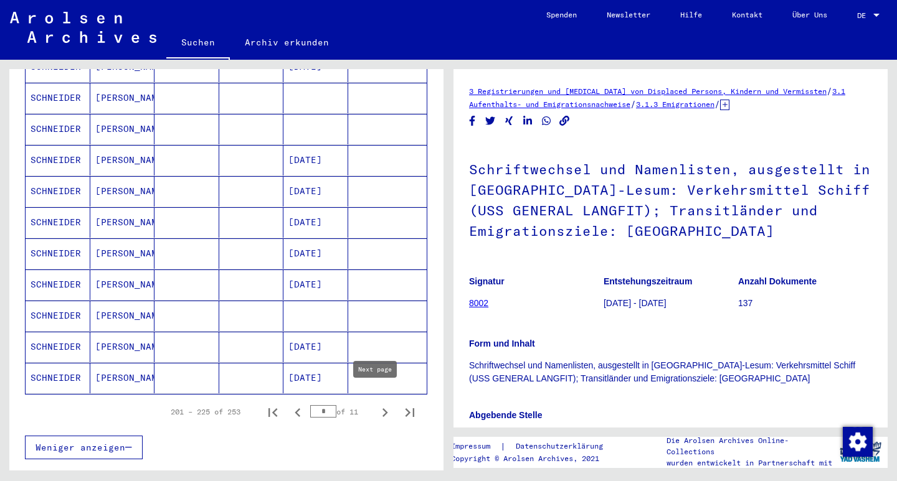
click at [376, 404] on icon "Next page" at bounding box center [384, 412] width 17 height 17
type input "**"
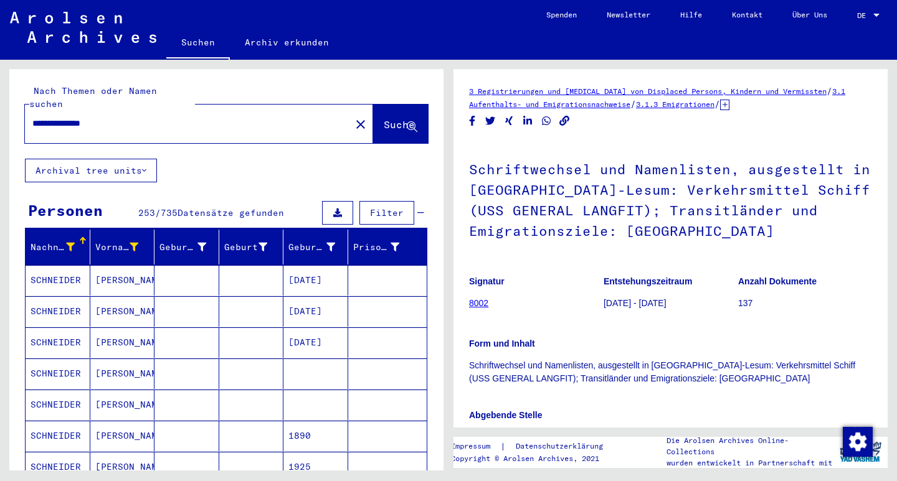
scroll to position [0, 0]
click at [353, 117] on mat-icon "close" at bounding box center [360, 124] width 15 height 15
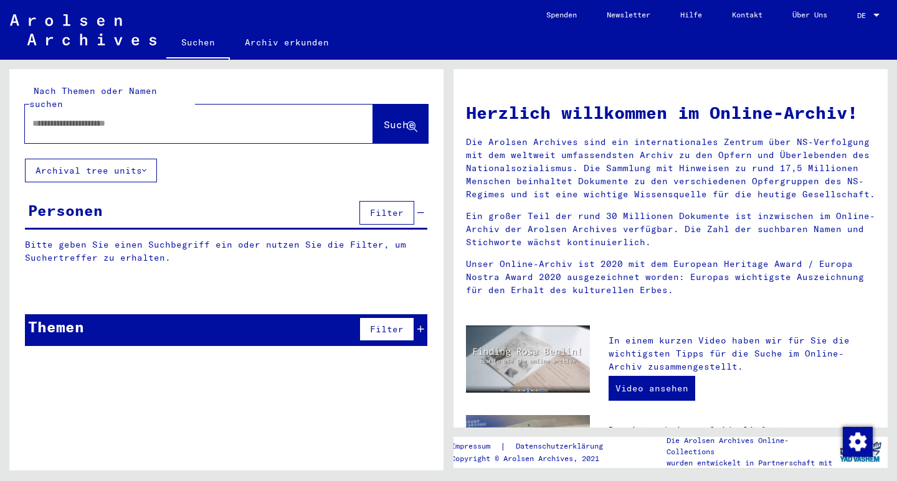
click at [254, 119] on div at bounding box center [180, 124] width 311 height 28
click at [147, 117] on input "text" at bounding box center [183, 123] width 303 height 13
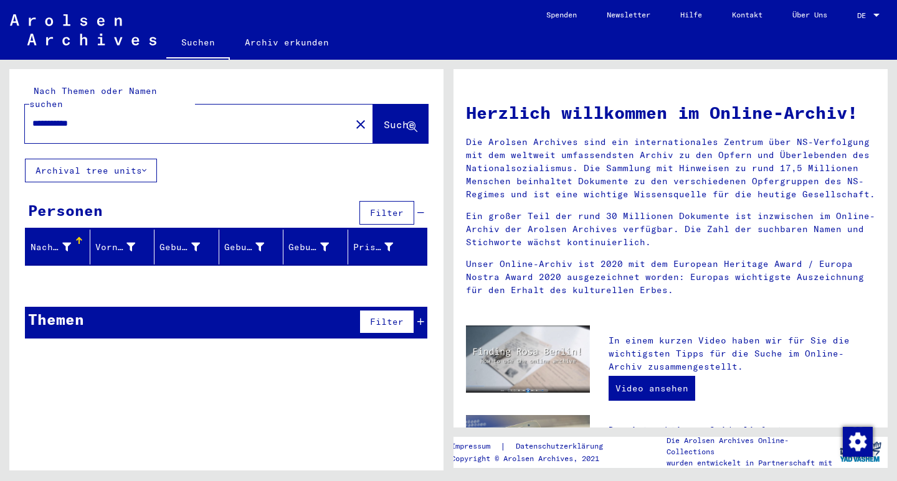
click at [34, 117] on input "**********" at bounding box center [183, 123] width 303 height 13
drag, startPoint x: 104, startPoint y: 112, endPoint x: 0, endPoint y: 116, distance: 104.1
click at [0, 116] on div "**********" at bounding box center [224, 265] width 448 height 411
type input "**********"
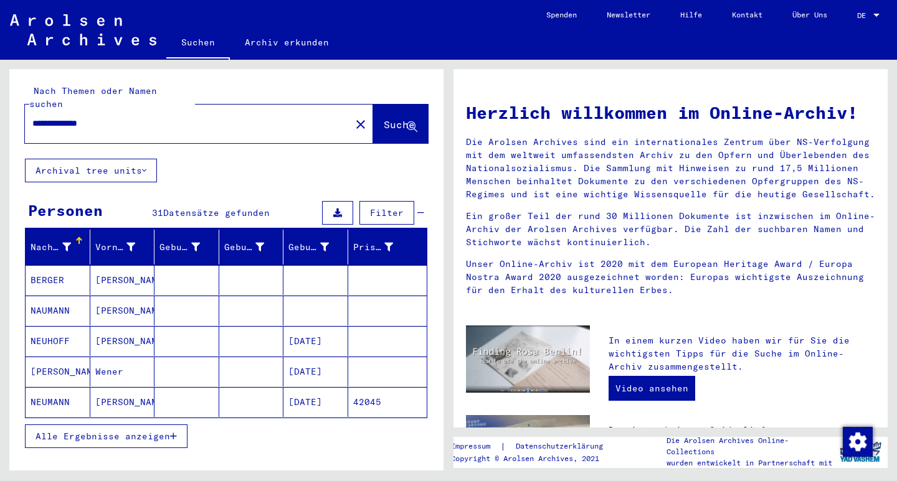
click at [311, 393] on mat-cell "[DATE]" at bounding box center [315, 402] width 65 height 30
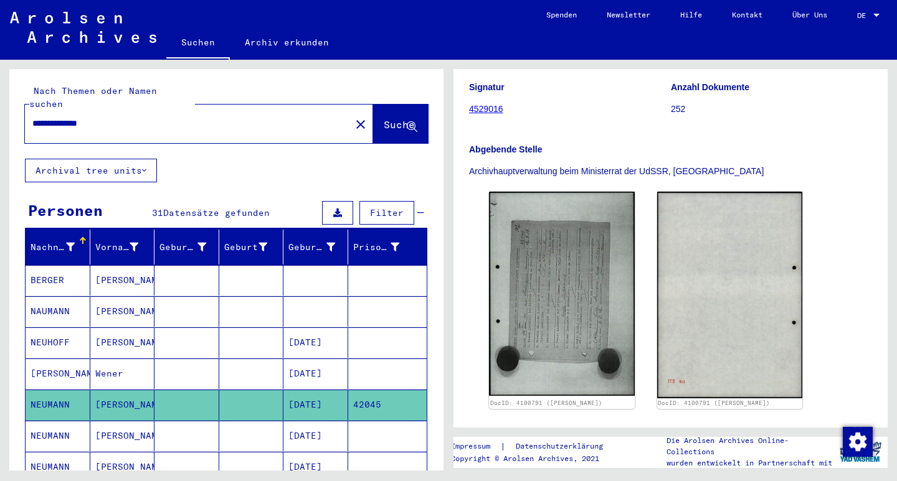
scroll to position [153, 0]
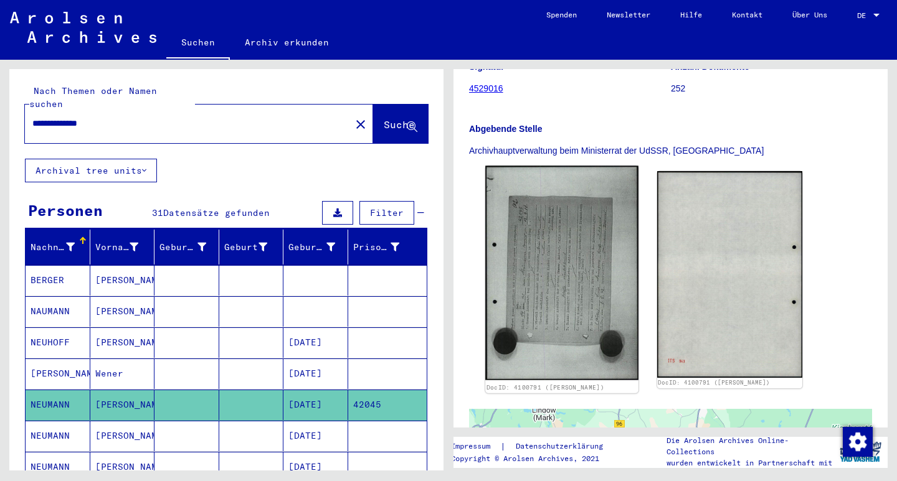
click at [567, 274] on img at bounding box center [561, 273] width 153 height 214
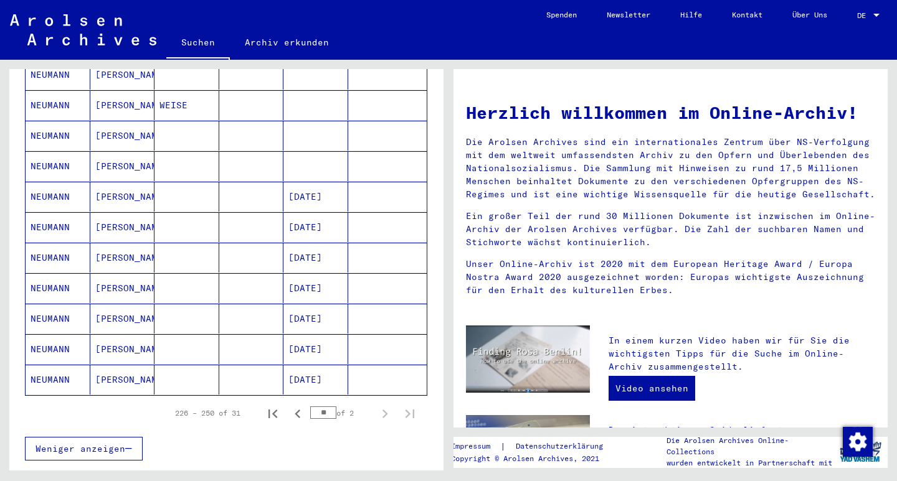
scroll to position [637, 0]
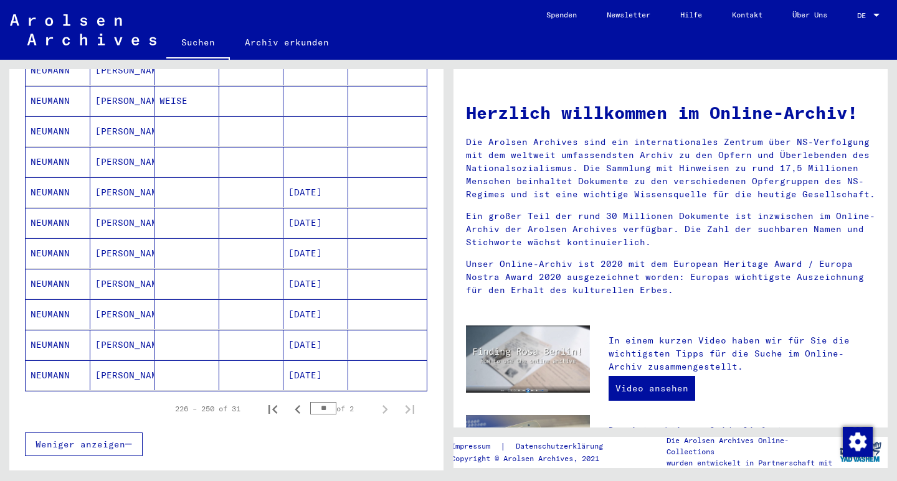
click at [110, 362] on mat-cell "[PERSON_NAME]" at bounding box center [122, 376] width 65 height 30
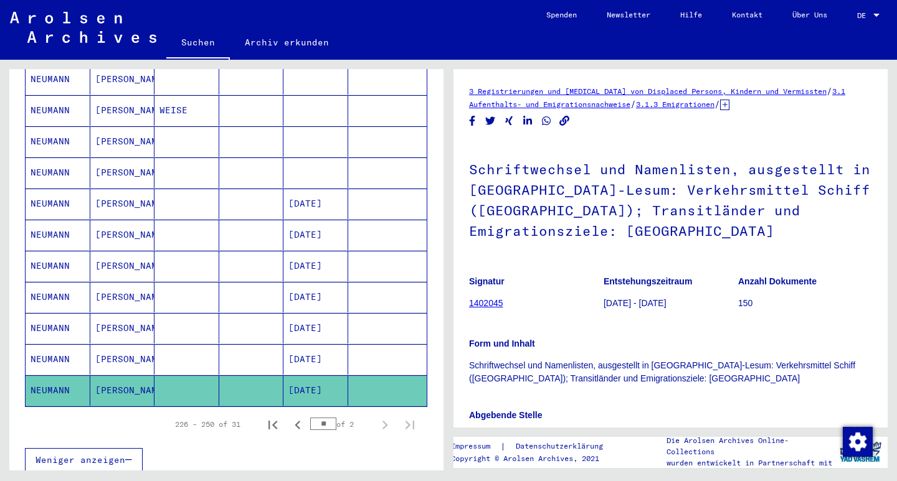
click at [110, 345] on mat-cell "[PERSON_NAME]" at bounding box center [122, 359] width 65 height 31
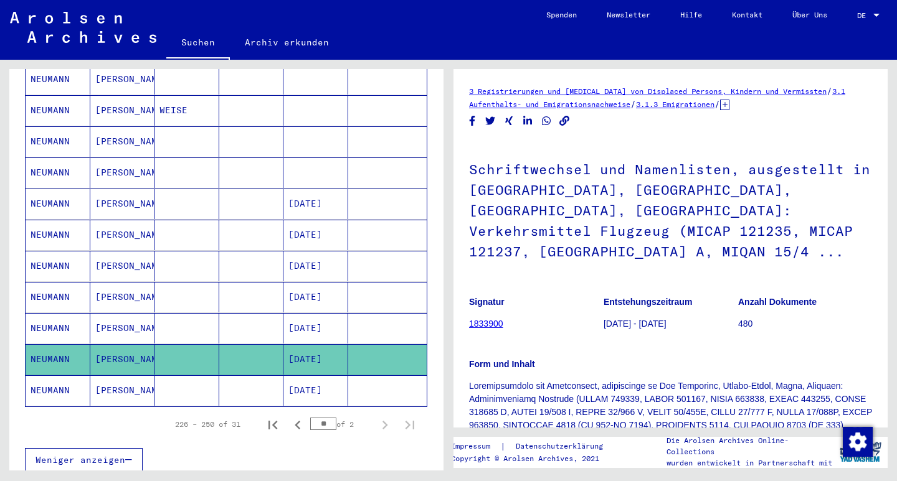
click at [108, 317] on mat-cell "[PERSON_NAME]" at bounding box center [122, 328] width 65 height 31
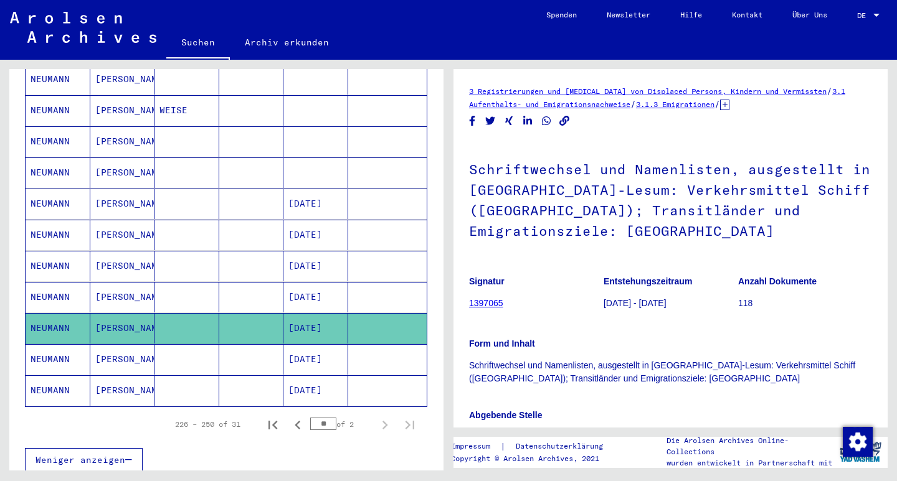
click at [103, 285] on mat-cell "[PERSON_NAME]" at bounding box center [122, 297] width 65 height 31
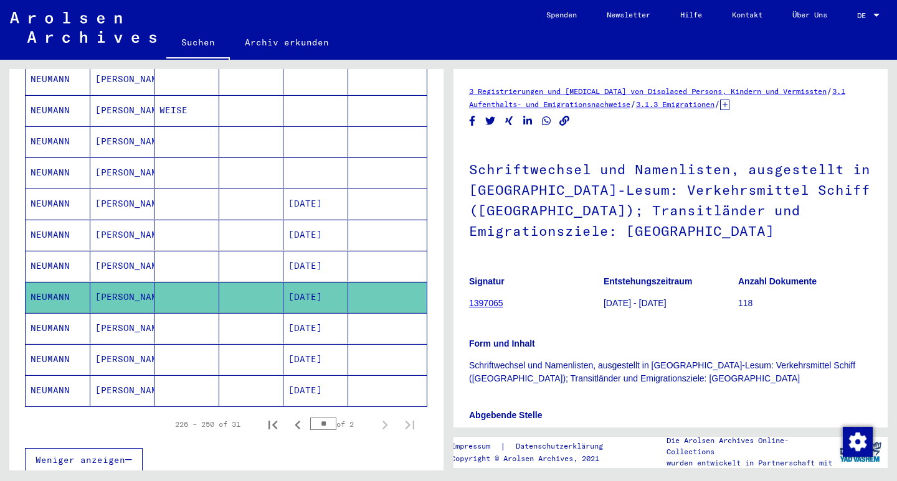
click at [103, 253] on mat-cell "[PERSON_NAME]" at bounding box center [122, 266] width 65 height 31
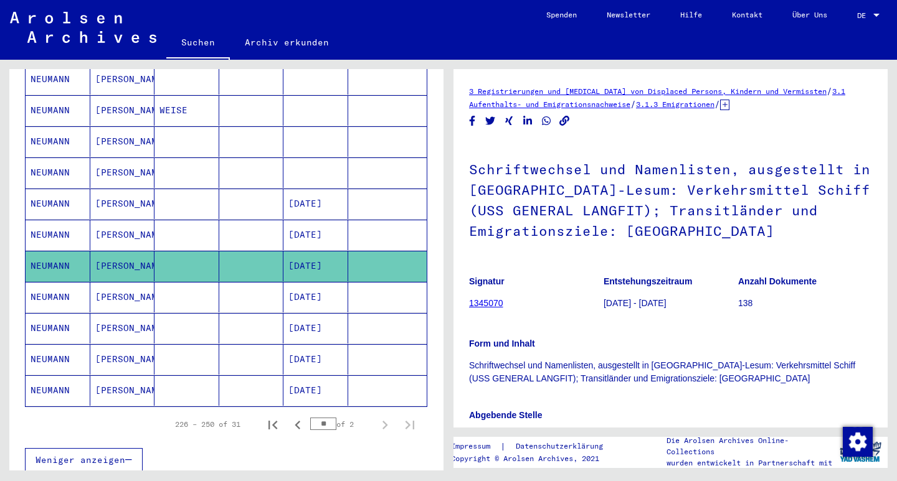
click at [105, 222] on mat-cell "[PERSON_NAME]" at bounding box center [122, 235] width 65 height 31
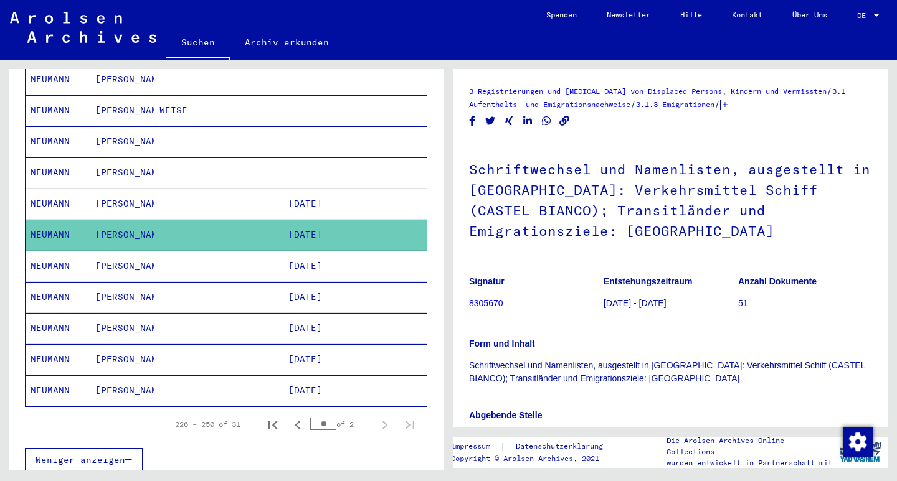
click at [114, 189] on mat-cell "[PERSON_NAME]" at bounding box center [122, 204] width 65 height 31
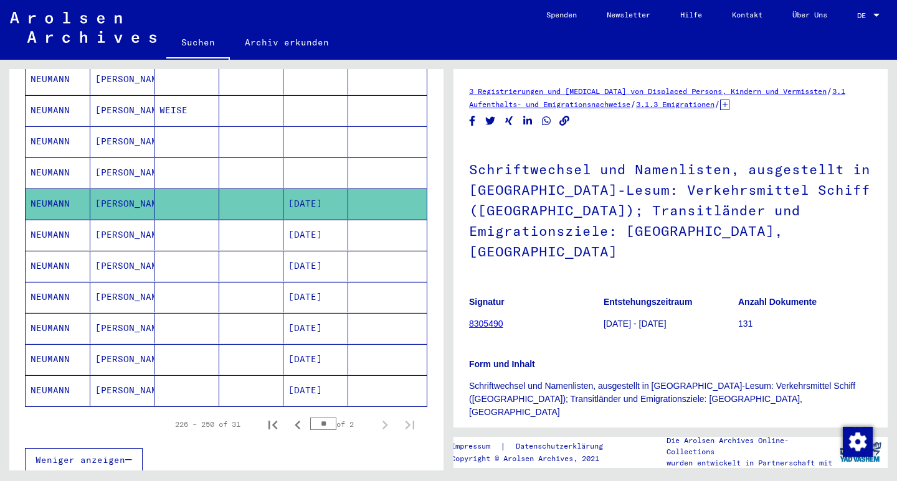
click at [108, 167] on mat-cell "[PERSON_NAME]" at bounding box center [122, 173] width 65 height 31
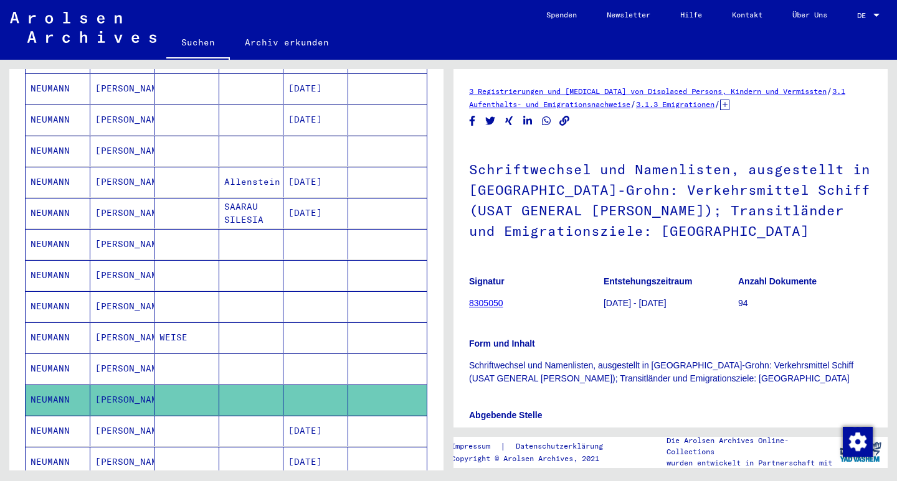
scroll to position [409, 0]
click at [104, 293] on mat-cell "[PERSON_NAME]" at bounding box center [122, 307] width 65 height 31
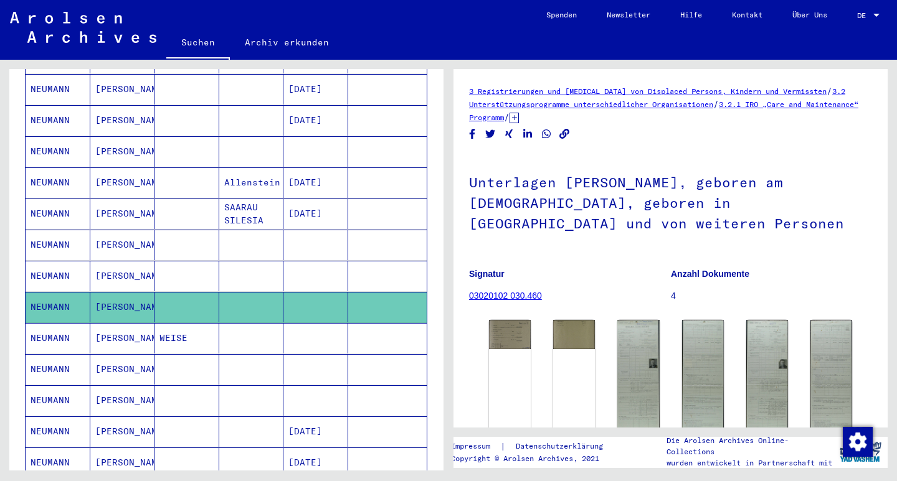
click at [103, 268] on mat-cell "[PERSON_NAME]" at bounding box center [122, 276] width 65 height 31
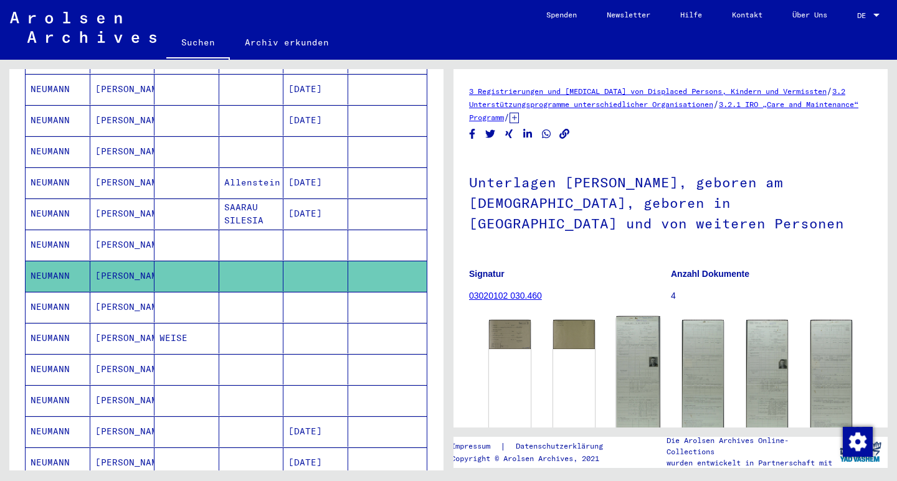
click at [641, 354] on img at bounding box center [639, 385] width 44 height 139
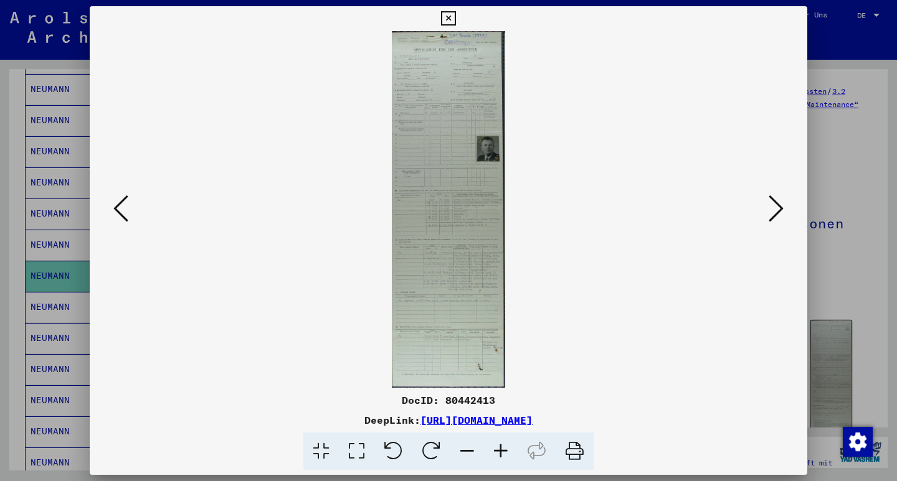
click at [455, 17] on icon at bounding box center [448, 18] width 14 height 15
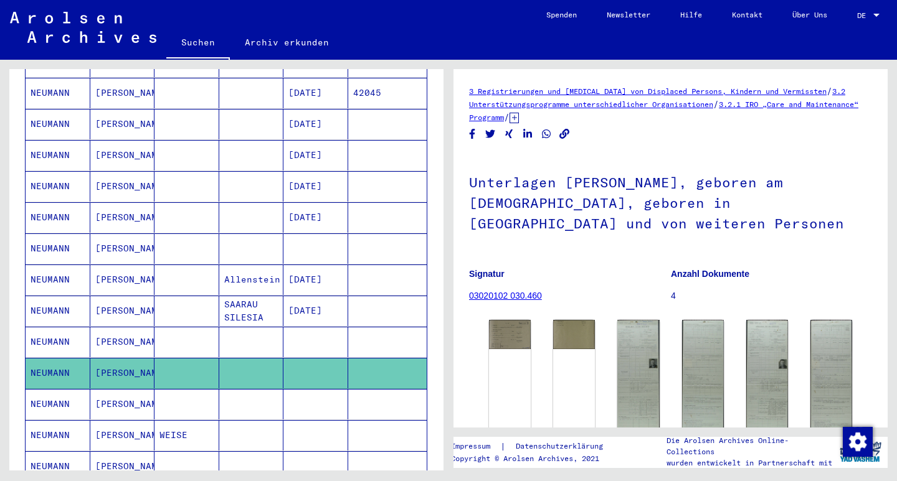
scroll to position [309, 0]
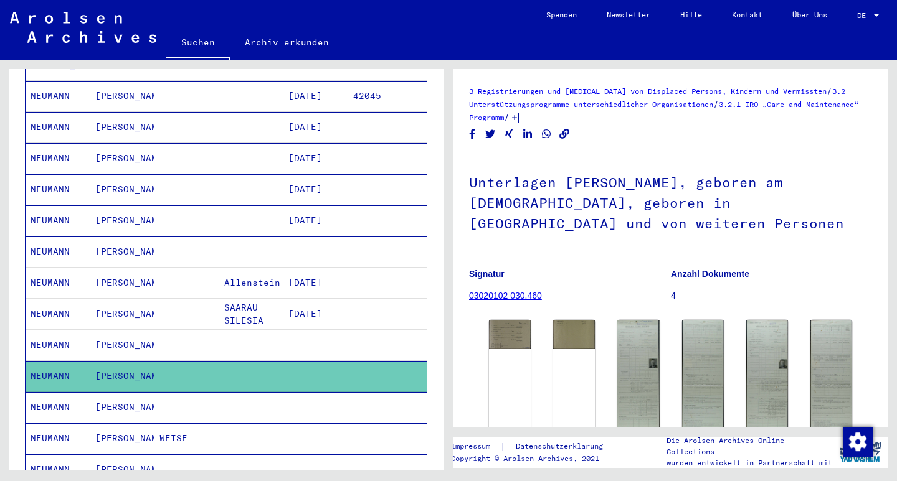
click at [115, 299] on mat-cell "[PERSON_NAME]" at bounding box center [122, 314] width 65 height 31
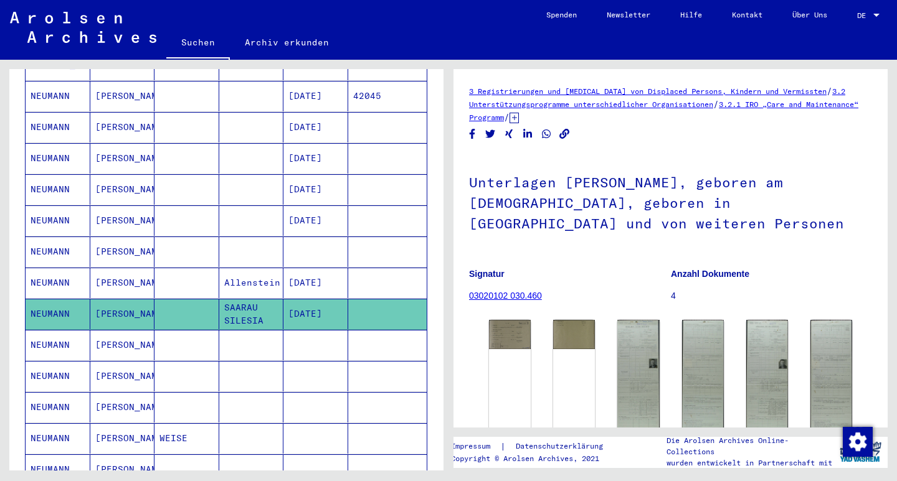
click at [110, 237] on mat-cell "[PERSON_NAME]" at bounding box center [122, 252] width 65 height 31
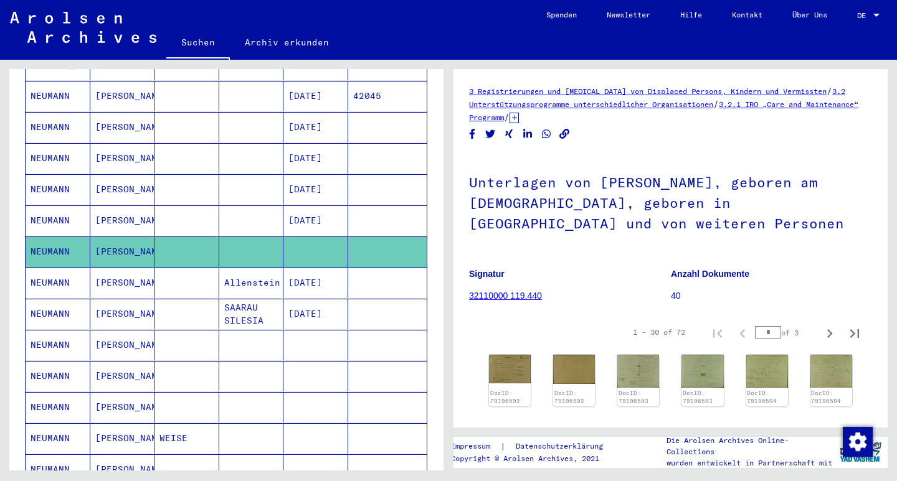
click at [105, 177] on mat-cell "[PERSON_NAME]" at bounding box center [122, 189] width 65 height 31
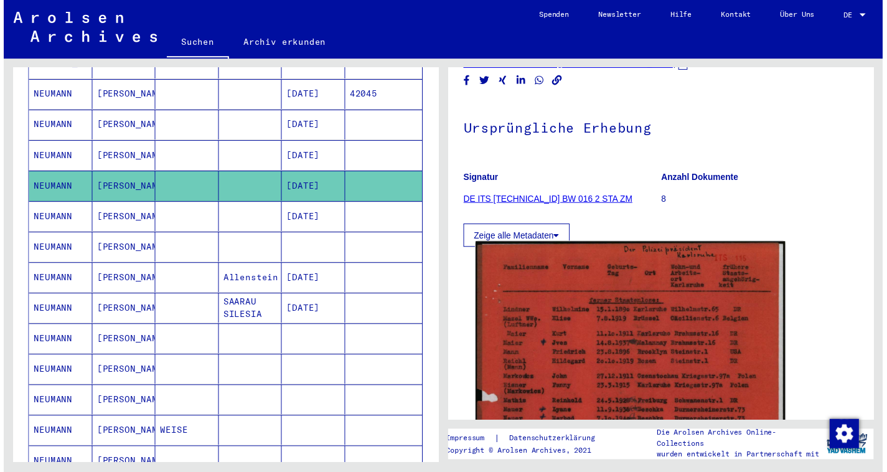
scroll to position [117, 0]
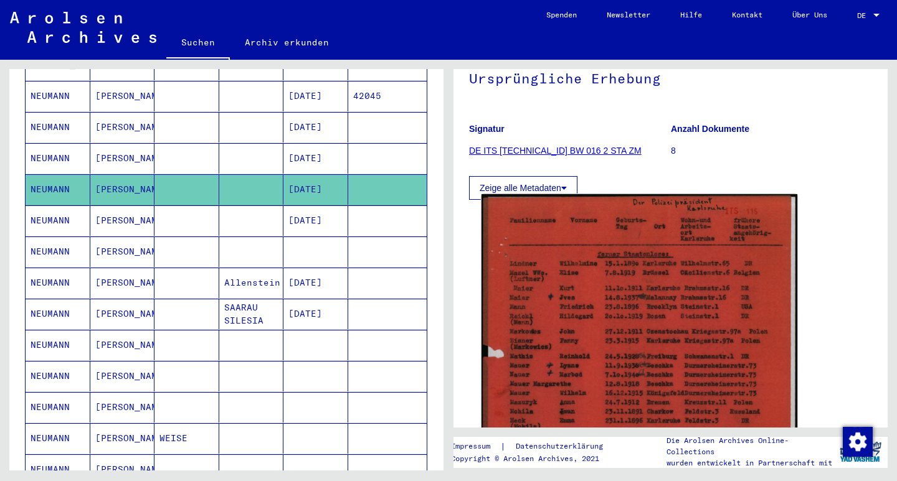
click at [677, 300] on img at bounding box center [639, 412] width 316 height 436
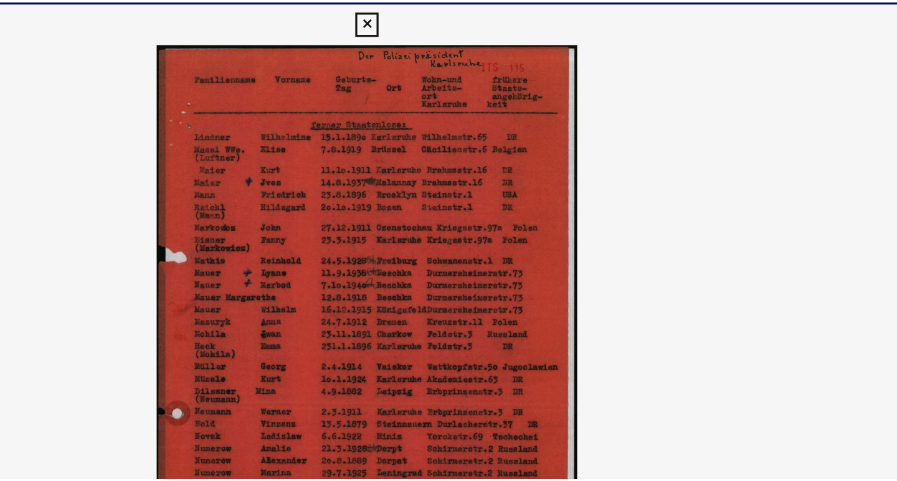
scroll to position [0, 0]
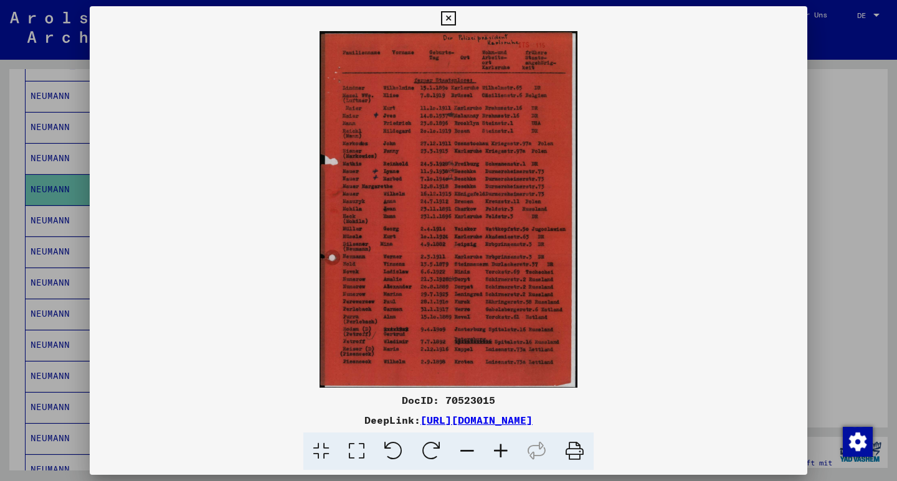
click at [455, 17] on icon at bounding box center [448, 18] width 14 height 15
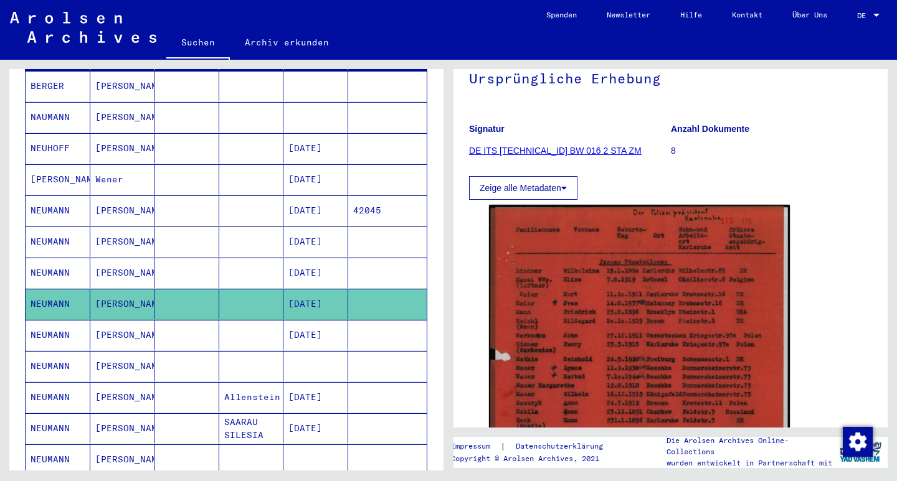
scroll to position [192, 0]
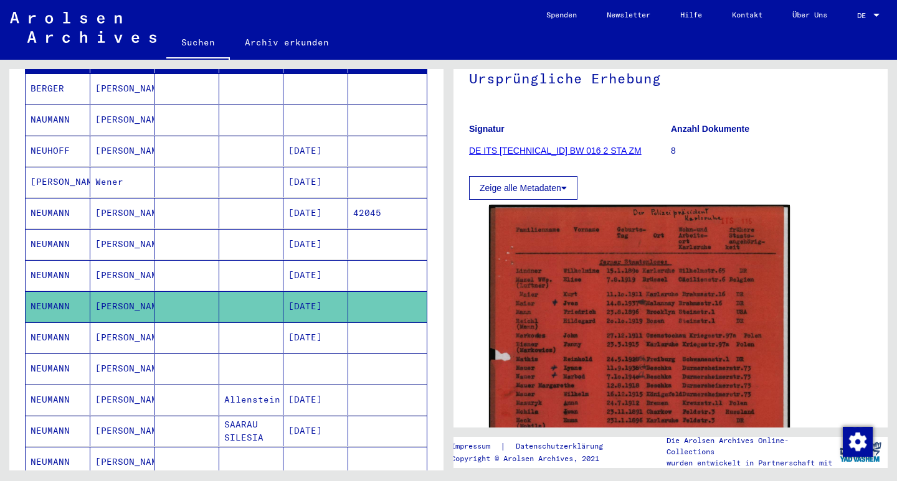
click at [296, 201] on mat-cell "[DATE]" at bounding box center [315, 213] width 65 height 31
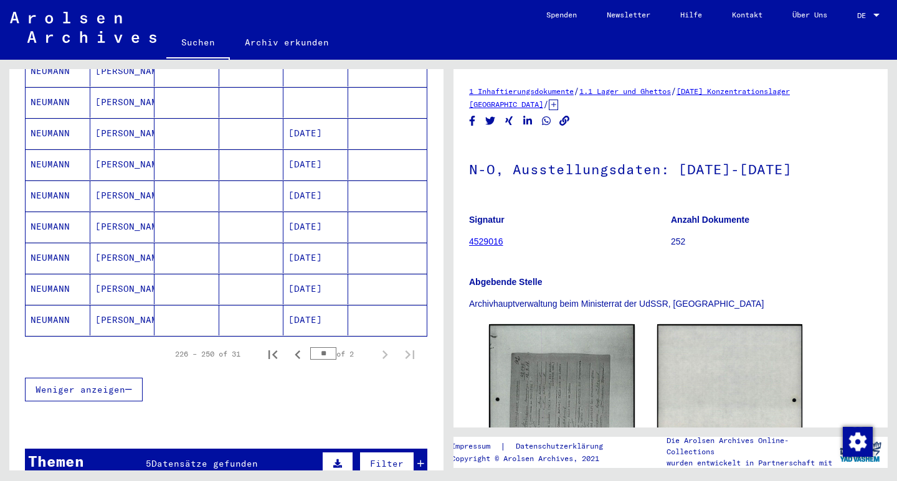
scroll to position [767, 0]
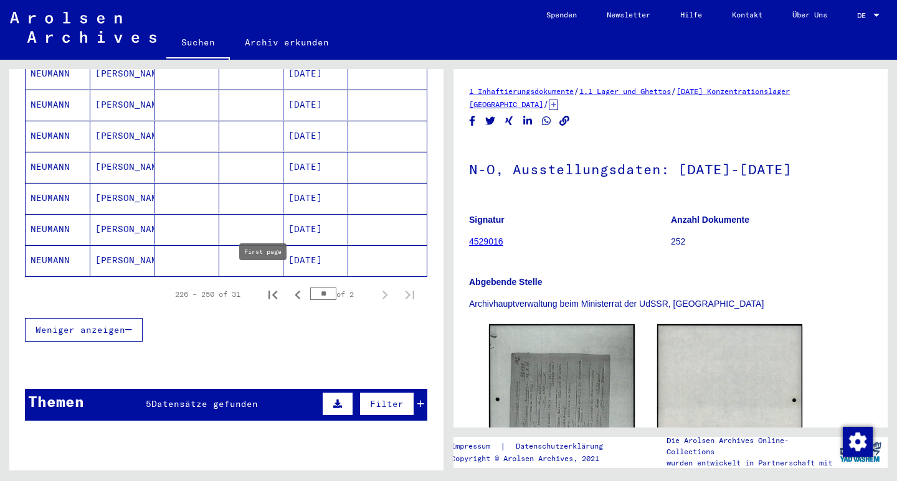
click at [269, 286] on icon "First page" at bounding box center [272, 294] width 17 height 17
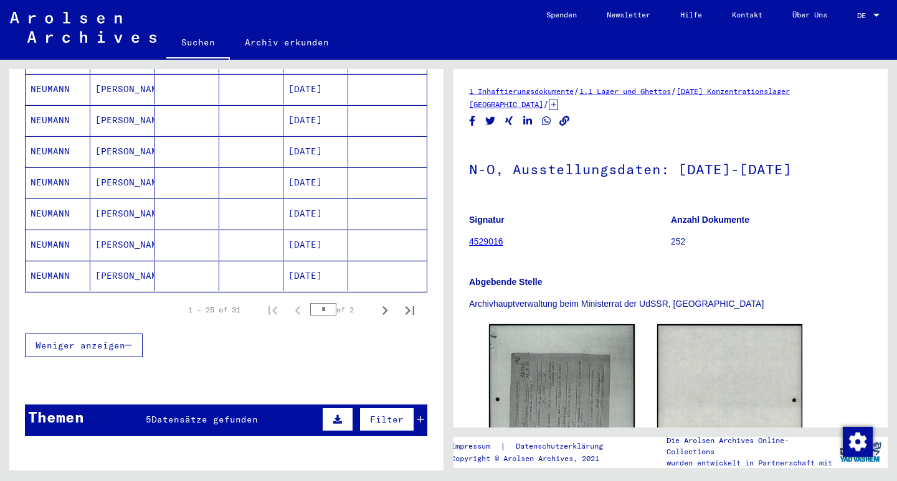
scroll to position [753, 0]
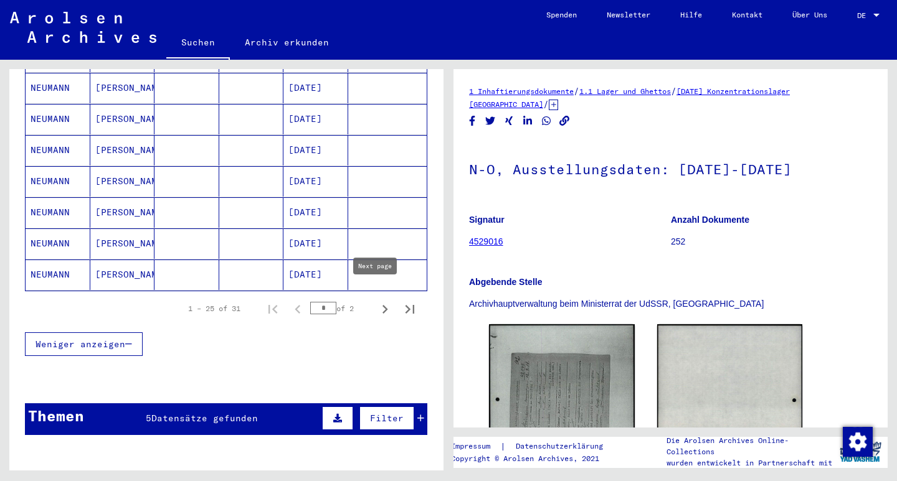
click at [376, 301] on icon "Next page" at bounding box center [384, 309] width 17 height 17
type input "*"
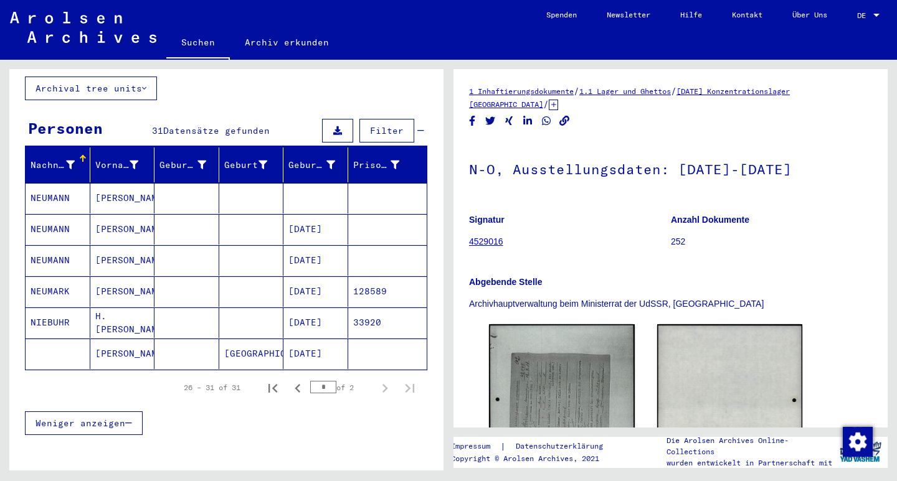
scroll to position [82, 0]
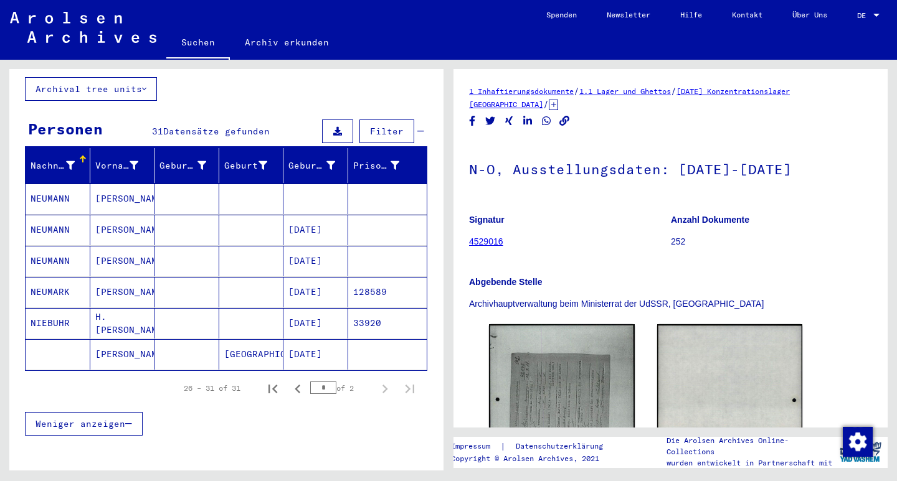
click at [316, 246] on mat-cell "[DATE]" at bounding box center [315, 261] width 65 height 31
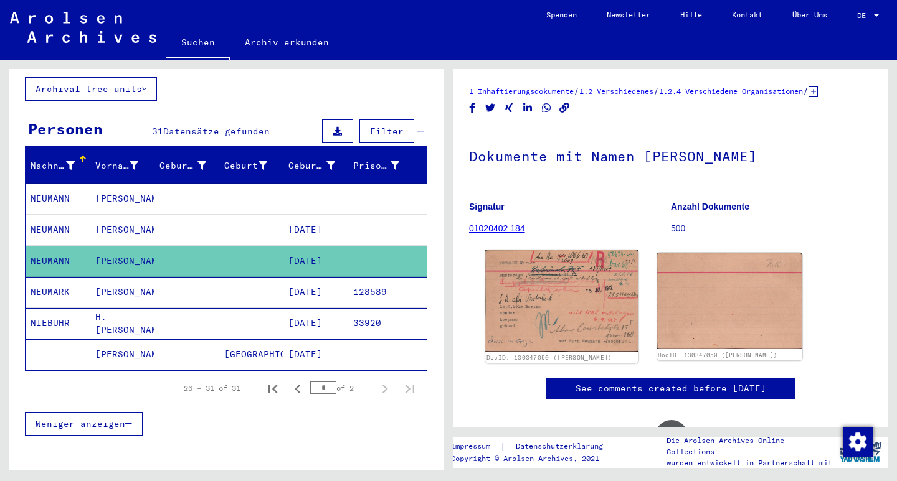
click at [572, 305] on img at bounding box center [561, 301] width 153 height 102
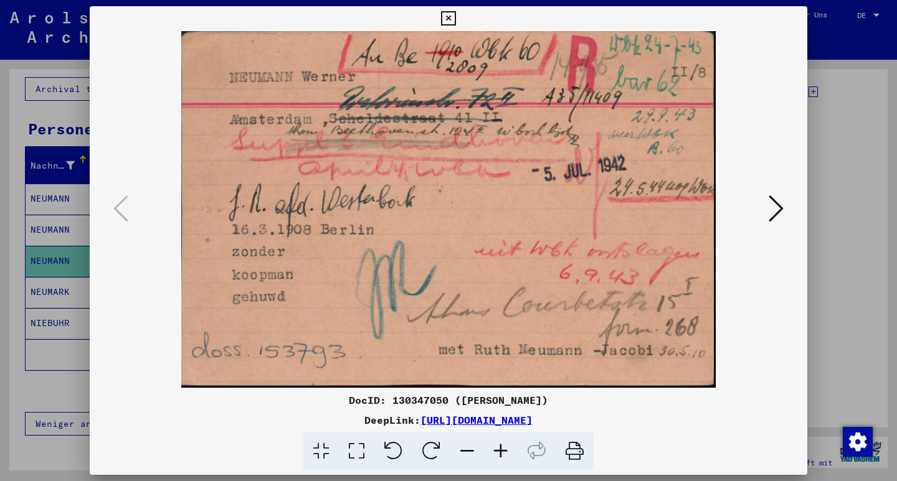
click at [455, 19] on icon at bounding box center [448, 18] width 14 height 15
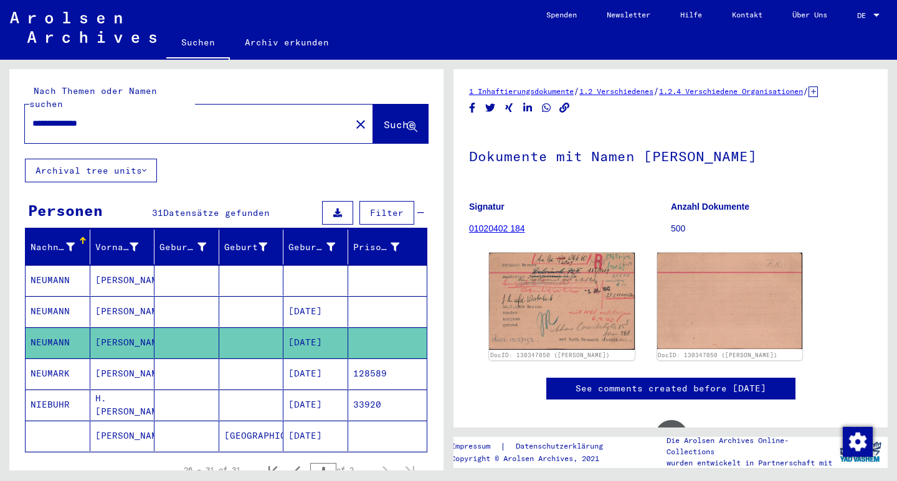
drag, startPoint x: 64, startPoint y: 109, endPoint x: 0, endPoint y: 112, distance: 63.6
click at [0, 112] on div "**********" at bounding box center [224, 265] width 448 height 411
click at [281, 110] on div "**********" at bounding box center [184, 124] width 318 height 28
click at [42, 117] on input "**********" at bounding box center [187, 123] width 311 height 13
type input "**********"
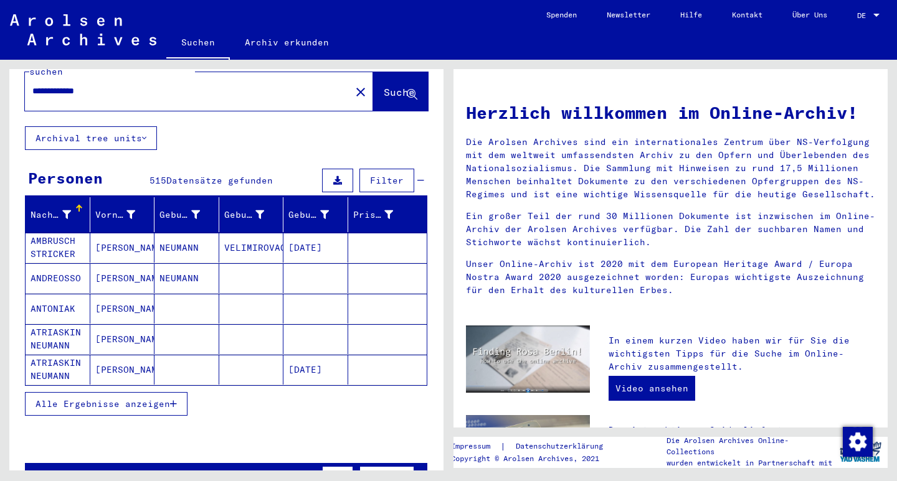
scroll to position [34, 0]
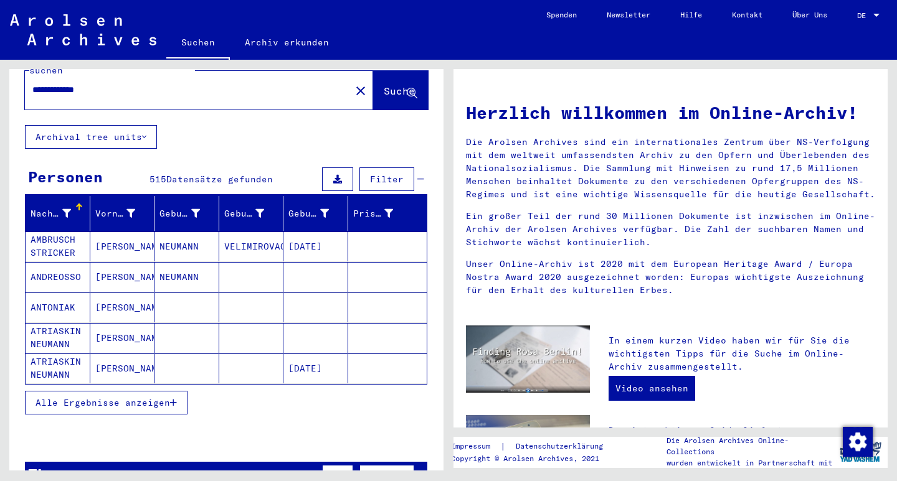
click at [64, 209] on icon at bounding box center [66, 213] width 9 height 9
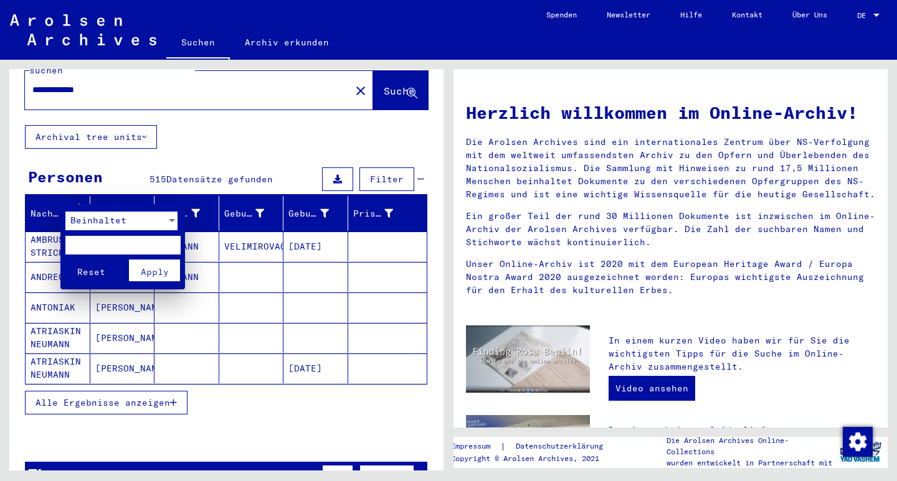
click at [130, 240] on input "text" at bounding box center [122, 245] width 115 height 19
type input "*******"
click at [158, 270] on span "Apply" at bounding box center [155, 272] width 28 height 11
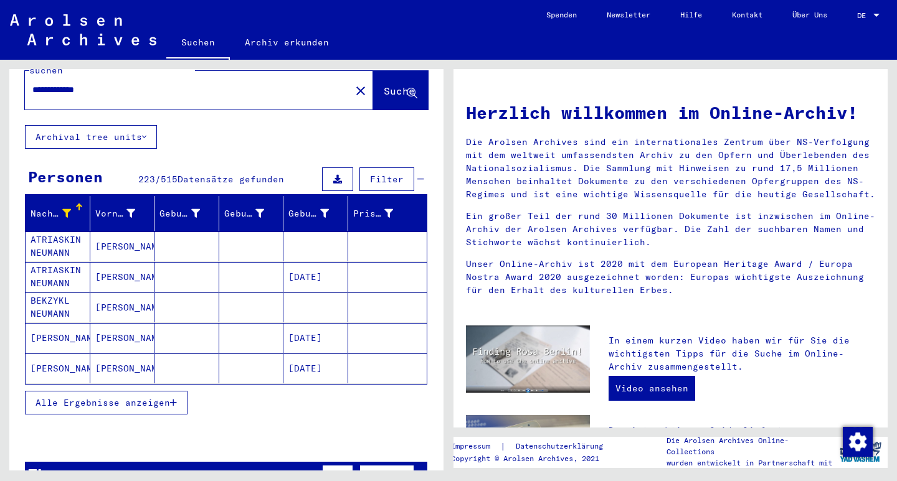
click at [164, 397] on span "Alle Ergebnisse anzeigen" at bounding box center [102, 402] width 135 height 11
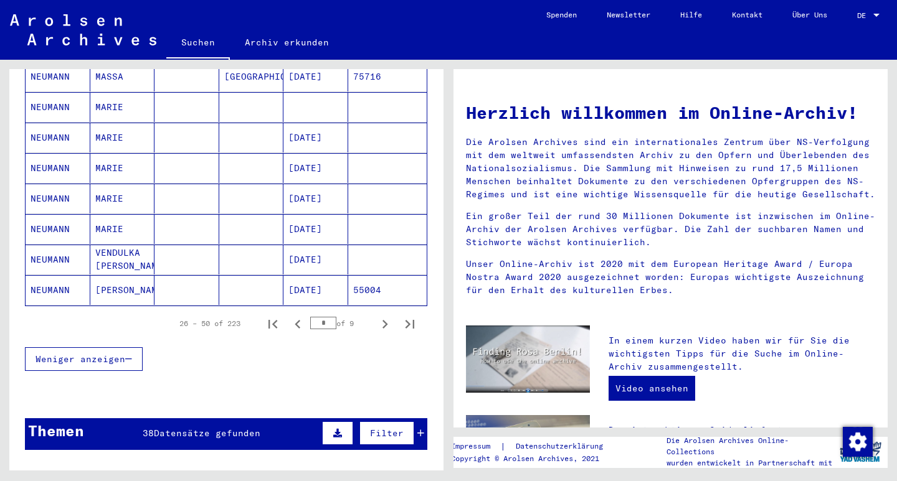
scroll to position [727, 0]
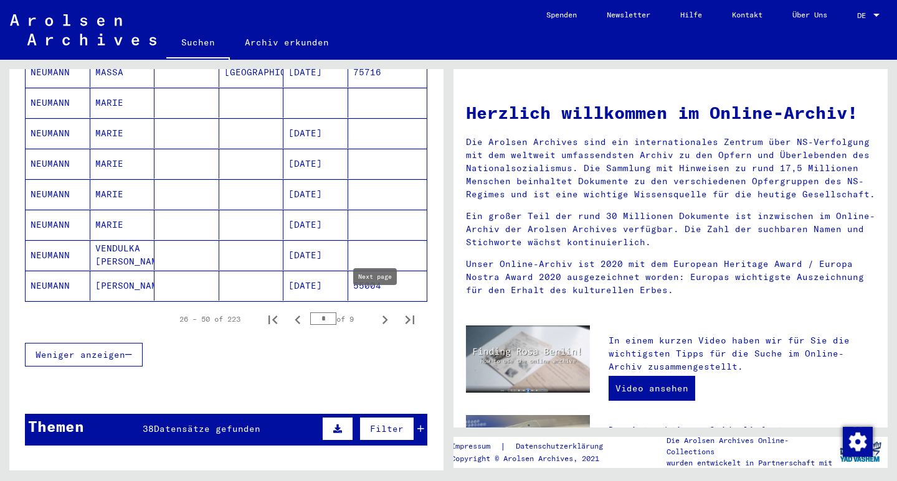
click at [382, 316] on icon "Next page" at bounding box center [385, 320] width 6 height 9
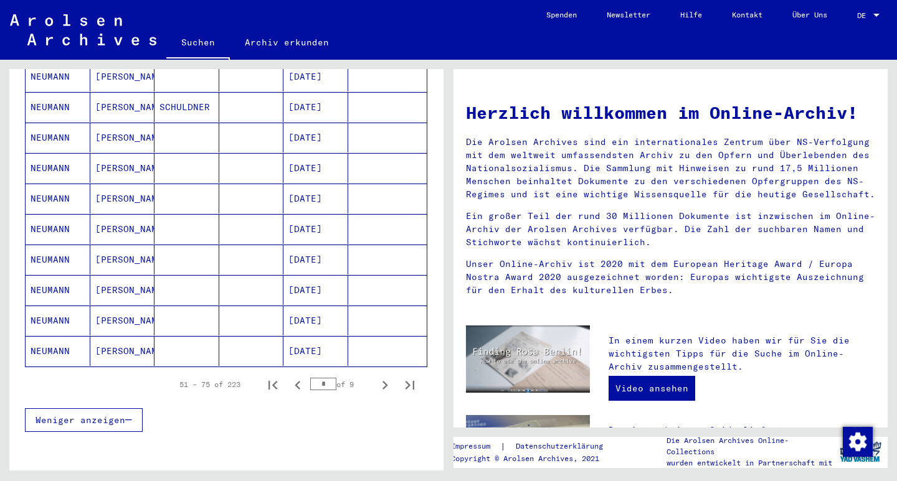
scroll to position [659, 0]
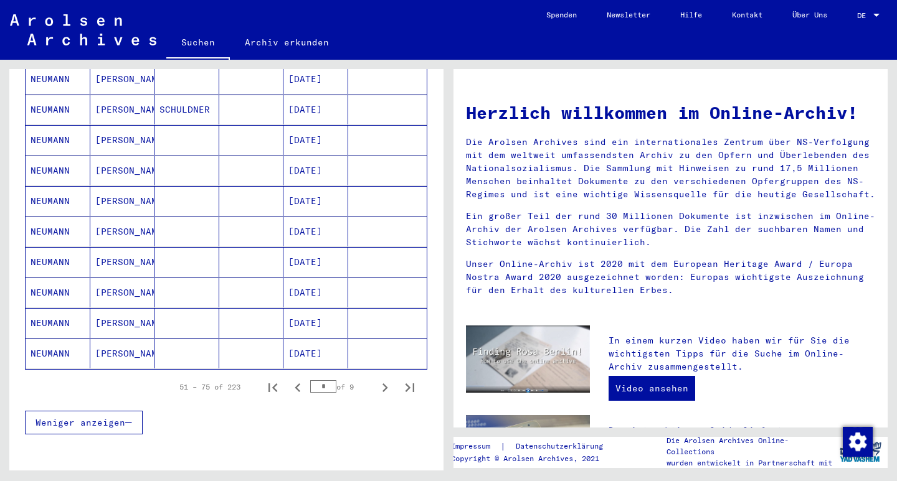
click at [313, 222] on mat-cell "[DATE]" at bounding box center [315, 232] width 65 height 30
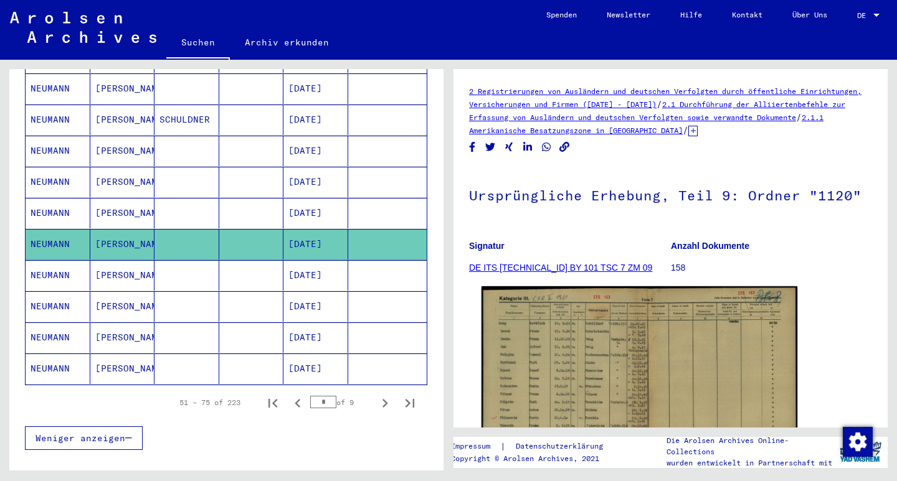
click at [572, 356] on img at bounding box center [639, 398] width 316 height 224
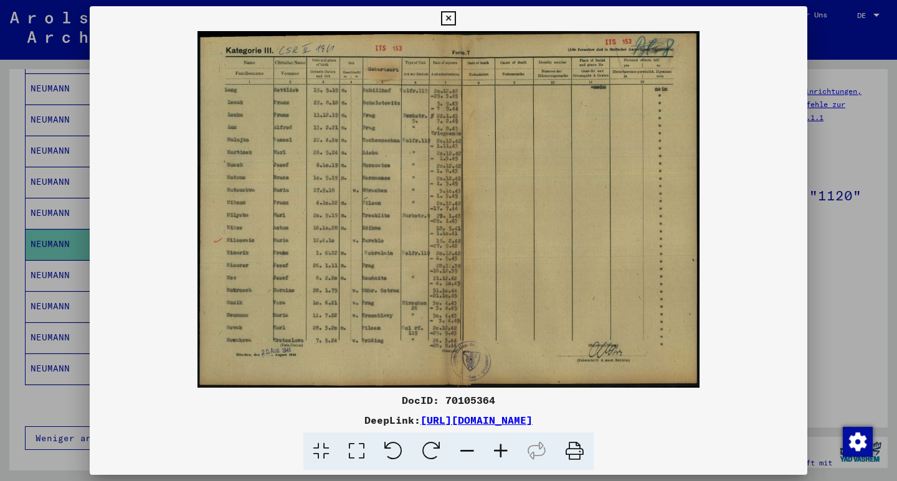
click at [455, 17] on icon at bounding box center [448, 18] width 14 height 15
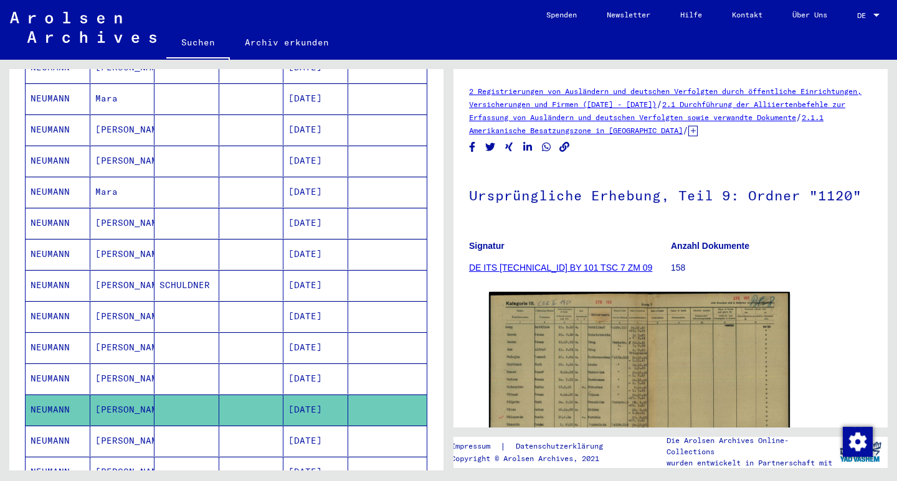
scroll to position [492, 0]
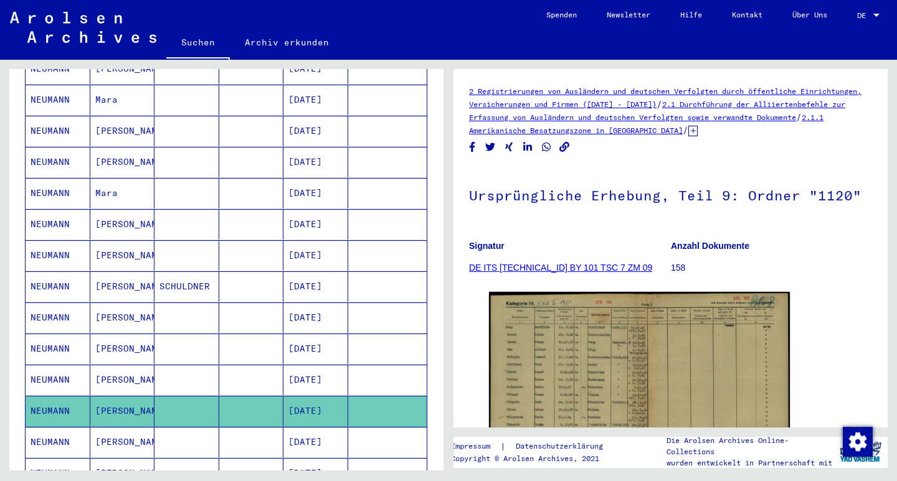
click at [109, 244] on mat-cell "[PERSON_NAME]" at bounding box center [122, 255] width 65 height 31
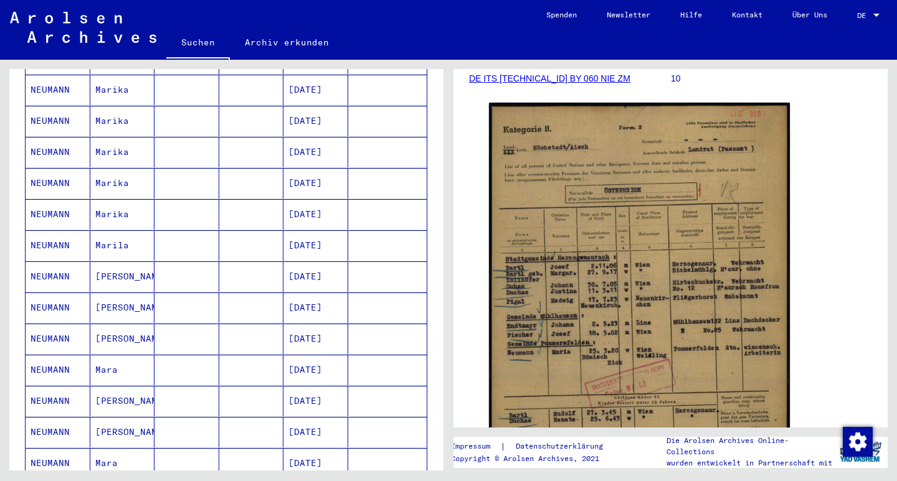
scroll to position [221, 0]
click at [305, 297] on mat-cell "[DATE]" at bounding box center [315, 308] width 65 height 31
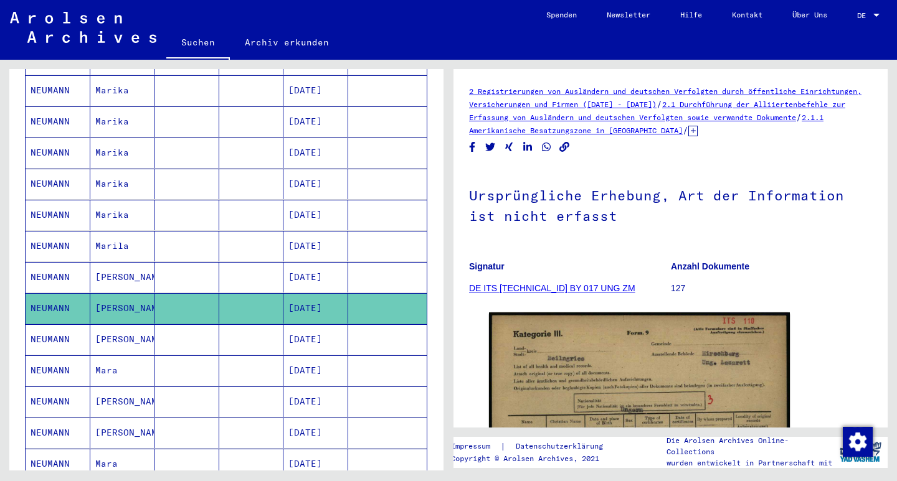
click at [305, 262] on mat-cell "[DATE]" at bounding box center [315, 277] width 65 height 31
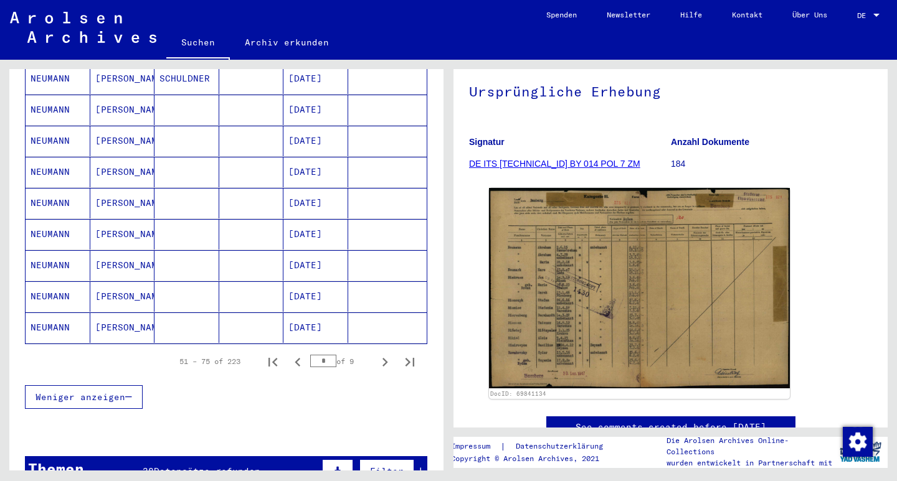
scroll to position [715, 0]
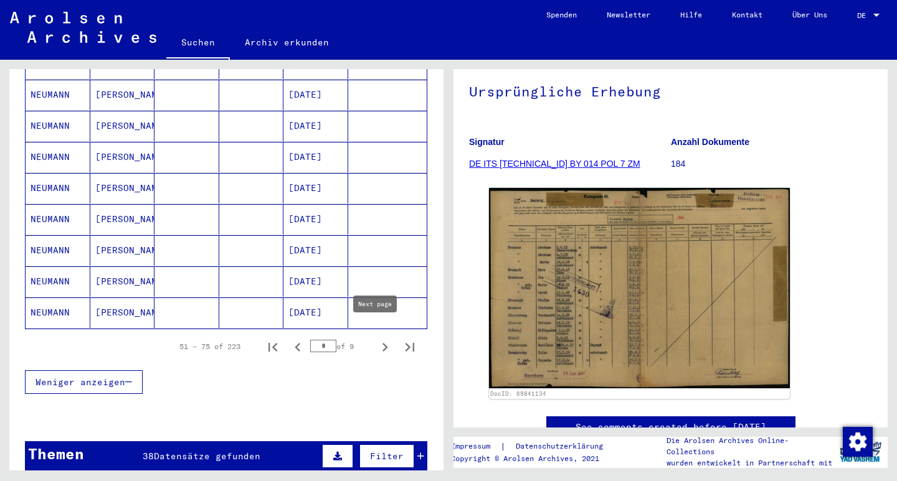
click at [377, 339] on icon "Next page" at bounding box center [384, 347] width 17 height 17
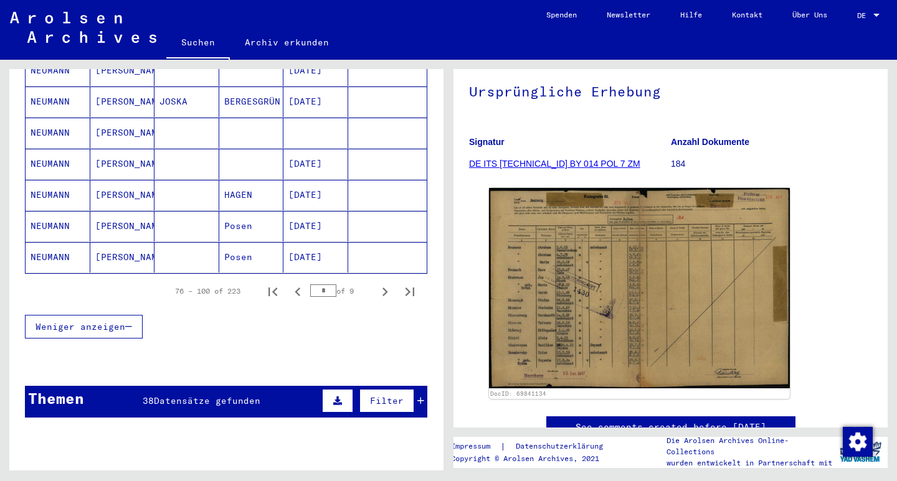
scroll to position [785, 0]
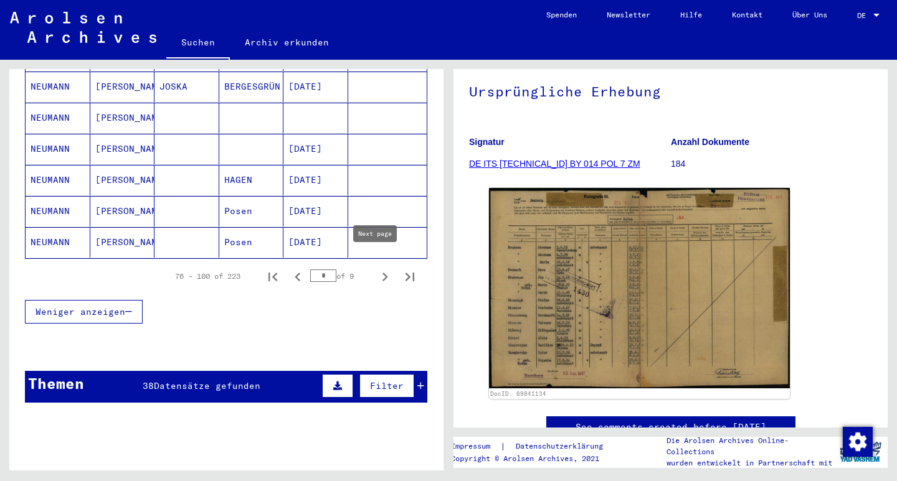
click at [382, 273] on icon "Next page" at bounding box center [385, 277] width 6 height 9
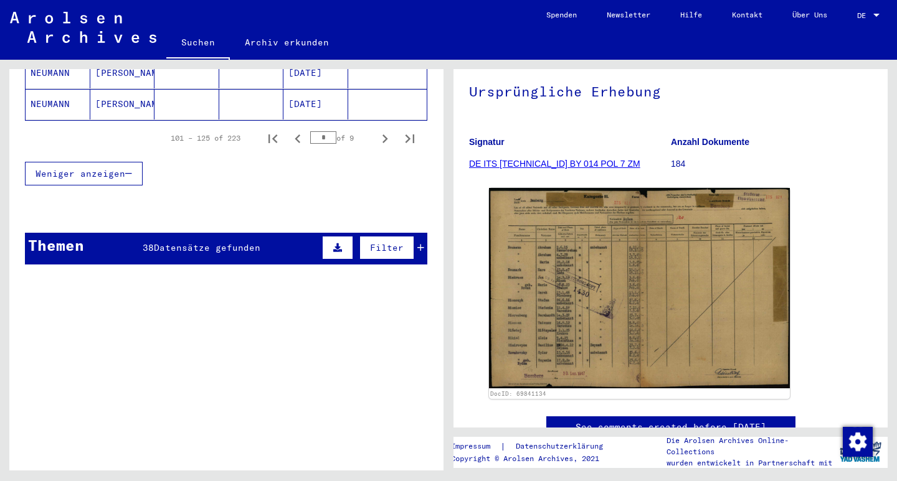
scroll to position [927, 0]
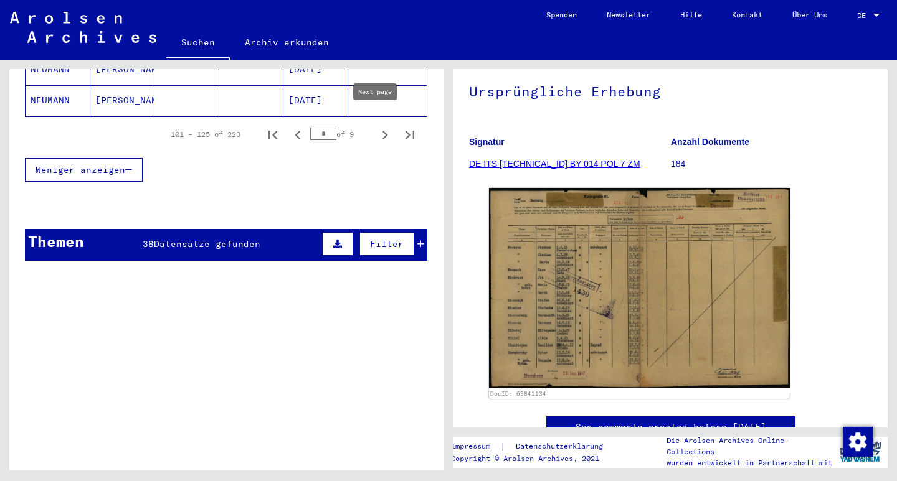
click at [382, 131] on icon "Next page" at bounding box center [385, 135] width 6 height 9
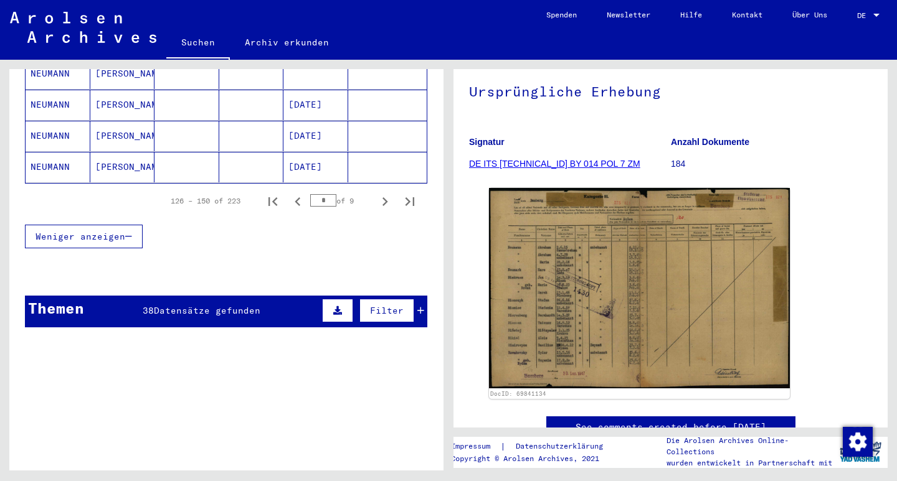
scroll to position [864, 0]
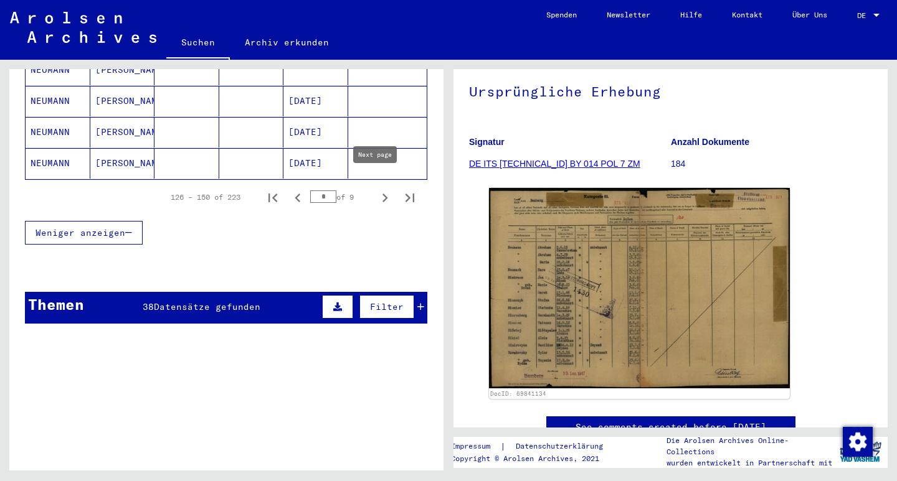
click at [380, 189] on icon "Next page" at bounding box center [384, 197] width 17 height 17
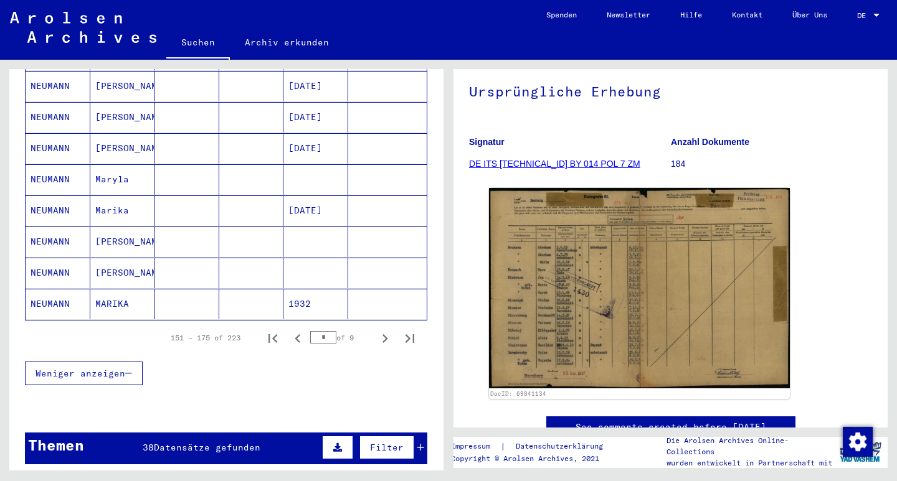
scroll to position [726, 0]
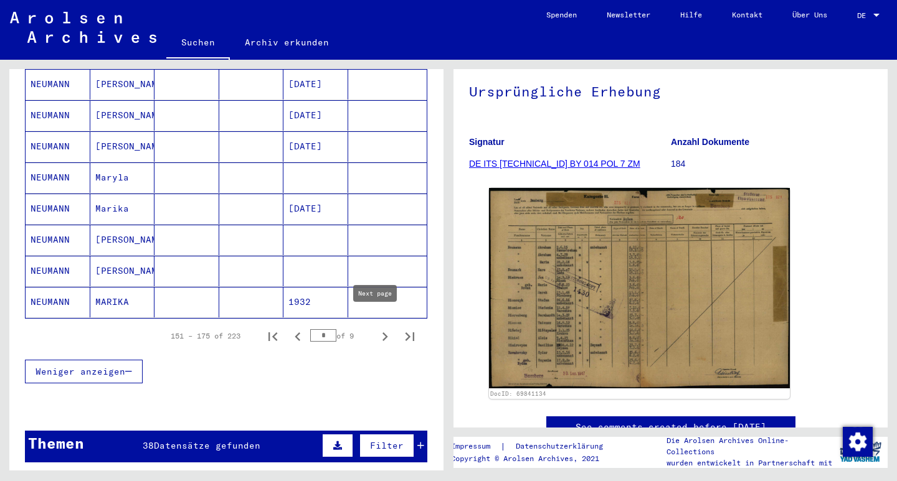
click at [378, 328] on icon "Next page" at bounding box center [384, 336] width 17 height 17
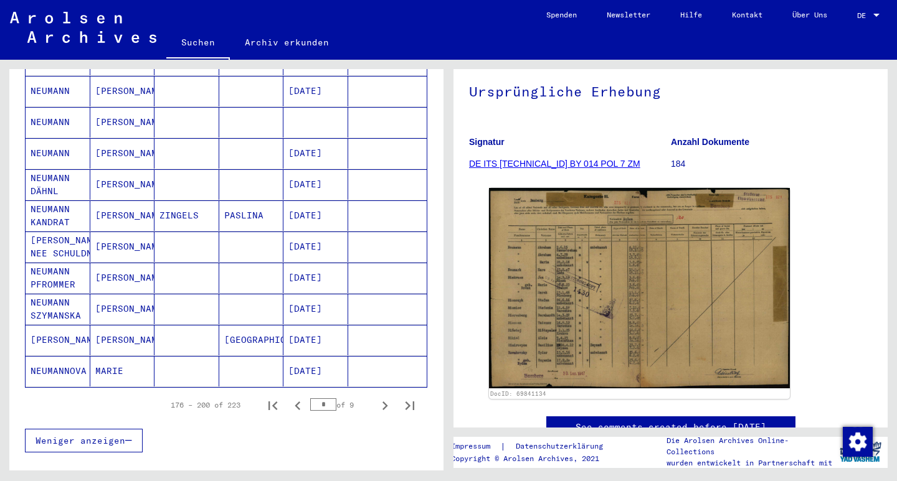
scroll to position [658, 0]
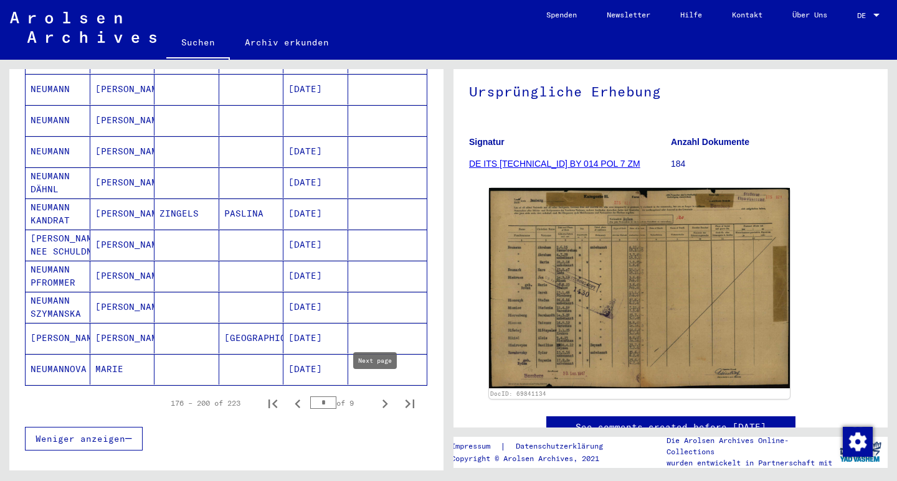
click at [379, 395] on icon "Next page" at bounding box center [384, 403] width 17 height 17
type input "*"
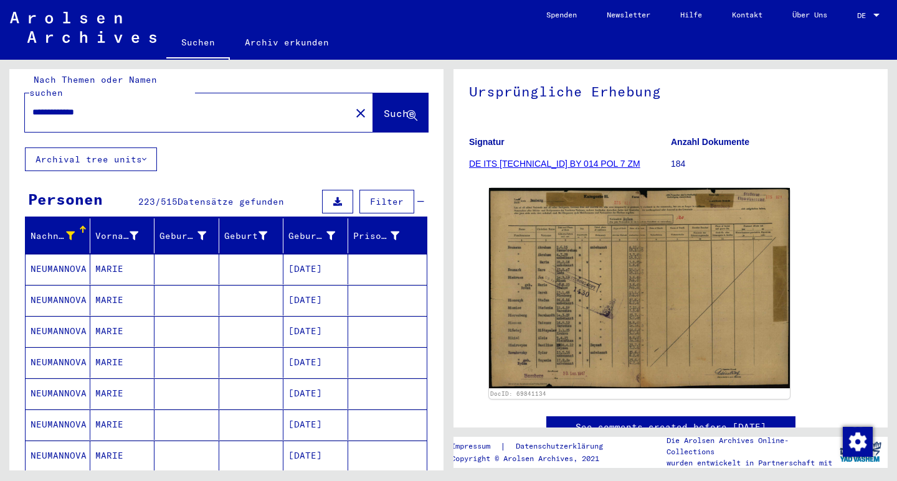
scroll to position [10, 0]
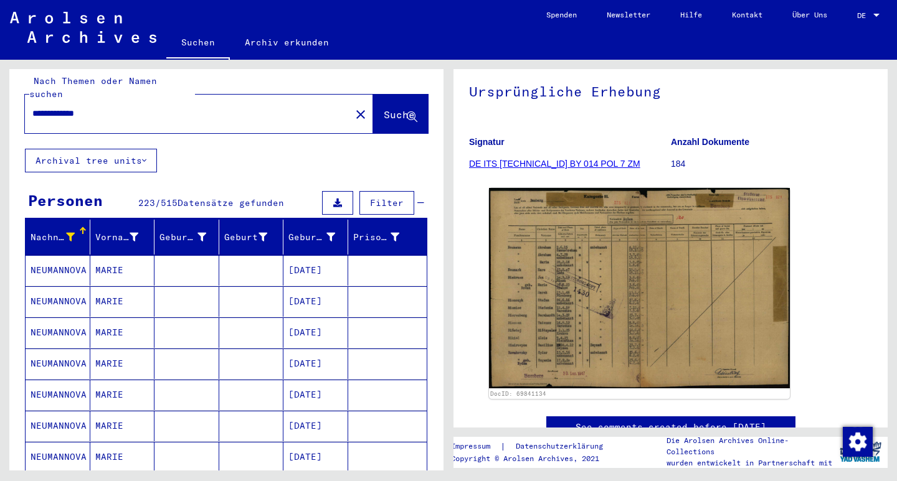
click at [353, 107] on mat-icon "close" at bounding box center [360, 114] width 15 height 15
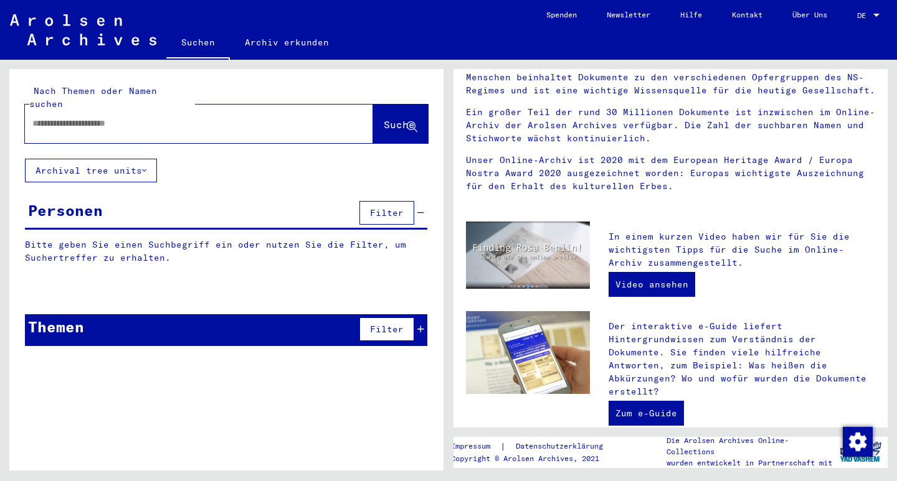
click at [154, 117] on input "text" at bounding box center [183, 123] width 303 height 13
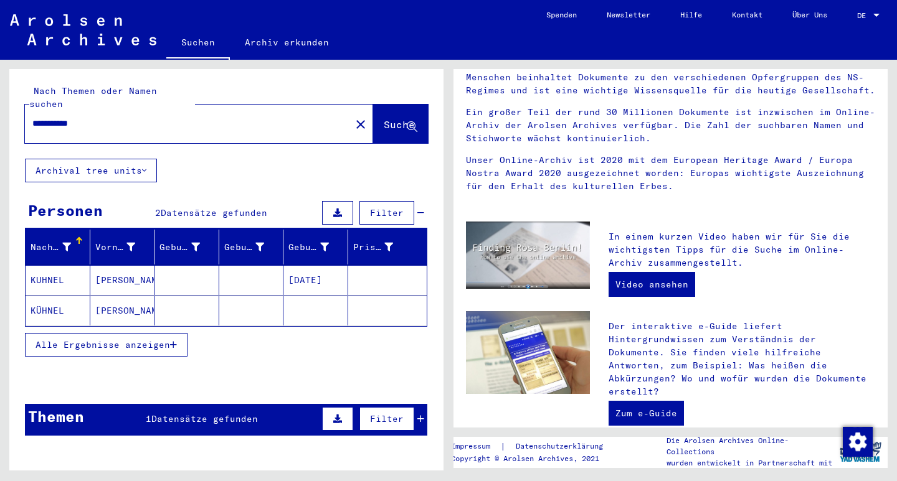
click at [305, 270] on mat-cell "[DATE]" at bounding box center [315, 280] width 65 height 30
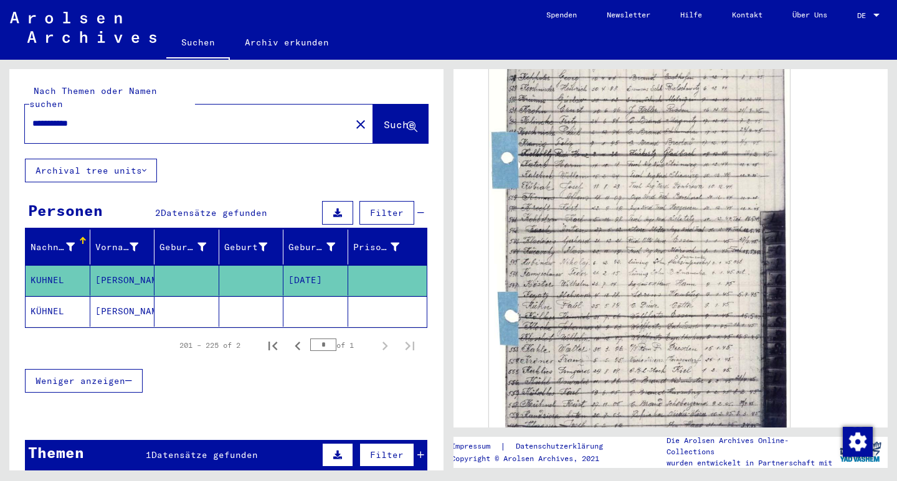
scroll to position [310, 0]
click at [101, 301] on mat-cell "[PERSON_NAME]" at bounding box center [122, 311] width 65 height 31
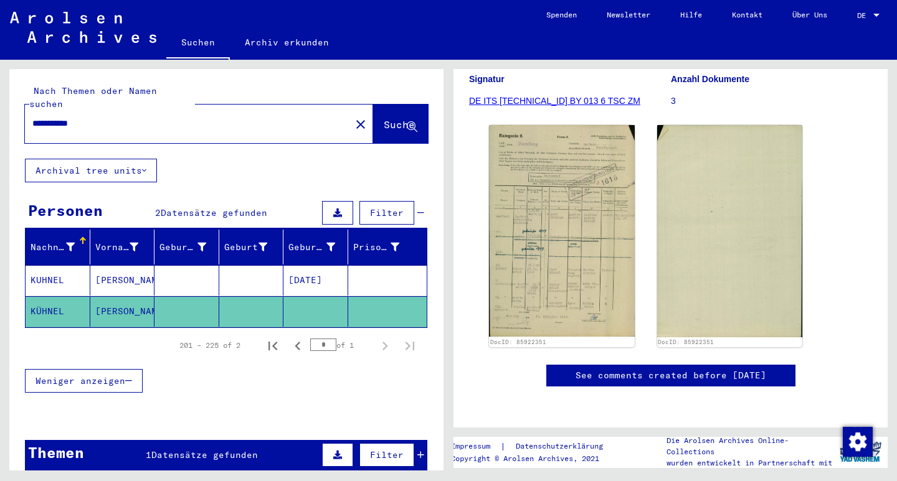
scroll to position [181, 0]
click at [40, 117] on input "**********" at bounding box center [187, 123] width 311 height 13
type input "**********"
